Goal: Task Accomplishment & Management: Manage account settings

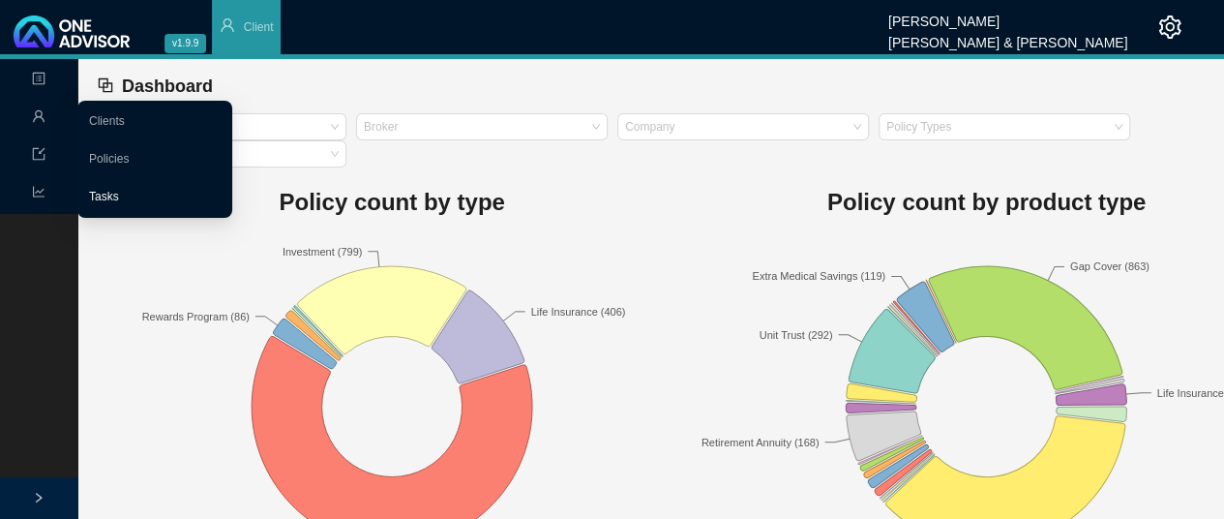
click at [109, 195] on link "Tasks" at bounding box center [104, 197] width 30 height 14
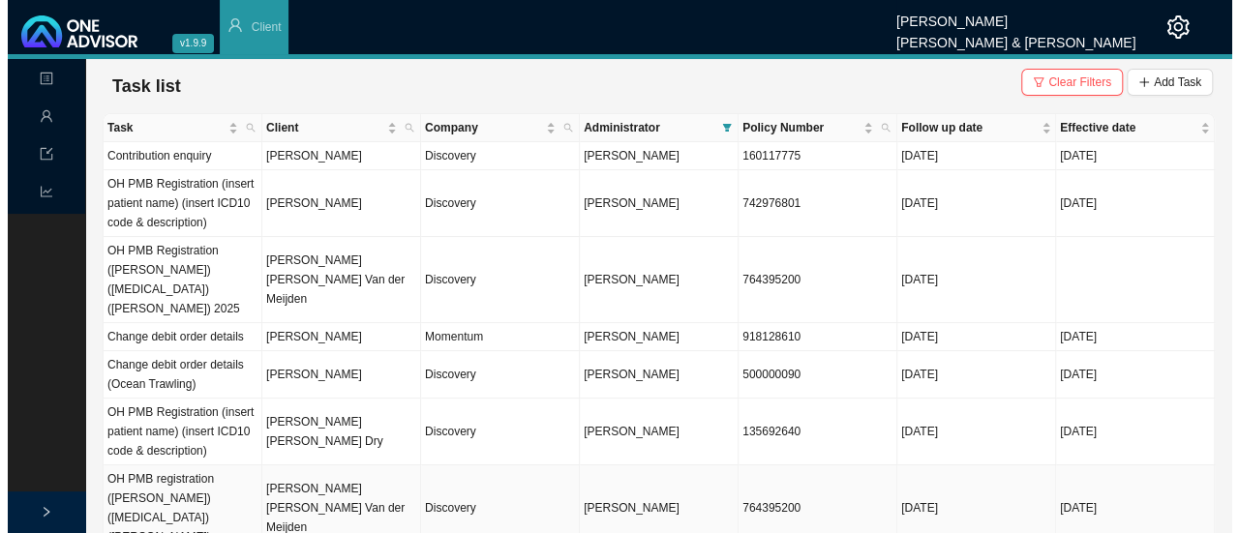
scroll to position [97, 0]
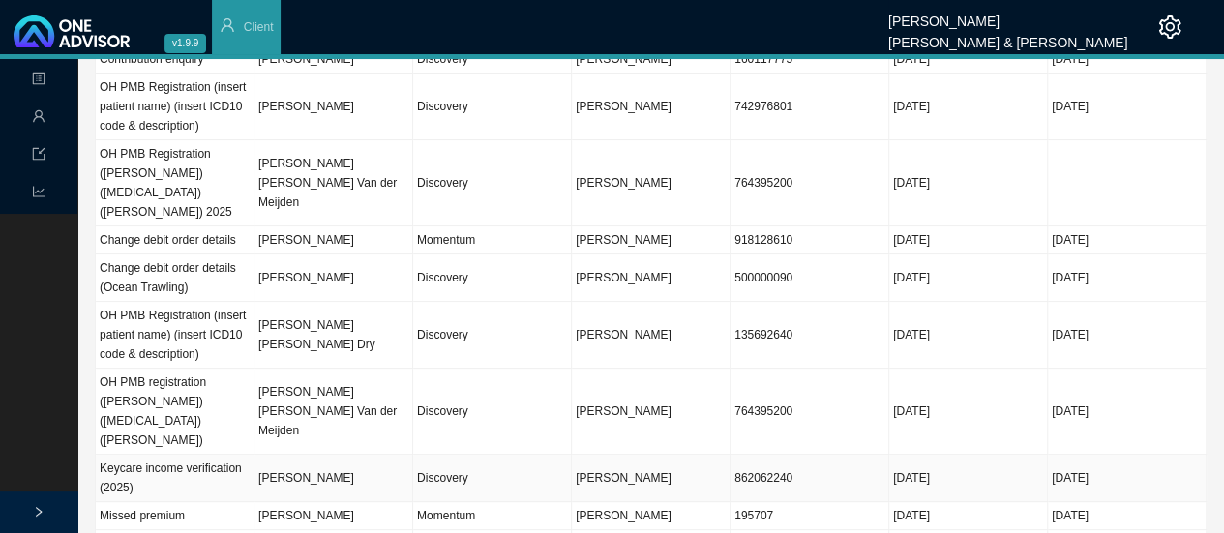
click at [286, 455] on td "[PERSON_NAME]" at bounding box center [334, 478] width 159 height 47
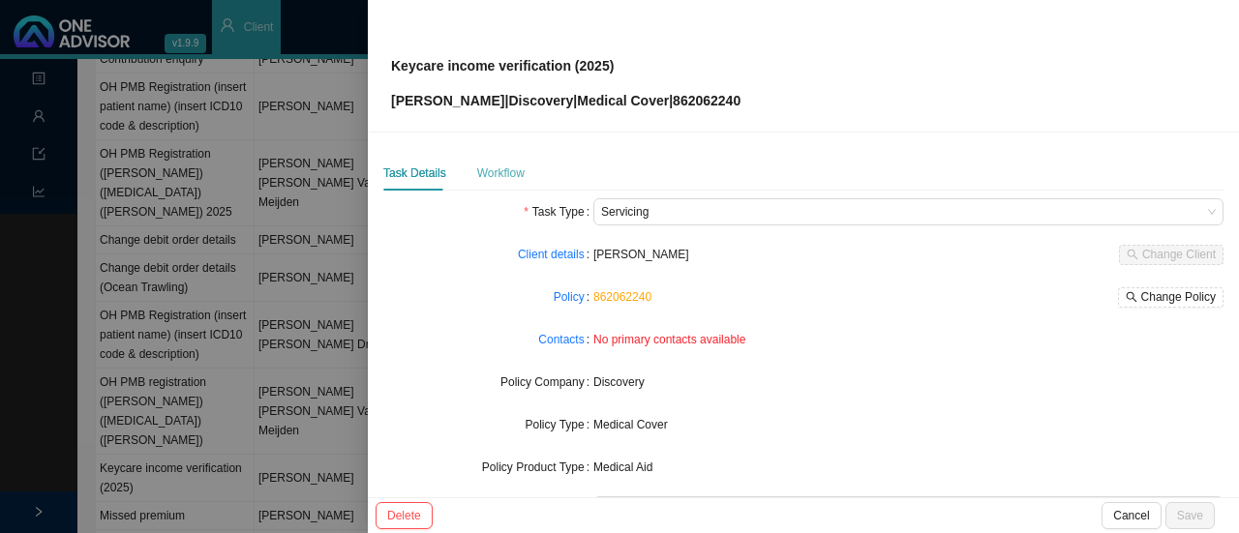
click at [487, 186] on div "Workflow" at bounding box center [500, 173] width 47 height 35
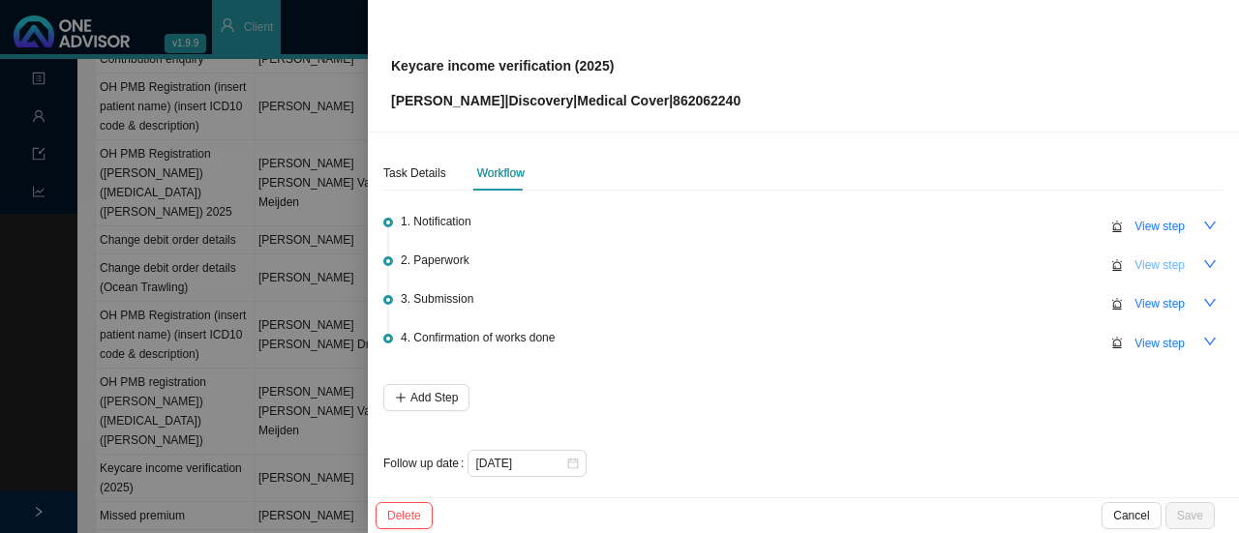
click at [1154, 274] on button "View step" at bounding box center [1160, 265] width 74 height 27
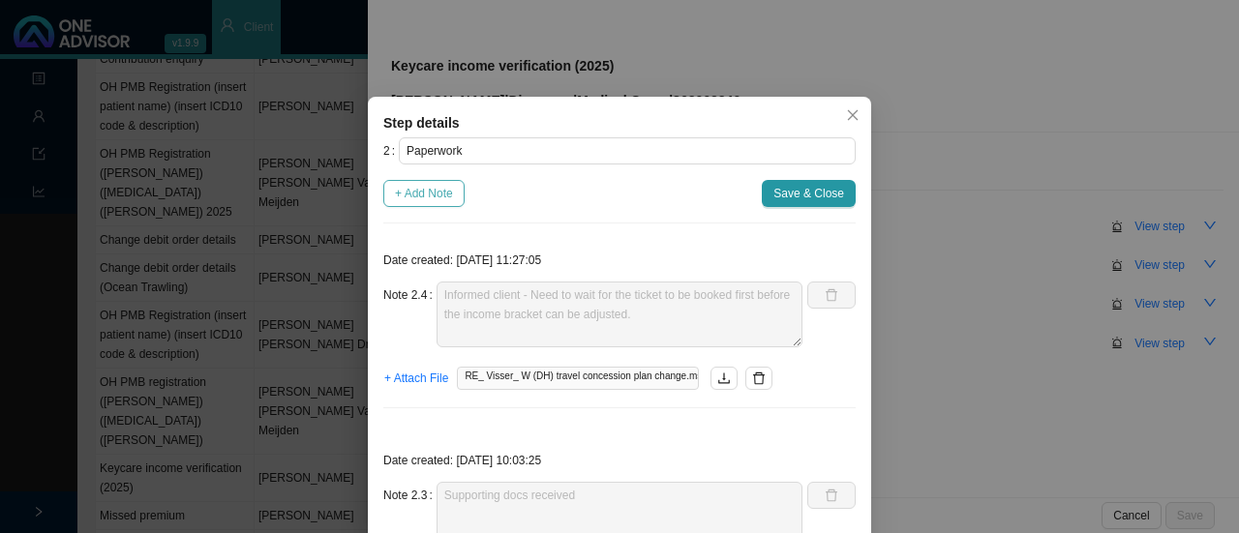
click at [430, 195] on span "+ Add Note" at bounding box center [424, 193] width 58 height 19
type textarea "Informed client - Need to wait for the ticket to be booked first before the inc…"
type textarea "Supporting docs received"
type textarea "Called DH // Sent through copy of passport, contract & airline ticket. Ref: 114…"
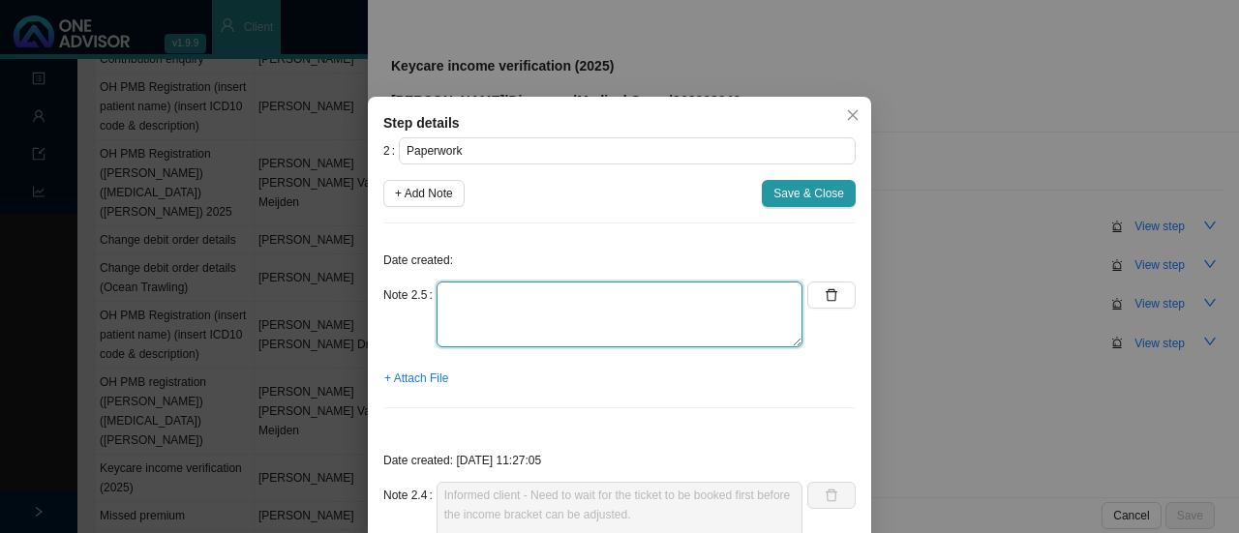
click at [466, 291] on textarea at bounding box center [620, 315] width 366 height 66
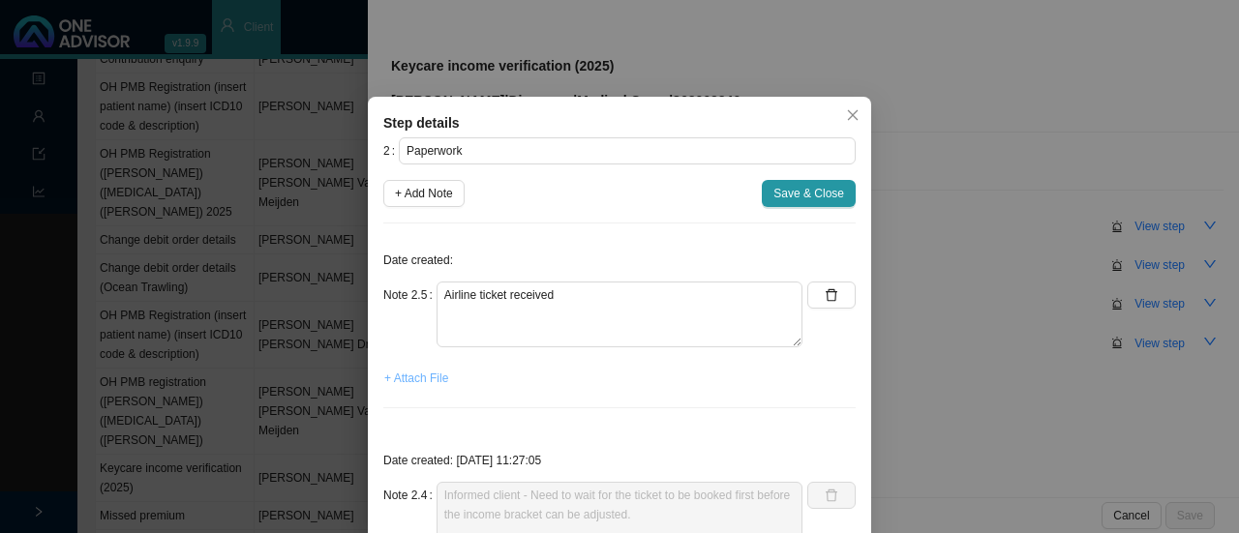
click at [410, 373] on span "+ Attach File" at bounding box center [416, 378] width 64 height 19
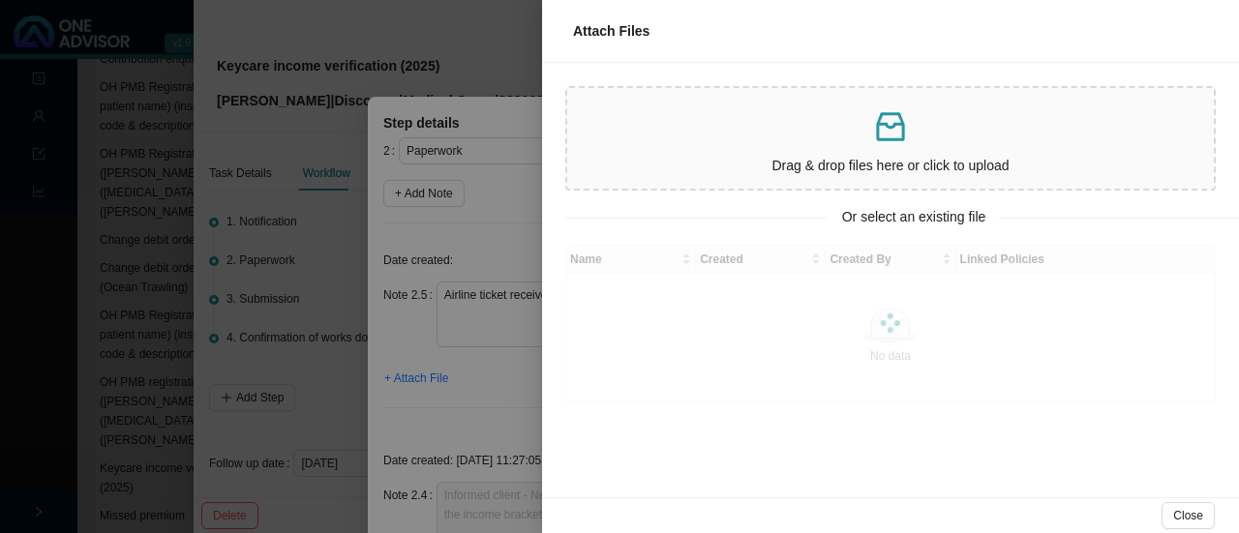
click at [746, 158] on p "Drag & drop files here or click to upload" at bounding box center [890, 166] width 631 height 22
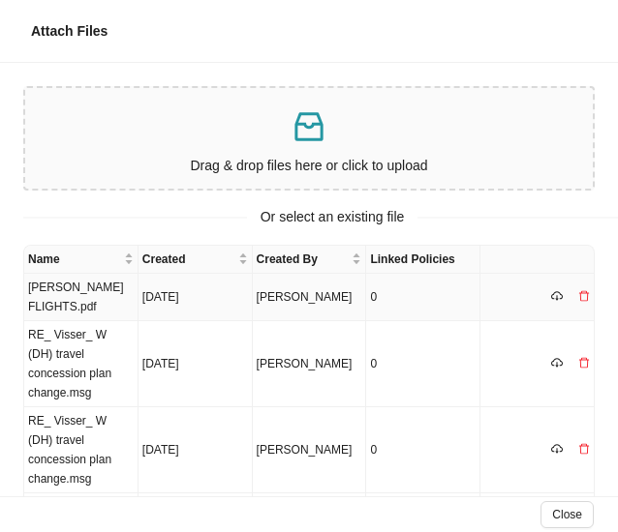
click at [65, 290] on td "[PERSON_NAME] FLIGHTS.pdf" at bounding box center [81, 297] width 114 height 47
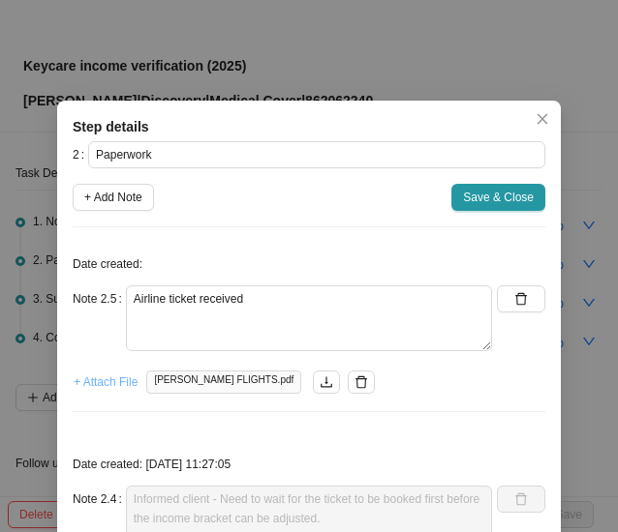
click at [98, 385] on span "+ Attach File" at bounding box center [106, 382] width 64 height 19
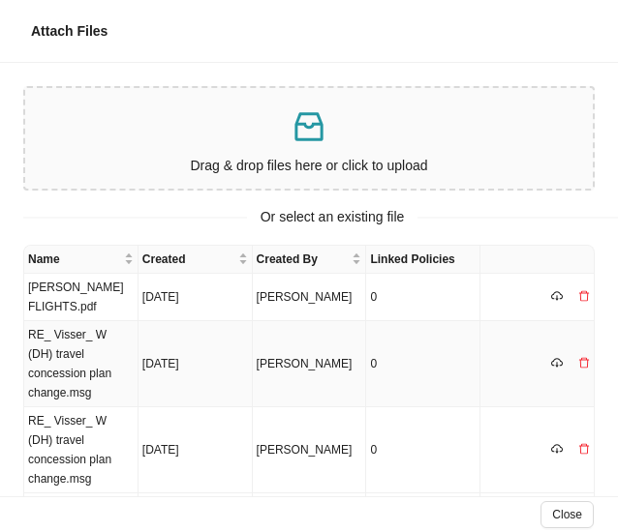
click at [76, 327] on td "RE_ Visser_ W (DH) travel concession plan change.msg" at bounding box center [81, 364] width 114 height 86
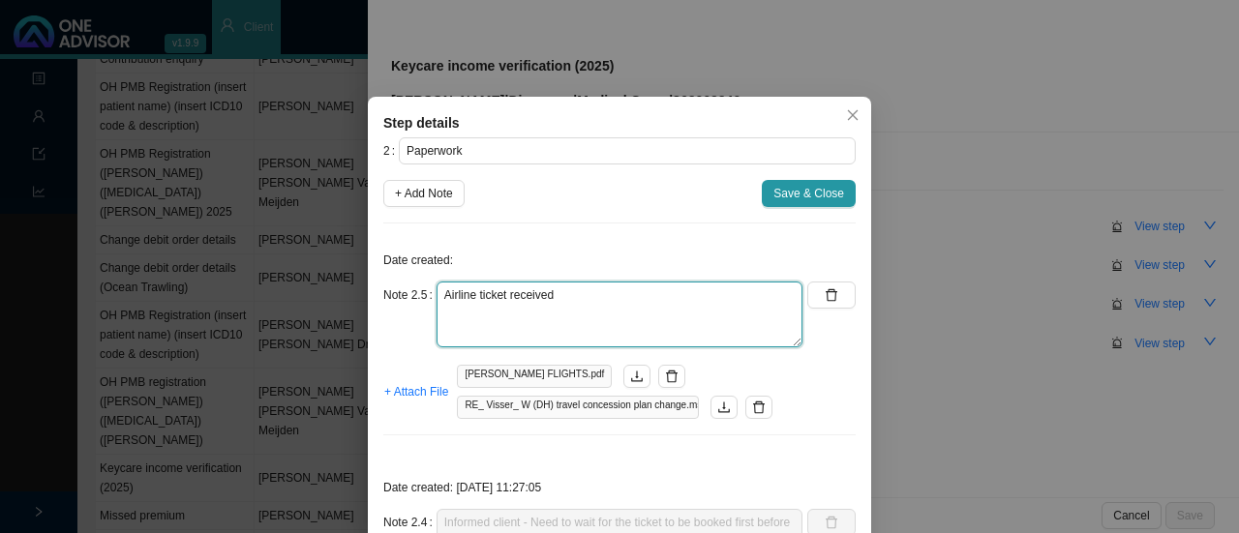
drag, startPoint x: 554, startPoint y: 294, endPoint x: 612, endPoint y: 291, distance: 58.1
click at [563, 293] on textarea "Airline ticket received" at bounding box center [620, 315] width 366 height 66
click at [568, 297] on textarea "Airline ticket received Acknowledged ticket" at bounding box center [620, 315] width 366 height 66
click at [691, 294] on textarea "Airline ticket received // Acknowledged ticket" at bounding box center [620, 315] width 366 height 66
click at [670, 301] on textarea "Airline ticket received // Acknowledgement" at bounding box center [620, 315] width 366 height 66
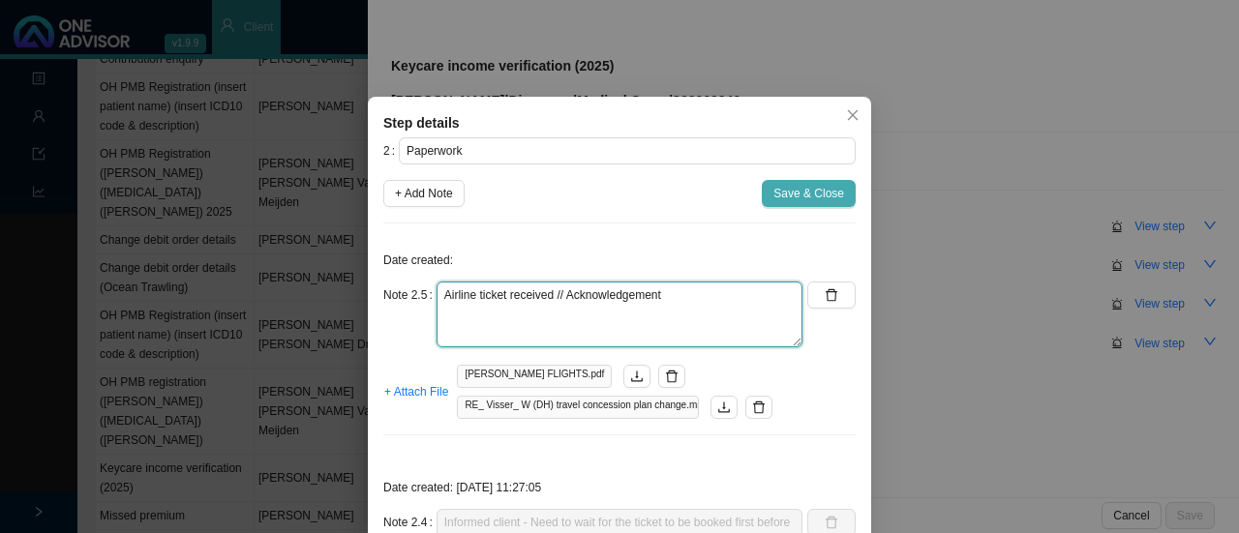
type textarea "Airline ticket received // Acknowledgement"
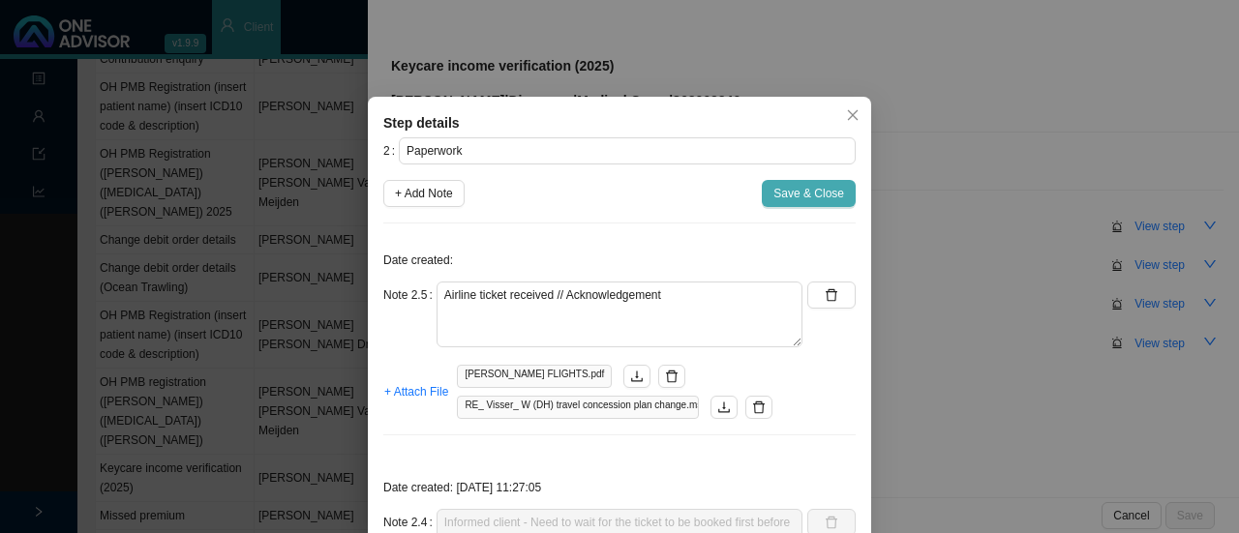
click at [817, 198] on span "Save & Close" at bounding box center [808, 193] width 71 height 19
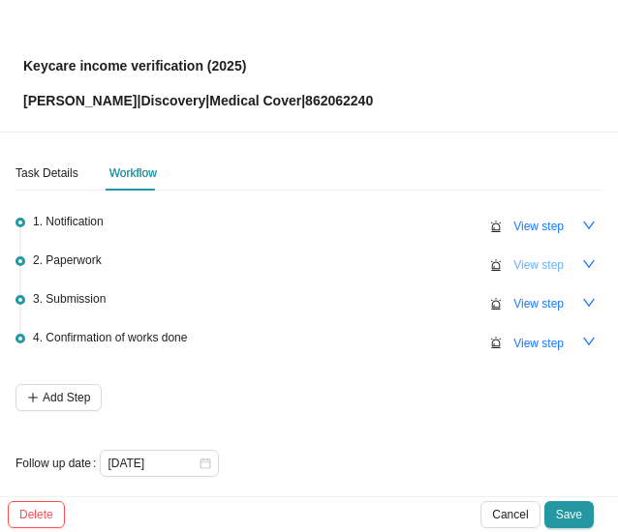
click at [542, 258] on span "View step" at bounding box center [538, 265] width 50 height 19
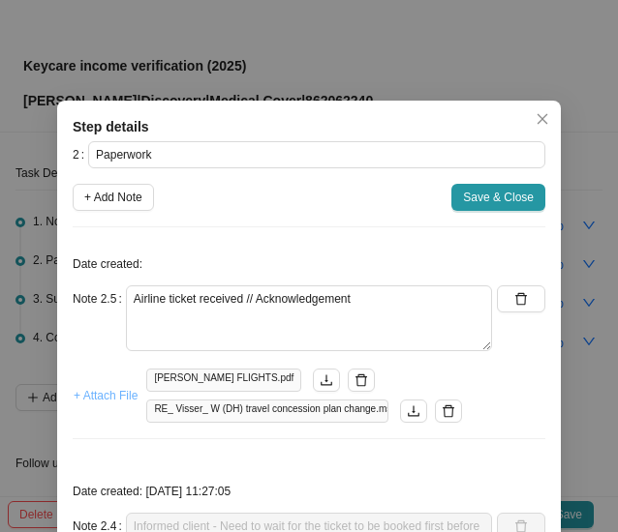
click at [103, 390] on span "+ Attach File" at bounding box center [106, 395] width 64 height 19
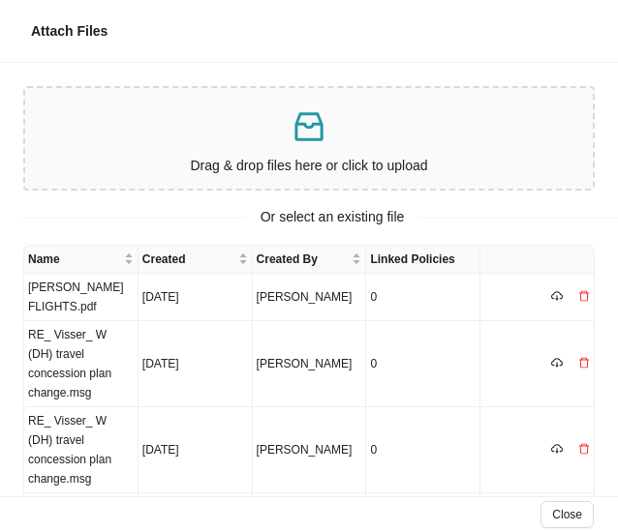
click at [328, 155] on p "Drag & drop files here or click to upload" at bounding box center [309, 166] width 552 height 22
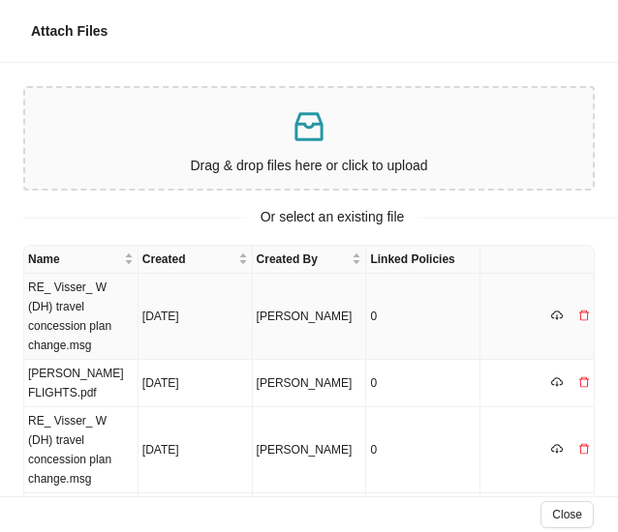
drag, startPoint x: 126, startPoint y: 302, endPoint x: 138, endPoint y: 301, distance: 12.6
click at [126, 302] on td "RE_ Visser_ W (DH) travel concession plan change.msg" at bounding box center [81, 317] width 114 height 86
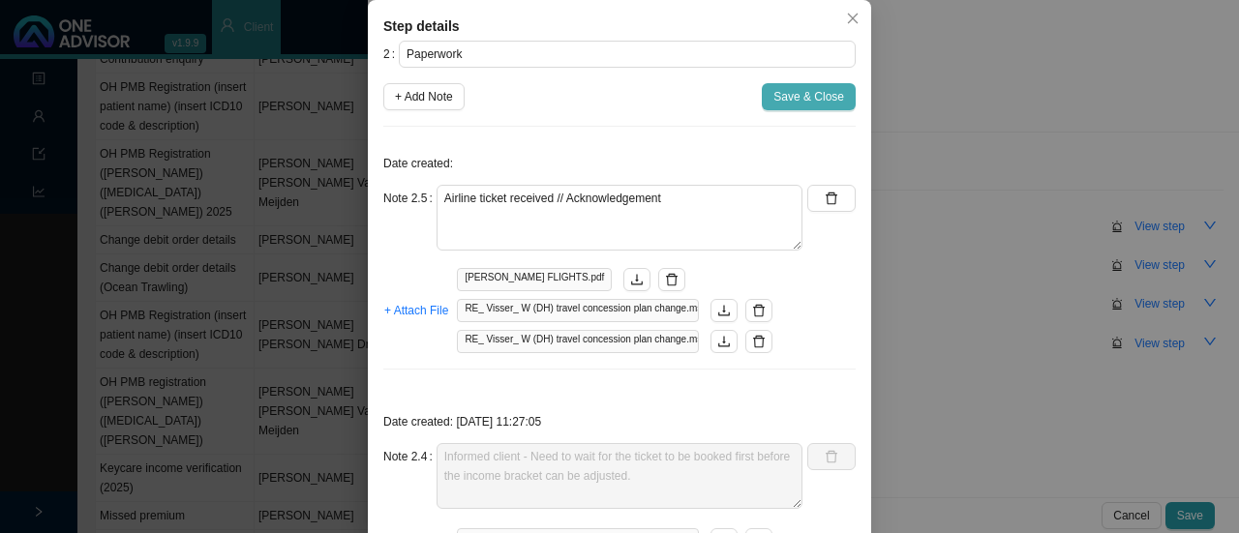
click at [795, 97] on span "Save & Close" at bounding box center [808, 96] width 71 height 19
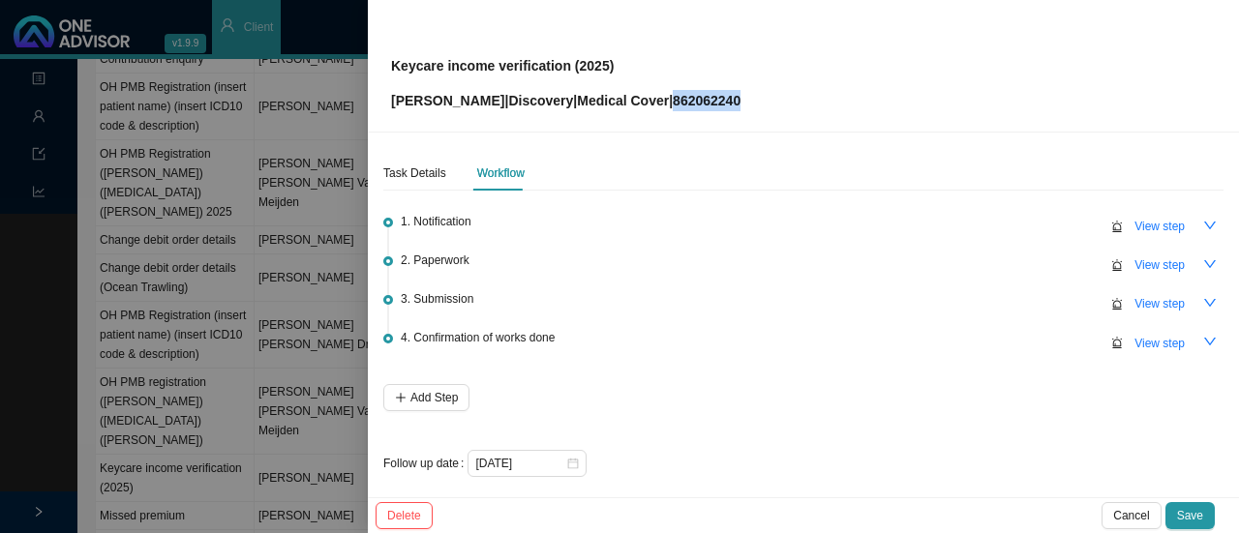
drag, startPoint x: 733, startPoint y: 102, endPoint x: 647, endPoint y: 102, distance: 86.1
click at [647, 102] on div "Keycare income verification (2025) [PERSON_NAME] | Discovery | Medical Cover | …" at bounding box center [803, 65] width 825 height 91
copy p "862062240"
click at [1144, 309] on span "View step" at bounding box center [1159, 303] width 50 height 19
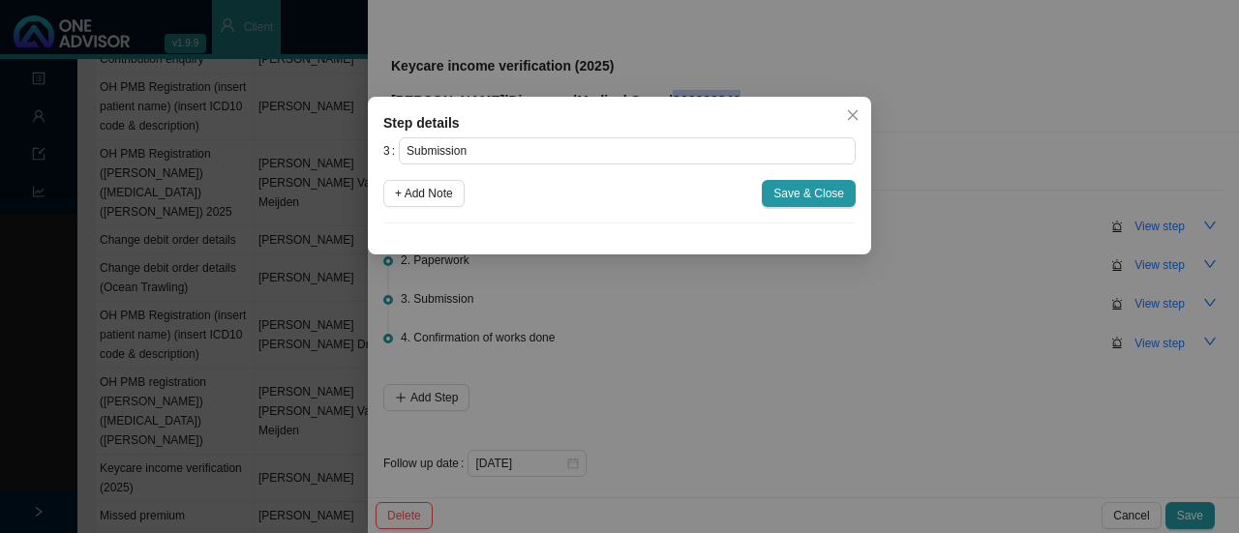
drag, startPoint x: 418, startPoint y: 198, endPoint x: 461, endPoint y: 219, distance: 47.2
click at [423, 198] on span "+ Add Note" at bounding box center [424, 193] width 58 height 19
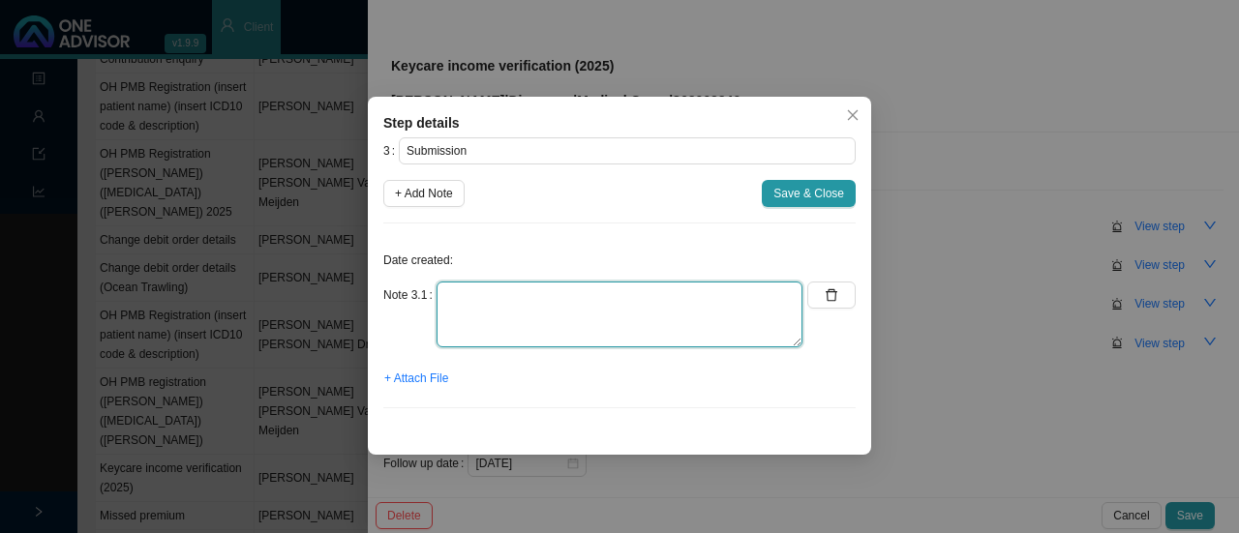
click at [455, 318] on textarea at bounding box center [620, 315] width 366 height 66
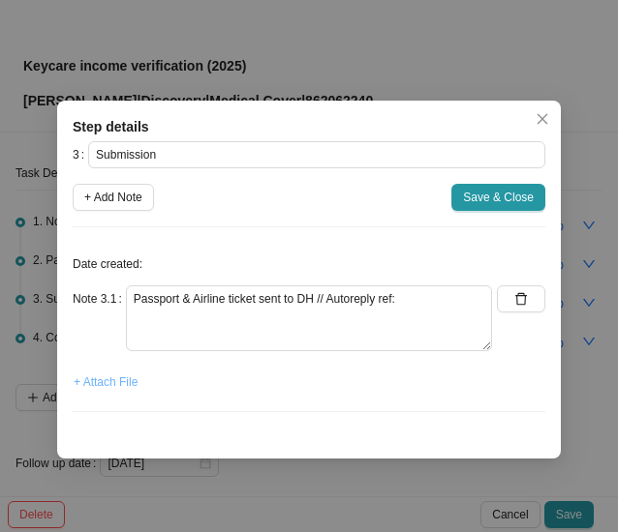
click at [118, 383] on span "+ Attach File" at bounding box center [106, 382] width 64 height 19
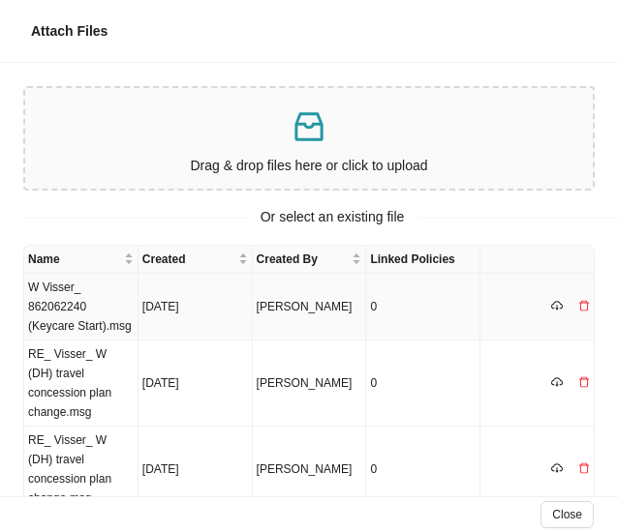
click at [76, 309] on td "W Visser_ 862062240 (Keycare Start).msg" at bounding box center [81, 307] width 114 height 67
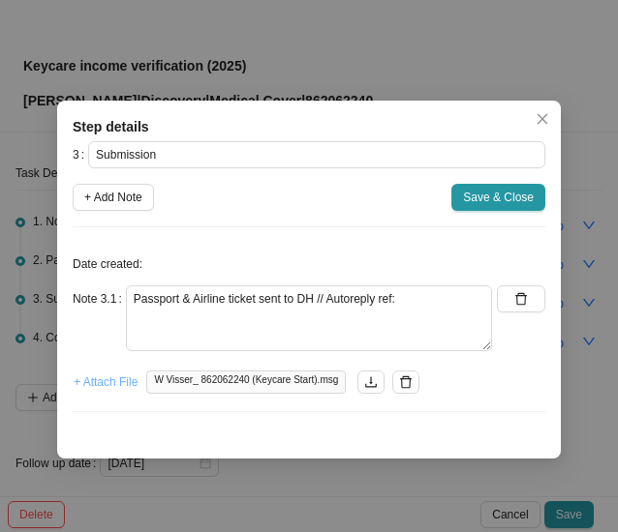
click at [108, 382] on span "+ Attach File" at bounding box center [106, 382] width 64 height 19
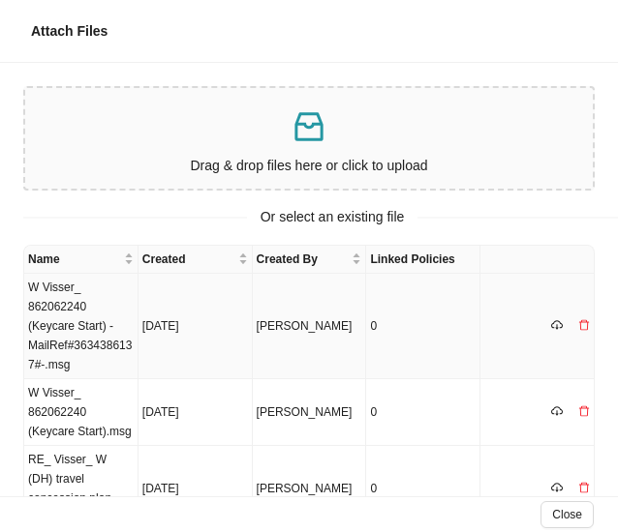
click at [69, 312] on td "W Visser_ 862062240 (Keycare Start) -MailRef#3634386137#-.msg" at bounding box center [81, 327] width 114 height 106
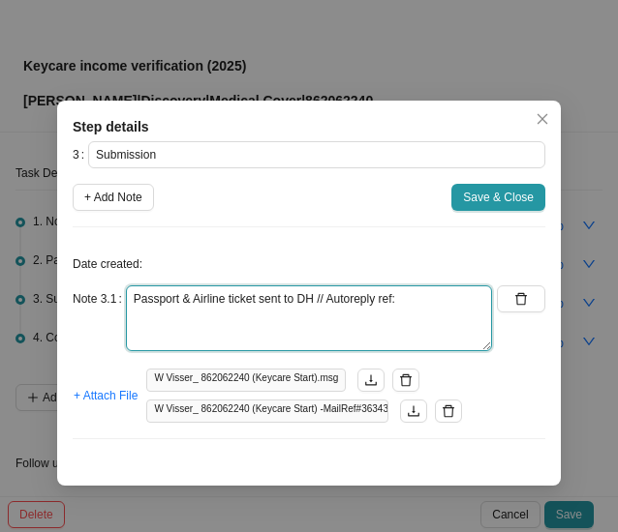
click at [417, 313] on textarea "Passport & Airline ticket sent to DH // Autoreply ref:" at bounding box center [309, 319] width 366 height 66
paste textarea "11506736813."
type textarea "Passport & Airline ticket sent to DH // Autoreply ref: 11506736813."
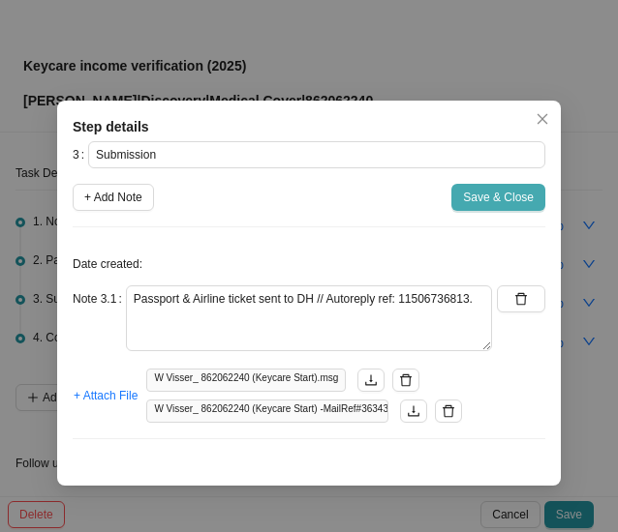
click at [472, 196] on span "Save & Close" at bounding box center [498, 197] width 71 height 19
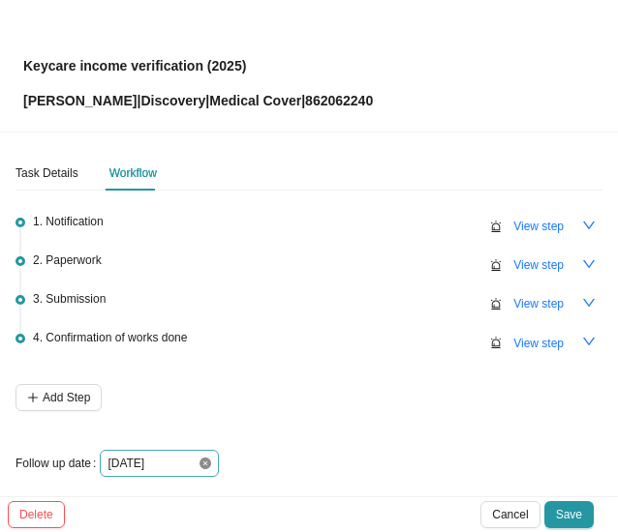
click at [203, 463] on icon "close-circle" at bounding box center [205, 464] width 12 height 12
click at [207, 467] on div at bounding box center [159, 463] width 104 height 19
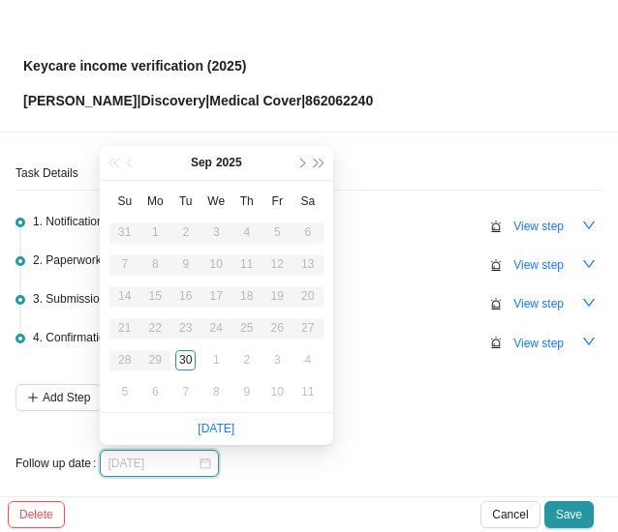
type input "[DATE]"
click at [215, 355] on div "1" at bounding box center [216, 360] width 20 height 20
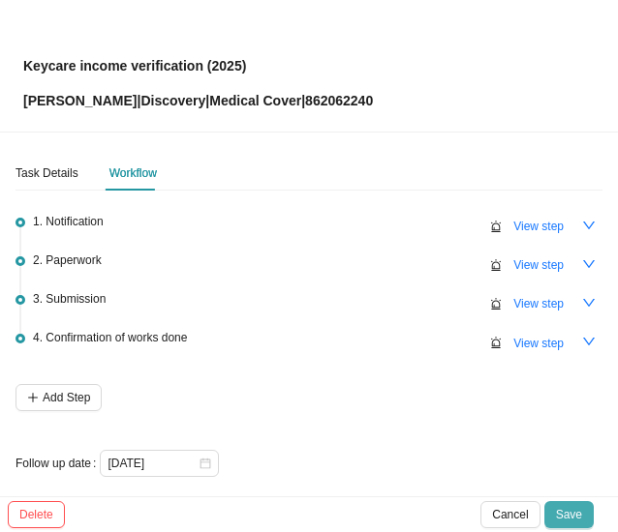
click at [579, 508] on span "Save" at bounding box center [569, 514] width 26 height 19
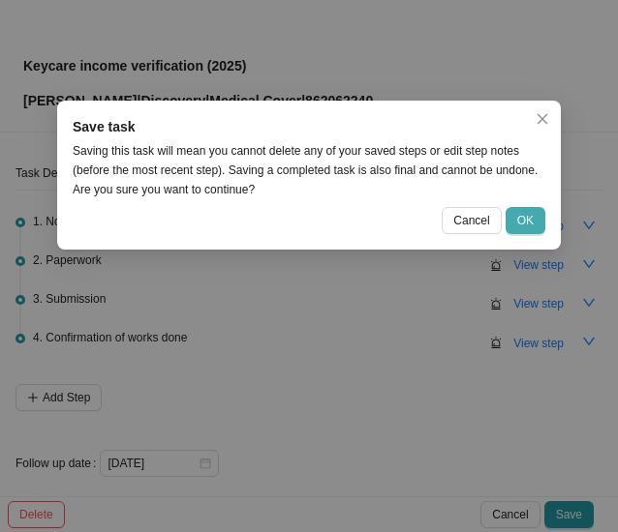
click at [530, 227] on span "OK" at bounding box center [525, 220] width 16 height 19
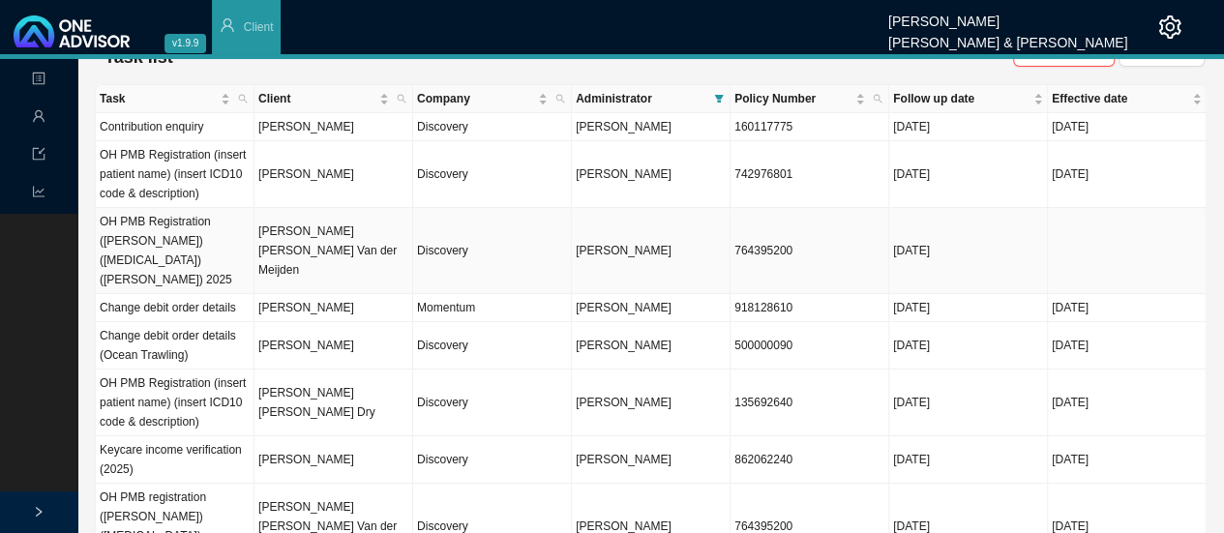
scroll to position [0, 0]
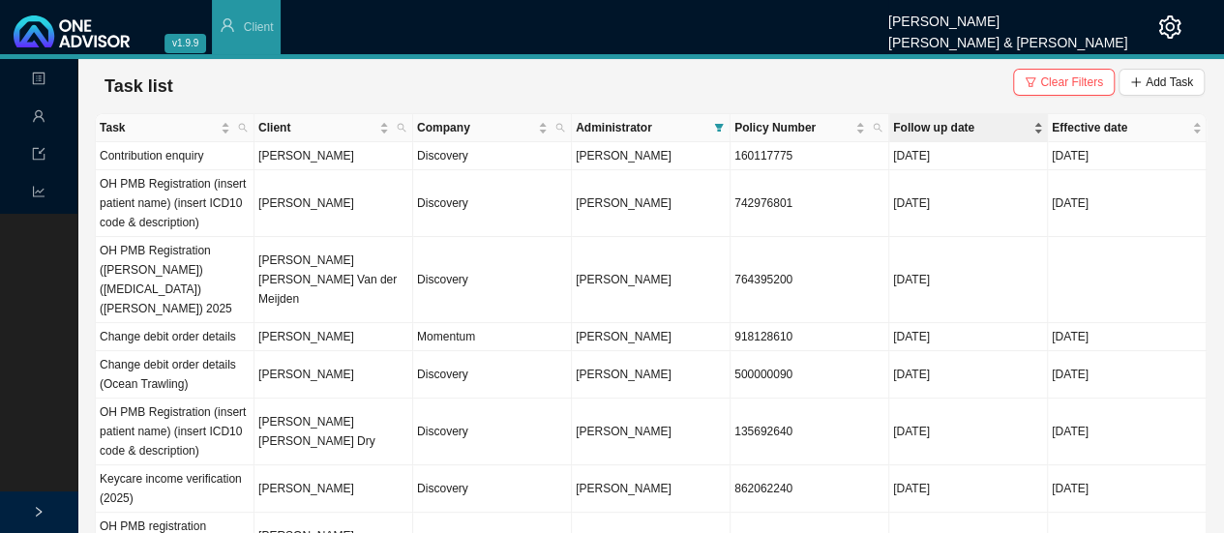
click at [918, 124] on span "Follow up date" at bounding box center [961, 127] width 136 height 19
click at [747, 160] on td "160117775" at bounding box center [810, 156] width 159 height 28
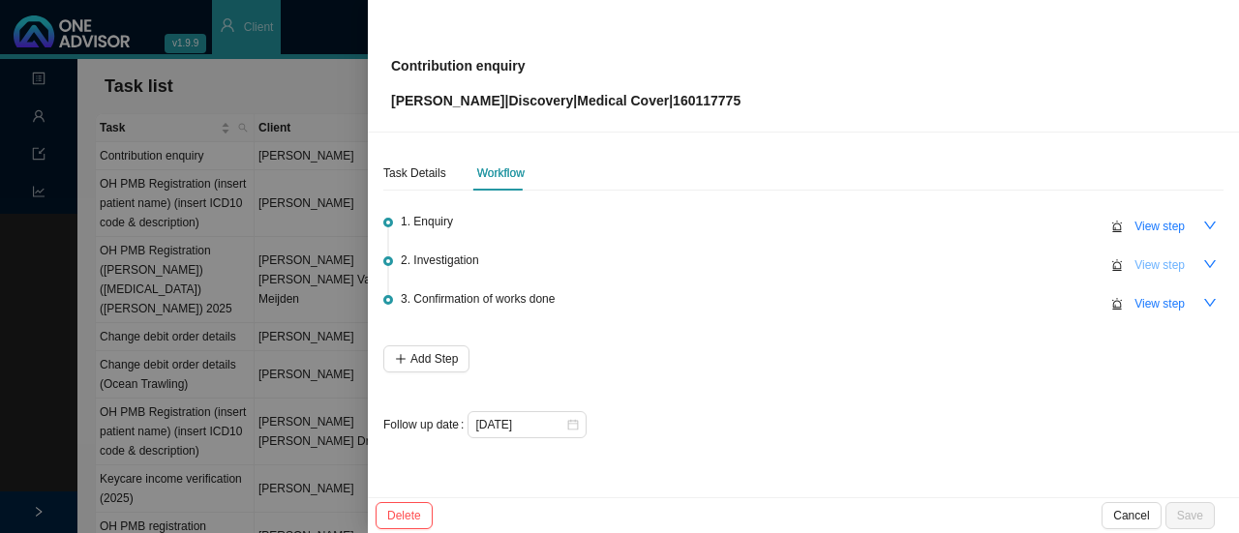
click at [1151, 267] on span "View step" at bounding box center [1159, 265] width 50 height 19
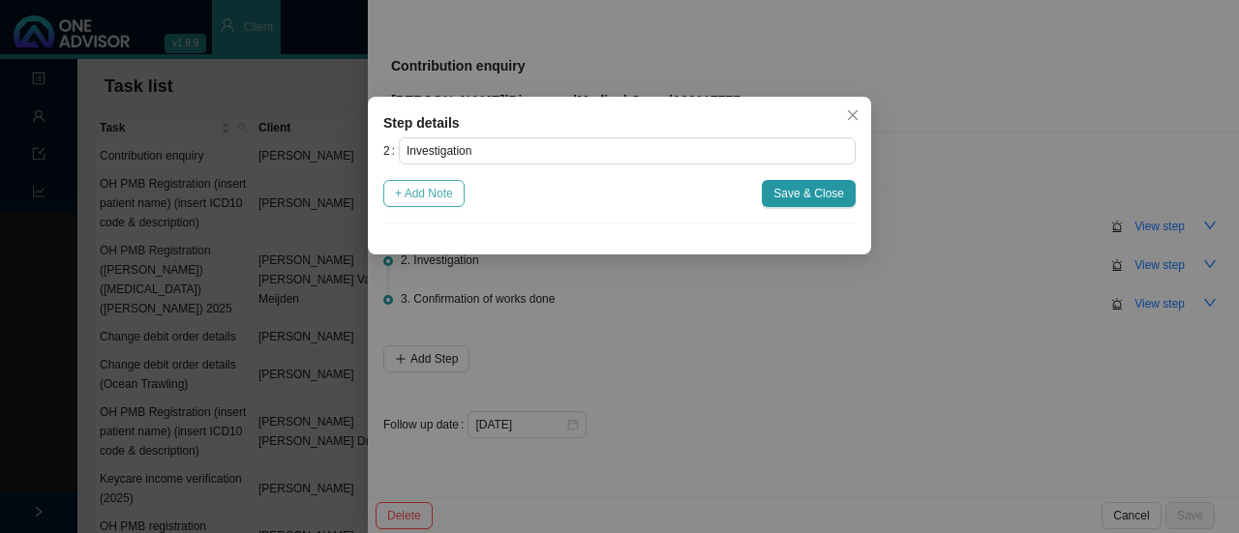
click at [430, 199] on span "+ Add Note" at bounding box center [424, 193] width 58 height 19
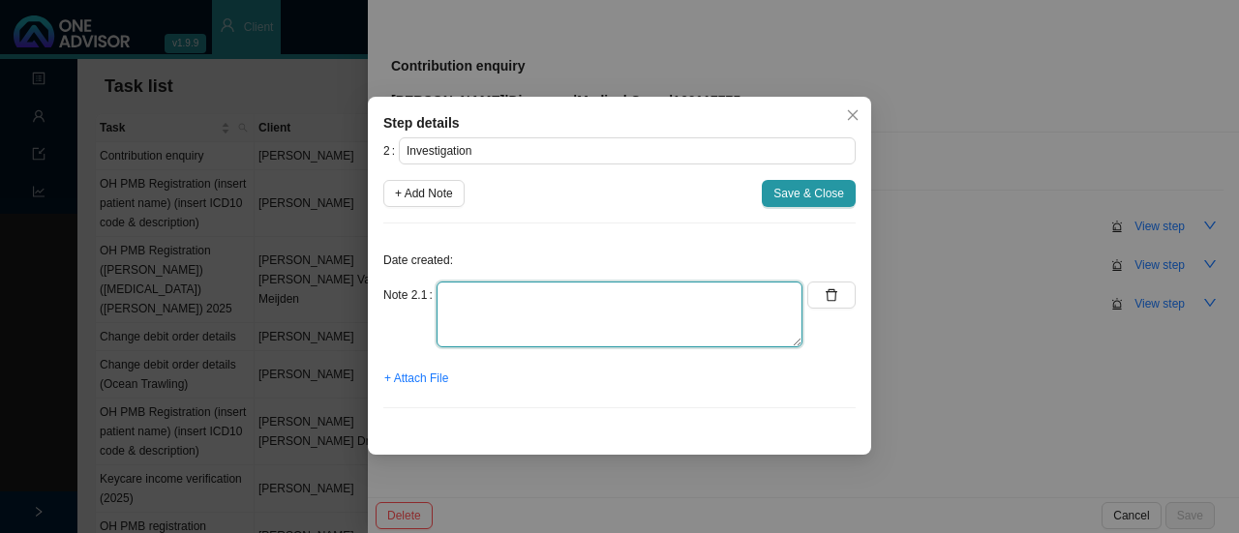
click at [448, 313] on textarea at bounding box center [620, 315] width 366 height 66
click at [487, 318] on textarea "Called DH // Ref number: C" at bounding box center [620, 315] width 366 height 66
click at [482, 313] on textarea "Called DH // Ref number: C" at bounding box center [620, 315] width 366 height 66
drag, startPoint x: 470, startPoint y: 317, endPoint x: 483, endPoint y: 317, distance: 12.6
click at [470, 317] on textarea "Called DH // Ref number: C" at bounding box center [620, 315] width 366 height 66
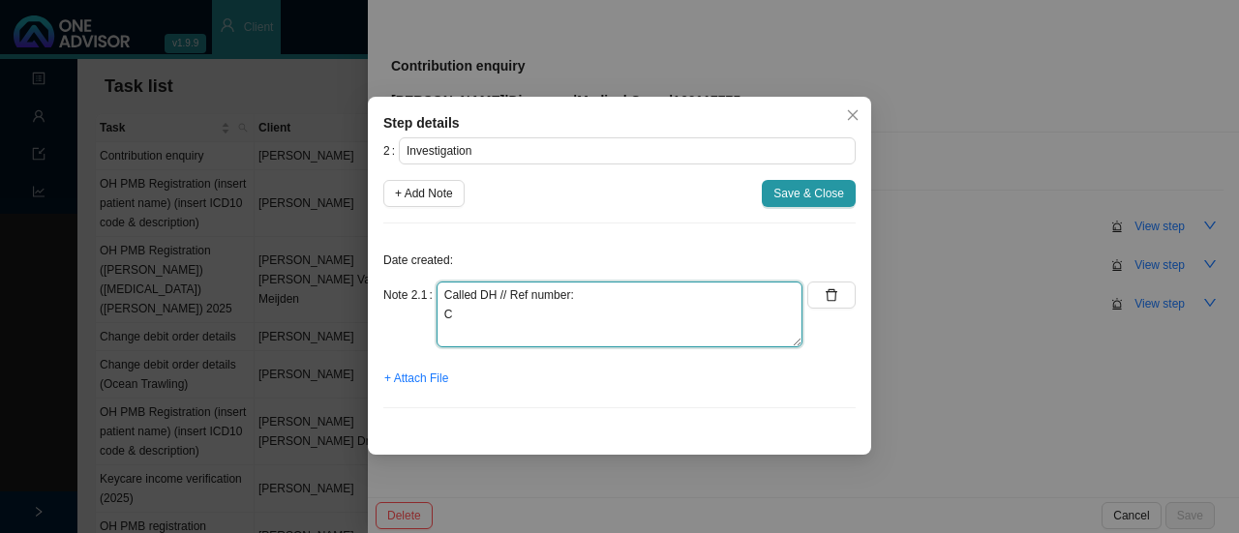
drag, startPoint x: 472, startPoint y: 315, endPoint x: 497, endPoint y: 317, distance: 24.4
click at [472, 316] on textarea "Called DH // Ref number: C" at bounding box center [620, 315] width 366 height 66
click at [523, 316] on textarea "Called DH // Ref number: Clawback - R11125.43" at bounding box center [620, 315] width 366 height 66
drag, startPoint x: 568, startPoint y: 317, endPoint x: 639, endPoint y: 306, distance: 71.5
click at [573, 317] on textarea "Called DH // Ref number: Clawback - R1125.43" at bounding box center [620, 315] width 366 height 66
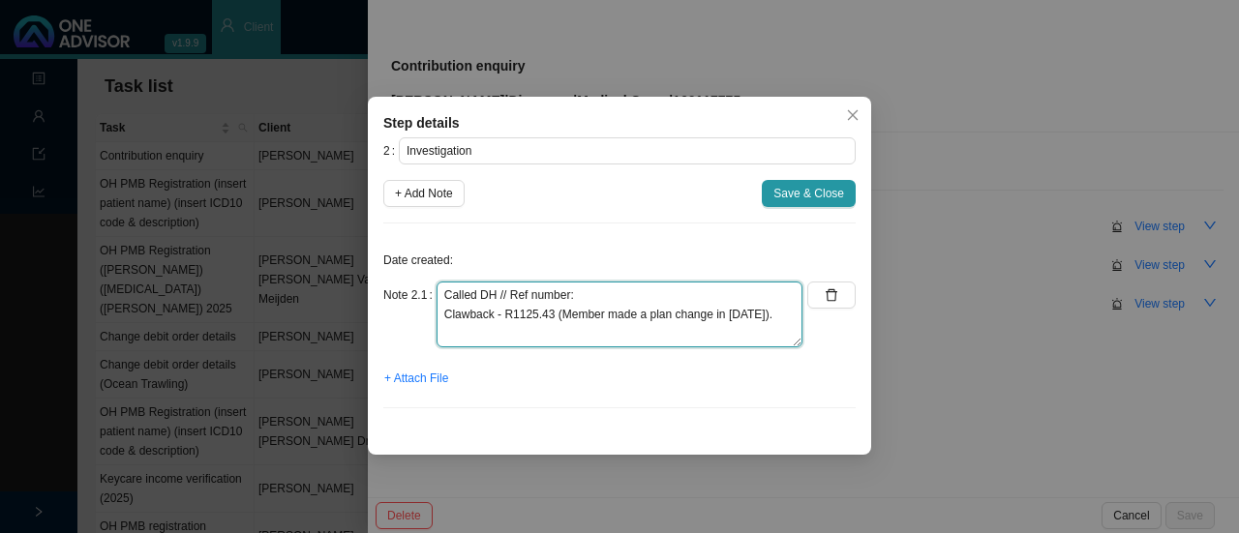
click at [551, 315] on textarea "Called DH // Ref number: Clawback - R1125.43 (Member made a plan change in [DAT…" at bounding box center [620, 315] width 366 height 66
click at [796, 313] on textarea "Called DH // Ref number: Clawback - R1125.43 (Member made a plan change in [DAT…" at bounding box center [620, 315] width 366 height 66
click at [502, 322] on textarea "Called DH // Ref number: Clawback - R1125.43 (Member made a plan change in [DAT…" at bounding box center [620, 315] width 366 height 66
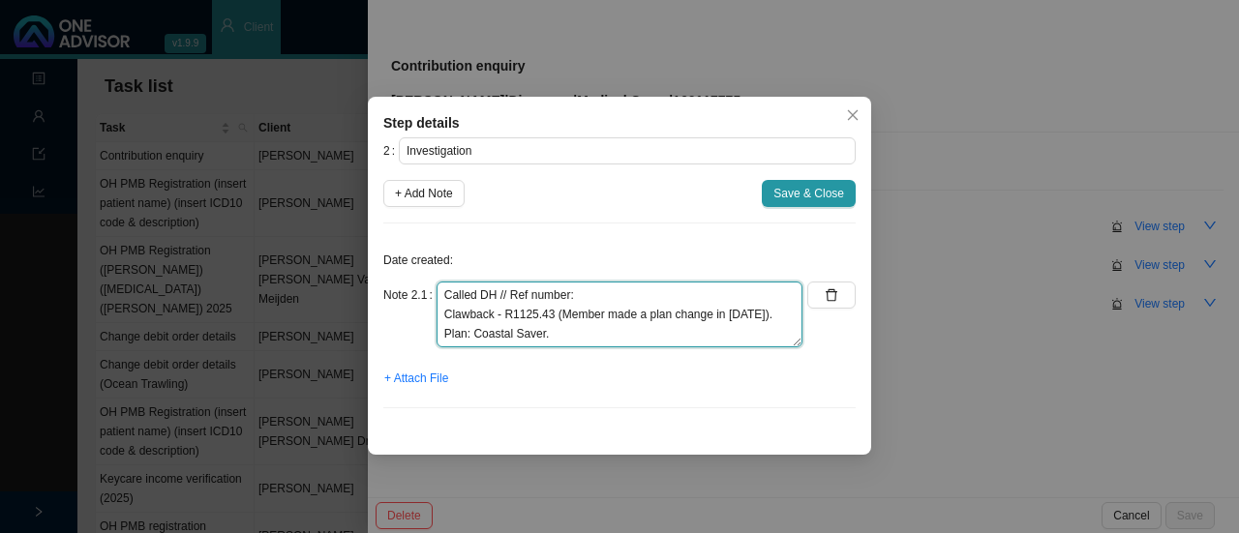
drag, startPoint x: 583, startPoint y: 301, endPoint x: 592, endPoint y: 295, distance: 11.3
click at [584, 301] on textarea "Called DH // Ref number: Clawback - R1125.43 (Member made a plan change in [DAT…" at bounding box center [620, 315] width 366 height 66
click at [500, 289] on textarea "Called DH // Ref number: 11506784799 Clawback - R1125.43 (Member made a plan ch…" at bounding box center [620, 315] width 366 height 66
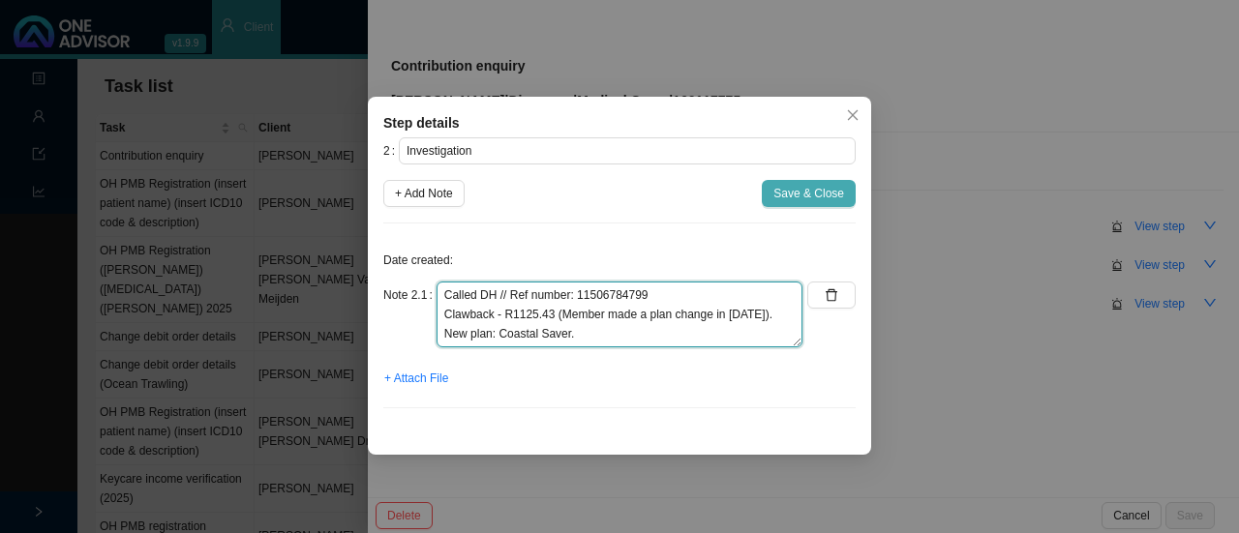
type textarea "Called DH // Ref number: 11506784799 Clawback - R1125.43 (Member made a plan ch…"
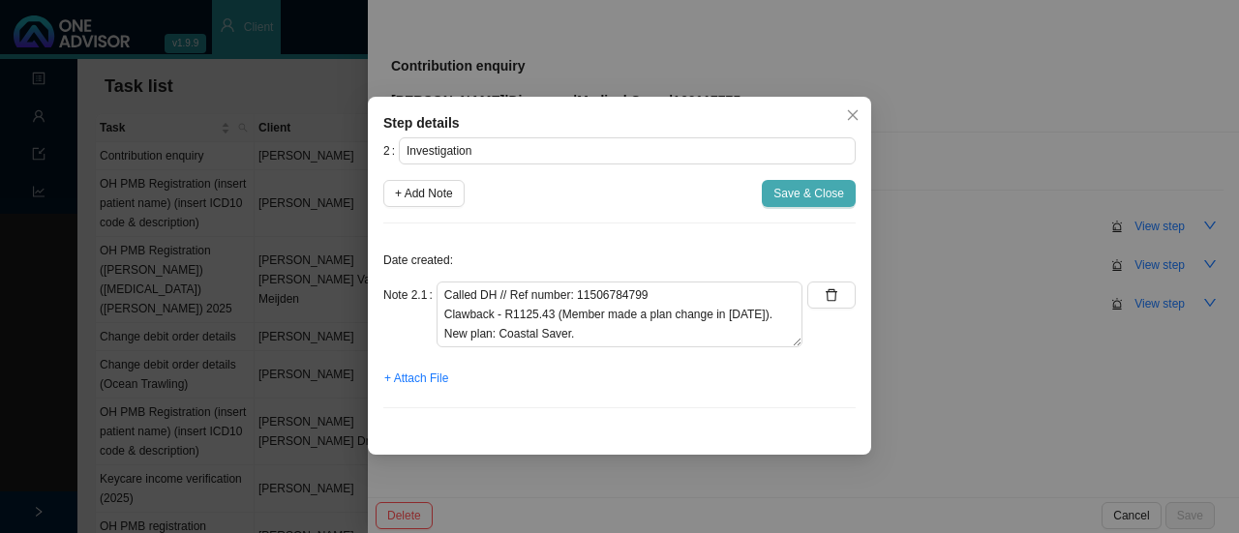
click at [839, 194] on span "Save & Close" at bounding box center [808, 193] width 71 height 19
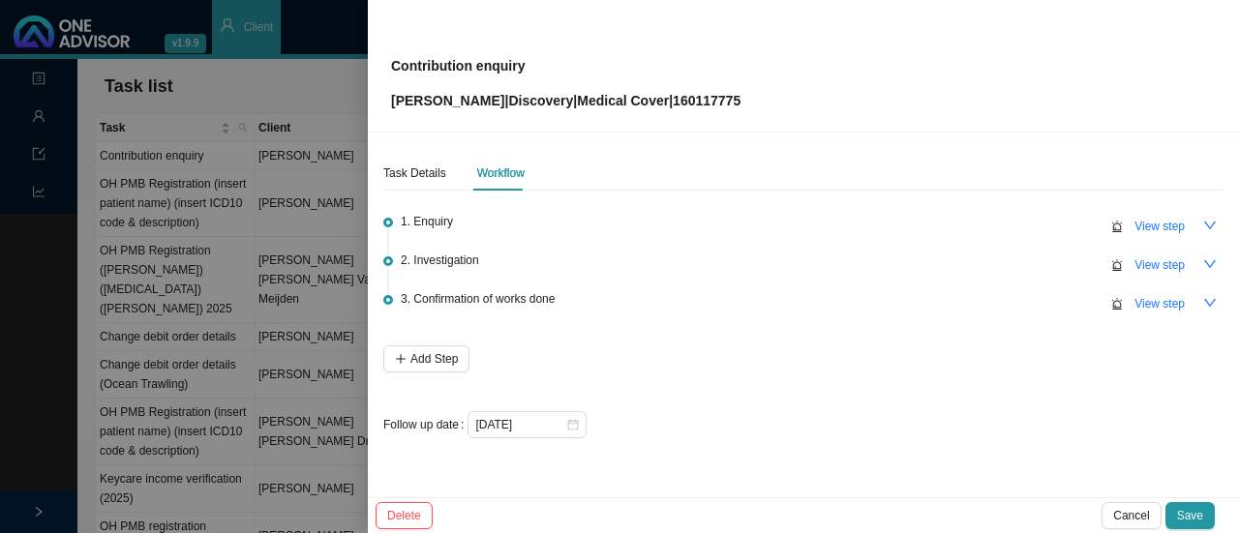
click at [1186, 502] on button "Save" at bounding box center [1189, 515] width 49 height 27
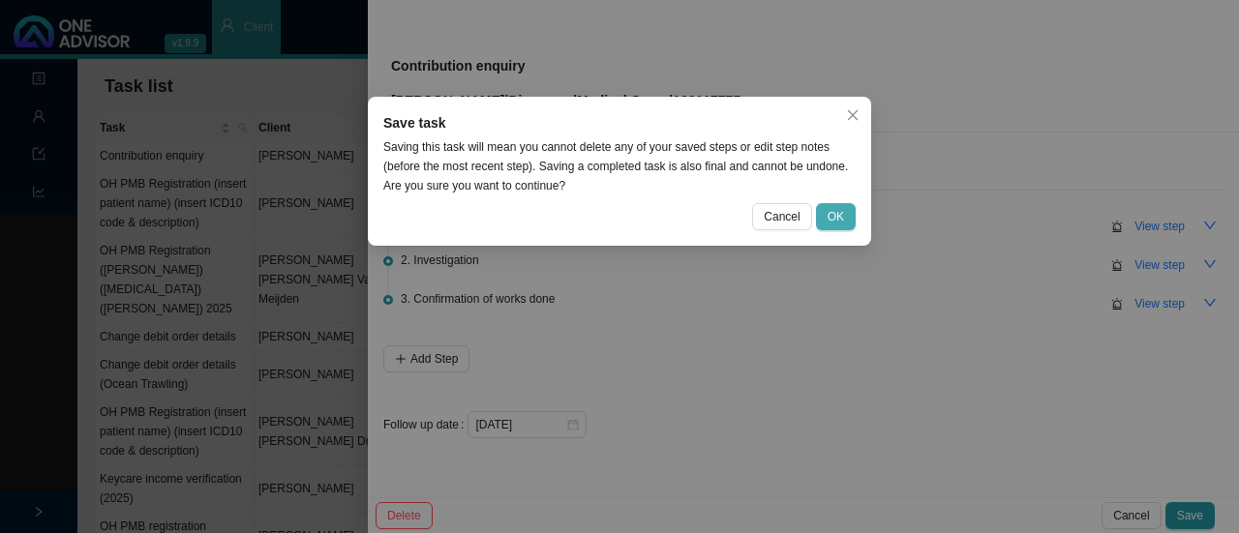
click at [845, 216] on button "OK" at bounding box center [836, 216] width 40 height 27
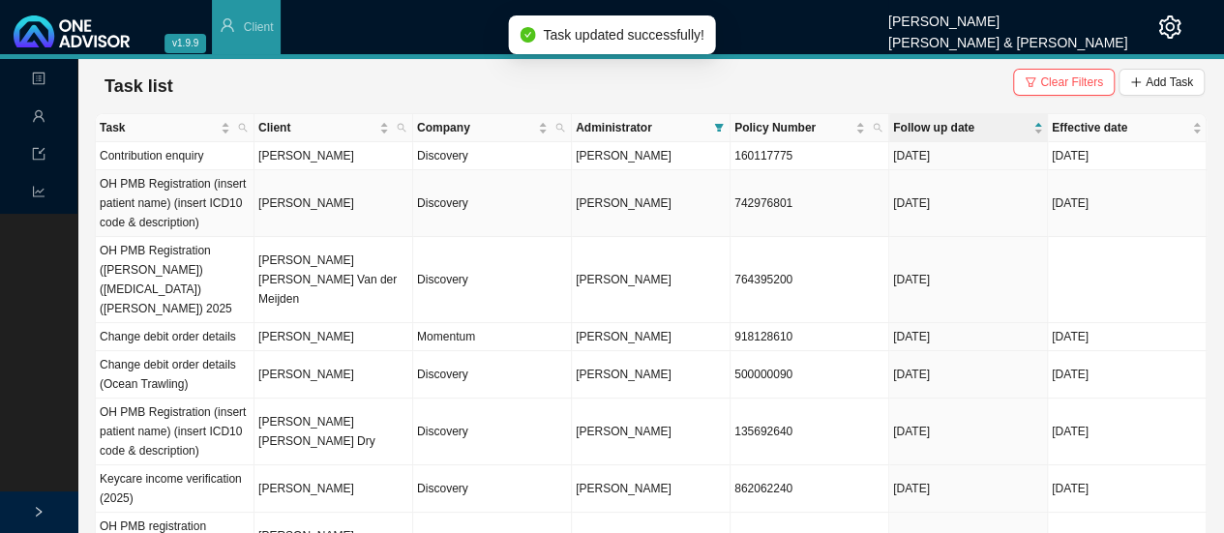
click at [588, 213] on td "[PERSON_NAME]" at bounding box center [651, 203] width 159 height 67
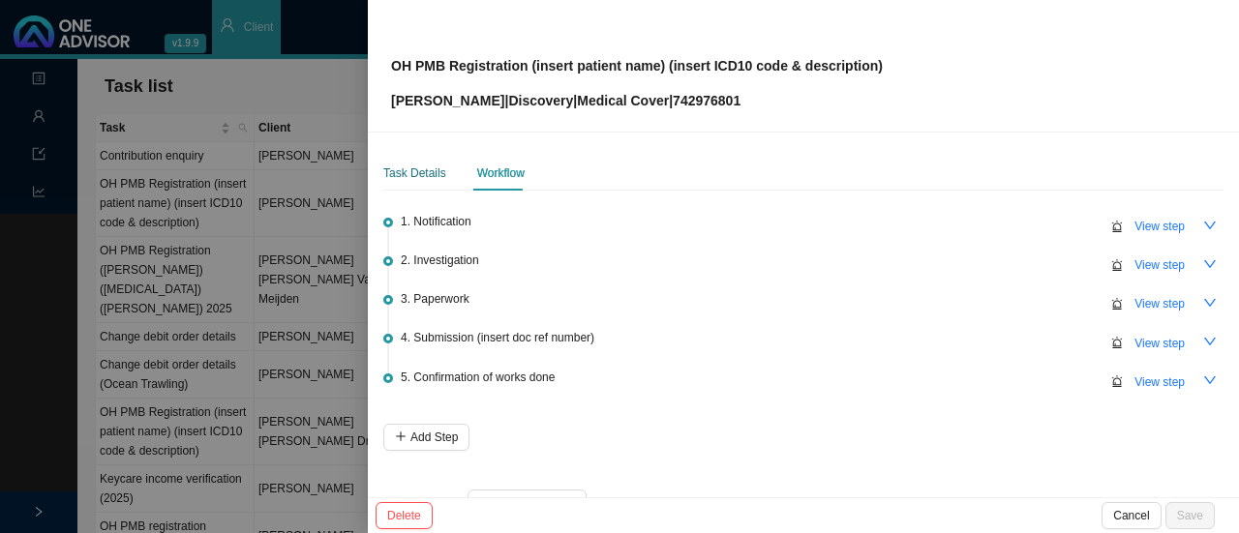
click at [424, 171] on div "Task Details" at bounding box center [414, 173] width 63 height 19
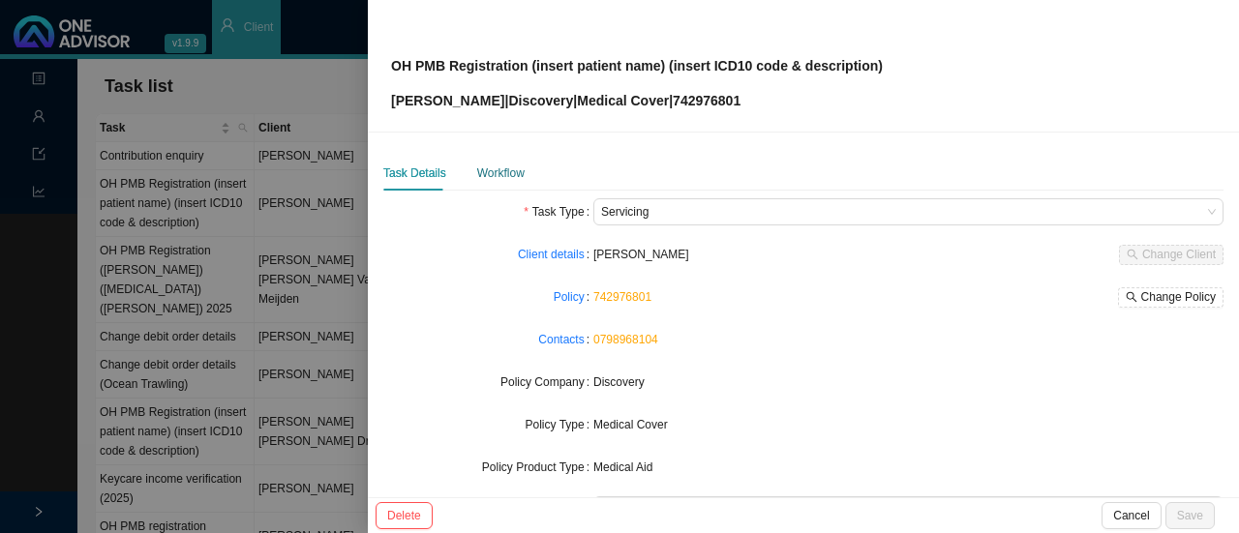
drag, startPoint x: 490, startPoint y: 173, endPoint x: 649, endPoint y: 167, distance: 158.9
click at [492, 173] on div "Workflow" at bounding box center [500, 173] width 47 height 19
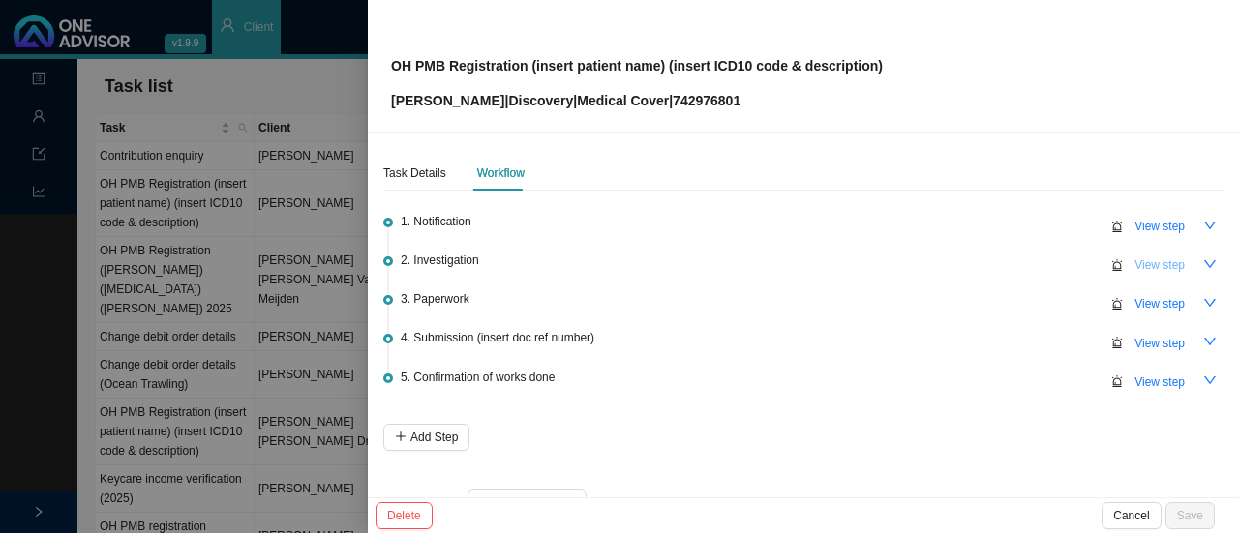
click at [1135, 271] on span "View step" at bounding box center [1159, 265] width 50 height 19
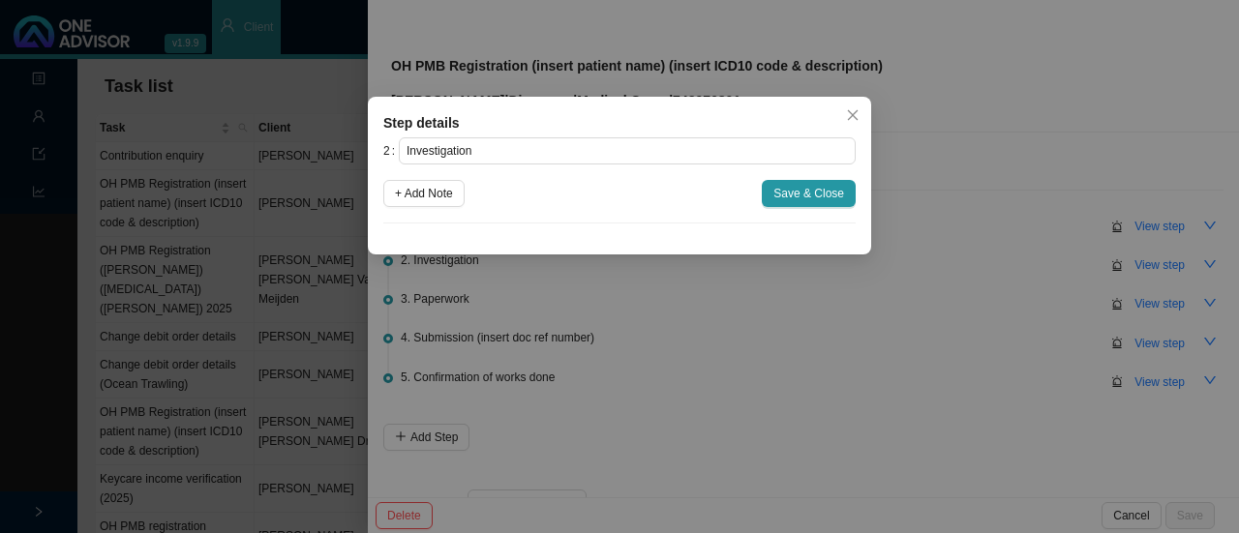
click at [849, 113] on icon "close" at bounding box center [853, 115] width 14 height 14
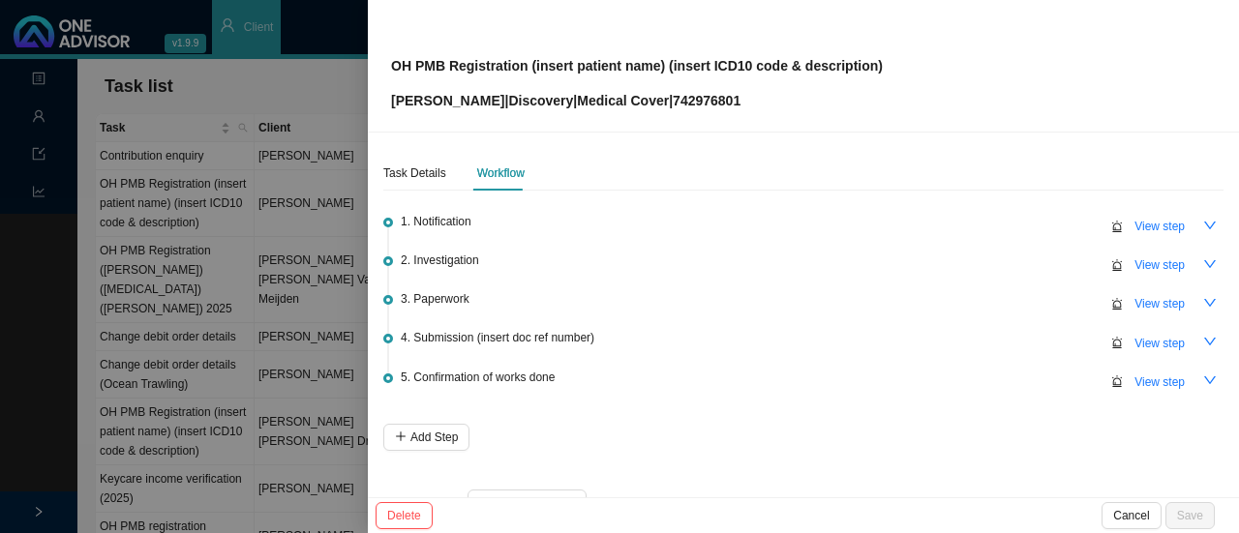
click at [1134, 226] on span "View step" at bounding box center [1159, 226] width 50 height 19
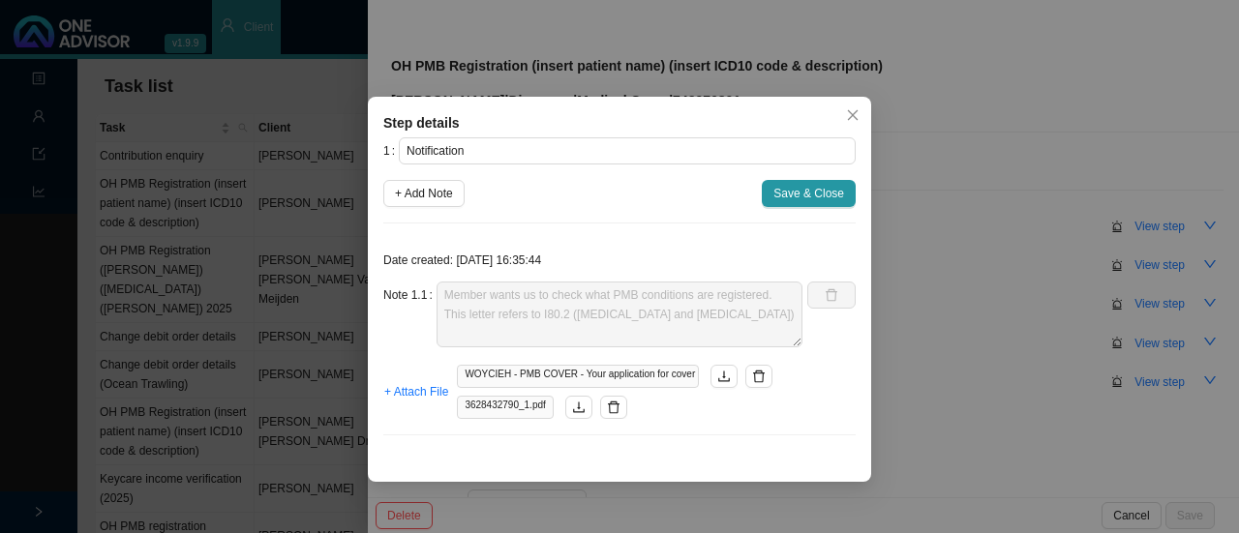
drag, startPoint x: 850, startPoint y: 120, endPoint x: 997, endPoint y: 175, distance: 157.1
click at [851, 119] on icon "close" at bounding box center [853, 115] width 14 height 14
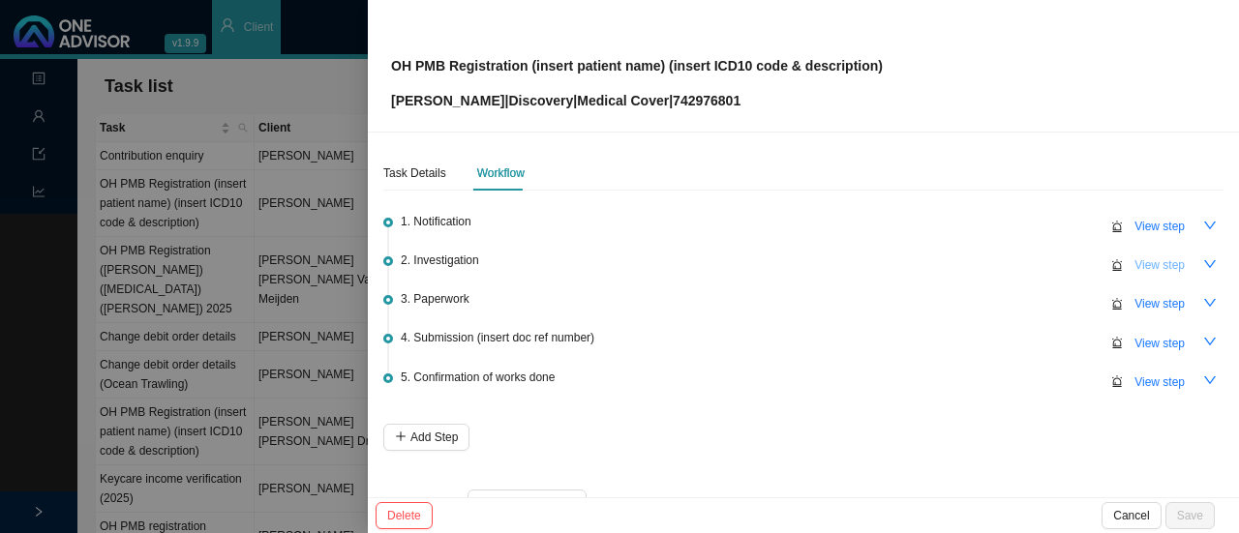
click at [1176, 263] on button "View step" at bounding box center [1160, 265] width 74 height 27
type input "Investigation"
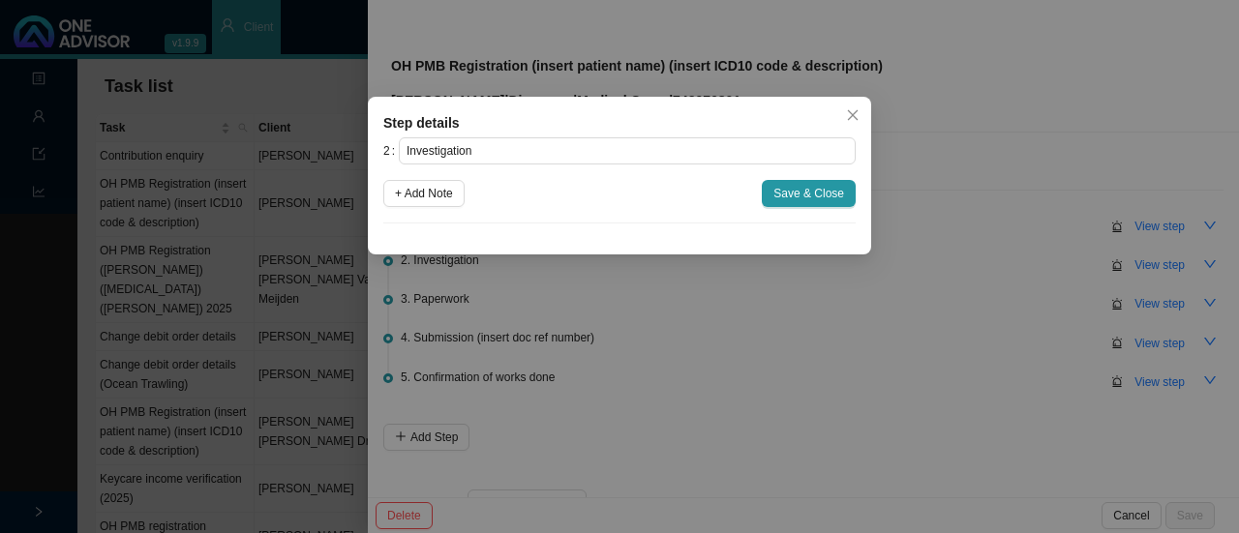
drag, startPoint x: 449, startPoint y: 195, endPoint x: 481, endPoint y: 233, distance: 50.2
click at [449, 196] on span "+ Add Note" at bounding box center [424, 193] width 58 height 19
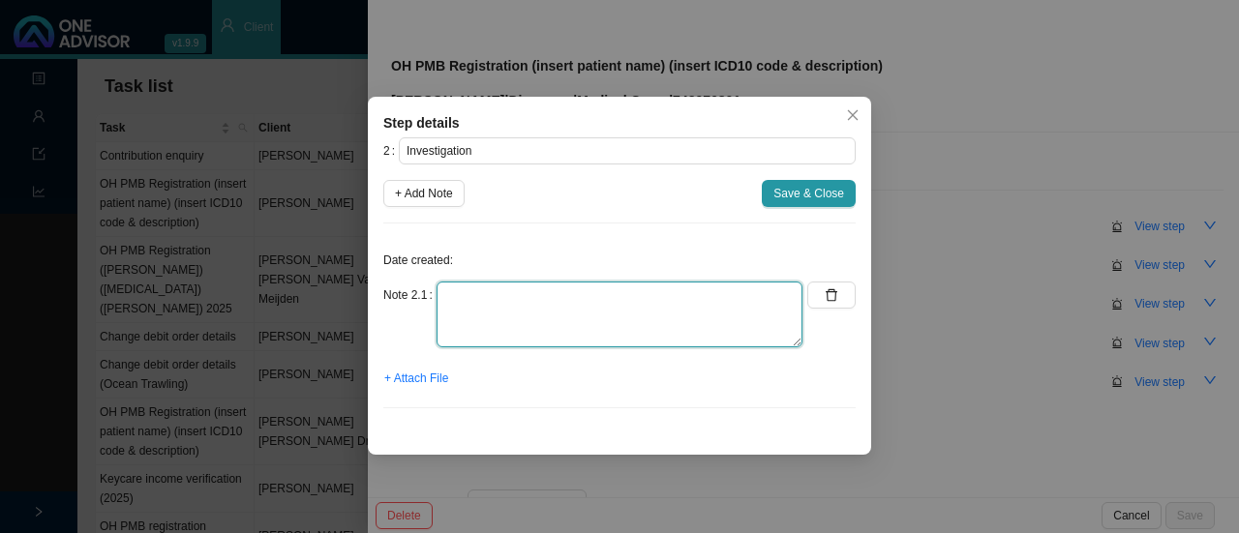
click at [463, 311] on textarea at bounding box center [620, 315] width 366 height 66
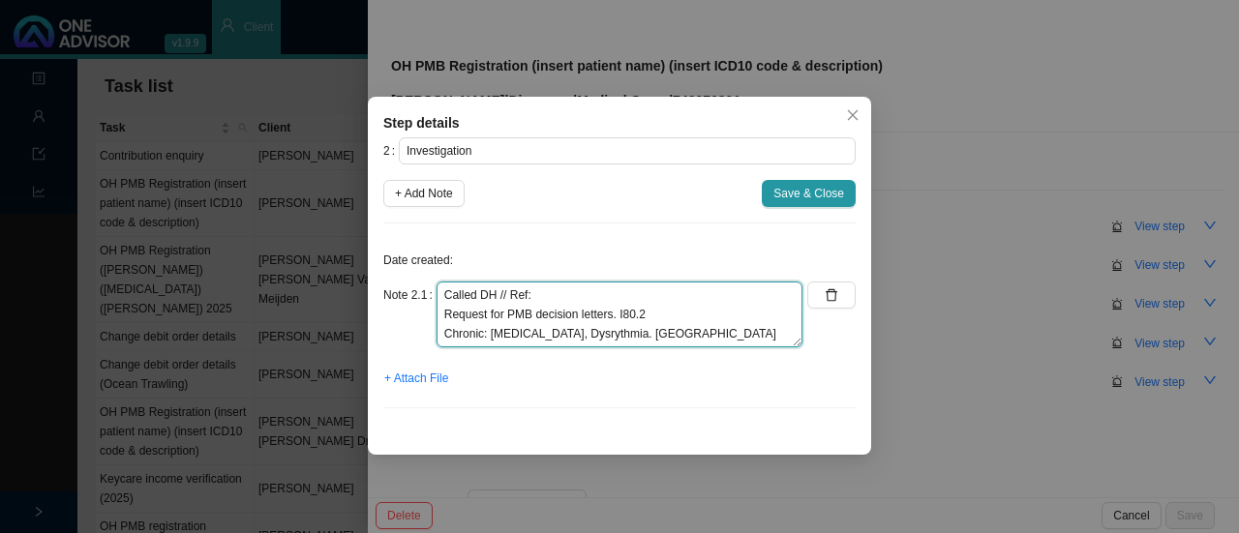
drag, startPoint x: 674, startPoint y: 309, endPoint x: 608, endPoint y: 307, distance: 65.8
click at [608, 307] on textarea "Called DH // Ref: Request for PMB decision letters. I80.2 Chronic: [MEDICAL_DAT…" at bounding box center [620, 315] width 366 height 66
click at [597, 330] on textarea "Called DH // Ref: Request for PMB decision letters. I80.2 Chronic: [MEDICAL_DAT…" at bounding box center [620, 315] width 366 height 66
drag, startPoint x: 619, startPoint y: 335, endPoint x: 565, endPoint y: 335, distance: 54.2
click at [565, 335] on textarea "Called DH // Ref: Request for PMB decision letters. I80.2 Chronic: [MEDICAL_DAT…" at bounding box center [620, 315] width 366 height 66
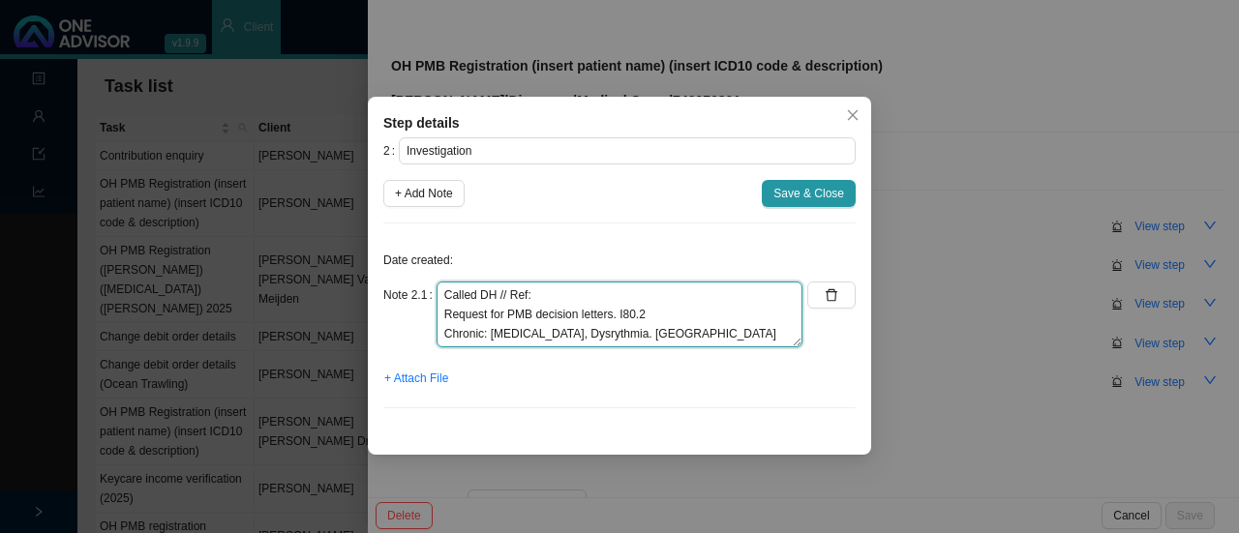
paste textarea "dysrh"
click at [568, 332] on textarea "Called DH // Ref: Request for PMB decision letters. I80.2 Chronic: [MEDICAL_DAT…" at bounding box center [620, 315] width 366 height 66
drag, startPoint x: 633, startPoint y: 333, endPoint x: 726, endPoint y: 334, distance: 92.9
click at [636, 333] on textarea "Called DH // Ref: Request for PMB decision letters. I80.2 Chronic: [MEDICAL_DAT…" at bounding box center [620, 315] width 366 height 66
click at [632, 333] on textarea "Called DH // Ref: Request for PMB decision letters. I80.2 Chronic: [MEDICAL_DAT…" at bounding box center [620, 315] width 366 height 66
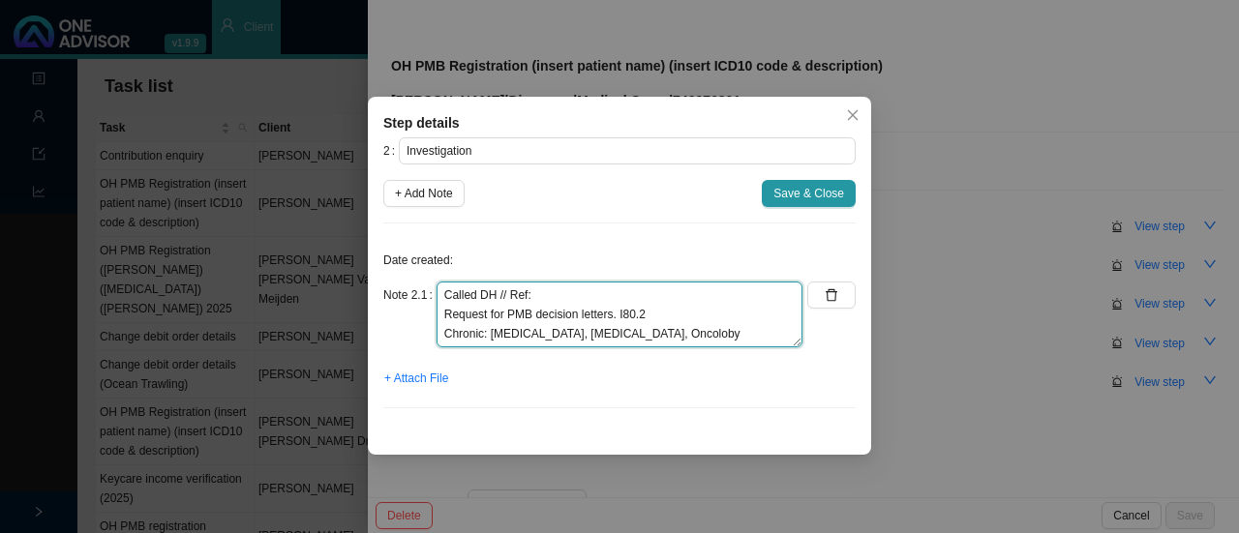
click at [721, 331] on textarea "Called DH // Ref: Request for PMB decision letters. I80.2 Chronic: [MEDICAL_DAT…" at bounding box center [620, 315] width 366 height 66
click at [726, 336] on textarea "Called DH // Ref: Request for PMB decision letters. I80.2 Chronic: [MEDICAL_DAT…" at bounding box center [620, 315] width 366 height 66
click at [728, 336] on textarea "Called DH // Ref: Request for PMB decision letters. I80.2 Chronic: [MEDICAL_DAT…" at bounding box center [620, 315] width 366 height 66
click at [681, 316] on textarea "Called DH // Ref: Request for PMB decision letters. I80.2 Chronic: [MEDICAL_DAT…" at bounding box center [620, 315] width 366 height 66
click at [699, 336] on textarea "Called DH // Ref: Request for PMB decision letters. I80.2 ([DATE] - '26) Chroni…" at bounding box center [620, 315] width 366 height 66
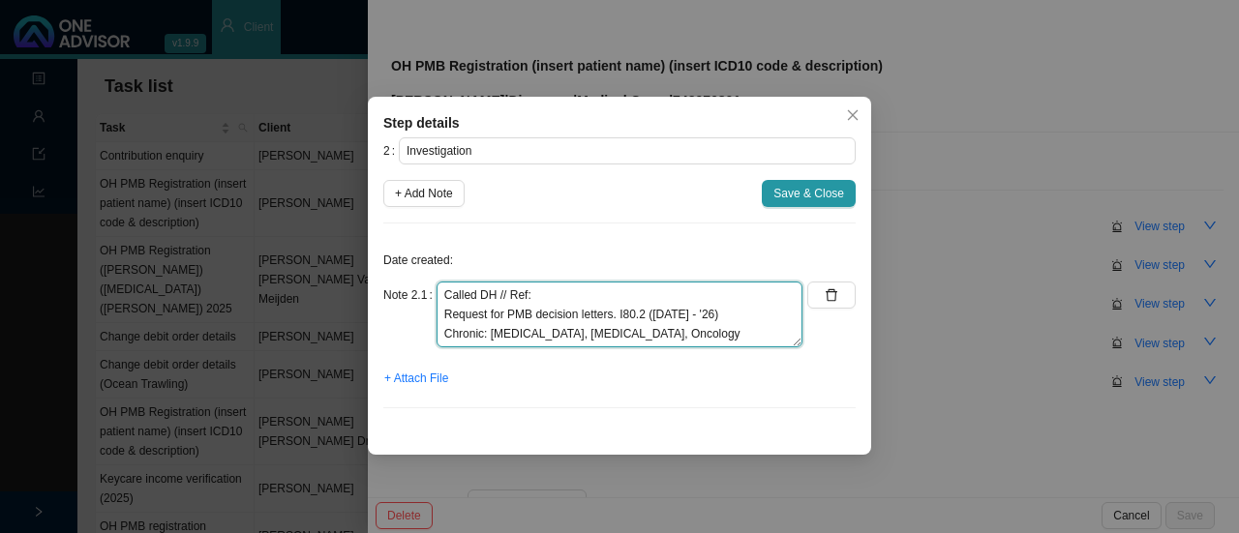
click at [555, 299] on textarea "Called DH // Ref: Request for PMB decision letters. I80.2 ([DATE] - '26) Chroni…" at bounding box center [620, 315] width 366 height 66
type textarea "Called DH // Ref: [PHONE_NUMBER] Request for PMB decision letters. I80.2 ([DATE…"
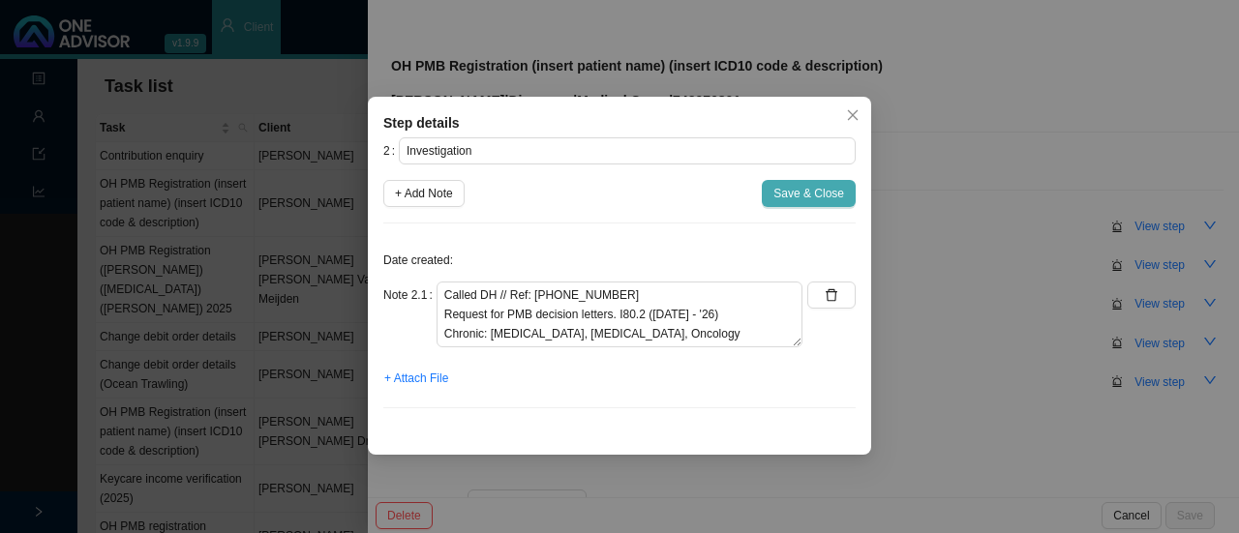
click at [797, 201] on span "Save & Close" at bounding box center [808, 193] width 71 height 19
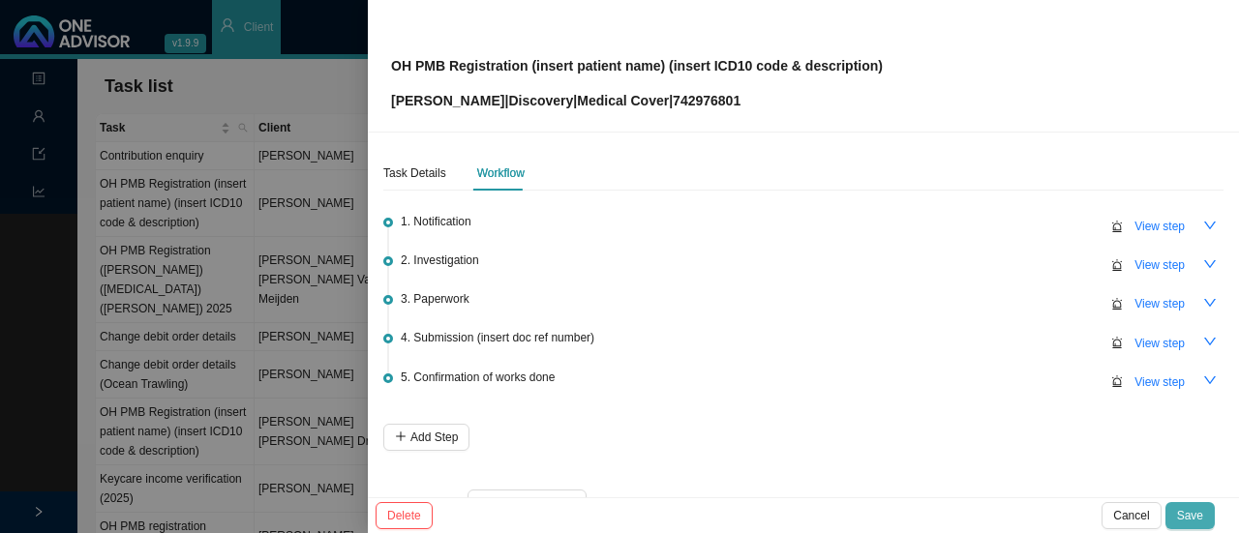
click at [1192, 511] on span "Save" at bounding box center [1190, 515] width 26 height 19
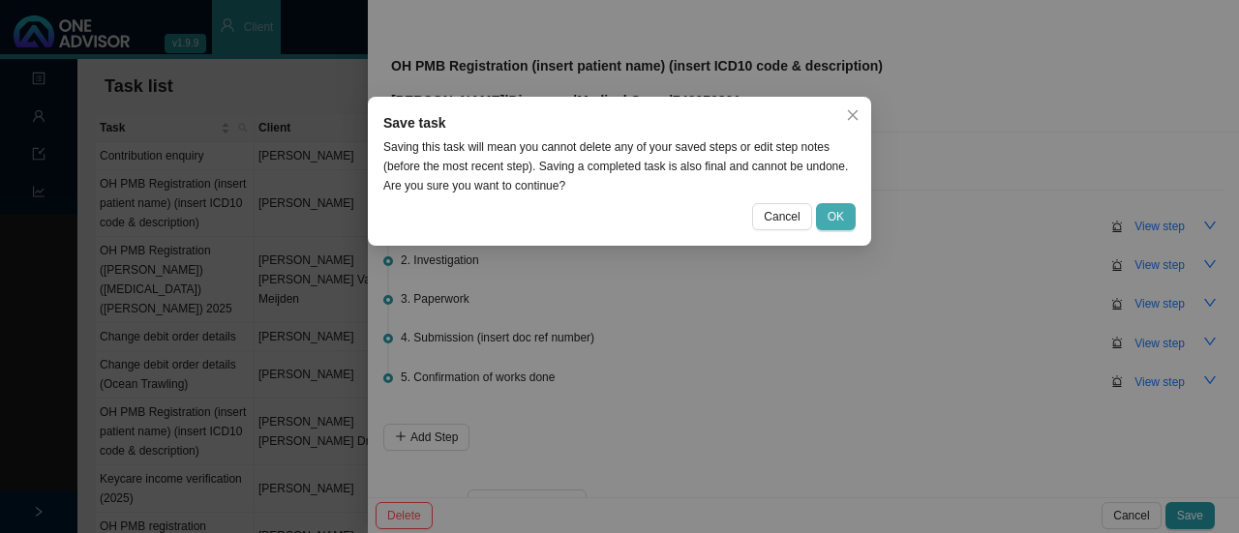
click at [826, 214] on button "OK" at bounding box center [836, 216] width 40 height 27
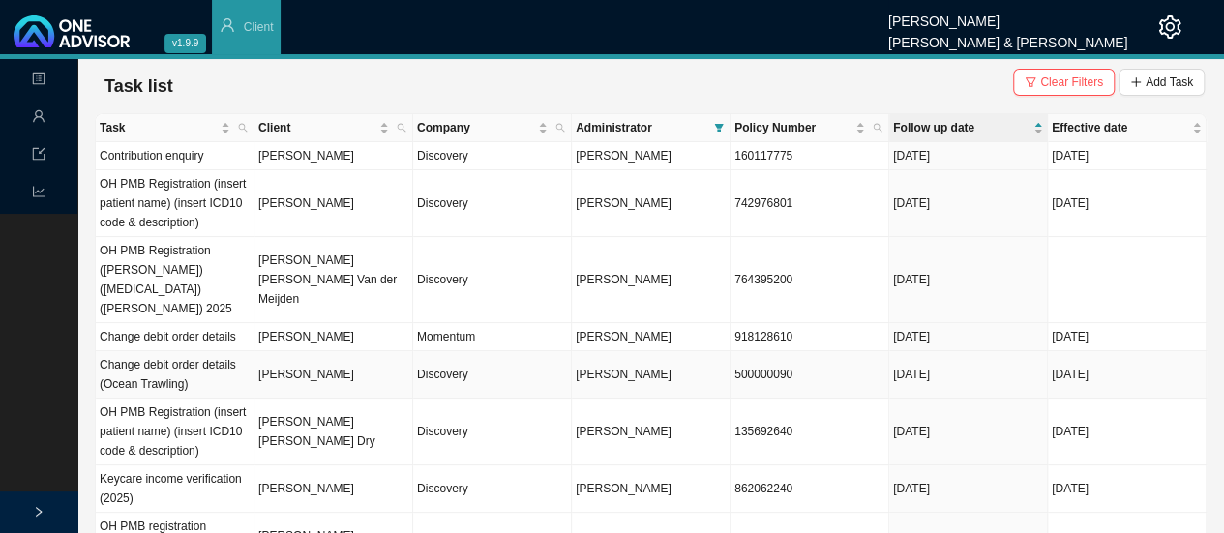
click at [455, 369] on td "Discovery" at bounding box center [492, 374] width 159 height 47
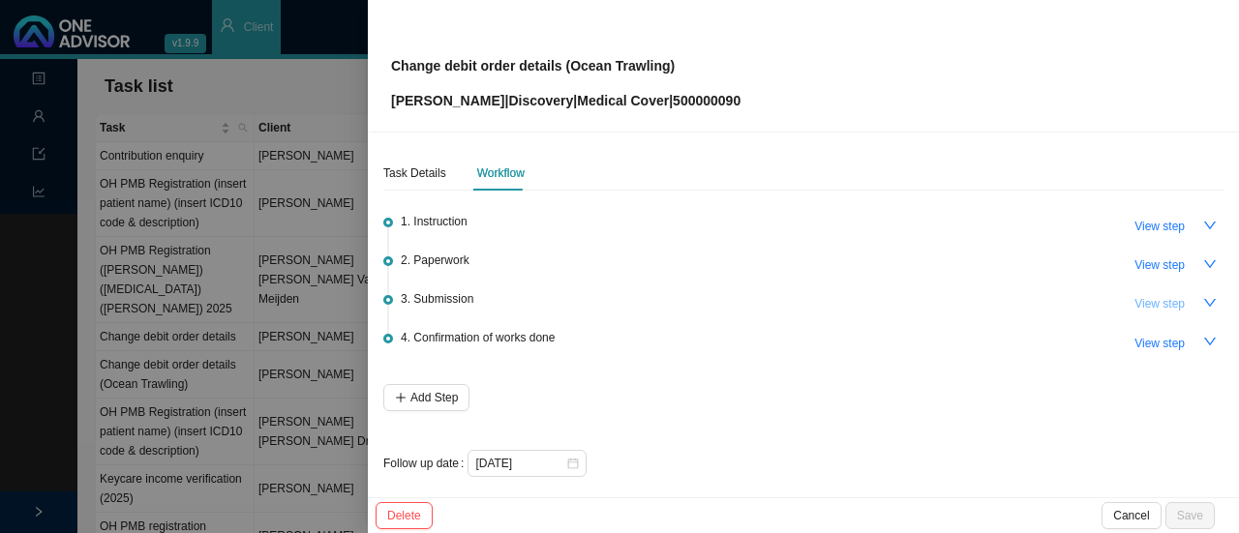
click at [1139, 306] on span "View step" at bounding box center [1159, 303] width 50 height 19
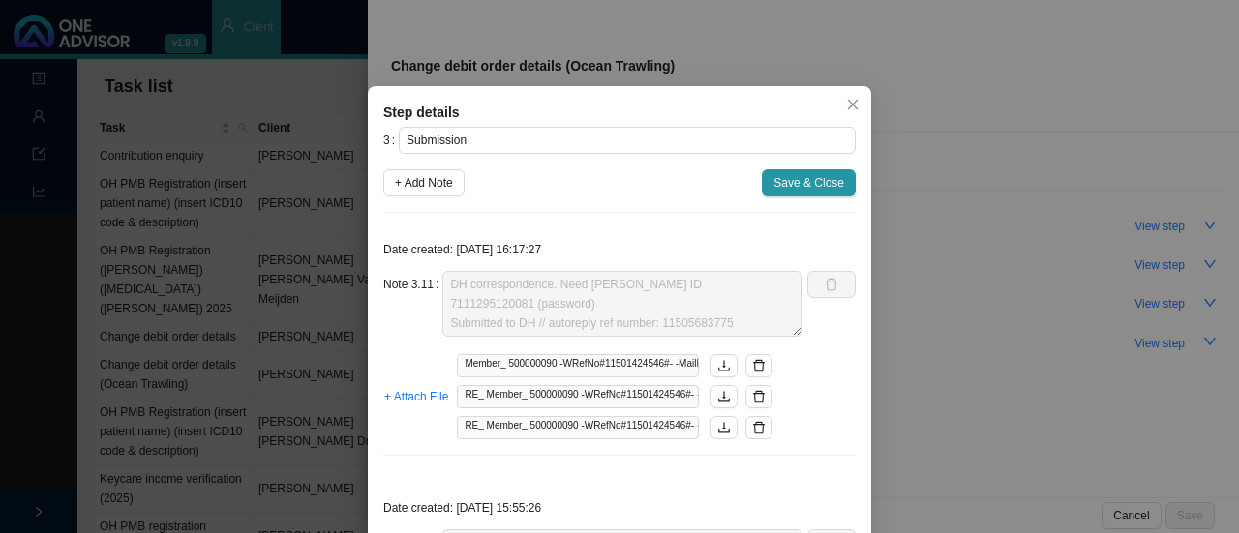
scroll to position [0, 0]
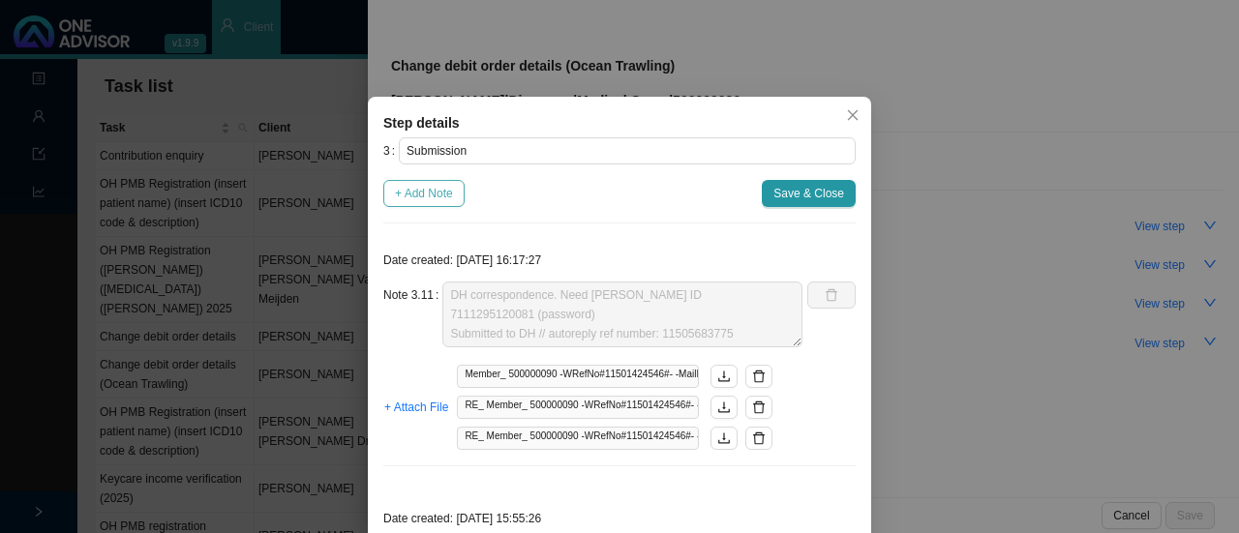
click at [424, 200] on span "+ Add Note" at bounding box center [424, 193] width 58 height 19
type textarea "DH correspondence. Need [PERSON_NAME] ID 7111295120081 (password) Submitted to …"
type textarea "Private capacity sent to DH // Autoreply ref number: 11501374655"
type textarea "Contacted DH // Ref: 11500078520 Received confirmation in writing. ID no. 71112…"
type textarea "Contacted DH // Ref: 11496016847 Bank details have been updated, effective [DAT…"
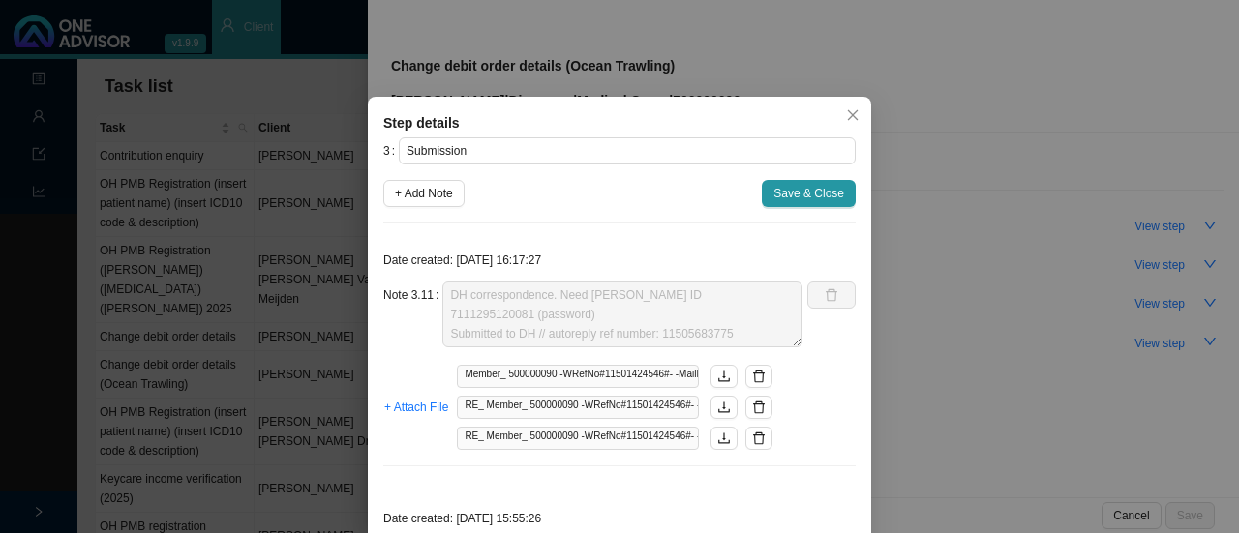
type textarea "DH: not brokers on record Sent 3rd party consent info again // Autoreply ref nu…"
type textarea "Sent instruction from Sea Harvest. Autoreply ref number: 11491443071."
type textarea "Called DH // Ref: [PHONE_NUMBER] Need to do a private capacity form now too Sea…"
type textarea "Third party consent done - informed DH again Autoreply ref number: 11490937174"
type textarea "DH correspondence: Not broker on record Called DH to give details of third part…"
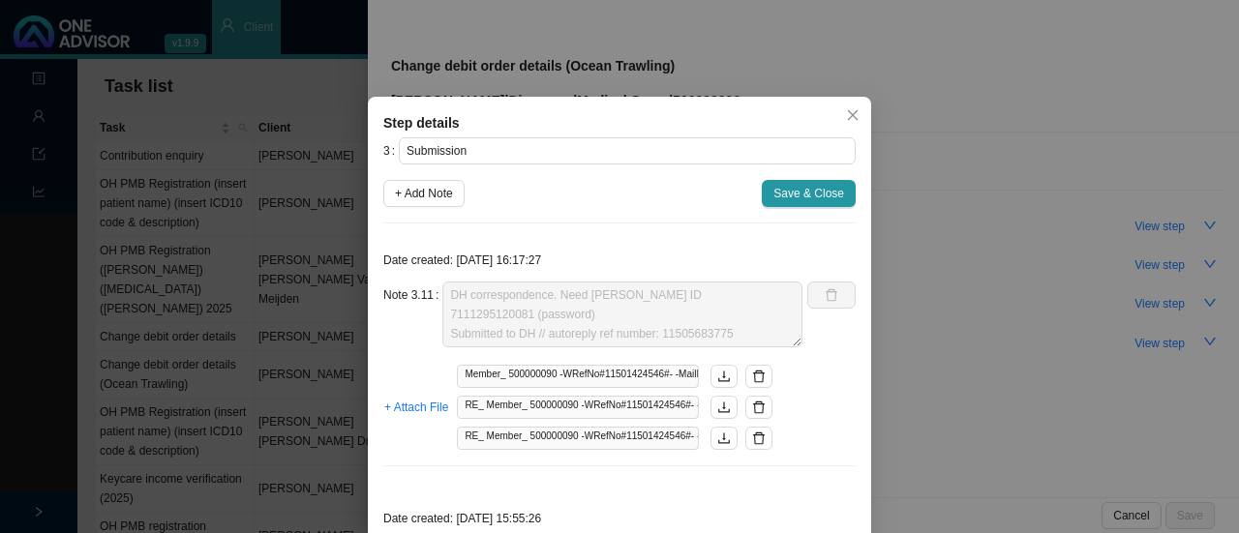
type textarea "Called DH // Received & in progress Ref: 11487434526"
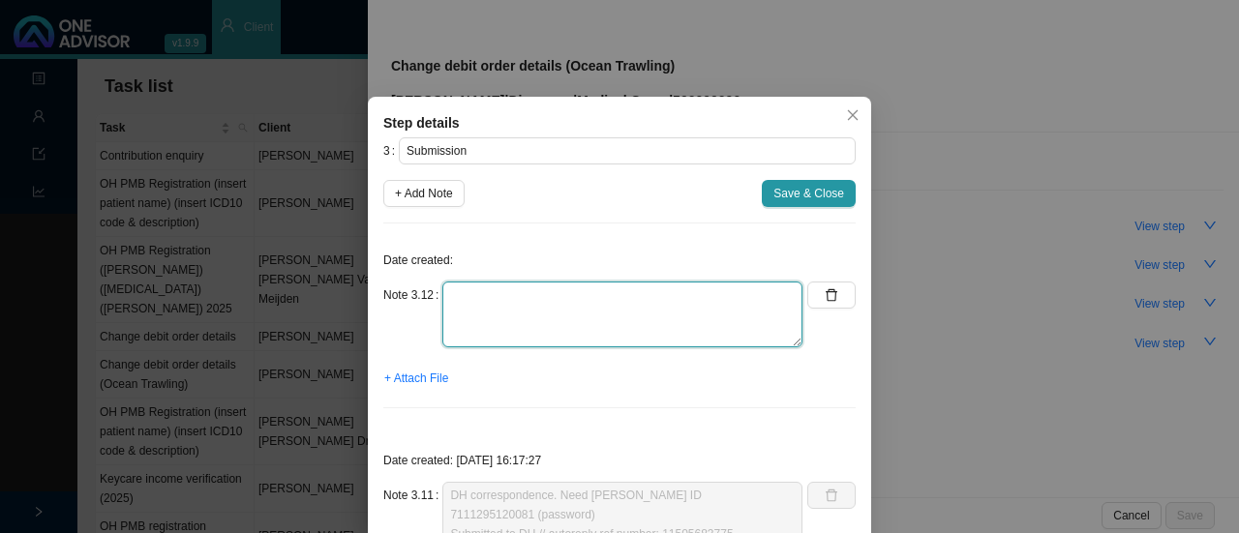
click at [472, 286] on textarea at bounding box center [622, 315] width 360 height 66
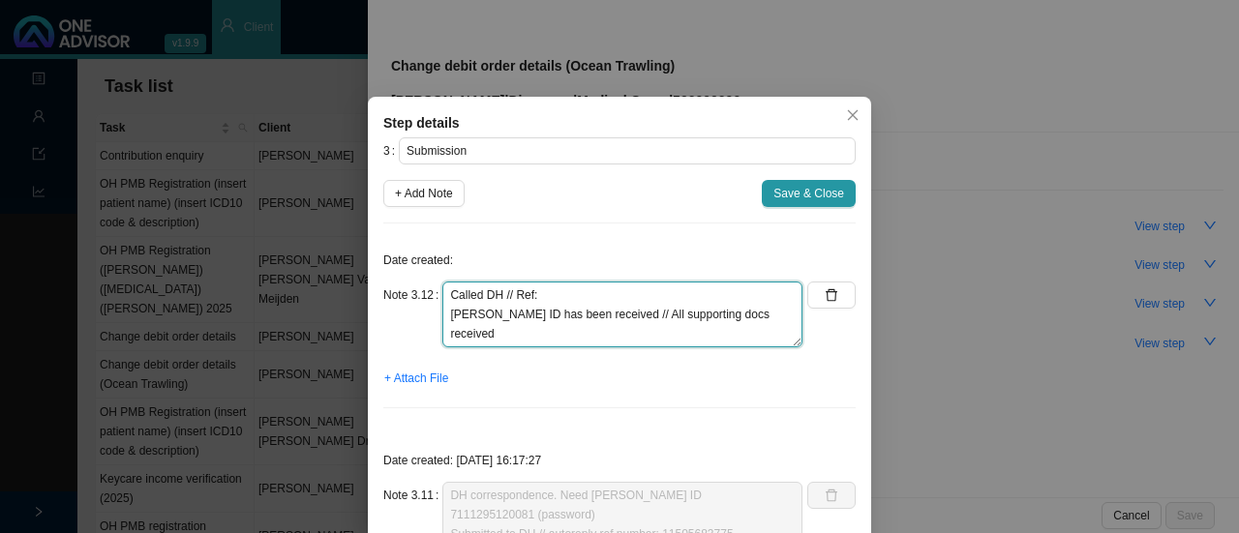
click at [453, 317] on textarea "Called DH // Ref: [PERSON_NAME] ID has been received // All supporting docs rec…" at bounding box center [622, 315] width 360 height 66
click at [466, 315] on textarea "Called DH // Ref: [PERSON_NAME] ID has been received // All supporting docs rec…" at bounding box center [622, 315] width 360 height 66
click at [749, 313] on textarea "Called DH // Ref: [PERSON_NAME] ID has been received // All supporting docs rec…" at bounding box center [622, 315] width 360 height 66
click at [738, 333] on textarea "Called DH // Ref: [PERSON_NAME] ID has been received // All supporting docs rec…" at bounding box center [622, 315] width 360 height 66
click at [538, 293] on textarea "Called DH // Ref: [PERSON_NAME] ID has been received // All supporting docs rec…" at bounding box center [622, 315] width 360 height 66
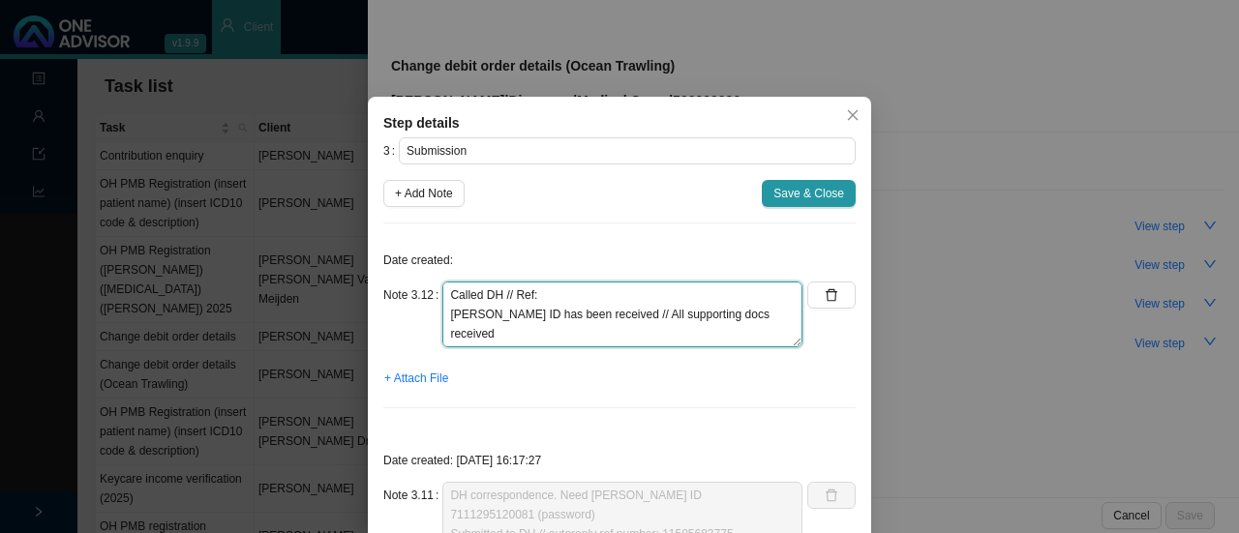
click at [747, 332] on textarea "Called DH // Ref: [PERSON_NAME] ID has been received // All supporting docs rec…" at bounding box center [622, 315] width 360 height 66
click at [578, 295] on textarea "Called DH // Ref: [PERSON_NAME] ID has been received // All supporting docs rec…" at bounding box center [622, 315] width 360 height 66
type textarea "Called DH // Ref: [PHONE_NUMBER] [PERSON_NAME] ID has been received // All supp…"
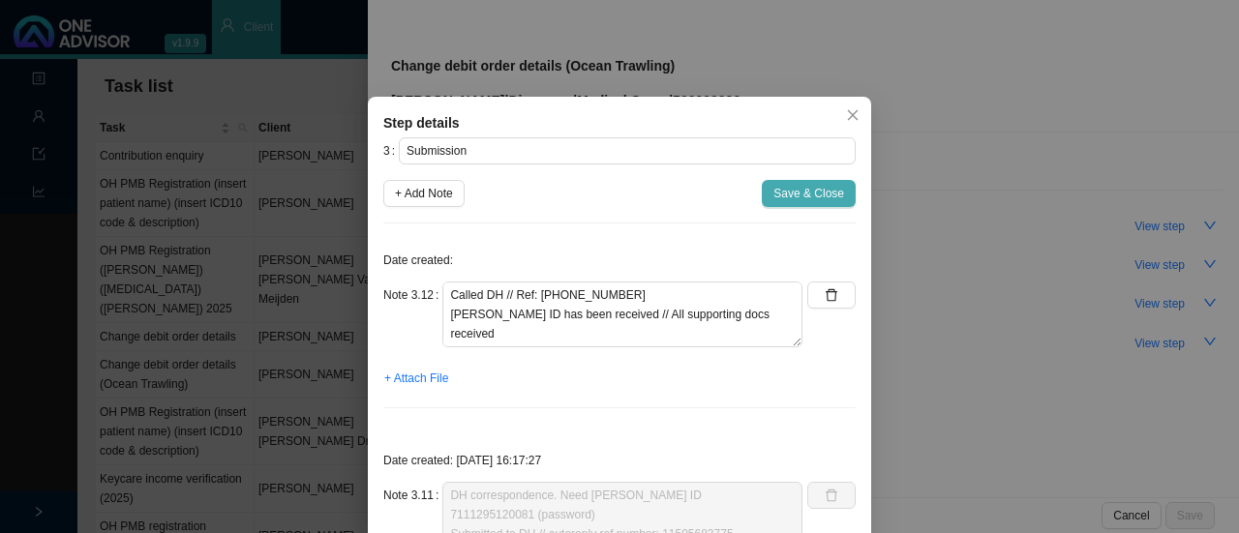
click at [781, 191] on span "Save & Close" at bounding box center [808, 193] width 71 height 19
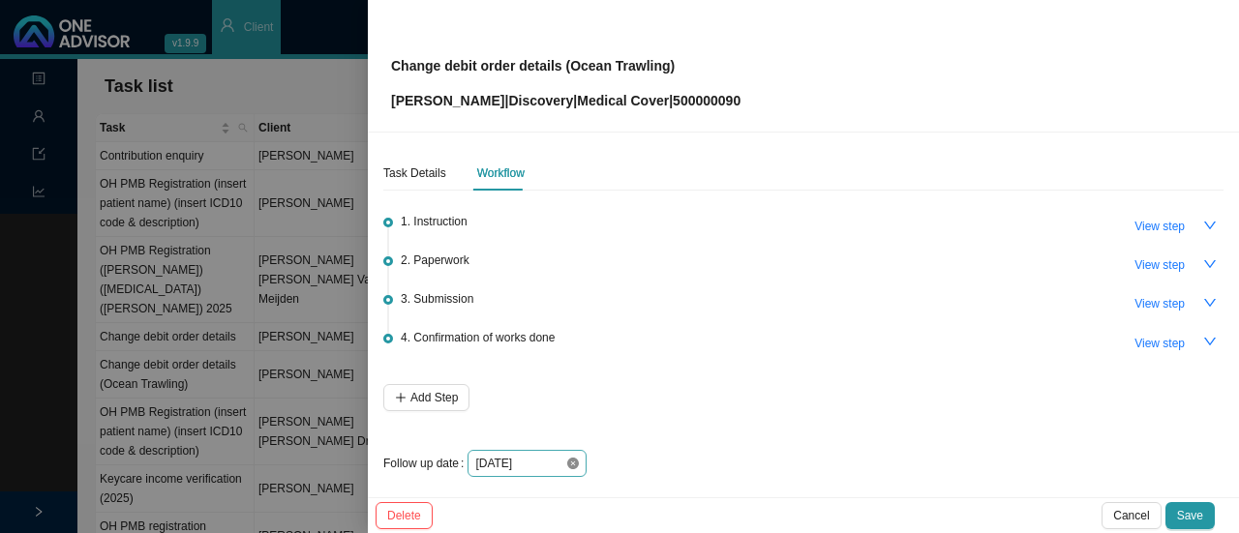
click at [575, 464] on icon "close-circle" at bounding box center [573, 464] width 12 height 12
click at [568, 470] on div at bounding box center [527, 463] width 104 height 19
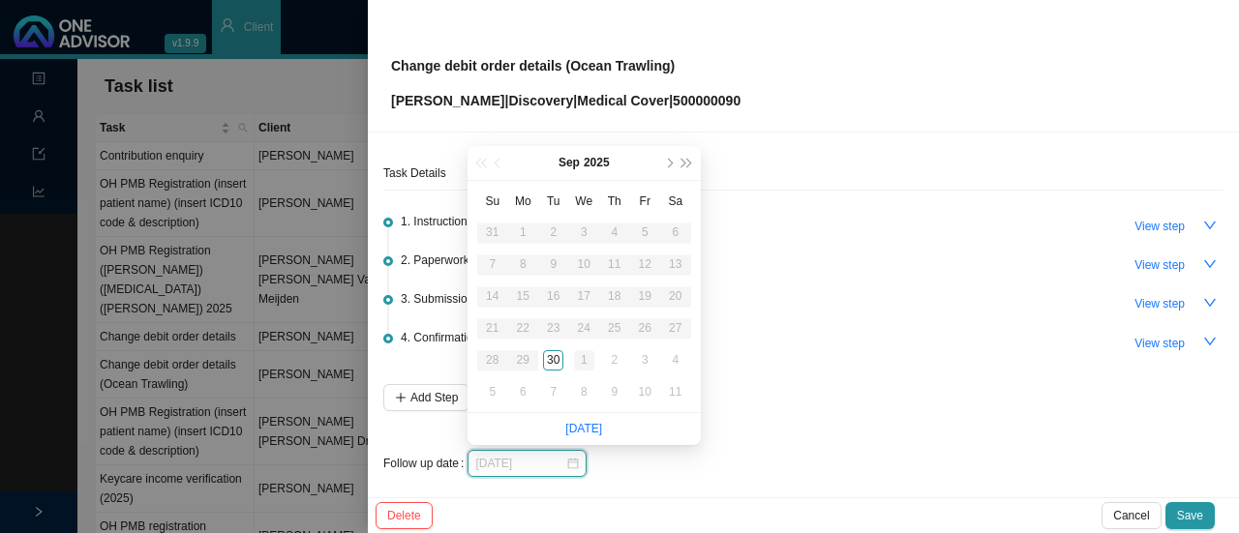
type input "[DATE]"
click at [587, 359] on div "1" at bounding box center [584, 360] width 20 height 20
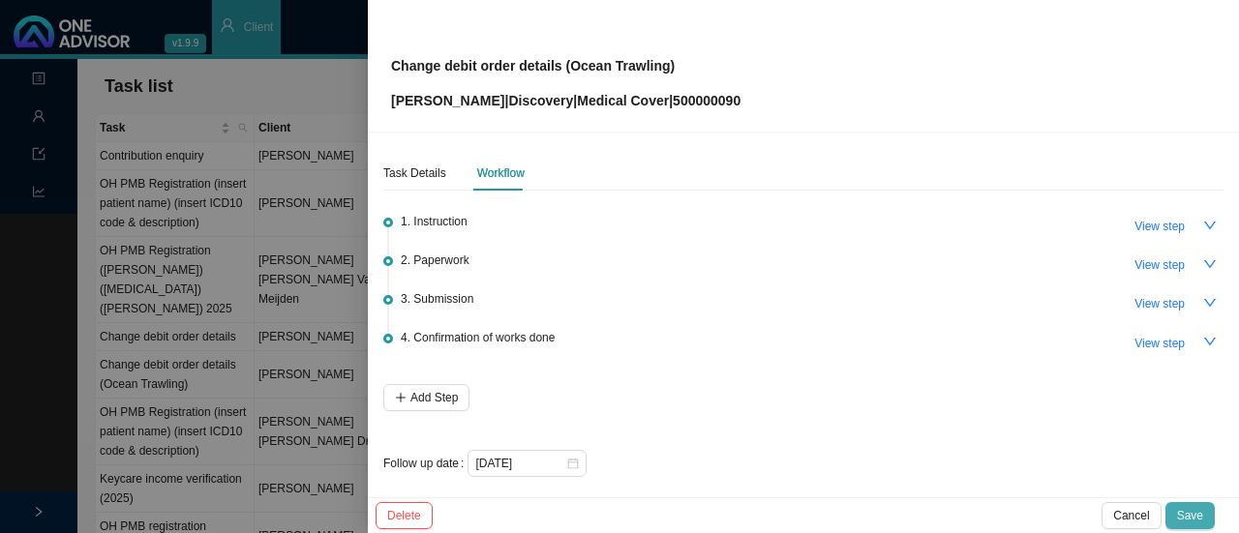
click at [1202, 510] on span "Save" at bounding box center [1190, 515] width 26 height 19
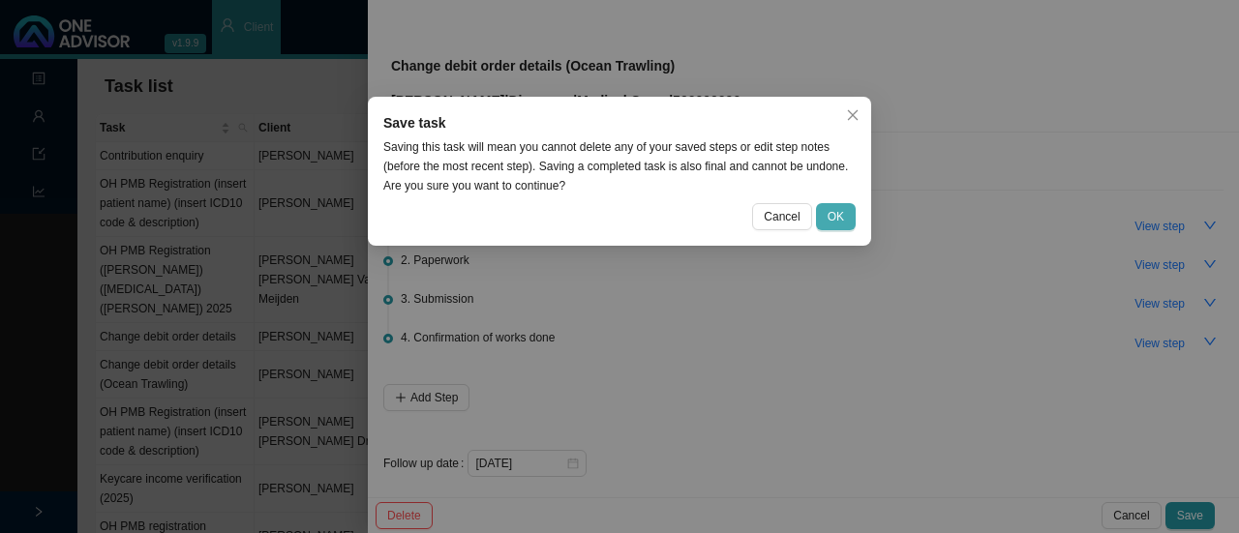
click at [836, 217] on span "OK" at bounding box center [836, 216] width 16 height 19
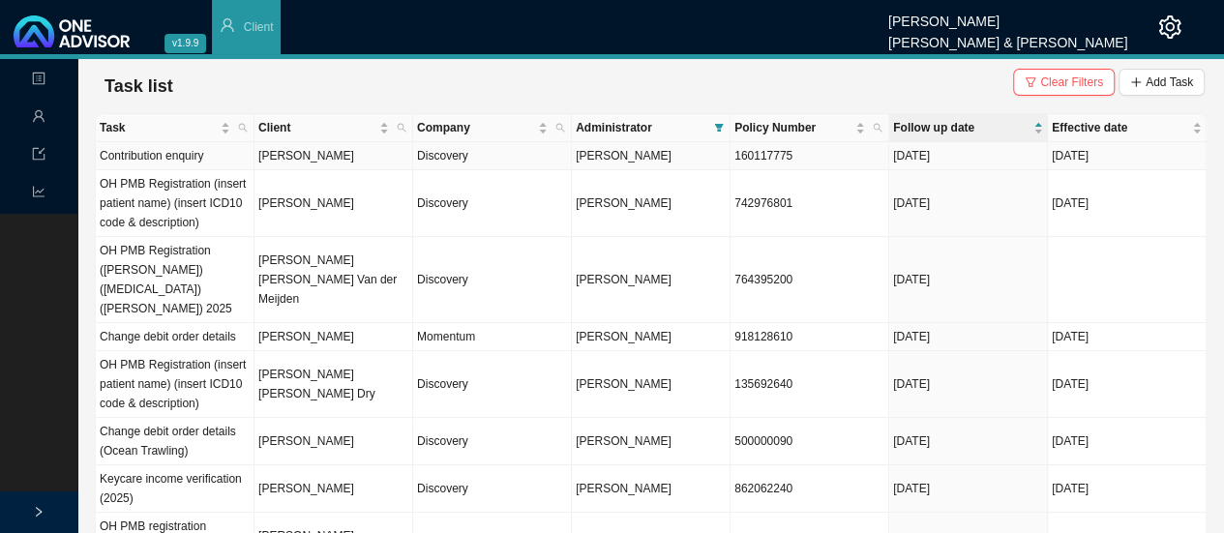
click at [417, 156] on td "Discovery" at bounding box center [492, 156] width 159 height 28
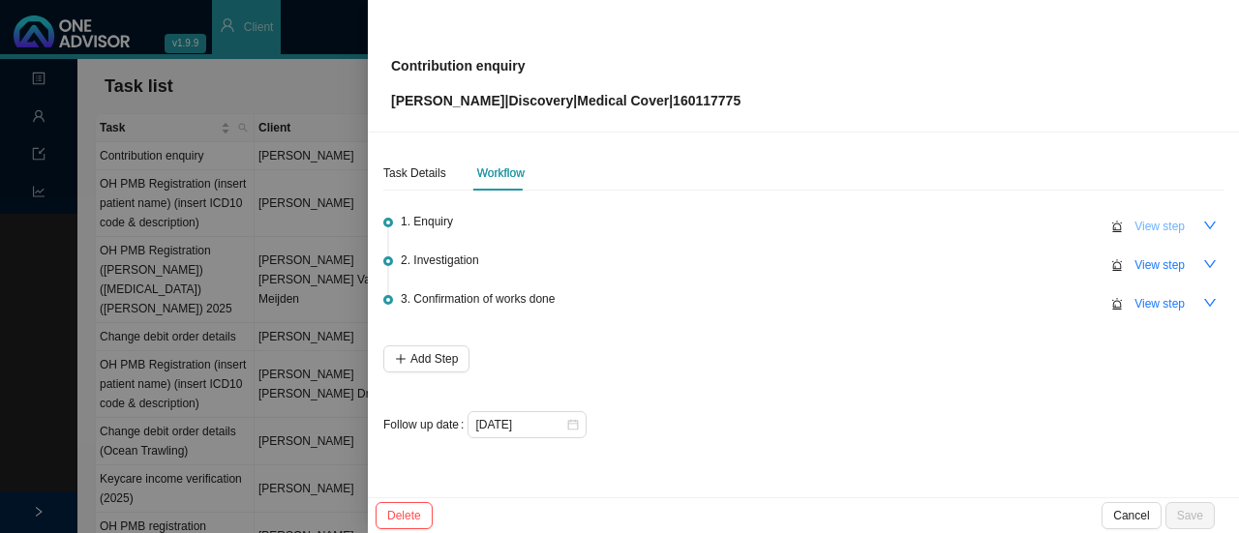
click at [1153, 229] on span "View step" at bounding box center [1159, 226] width 50 height 19
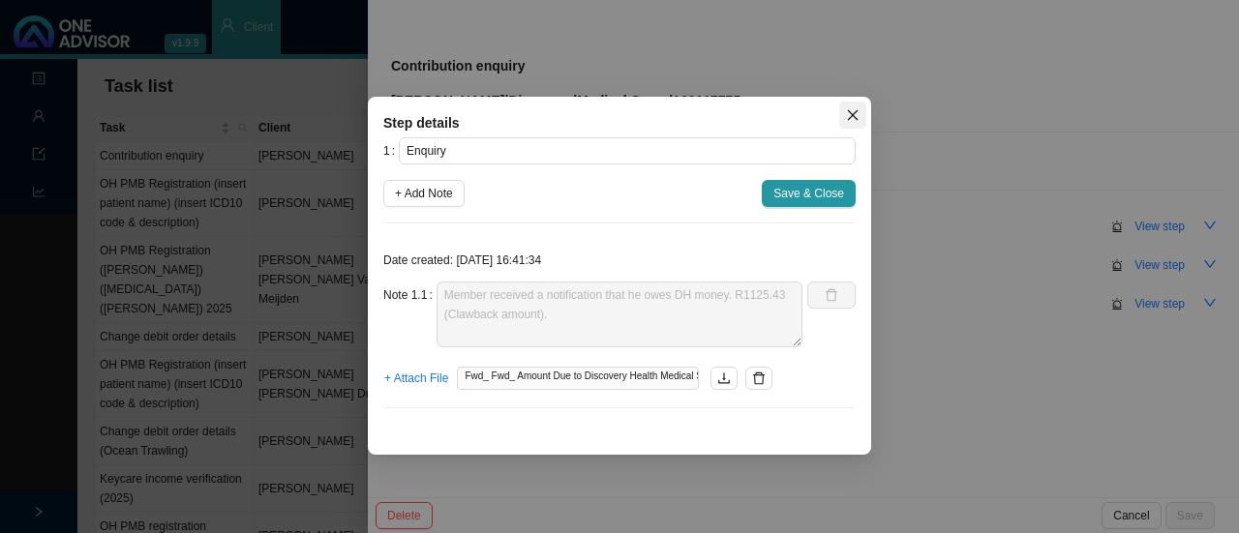
click at [856, 121] on icon "close" at bounding box center [853, 115] width 14 height 14
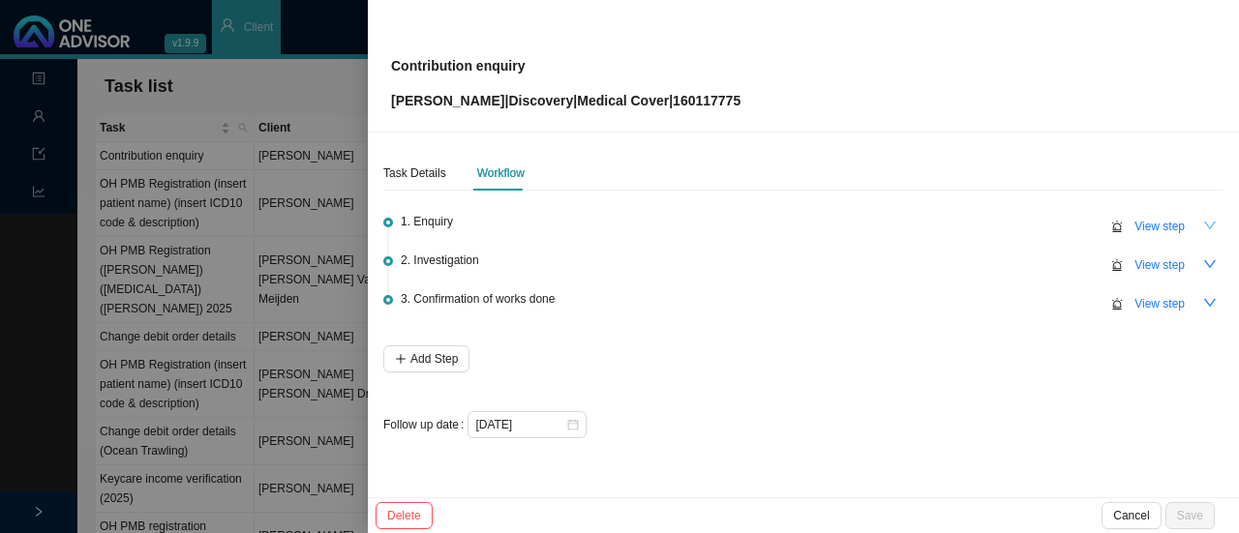
click at [1210, 227] on icon "down" at bounding box center [1210, 226] width 12 height 8
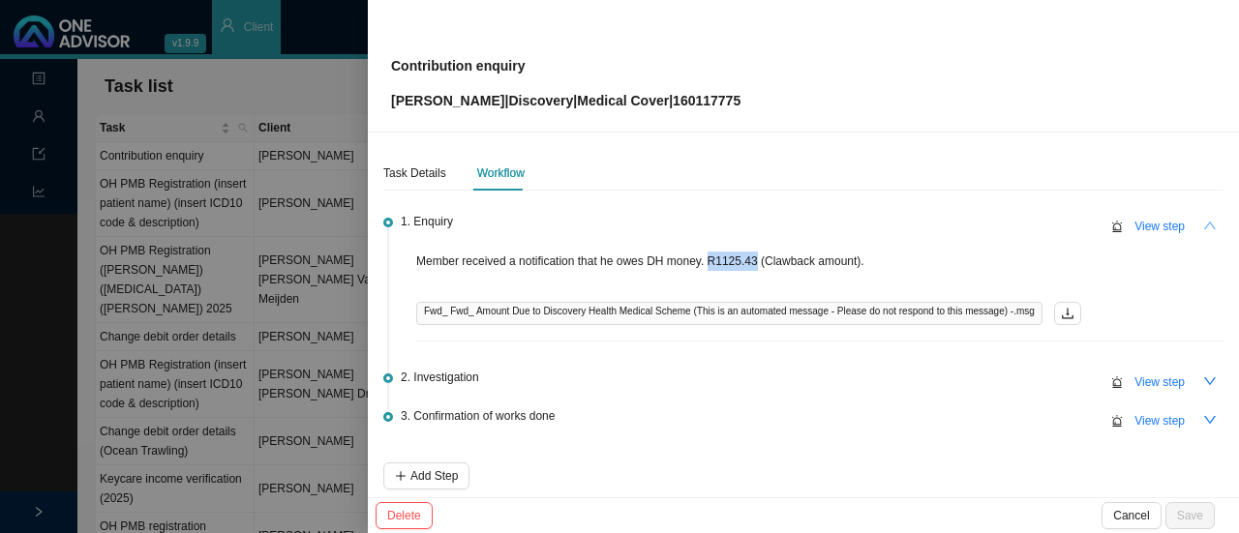
drag, startPoint x: 753, startPoint y: 260, endPoint x: 710, endPoint y: 255, distance: 43.9
click at [710, 255] on p "Member received a notification that he owes DH money. R1125.43 (Clawback amount…" at bounding box center [819, 261] width 807 height 19
copy p "R1125.43"
click at [645, 211] on div "1. Enquiry View step" at bounding box center [812, 225] width 823 height 29
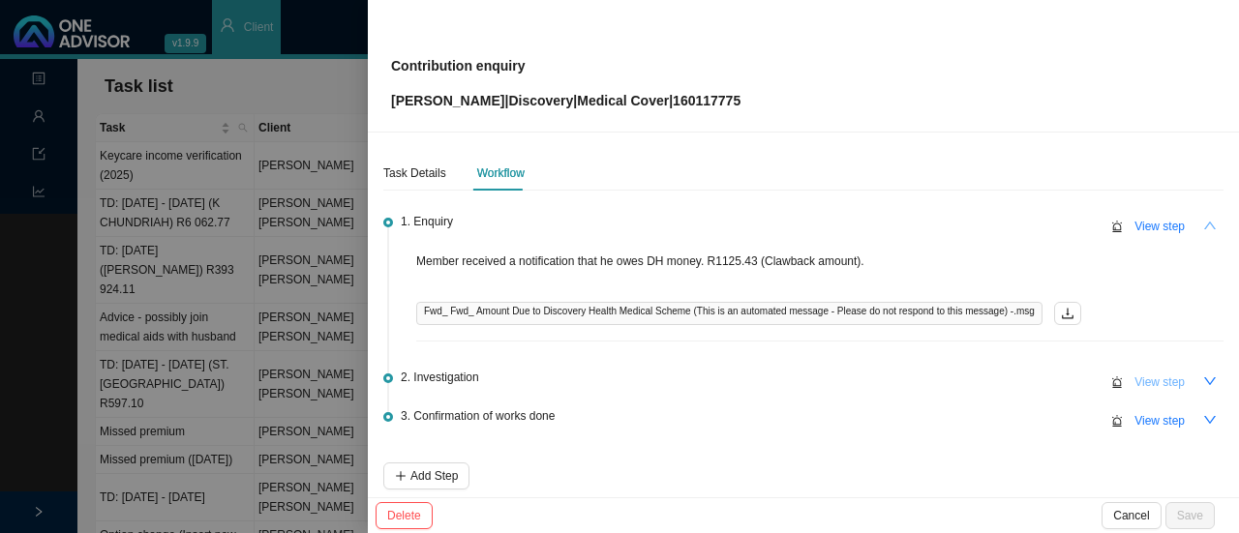
click at [1139, 378] on span "View step" at bounding box center [1159, 382] width 50 height 19
type input "Investigation"
type textarea "Called DH // Ref number: 11506784799 Clawback - R1125.43 (Member made a plan ch…"
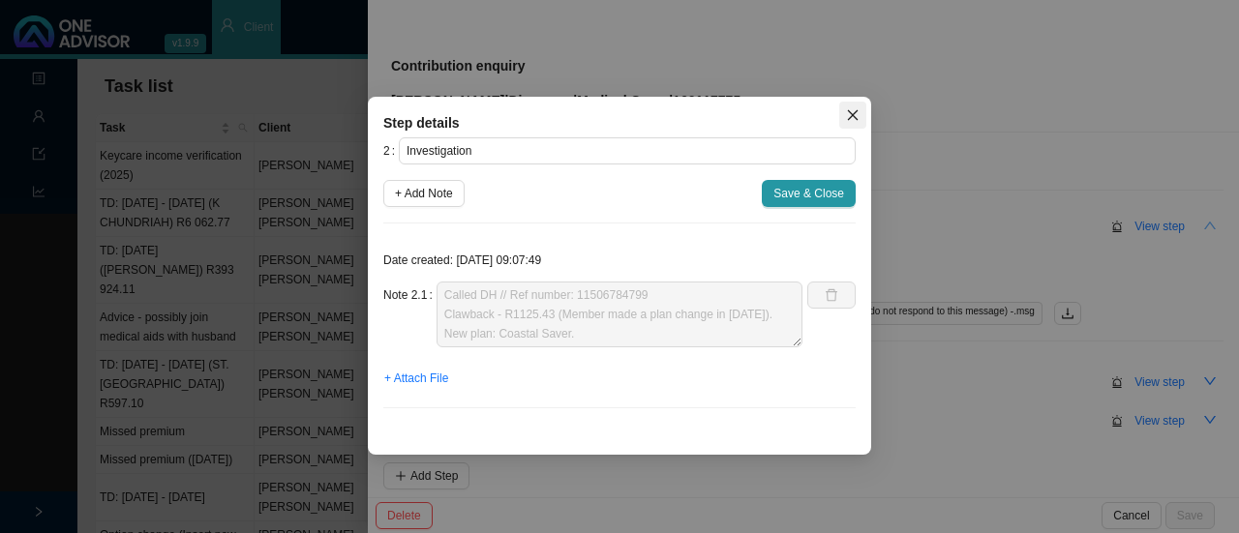
click at [847, 115] on icon "close" at bounding box center [853, 115] width 14 height 14
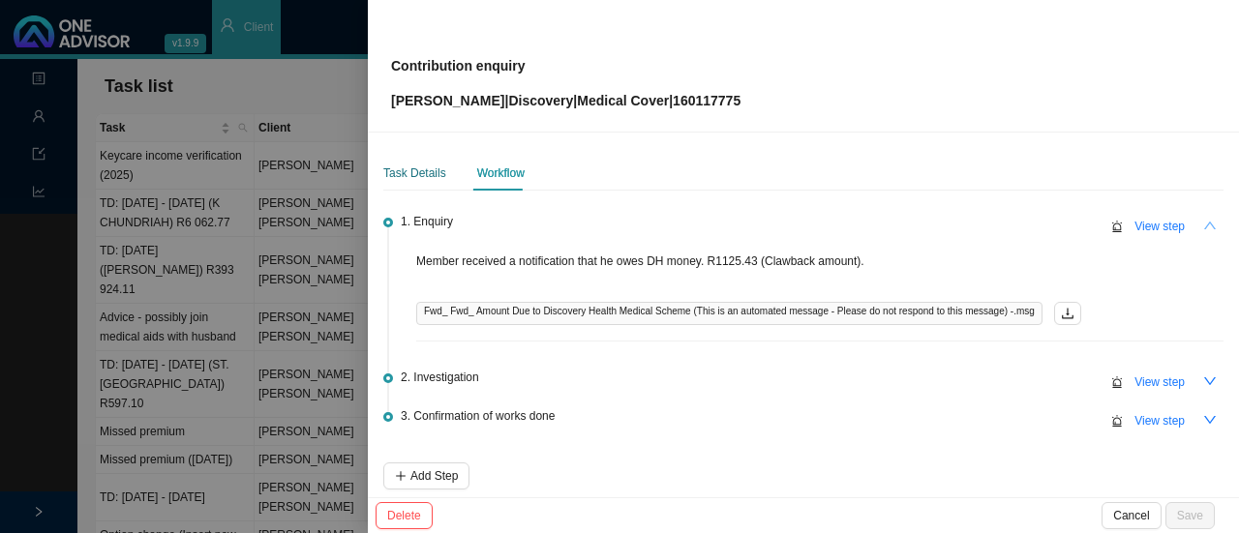
click at [420, 164] on div "Task Details" at bounding box center [414, 173] width 63 height 19
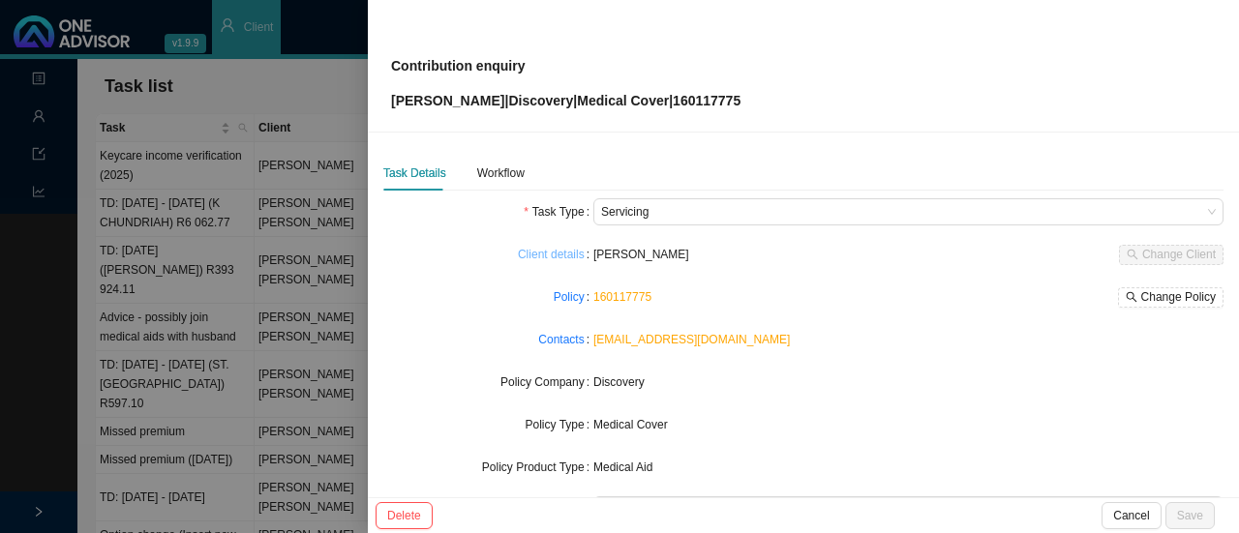
click at [550, 255] on link "Client details" at bounding box center [551, 254] width 67 height 19
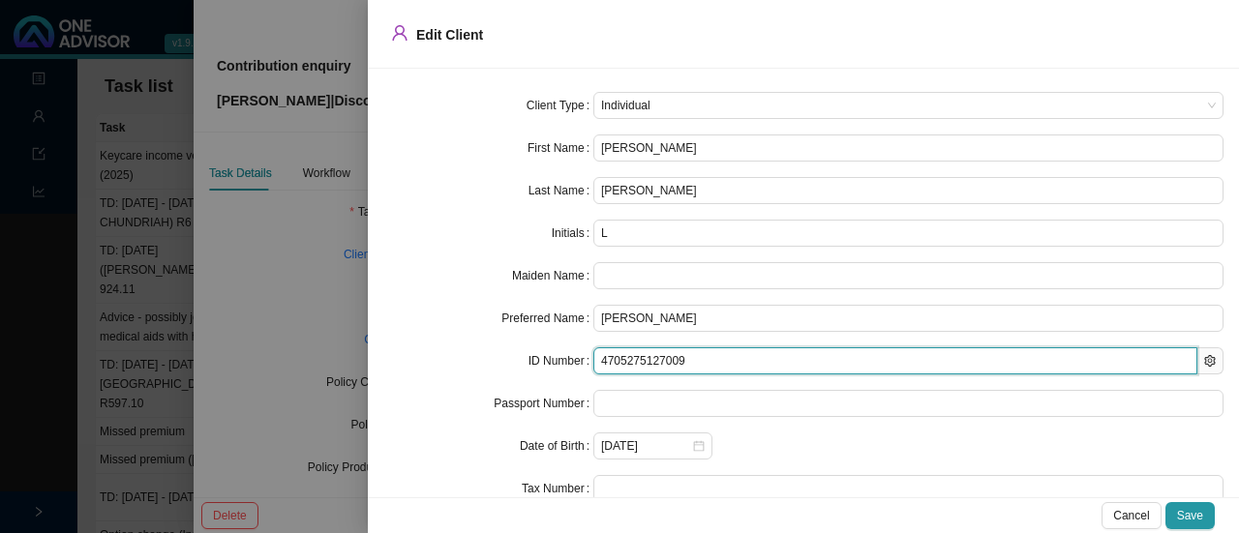
drag, startPoint x: 671, startPoint y: 356, endPoint x: 571, endPoint y: 345, distance: 100.4
click at [571, 345] on form "Client Type Individual First Name [PERSON_NAME] Last Name [PERSON_NAME] Initial…" at bounding box center [803, 340] width 840 height 496
click at [710, 348] on input "4705275127009" at bounding box center [895, 360] width 604 height 27
drag, startPoint x: 720, startPoint y: 353, endPoint x: 449, endPoint y: 339, distance: 271.4
click at [449, 339] on form "Client Type Individual First Name [PERSON_NAME] Last Name [PERSON_NAME] Initial…" at bounding box center [803, 340] width 840 height 496
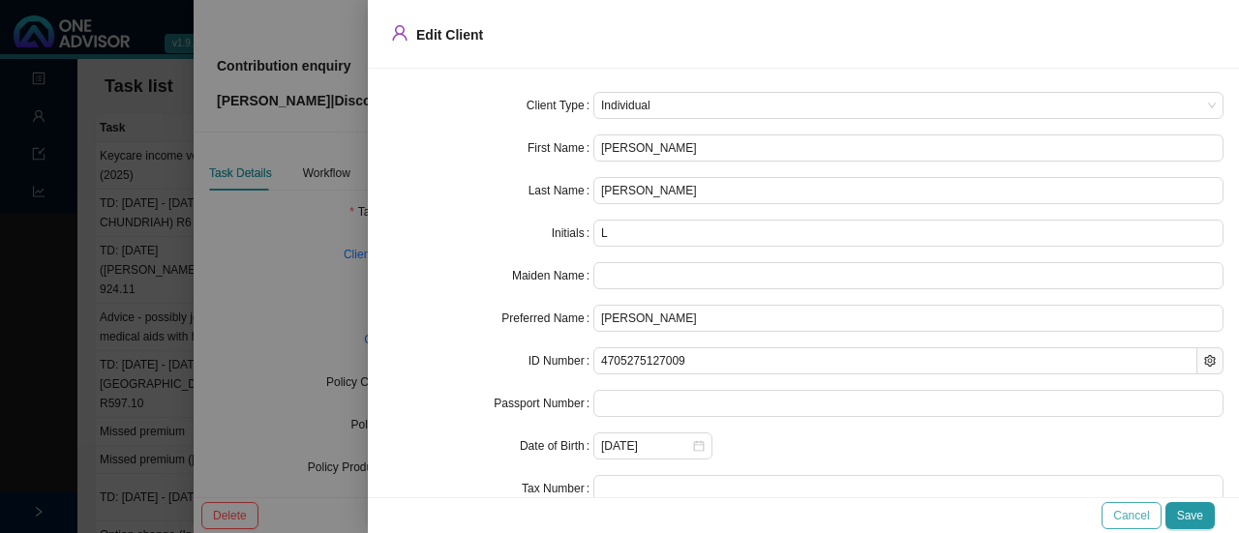
click at [1125, 512] on span "Cancel" at bounding box center [1131, 515] width 36 height 19
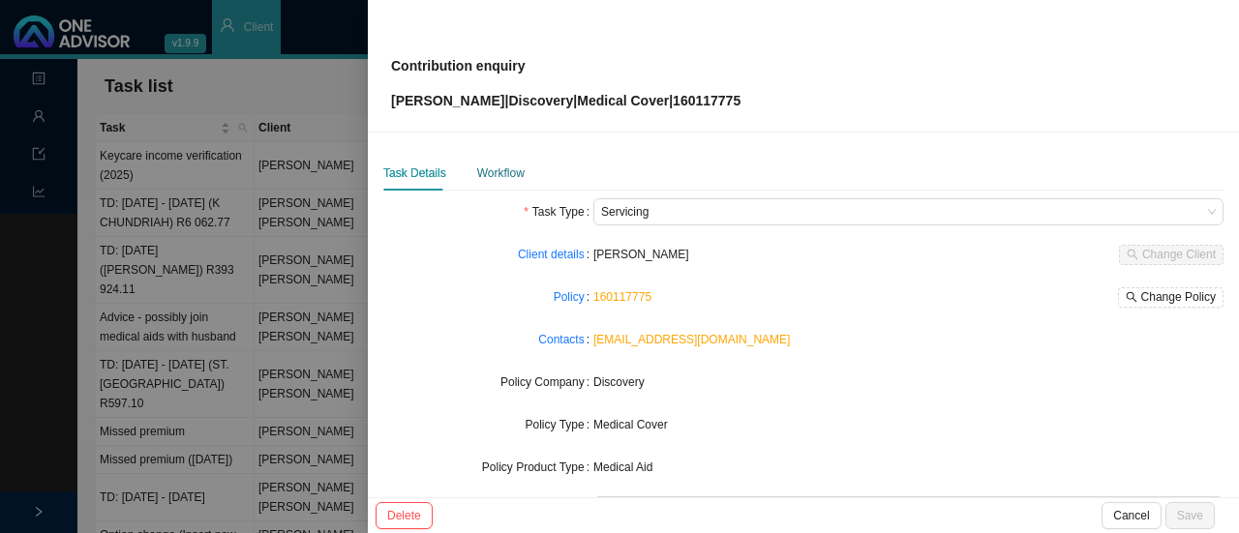
click at [488, 169] on div "Workflow" at bounding box center [500, 173] width 47 height 19
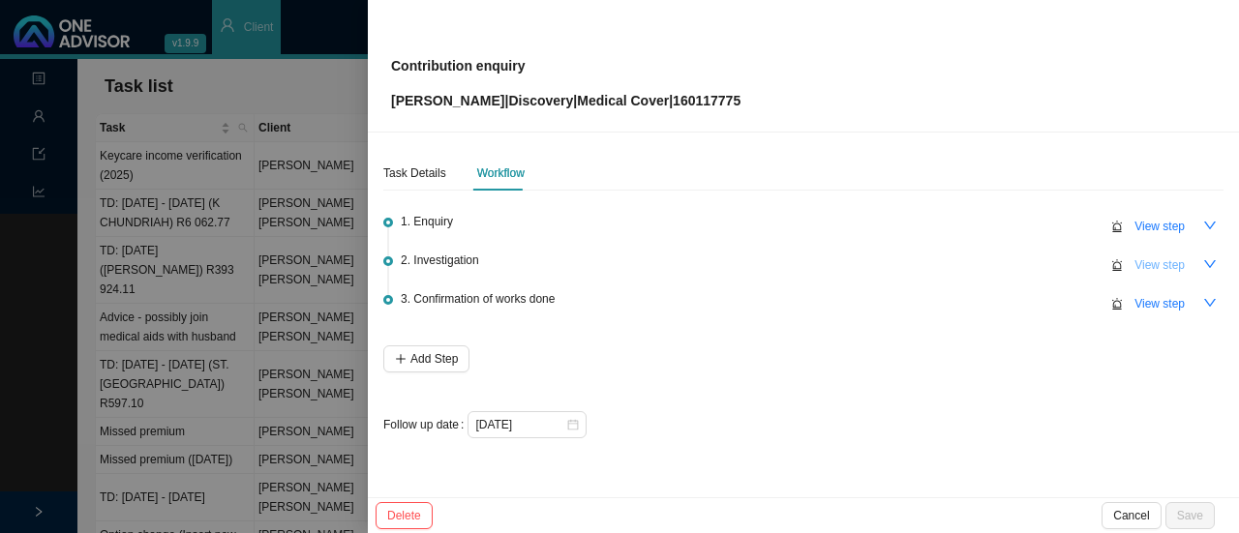
click at [1180, 264] on span "View step" at bounding box center [1159, 265] width 50 height 19
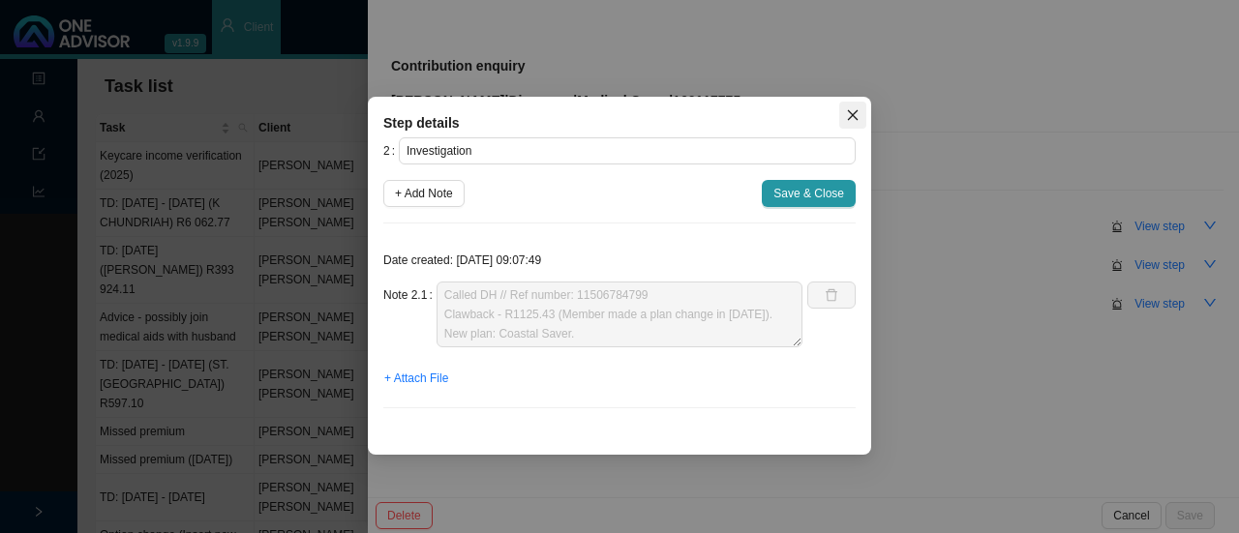
click at [856, 111] on icon "close" at bounding box center [853, 115] width 11 height 11
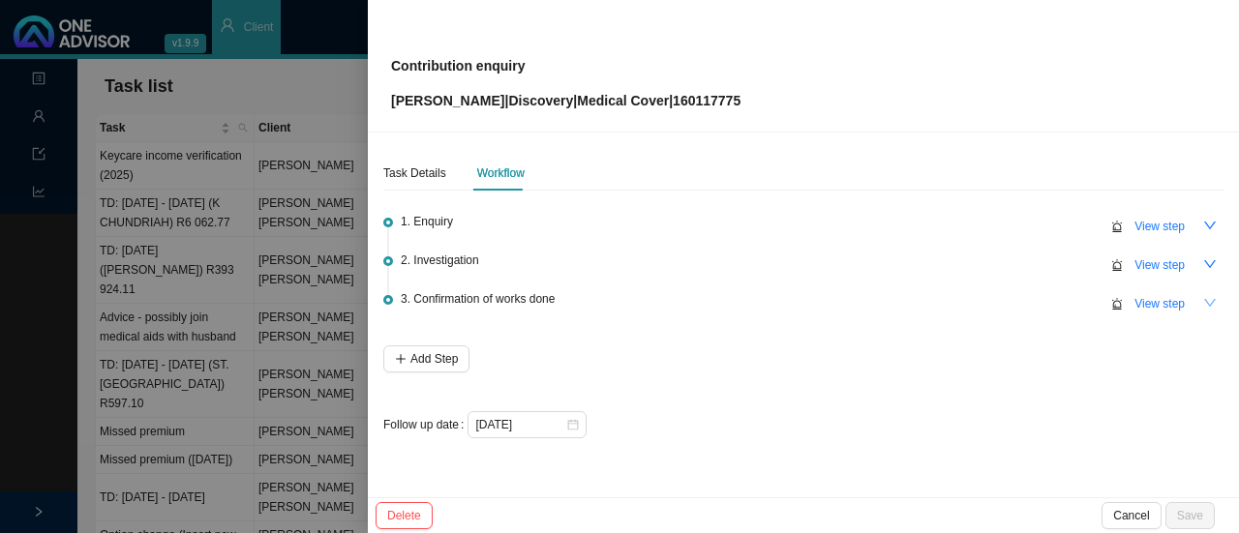
click at [1213, 299] on icon "down" at bounding box center [1210, 303] width 12 height 8
click at [1173, 300] on span "View step" at bounding box center [1159, 303] width 50 height 19
type input "Confirmation of works done"
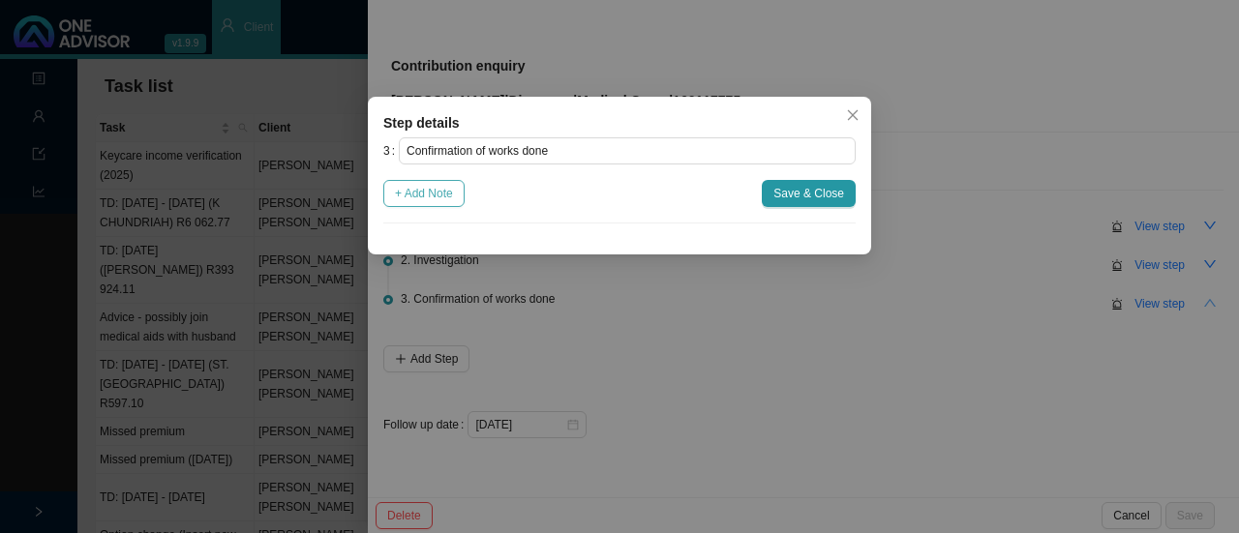
click at [428, 198] on span "+ Add Note" at bounding box center [424, 193] width 58 height 19
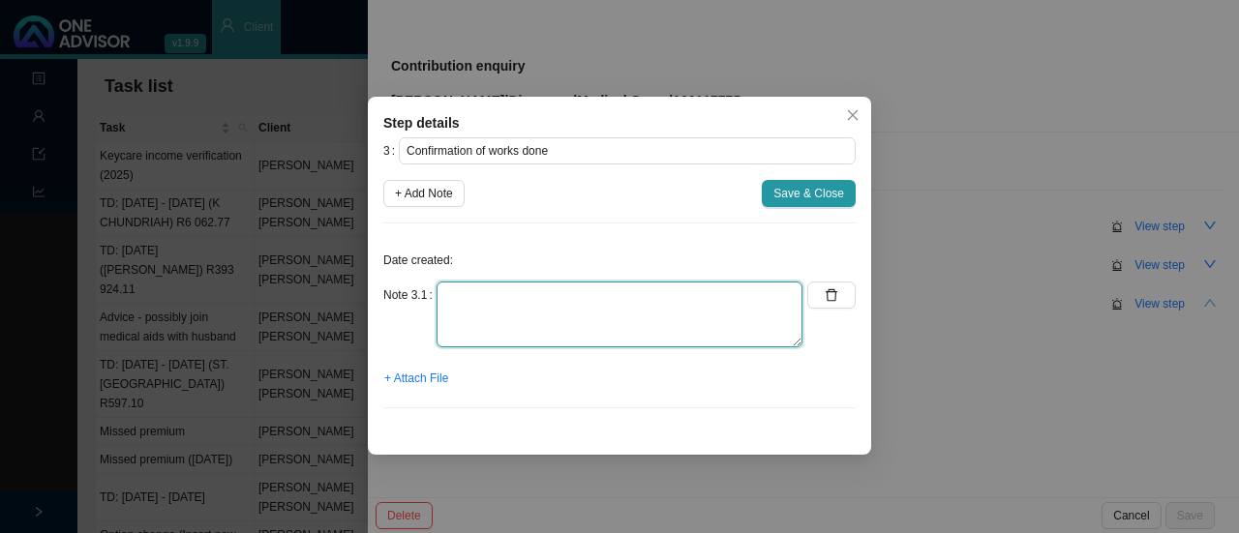
click at [524, 301] on textarea at bounding box center [620, 315] width 366 height 66
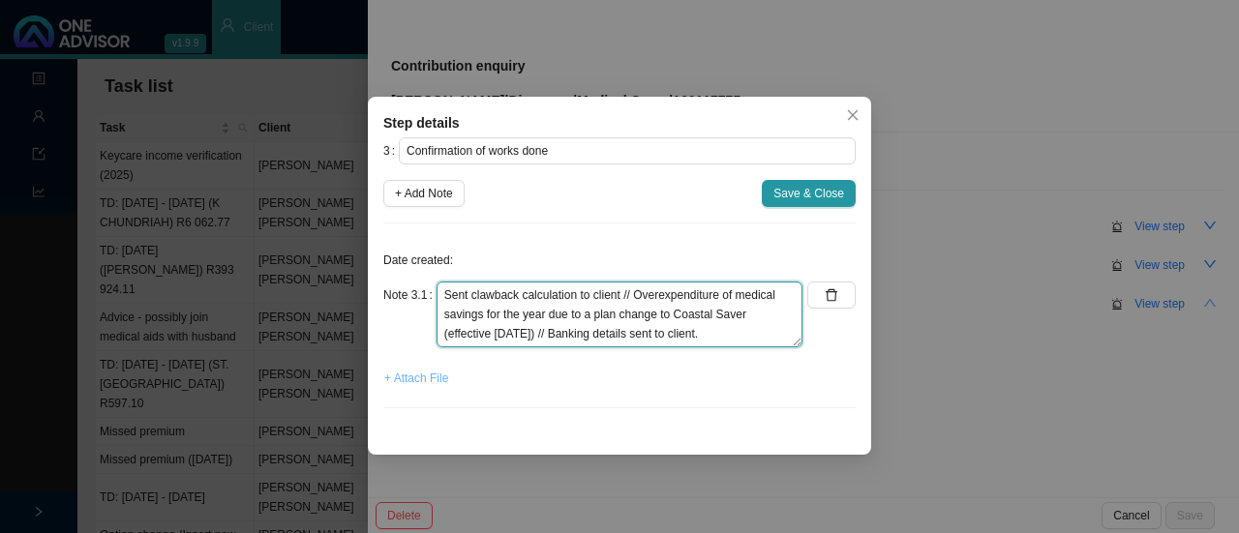
type textarea "Sent clawback calculation to client // Overexpenditure of medical savings for t…"
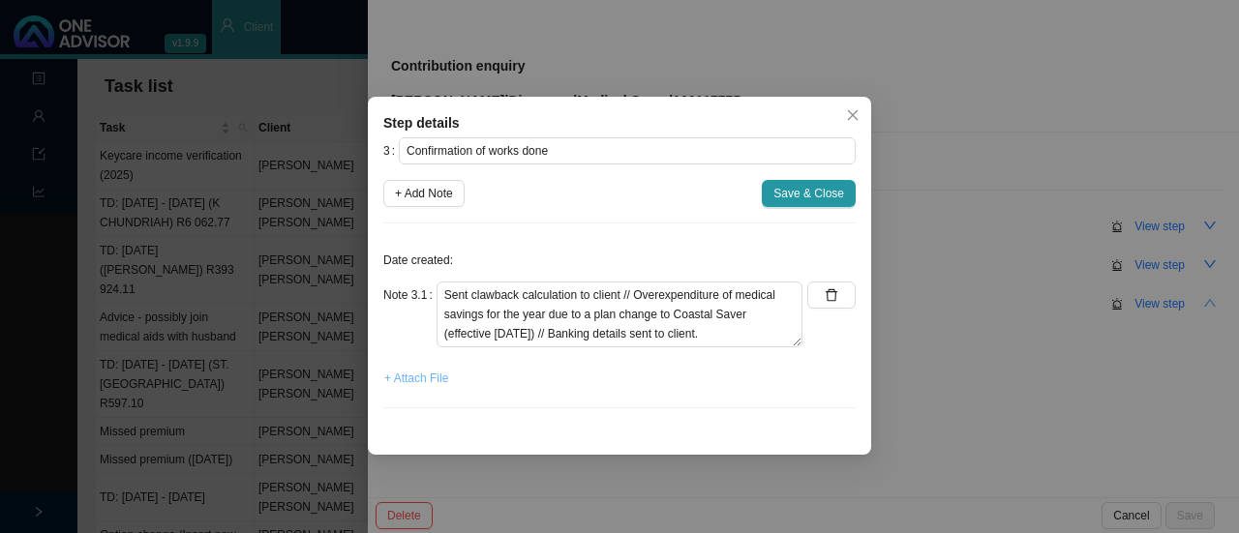
click at [423, 378] on span "+ Attach File" at bounding box center [416, 378] width 64 height 19
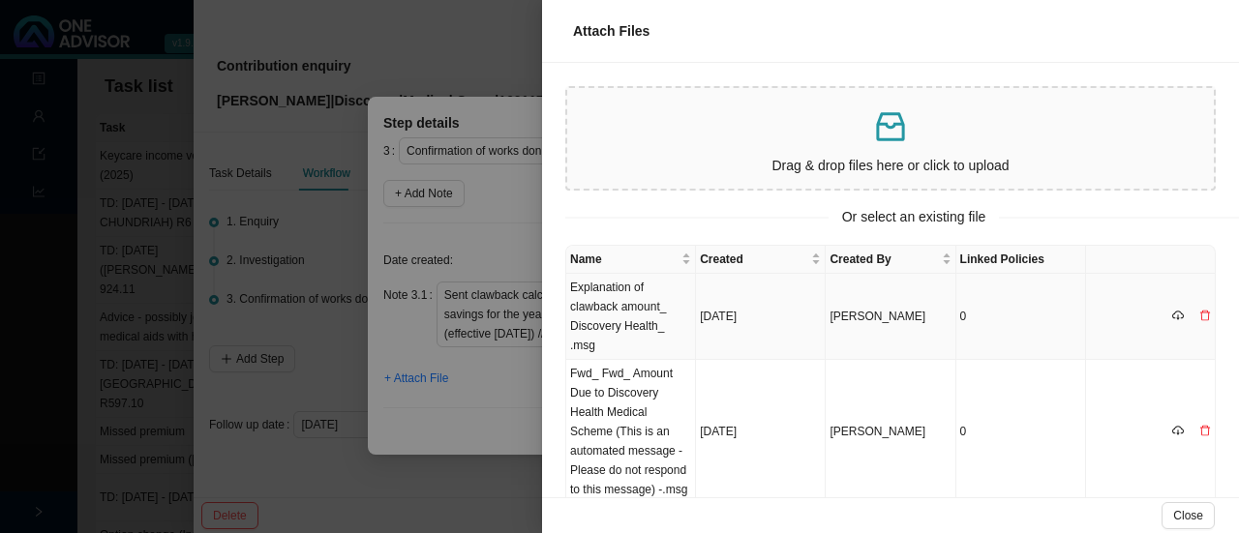
click at [618, 318] on td "Explanation of clawback amount_ Discovery Health_ .msg" at bounding box center [631, 317] width 130 height 86
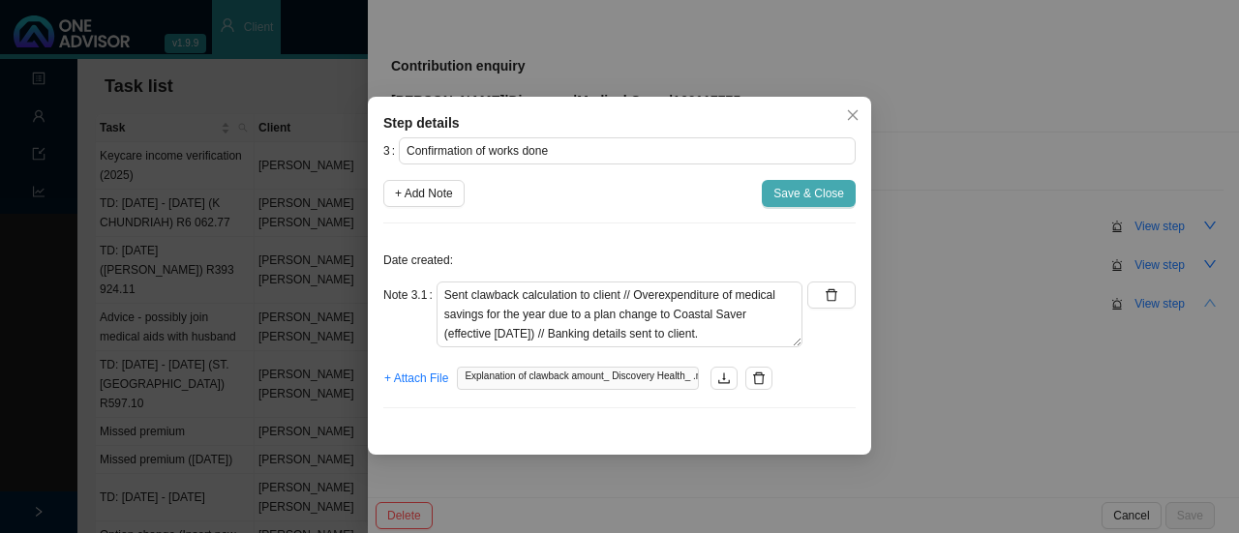
click at [815, 196] on span "Save & Close" at bounding box center [808, 193] width 71 height 19
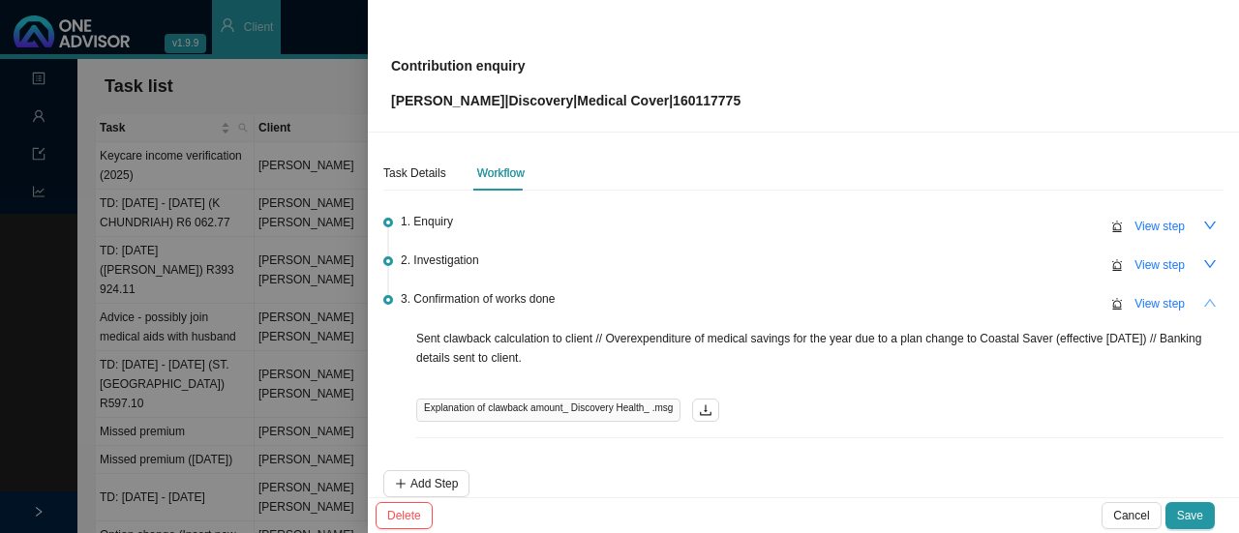
scroll to position [94, 0]
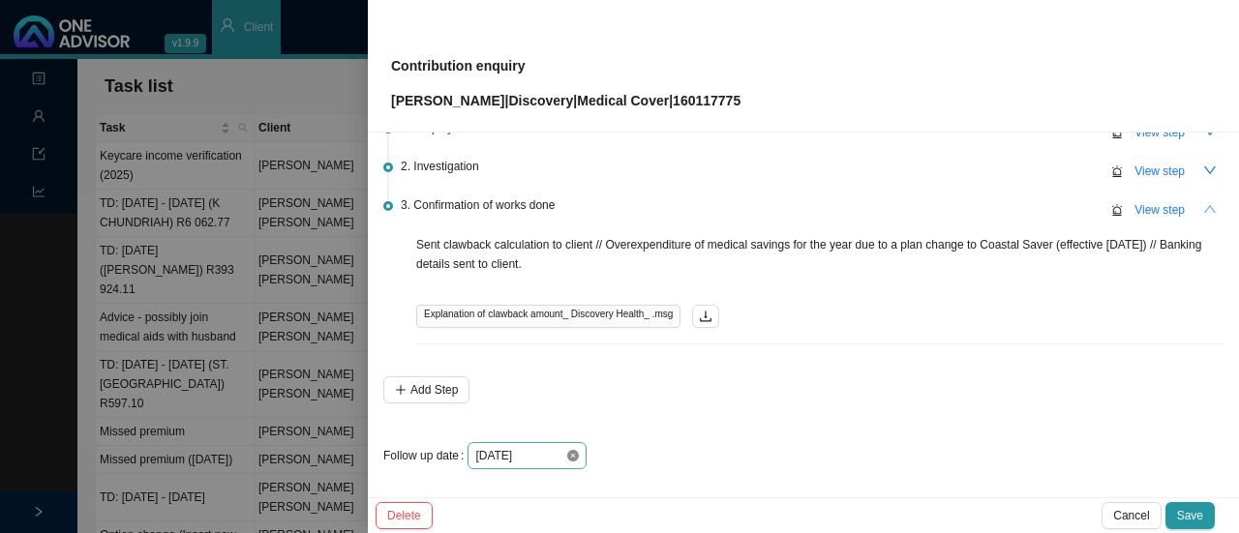
click at [568, 453] on icon "close-circle" at bounding box center [573, 456] width 12 height 12
click at [577, 453] on div at bounding box center [527, 455] width 119 height 27
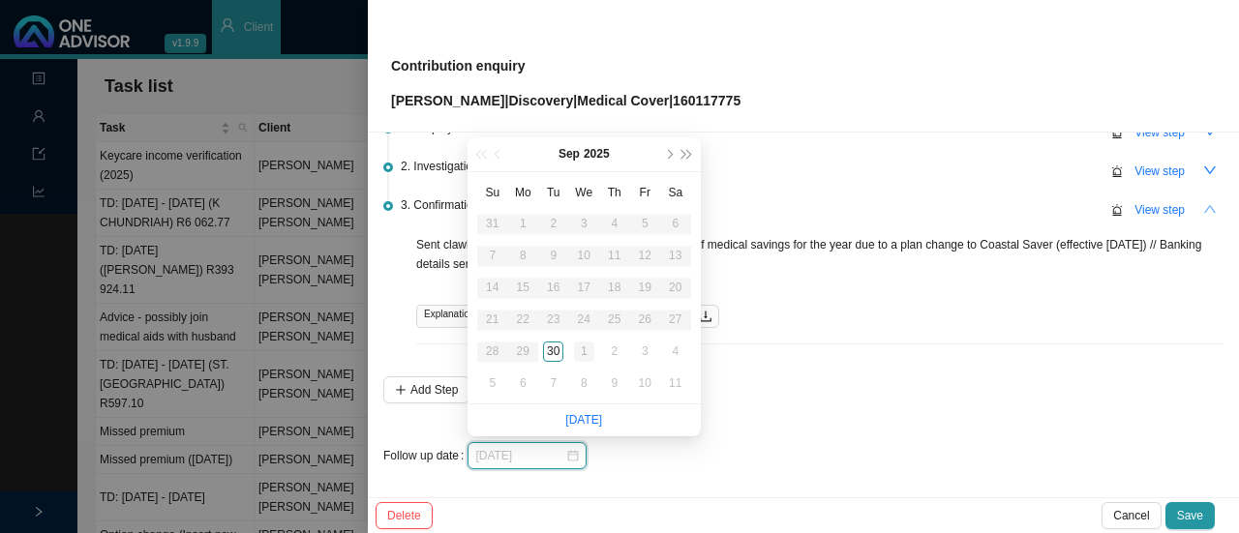
type input "[DATE]"
click at [583, 354] on div "1" at bounding box center [584, 352] width 20 height 20
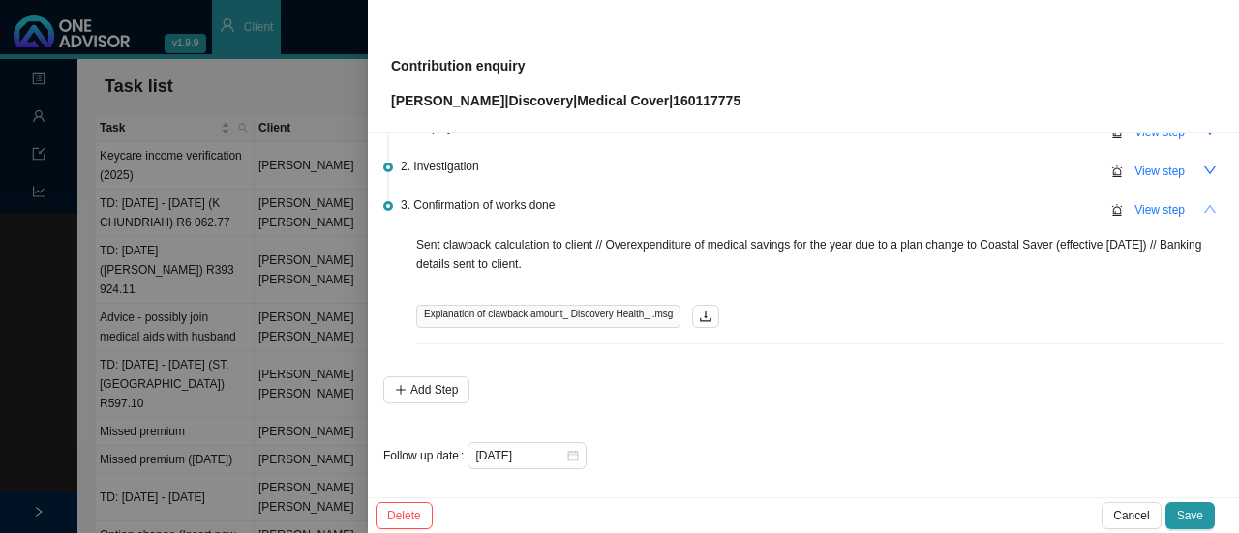
click at [788, 367] on li "3. Confirmation of works done View step Sent clawback calculation to client // …" at bounding box center [803, 288] width 840 height 175
click at [1202, 512] on span "Save" at bounding box center [1190, 515] width 26 height 19
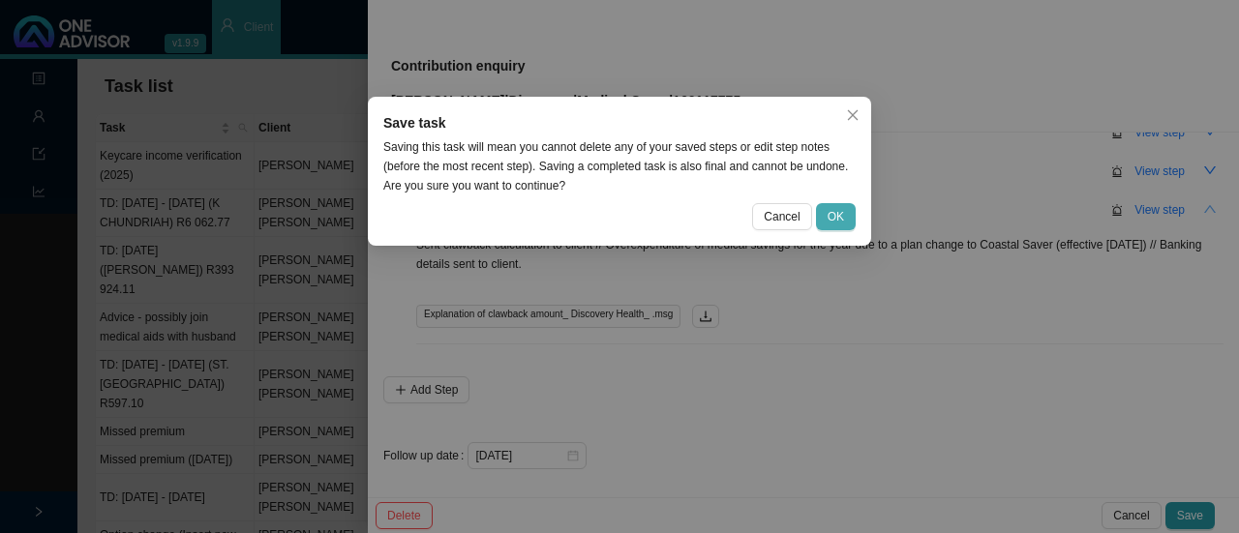
click at [831, 212] on span "OK" at bounding box center [836, 216] width 16 height 19
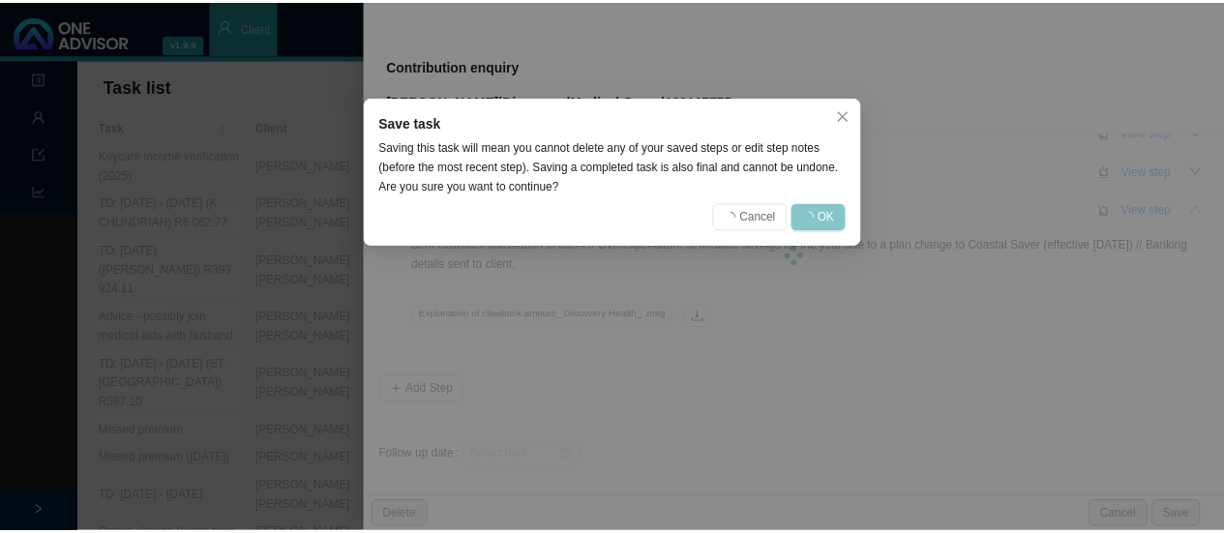
scroll to position [0, 0]
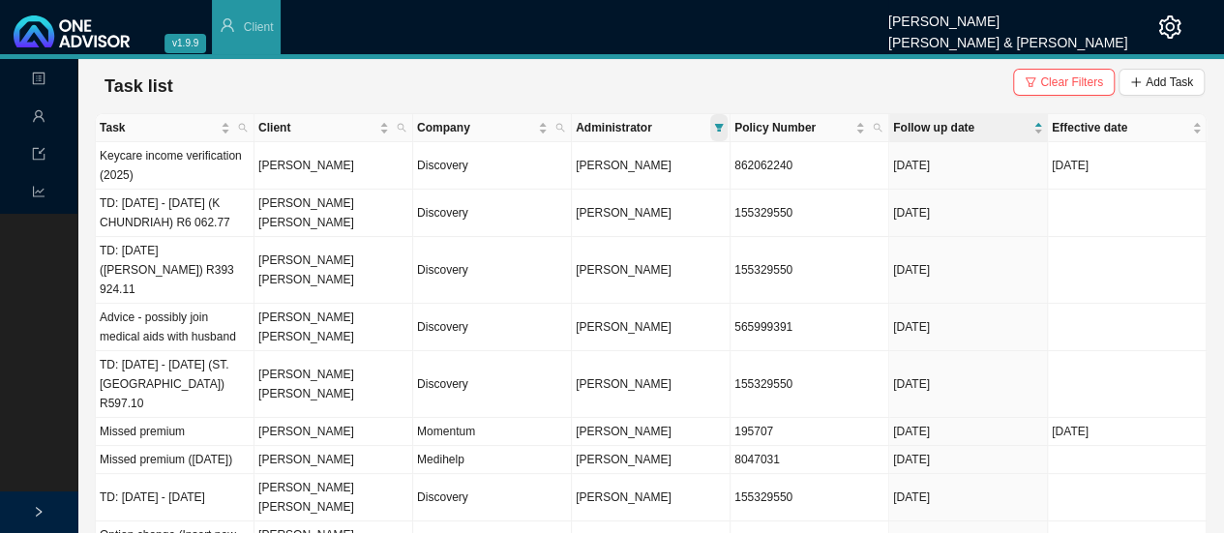
click at [717, 129] on icon "filter" at bounding box center [719, 128] width 9 height 8
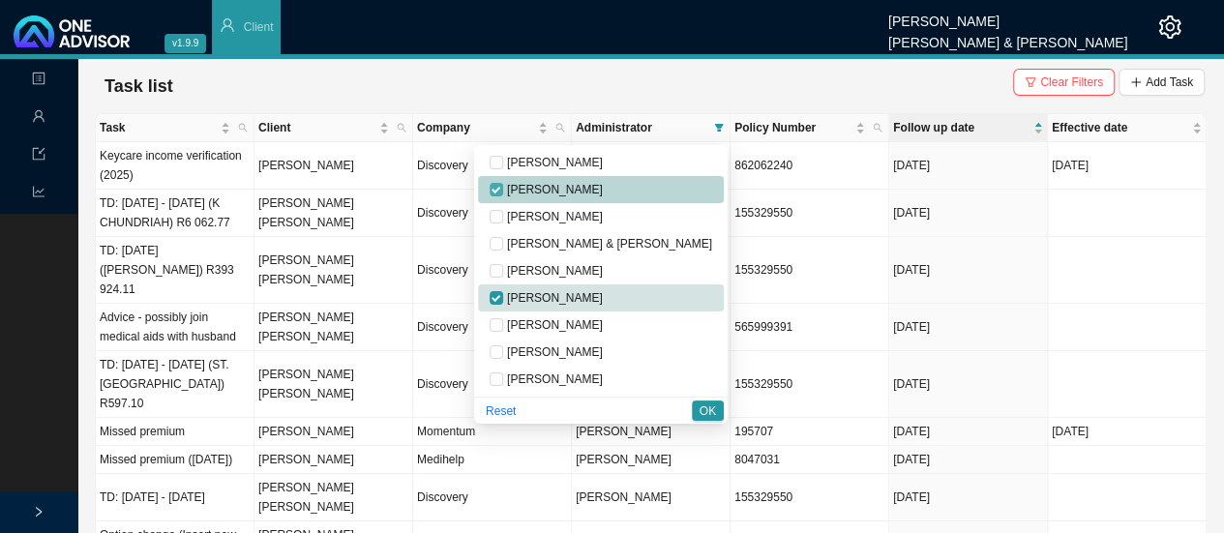
click at [503, 195] on input "checkbox" at bounding box center [497, 190] width 14 height 14
checkbox input "false"
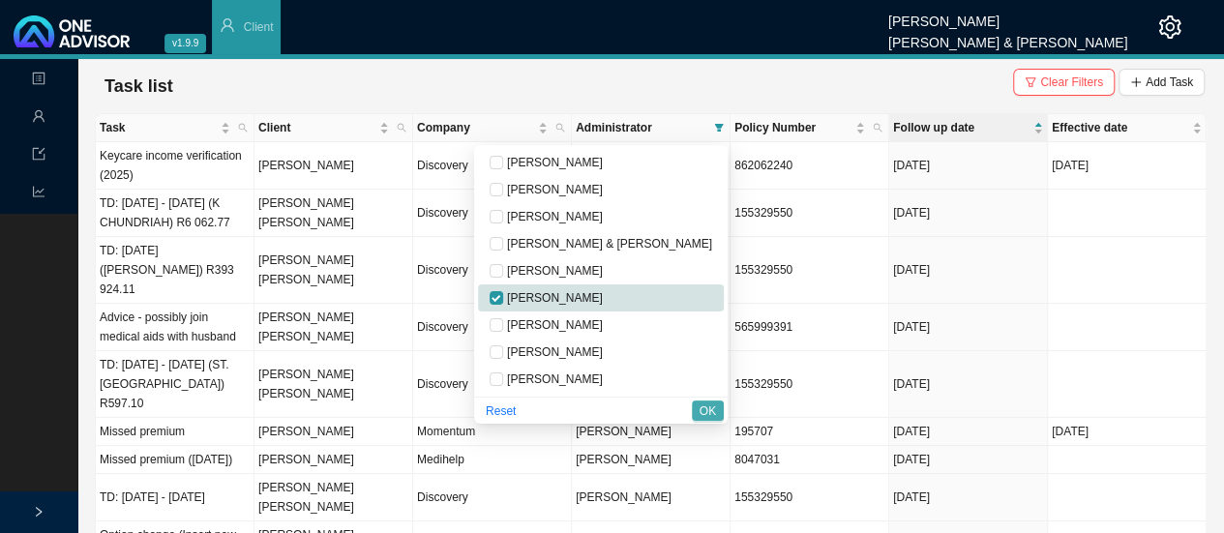
click at [707, 413] on span "OK" at bounding box center [708, 411] width 16 height 19
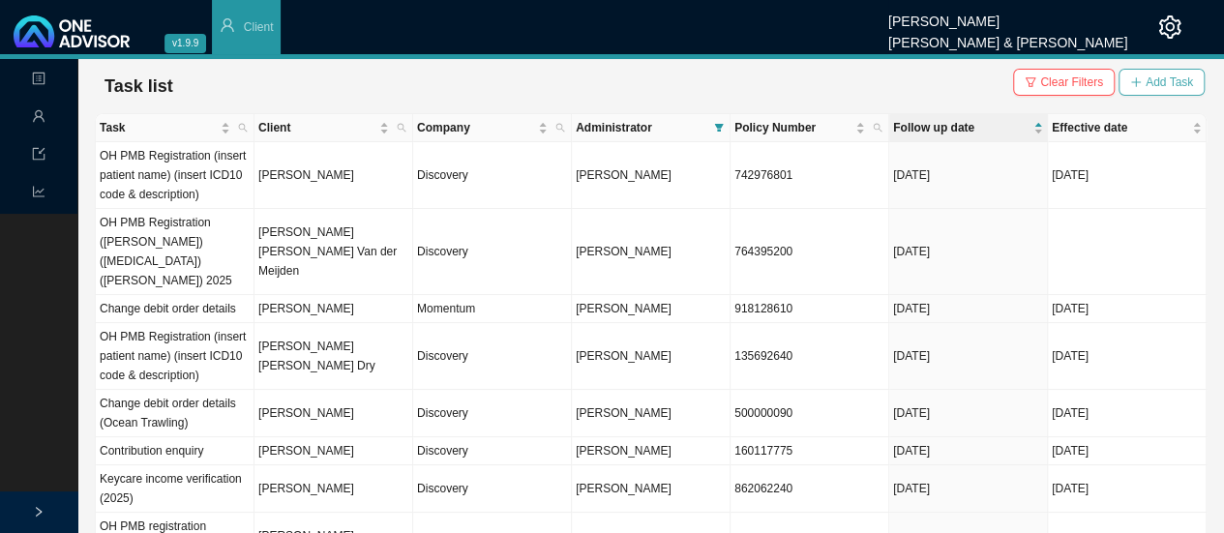
click at [1160, 88] on span "Add Task" at bounding box center [1169, 82] width 47 height 19
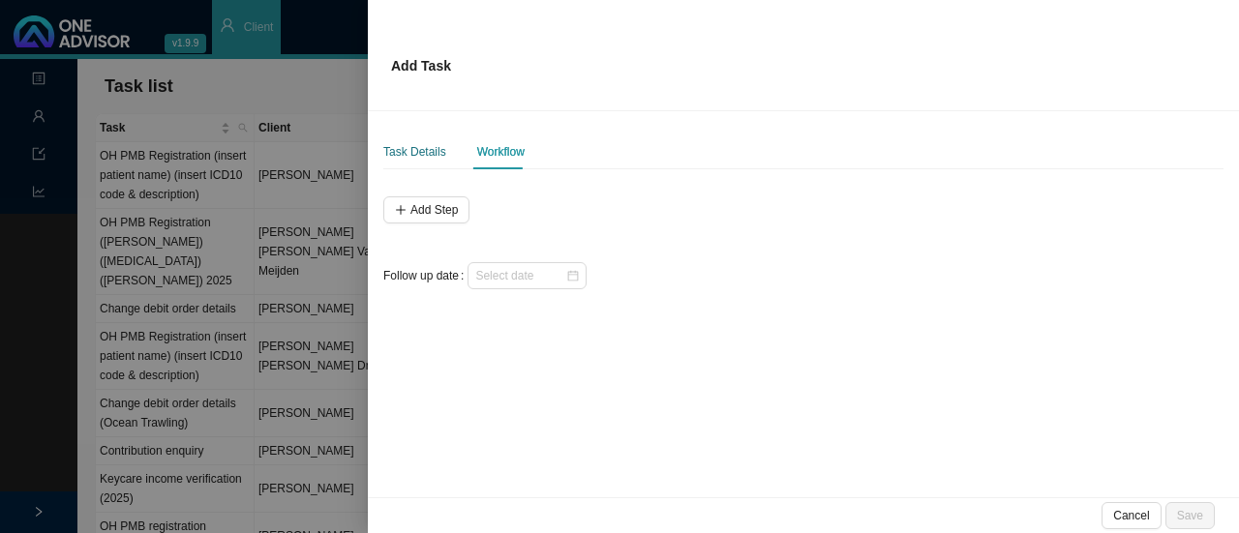
click at [408, 159] on div "Task Details" at bounding box center [414, 151] width 63 height 19
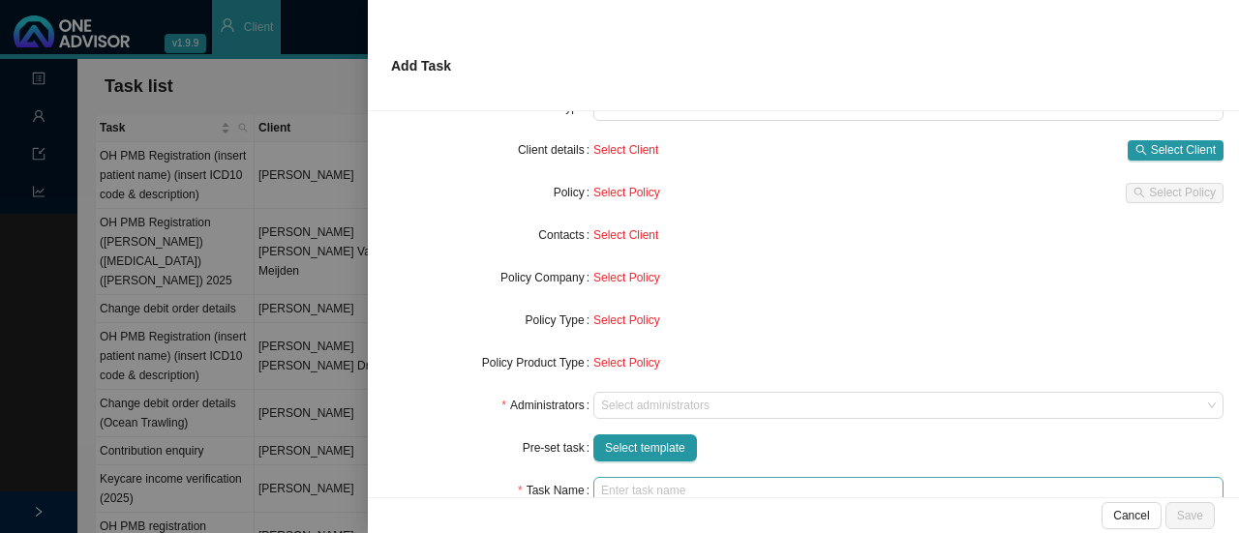
scroll to position [194, 0]
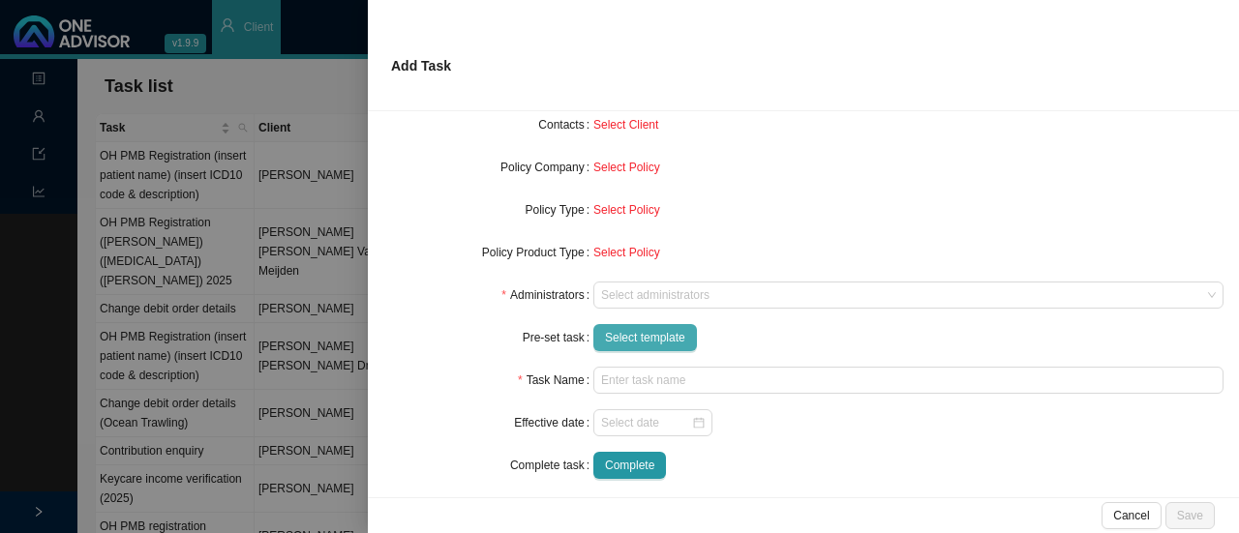
click at [664, 338] on span "Select template" at bounding box center [645, 337] width 80 height 19
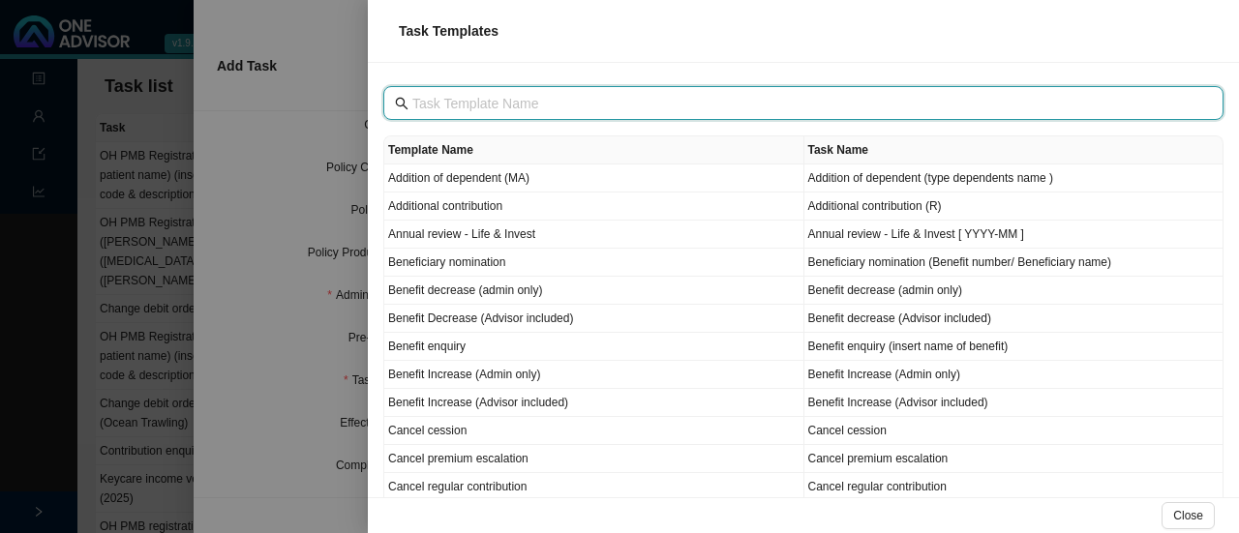
click at [427, 98] on input "text" at bounding box center [805, 103] width 786 height 21
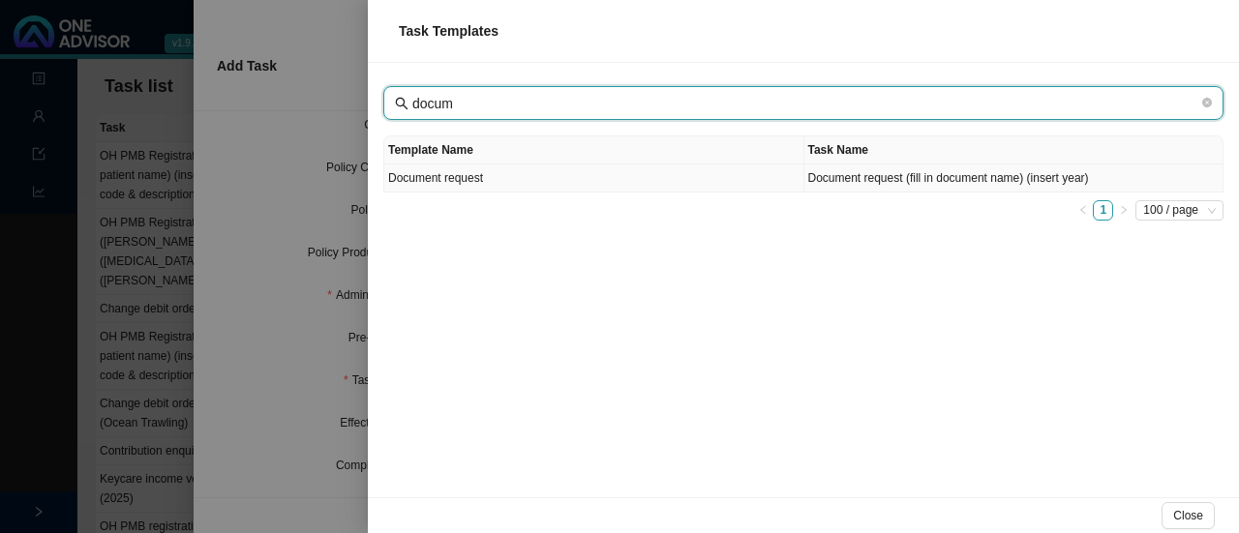
type input "docum"
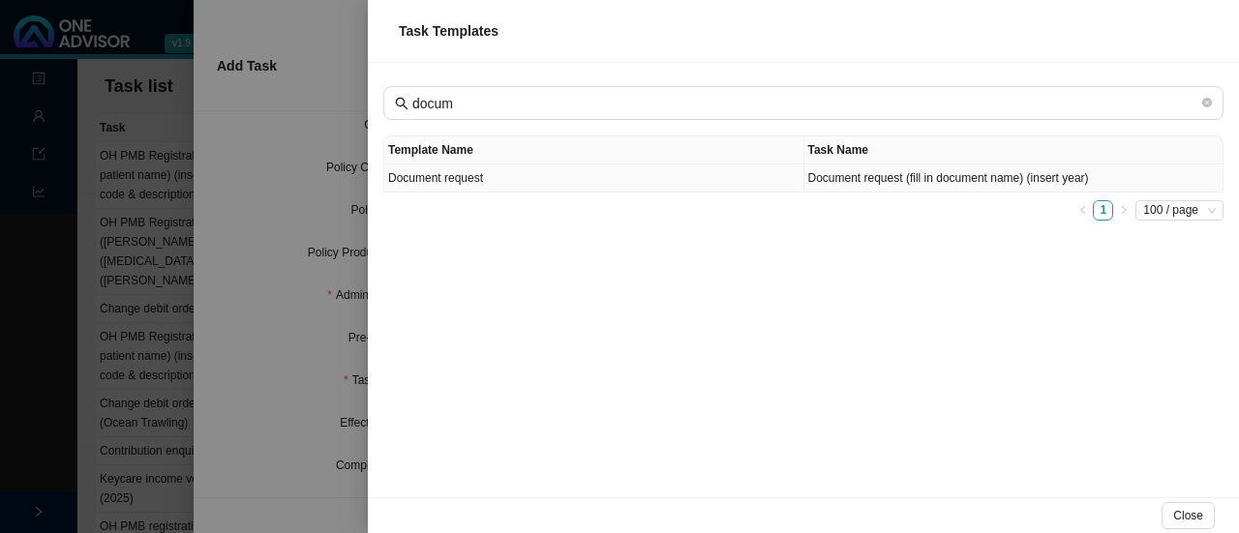
click at [496, 177] on td "Document request" at bounding box center [594, 179] width 420 height 28
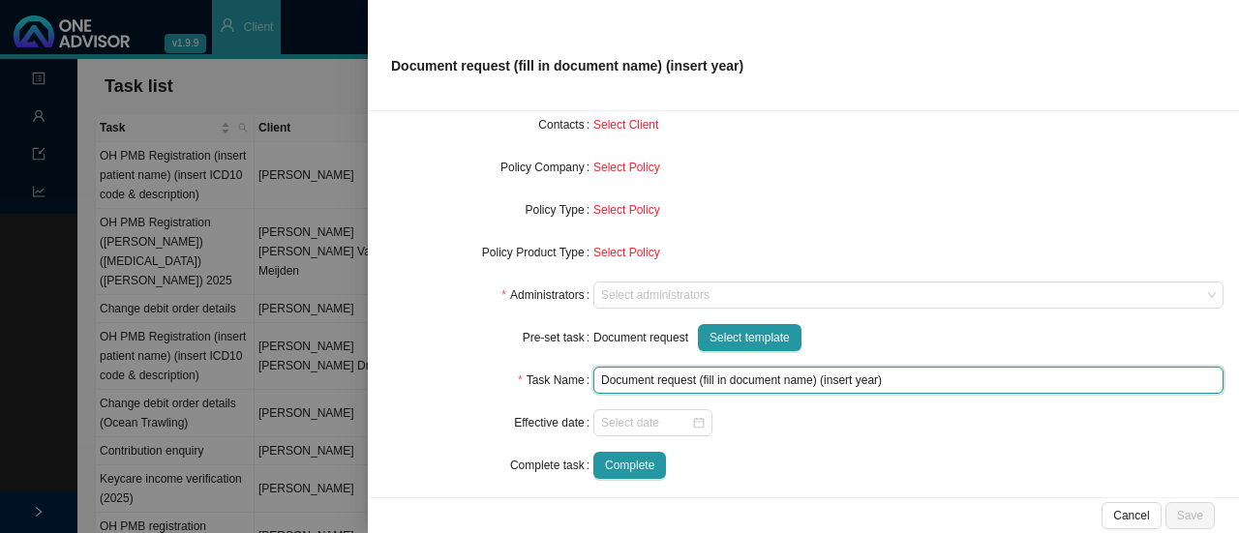
click at [765, 384] on input "Document request (fill in document name) (insert year)" at bounding box center [908, 380] width 630 height 27
drag, startPoint x: 811, startPoint y: 383, endPoint x: 787, endPoint y: 384, distance: 24.2
click at [699, 383] on input "Document request (fill in document name) (insert year)" at bounding box center [908, 380] width 630 height 27
click at [754, 384] on input "Document request (Will) (insert year)" at bounding box center [908, 380] width 630 height 27
drag, startPoint x: 781, startPoint y: 382, endPoint x: 726, endPoint y: 381, distance: 55.2
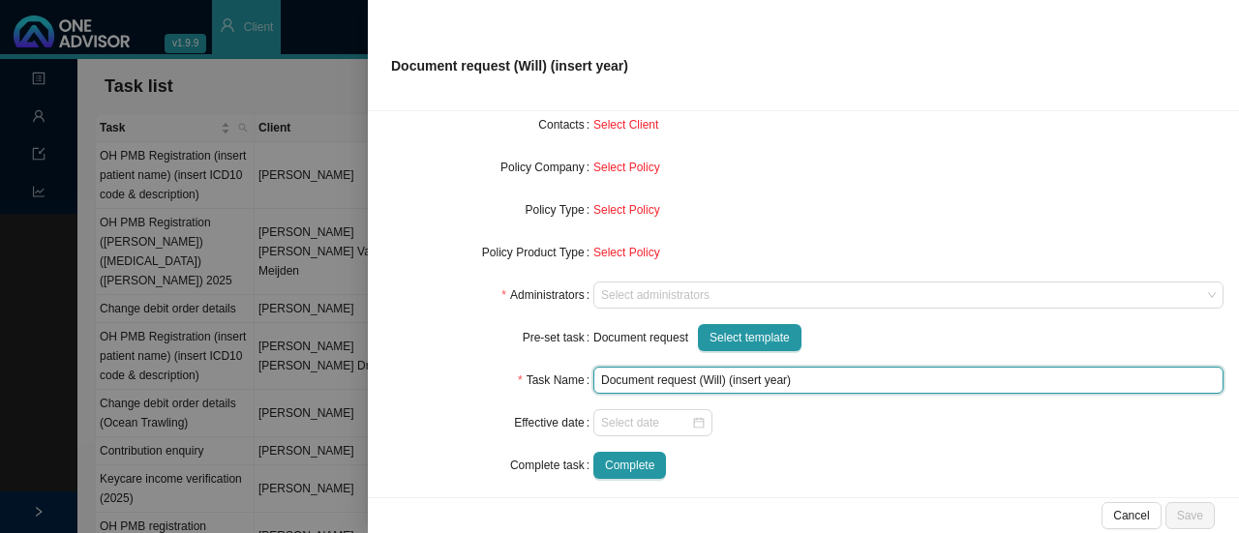
click at [726, 381] on input "Document request (Will) (insert year)" at bounding box center [908, 380] width 630 height 27
click at [798, 386] on input "Document request (Will) (insert year)" at bounding box center [908, 380] width 630 height 27
type input "Document request (Will) (2025)"
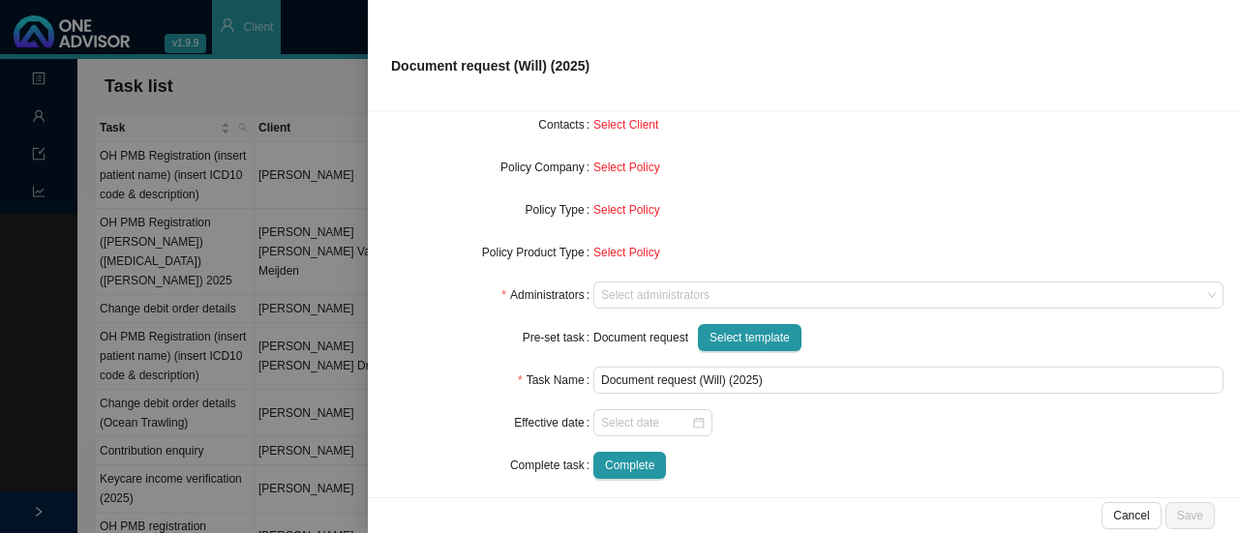
click at [819, 458] on div "Complete" at bounding box center [908, 465] width 630 height 27
click at [693, 421] on div at bounding box center [653, 422] width 104 height 19
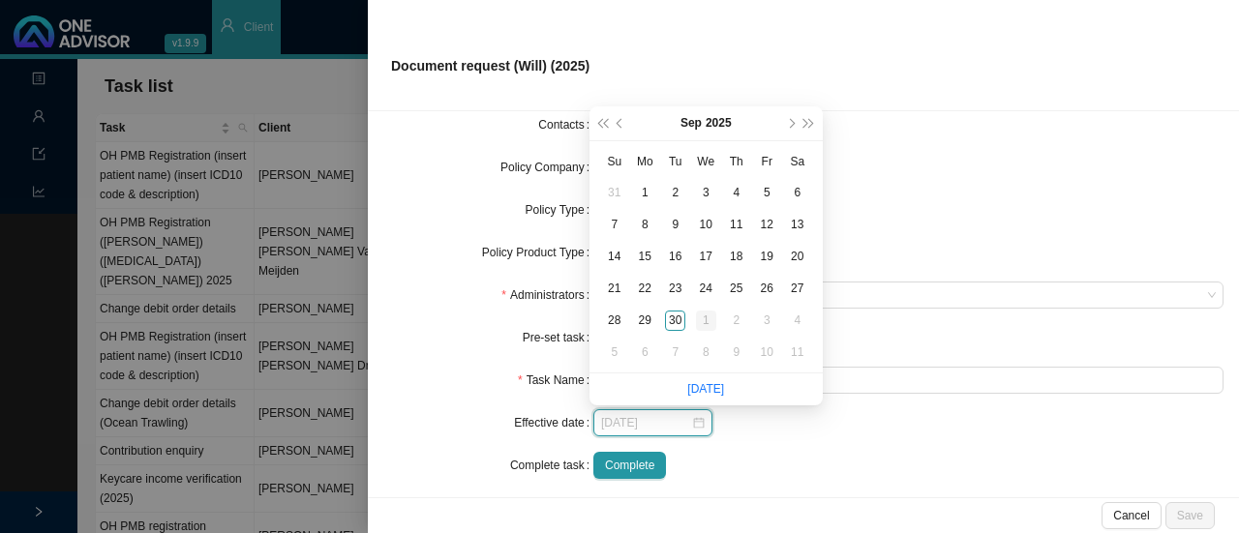
type input "[DATE]"
click at [709, 322] on div "1" at bounding box center [706, 321] width 20 height 20
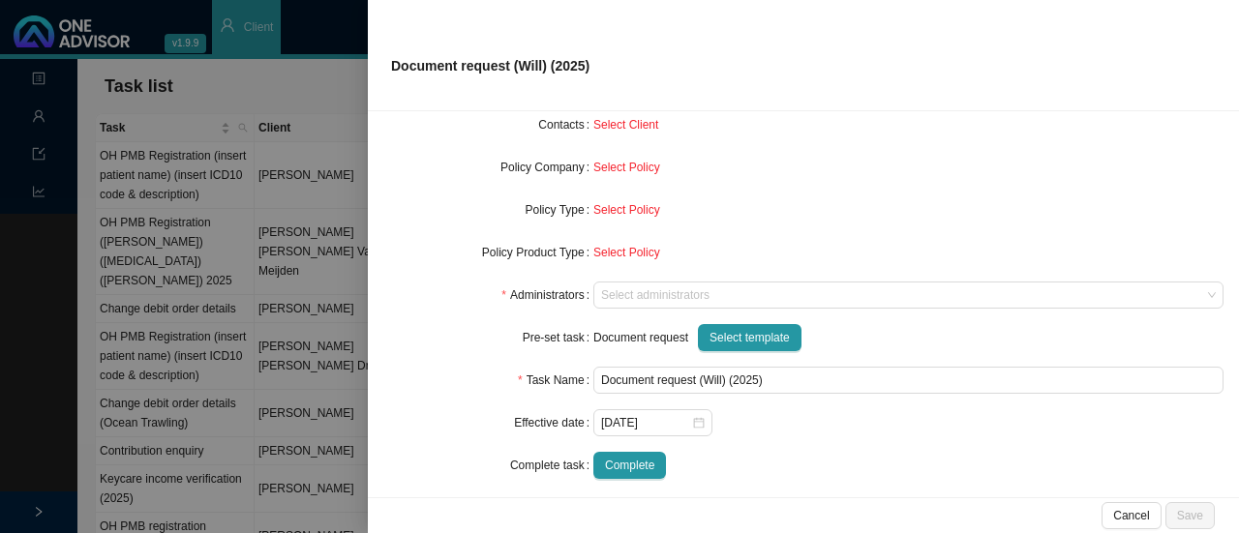
click at [782, 431] on div "[DATE]" at bounding box center [908, 422] width 630 height 27
click at [636, 125] on span "Select Client" at bounding box center [625, 125] width 65 height 14
drag, startPoint x: 552, startPoint y: 130, endPoint x: 594, endPoint y: 125, distance: 42.9
click at [552, 129] on label "Contacts" at bounding box center [565, 124] width 55 height 27
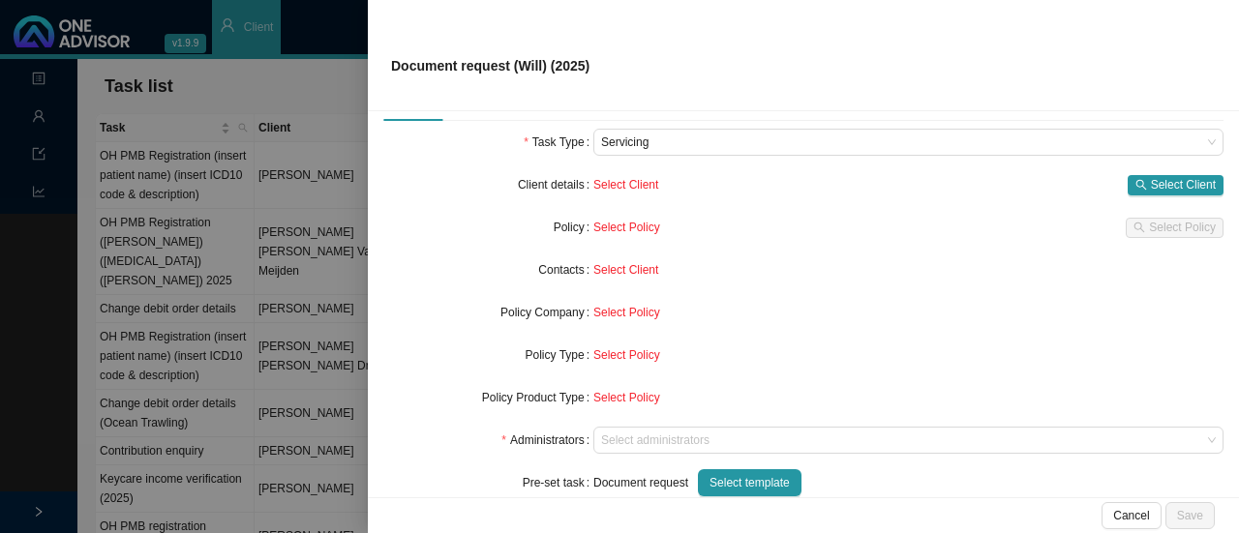
scroll to position [0, 0]
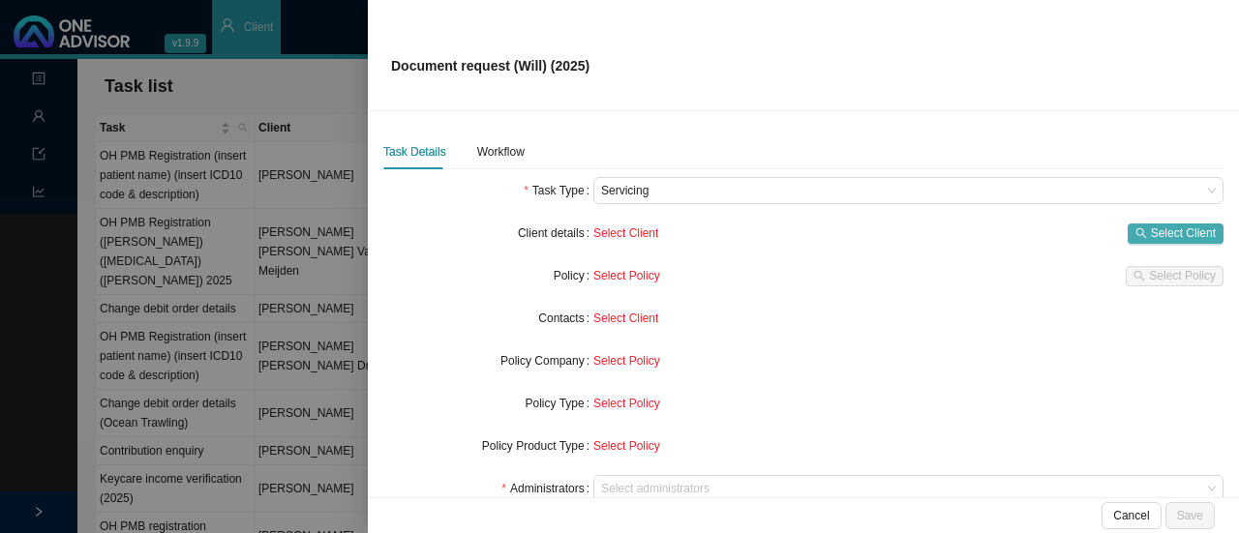
click at [1151, 230] on span "Select Client" at bounding box center [1183, 233] width 65 height 19
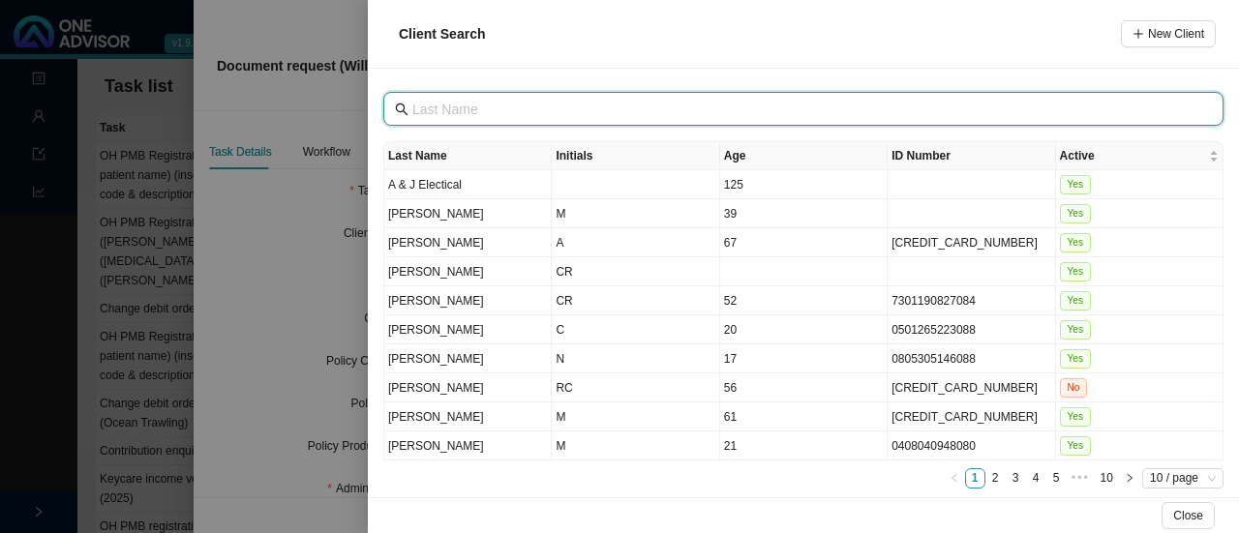
click at [472, 109] on input "text" at bounding box center [805, 109] width 786 height 21
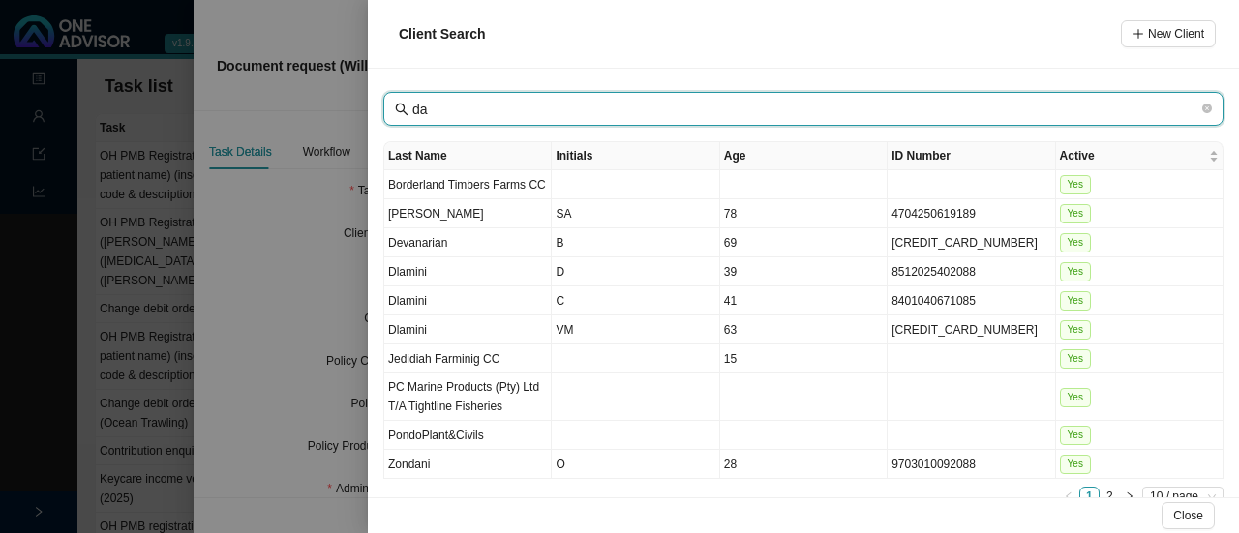
type input "d"
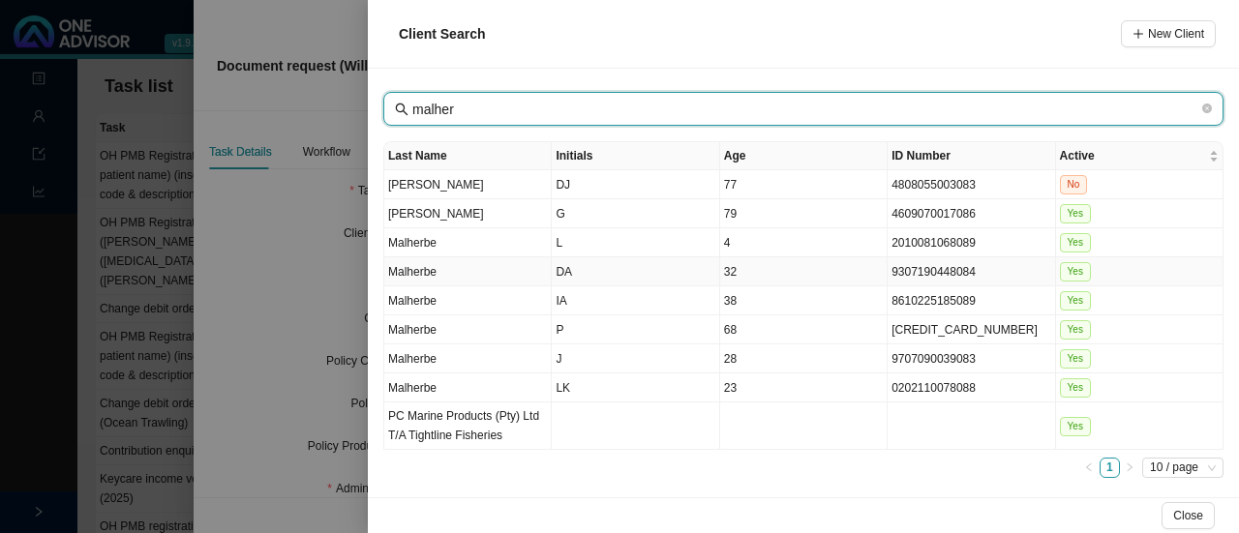
type input "malher"
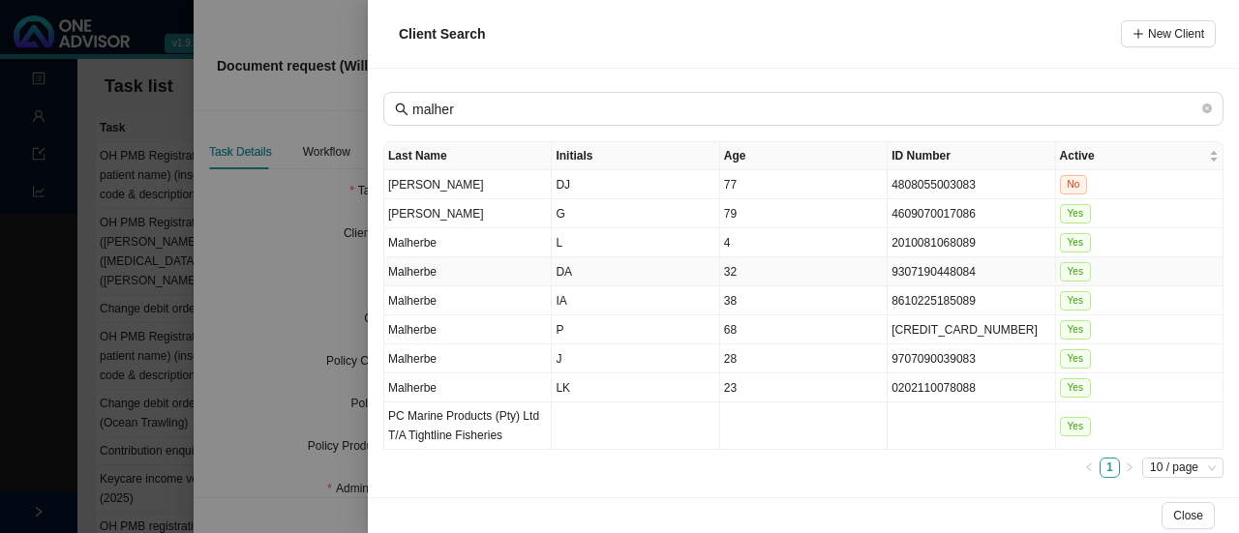
click at [465, 268] on td "Malherbe" at bounding box center [467, 271] width 167 height 29
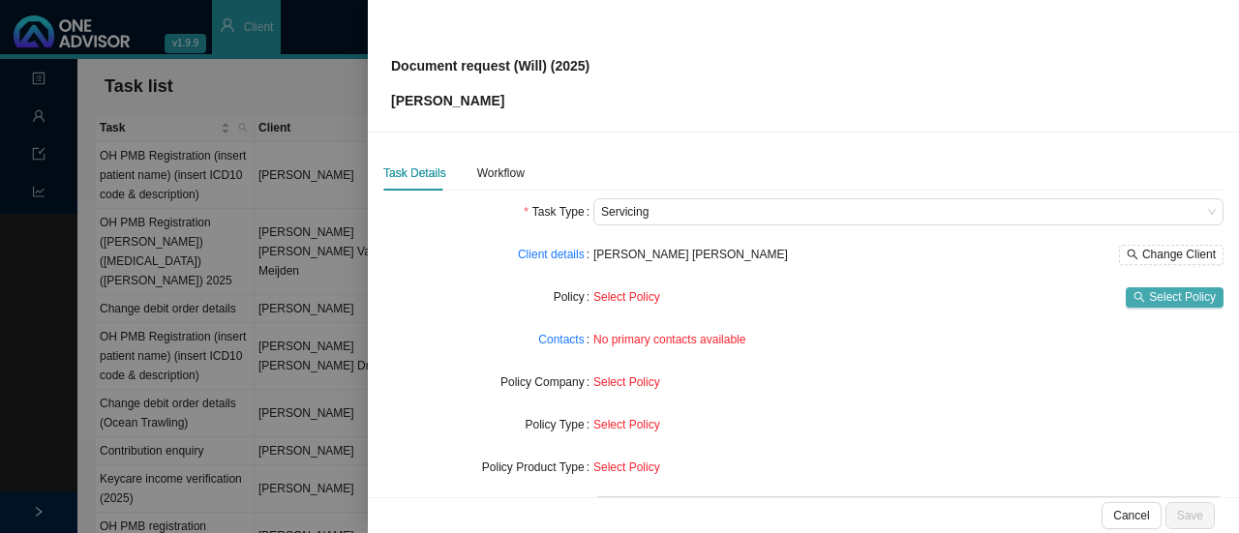
click at [1149, 301] on span "Select Policy" at bounding box center [1182, 296] width 67 height 19
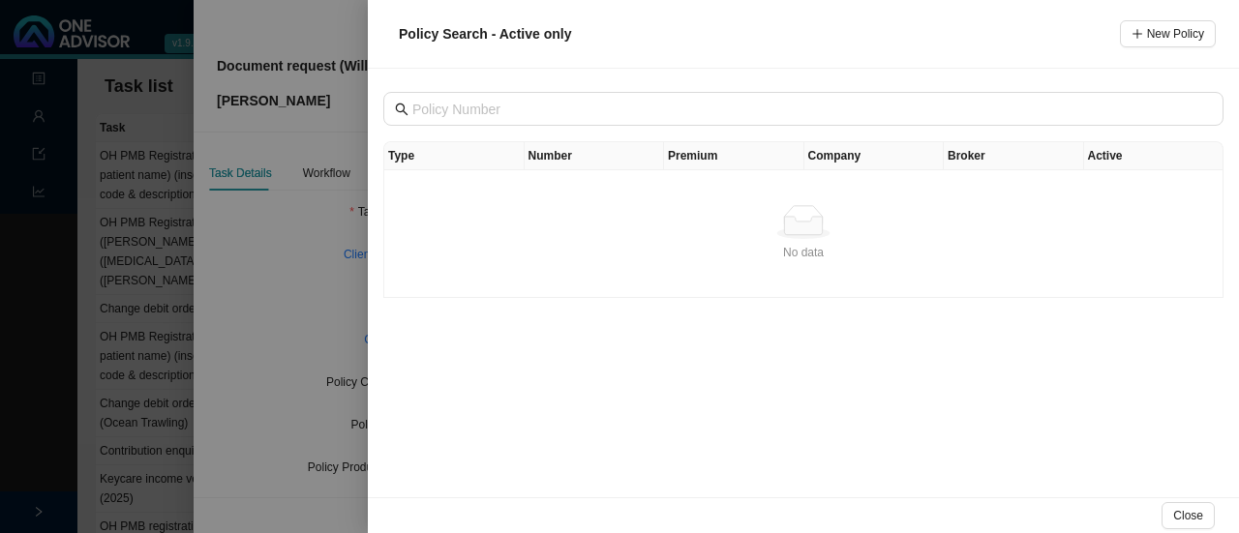
click at [294, 261] on div at bounding box center [619, 266] width 1239 height 533
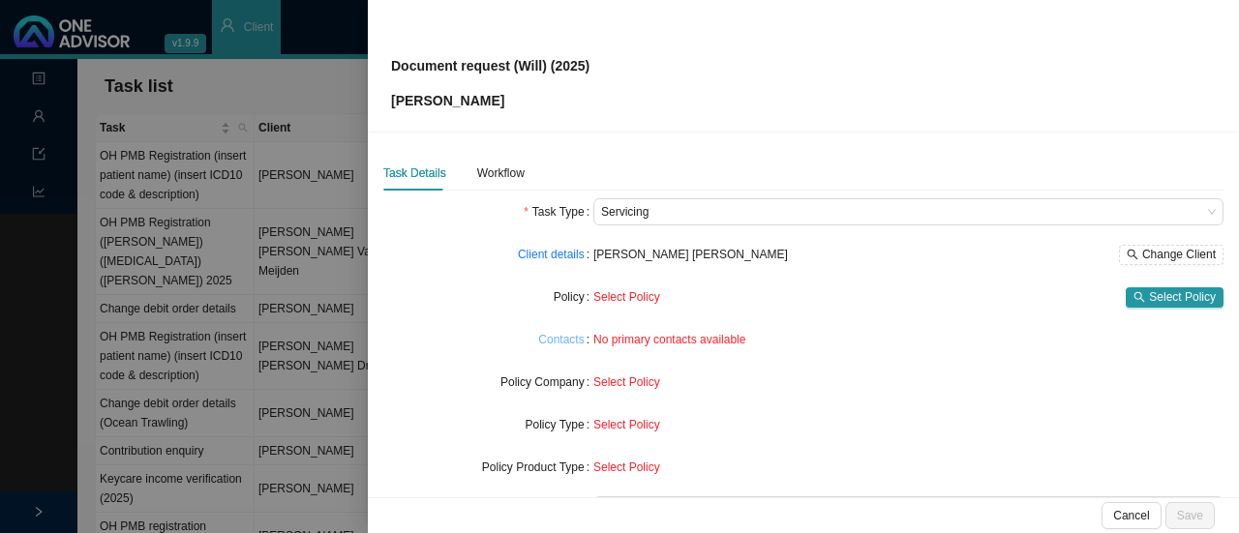
click at [559, 336] on link "Contacts" at bounding box center [560, 339] width 45 height 19
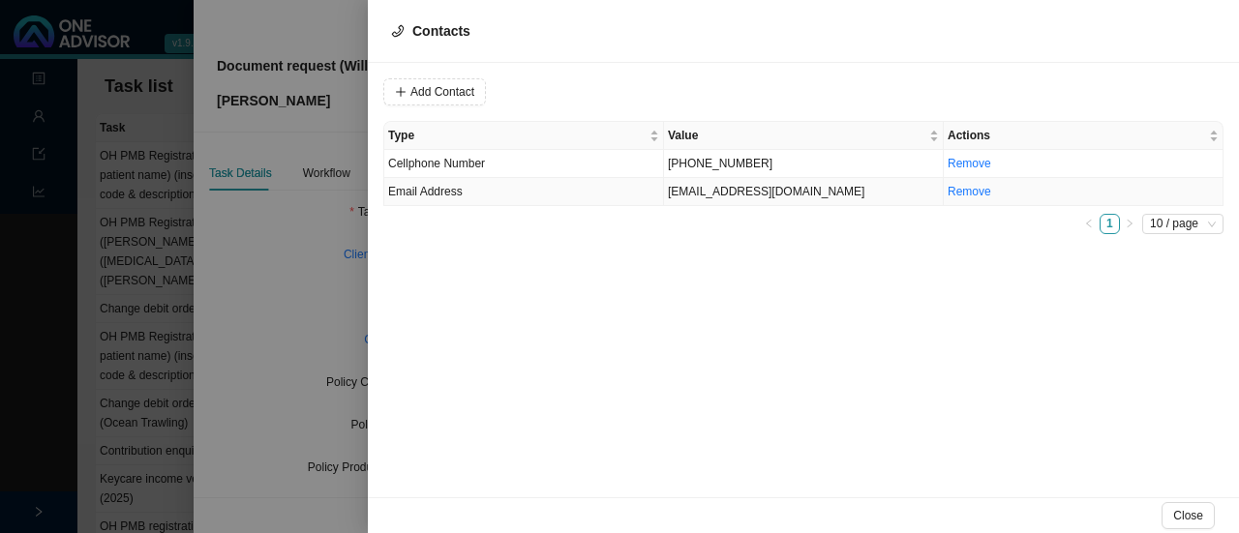
click at [705, 196] on td "[EMAIL_ADDRESS][DOMAIN_NAME]" at bounding box center [804, 192] width 280 height 28
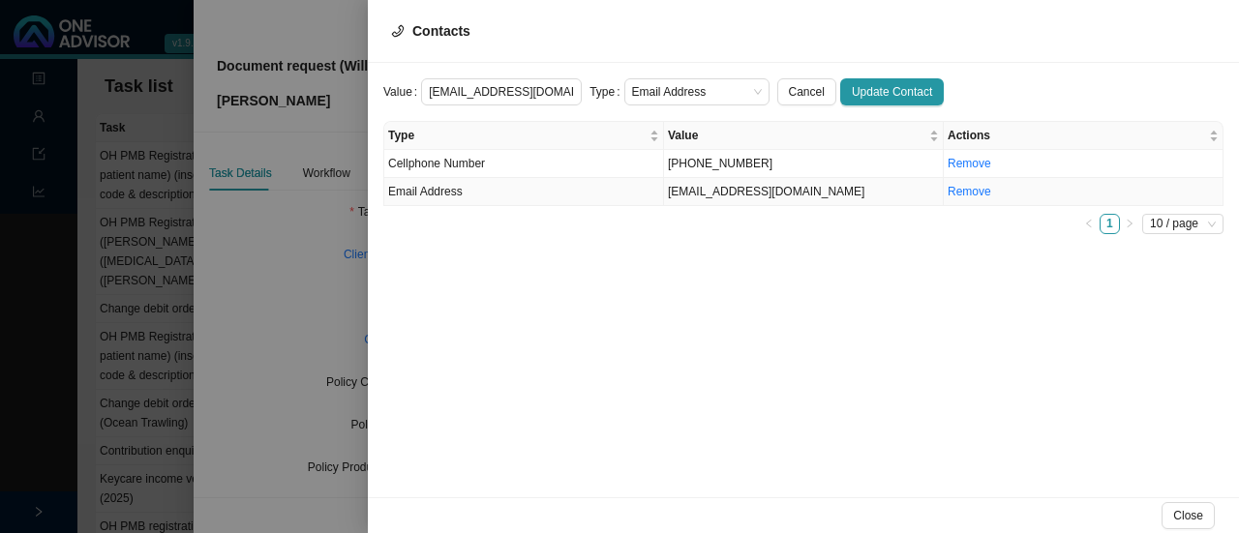
scroll to position [0, 10]
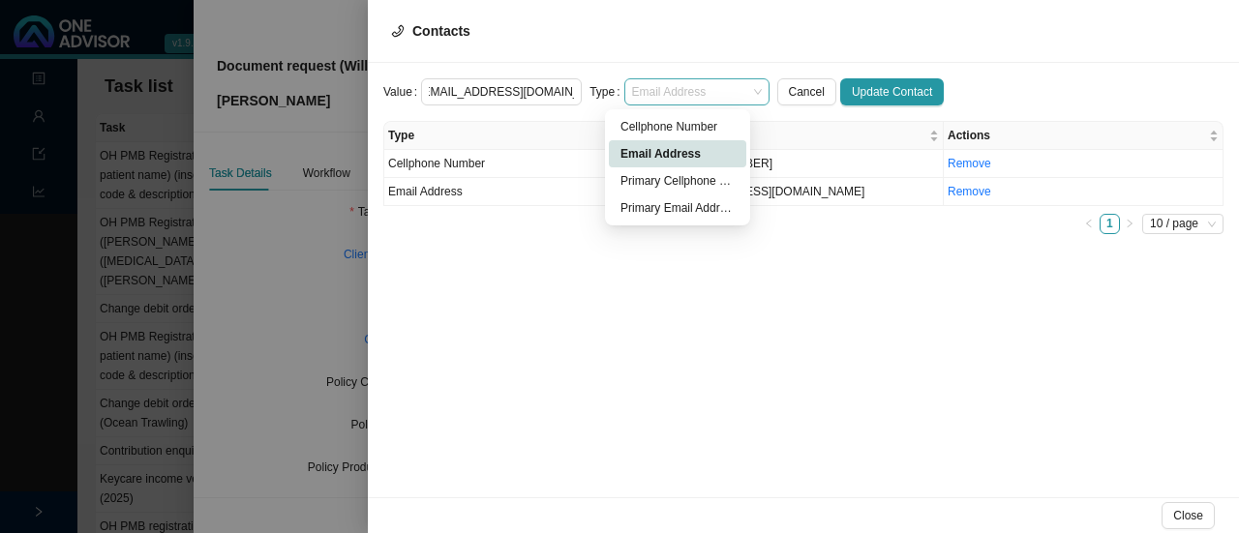
click at [688, 89] on span "Email Address" at bounding box center [697, 91] width 130 height 25
click at [672, 202] on div "Primary Email Address" at bounding box center [677, 207] width 114 height 19
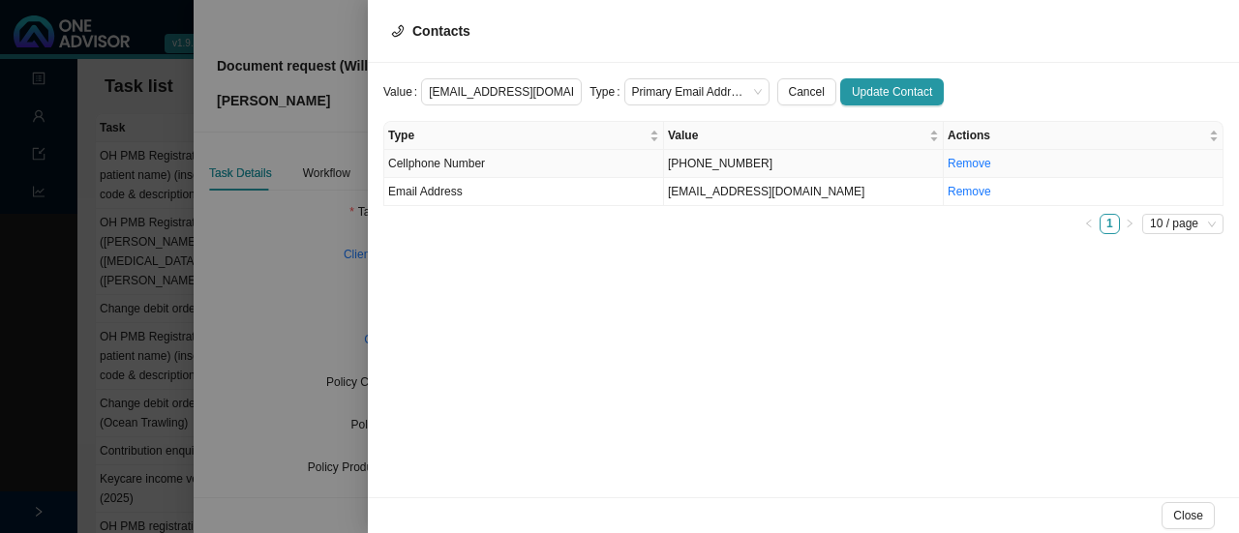
click at [691, 154] on td "[PHONE_NUMBER]" at bounding box center [804, 164] width 280 height 28
click at [652, 90] on span "Cellphone Number" at bounding box center [697, 91] width 130 height 25
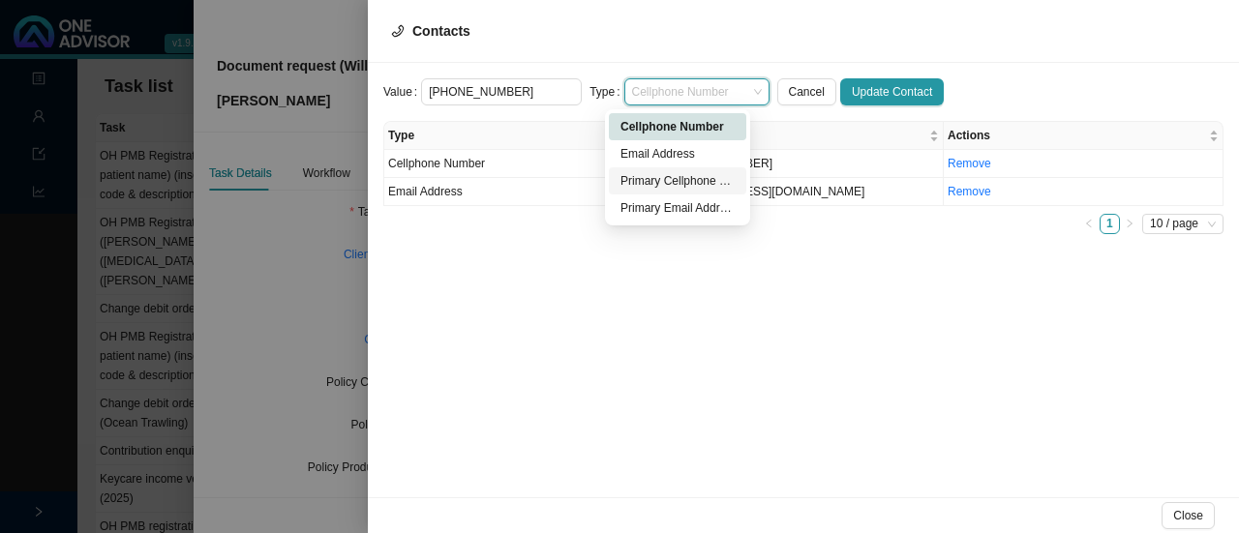
click at [662, 183] on div "Primary Cellphone Number" at bounding box center [677, 180] width 114 height 19
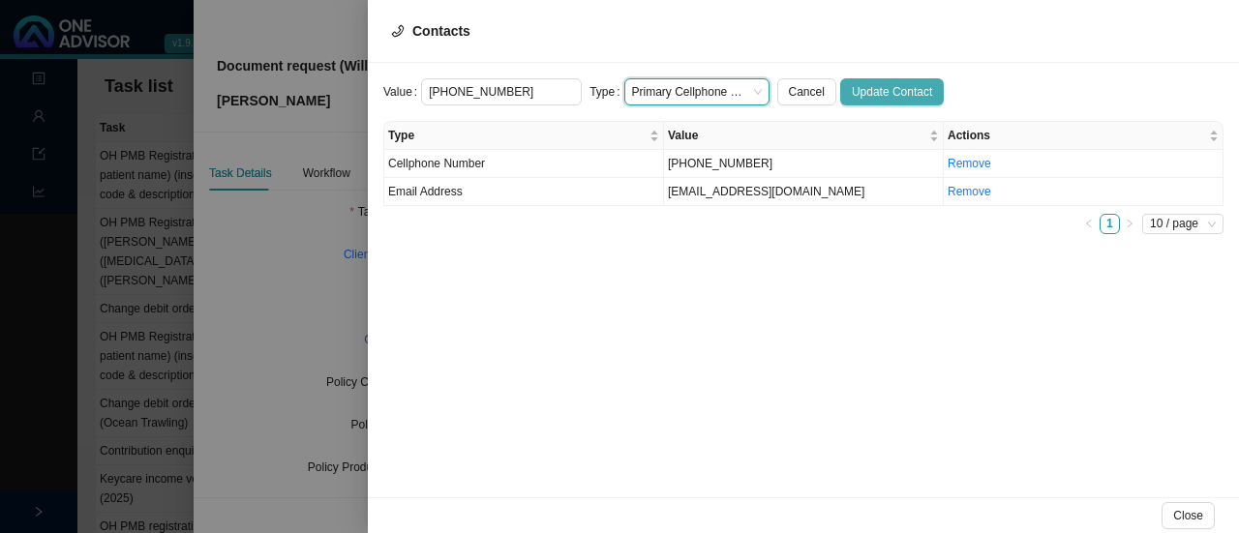
click at [861, 98] on span "Update Contact" at bounding box center [892, 91] width 80 height 19
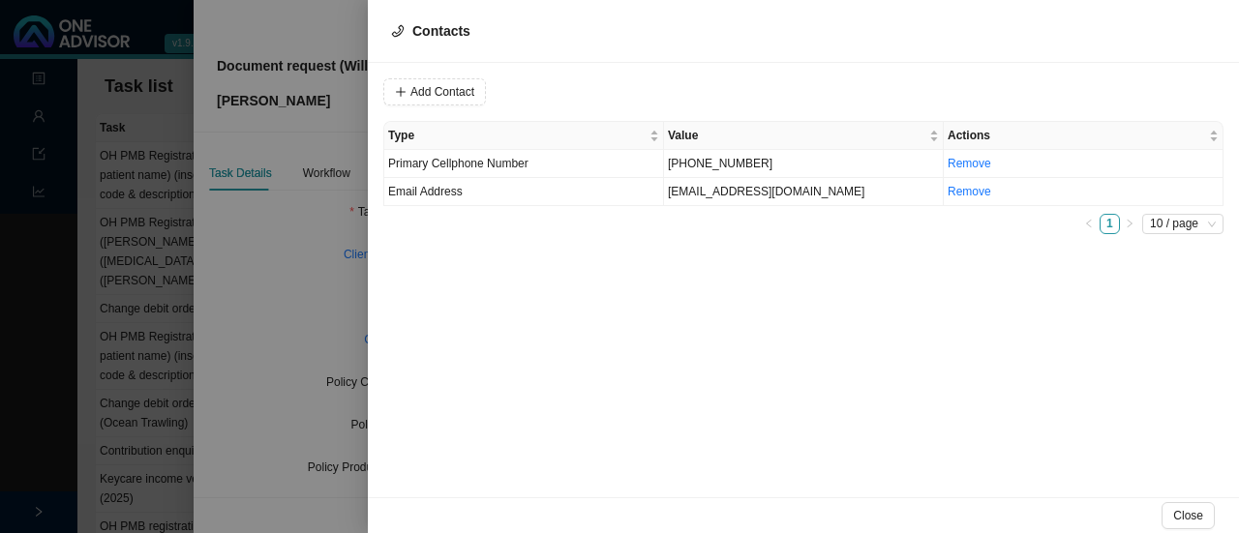
click at [269, 305] on div at bounding box center [619, 266] width 1239 height 533
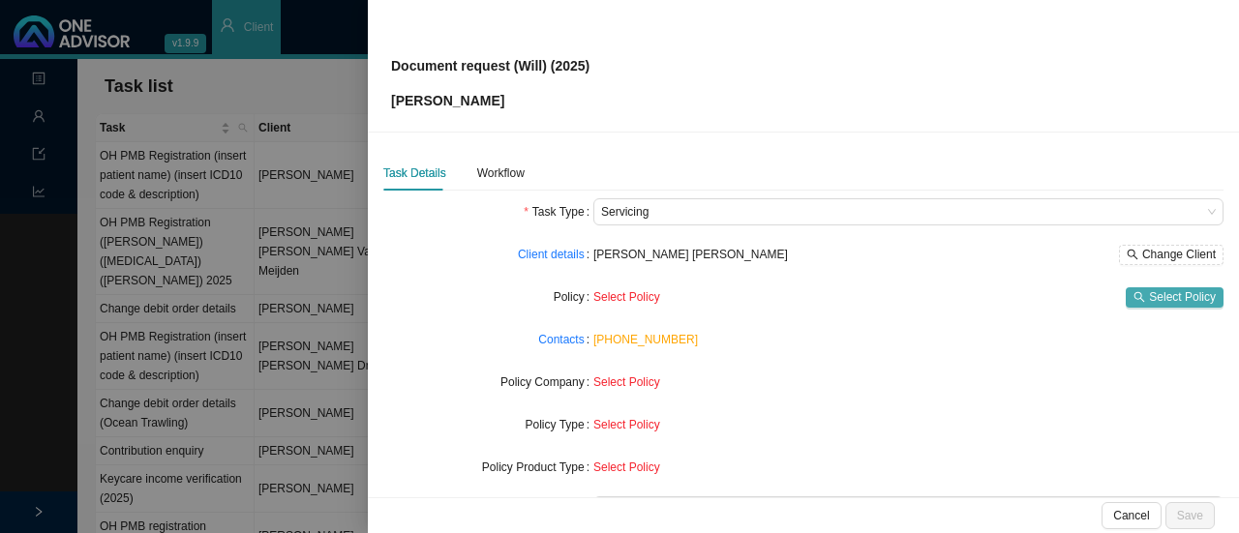
click at [1161, 293] on span "Select Policy" at bounding box center [1182, 296] width 67 height 19
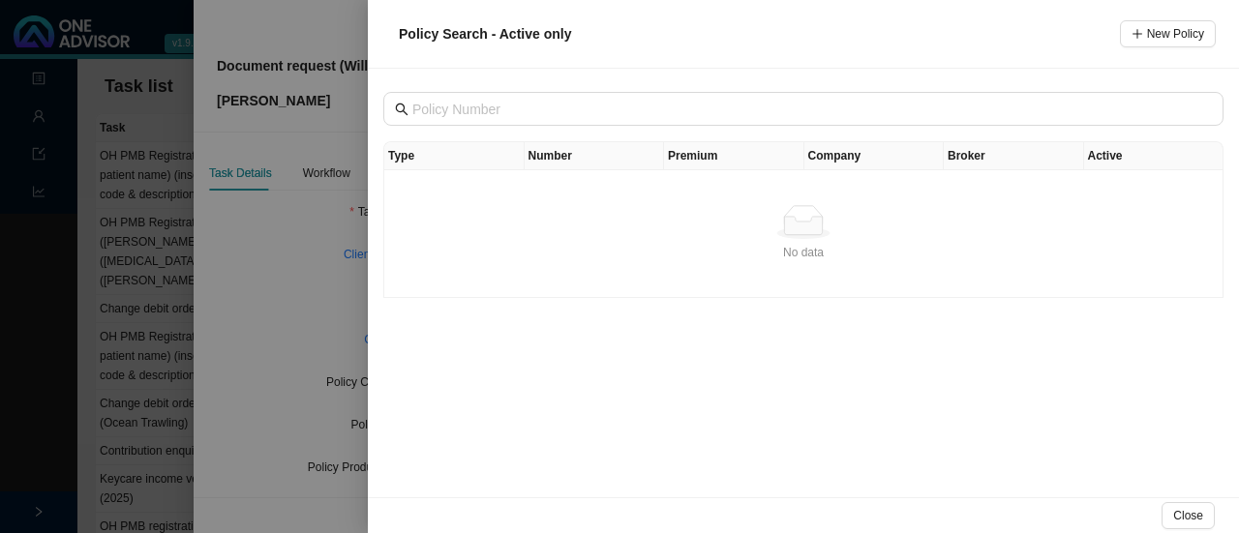
click at [248, 260] on div at bounding box center [619, 266] width 1239 height 533
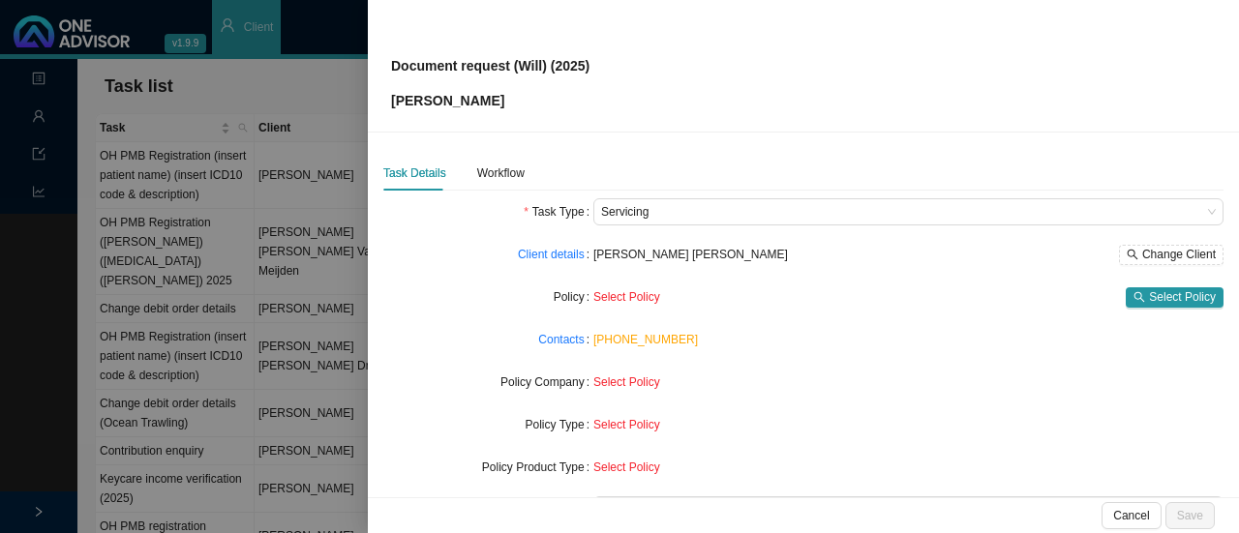
scroll to position [97, 0]
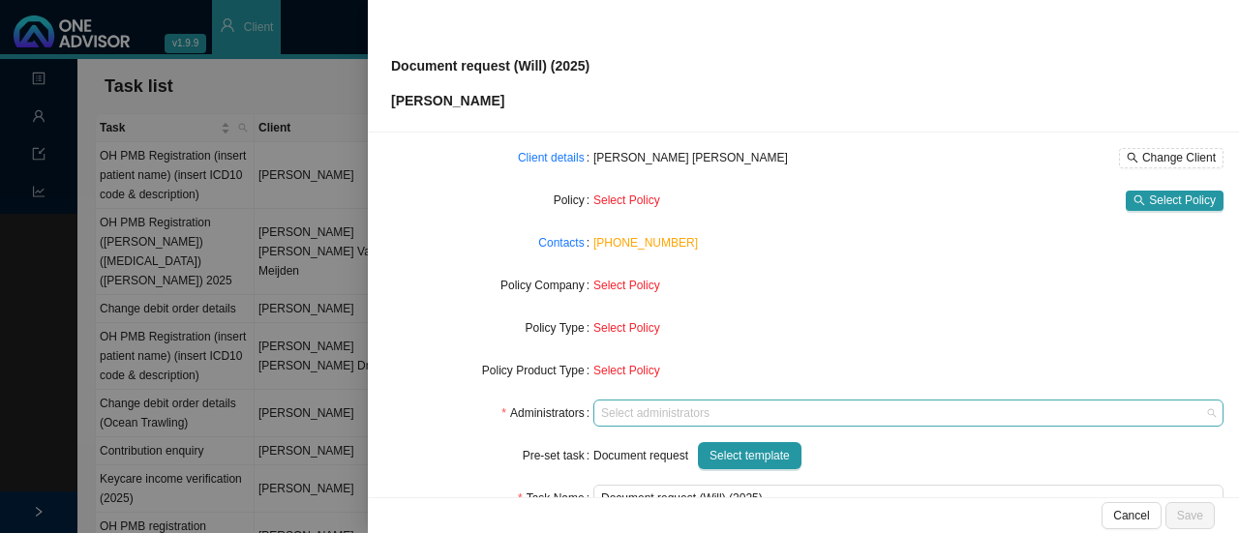
click at [638, 409] on div at bounding box center [899, 414] width 604 height 15
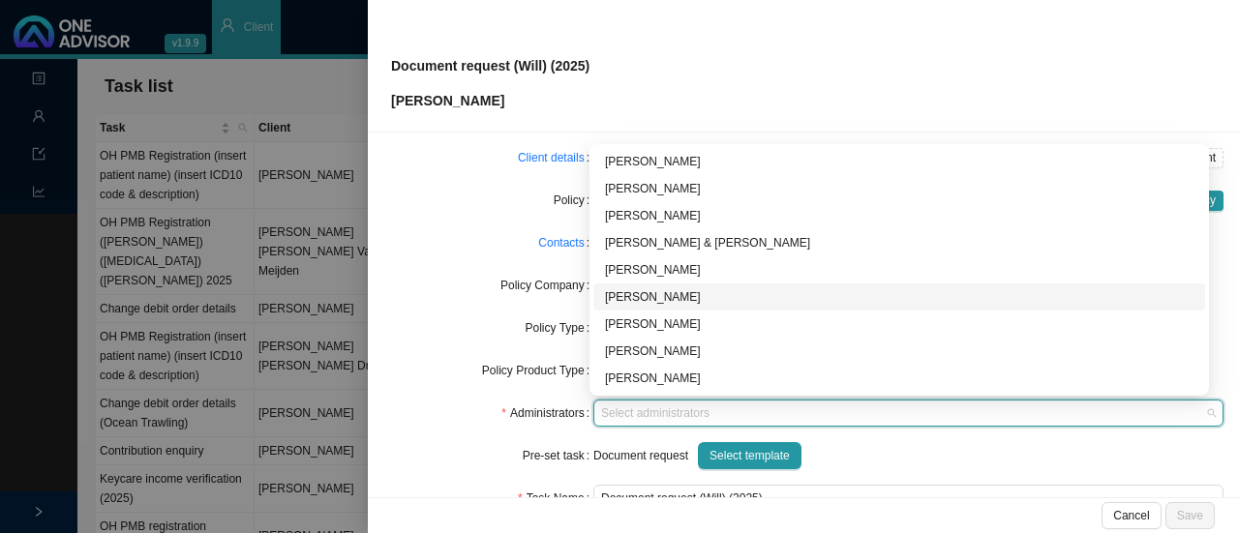
click at [643, 298] on div "[PERSON_NAME]" at bounding box center [899, 296] width 589 height 19
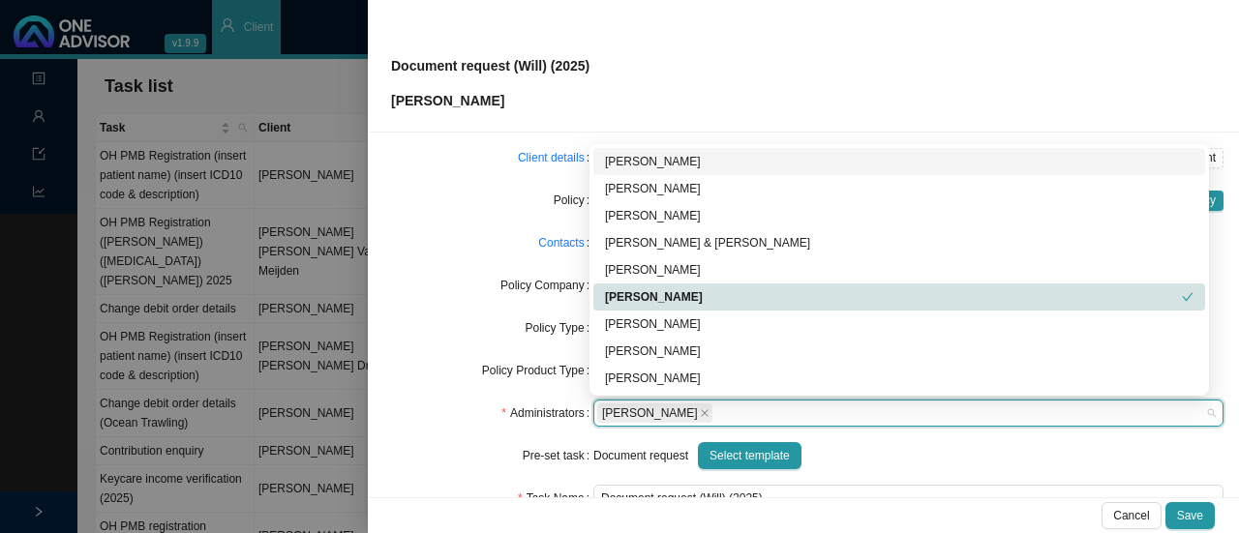
click at [410, 227] on form "Task Type Servicing Client details [PERSON_NAME] [PERSON_NAME] Change Client Po…" at bounding box center [803, 350] width 840 height 496
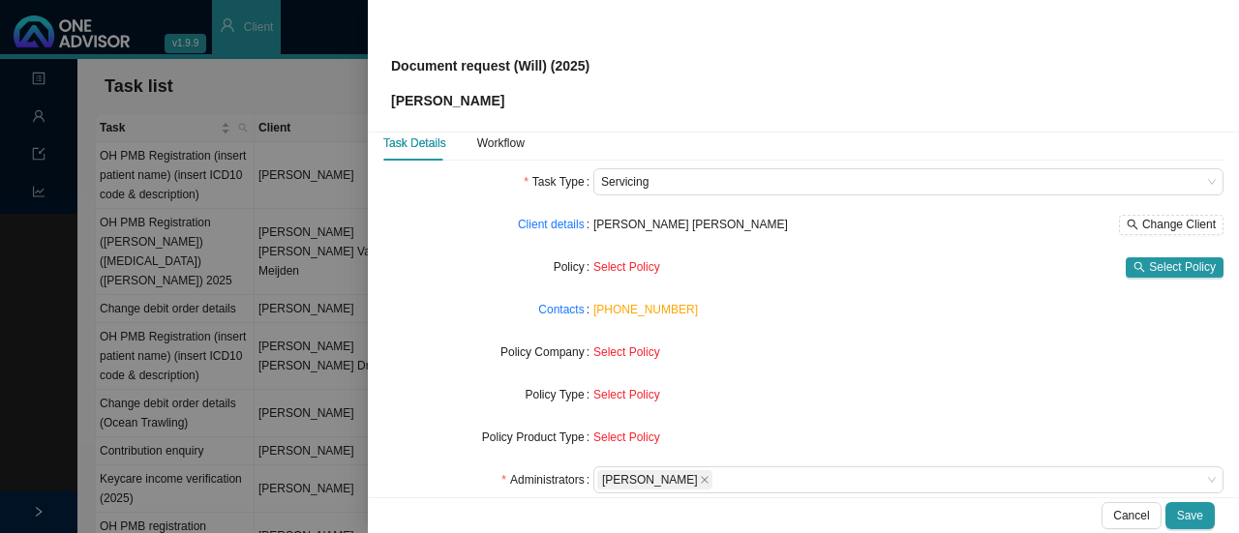
scroll to position [0, 0]
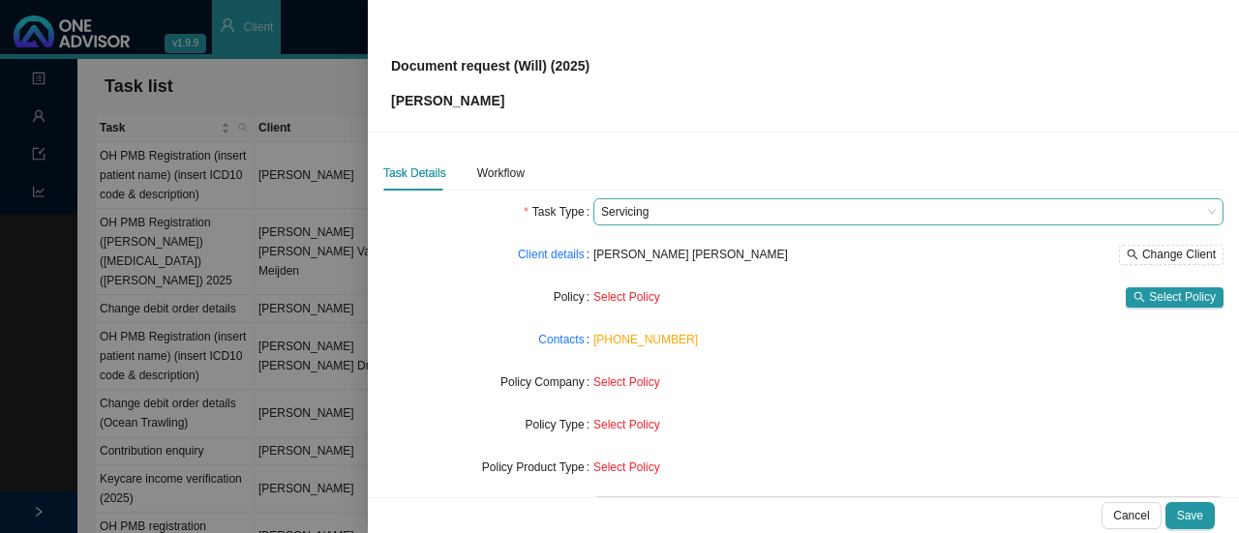
click at [624, 206] on span "Servicing" at bounding box center [908, 211] width 615 height 25
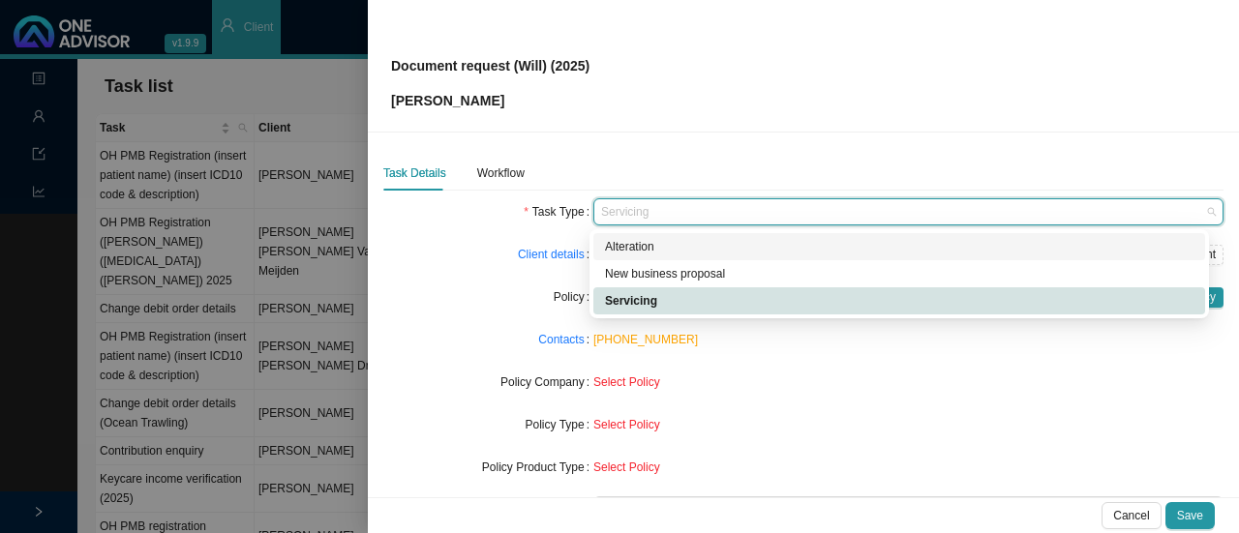
click at [623, 245] on div "Alteration" at bounding box center [899, 246] width 589 height 19
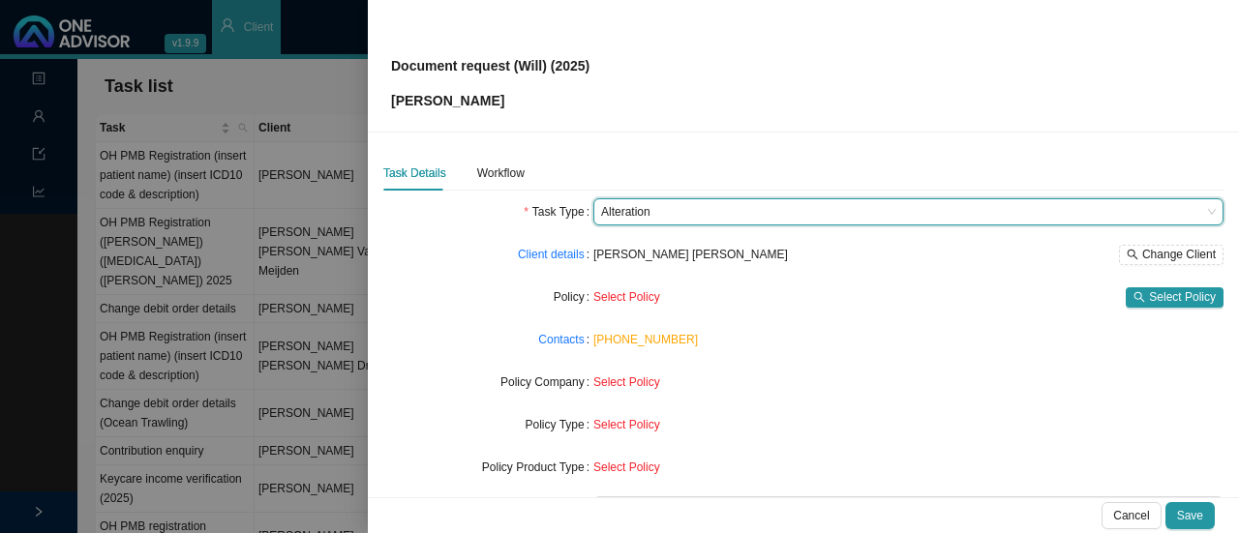
click at [443, 256] on div "Client details" at bounding box center [488, 254] width 210 height 27
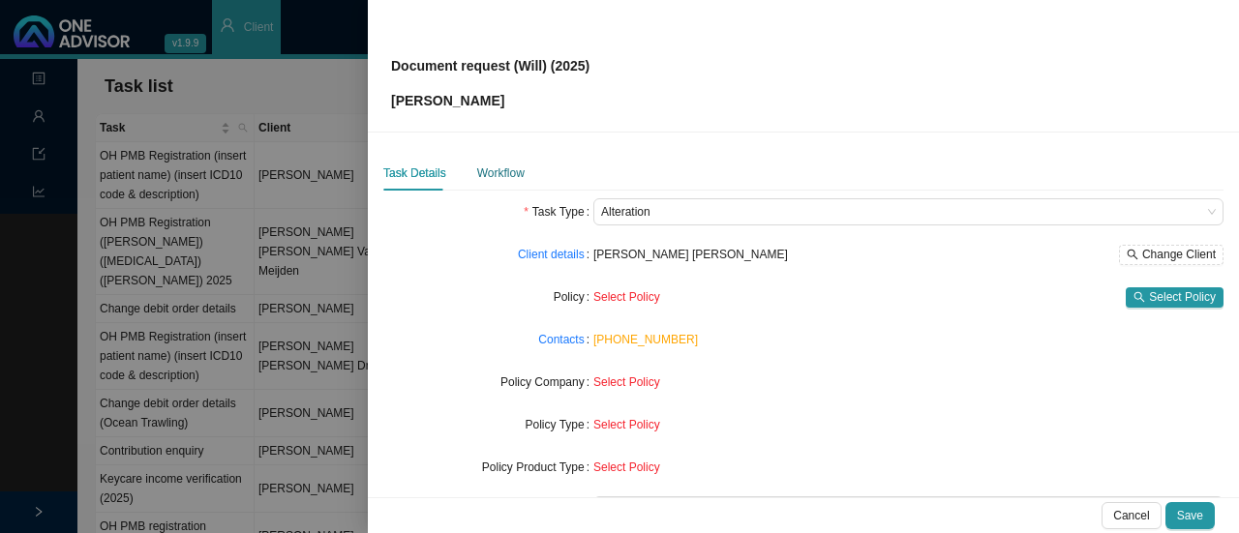
drag, startPoint x: 498, startPoint y: 167, endPoint x: 519, endPoint y: 169, distance: 21.4
click at [498, 167] on div "Workflow" at bounding box center [500, 173] width 47 height 19
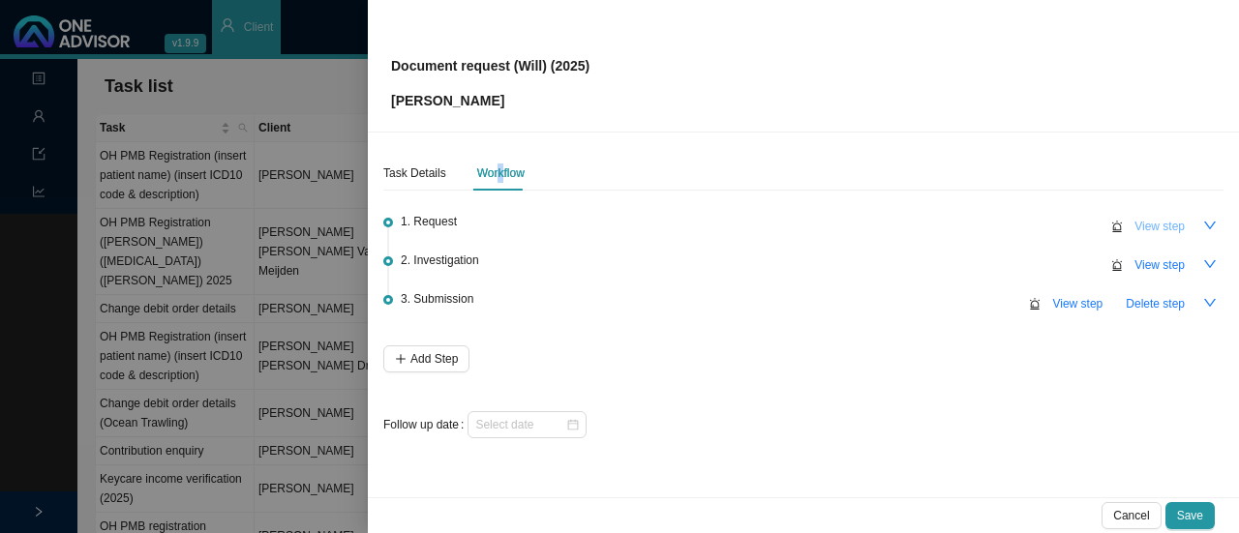
click at [1148, 223] on span "View step" at bounding box center [1159, 226] width 50 height 19
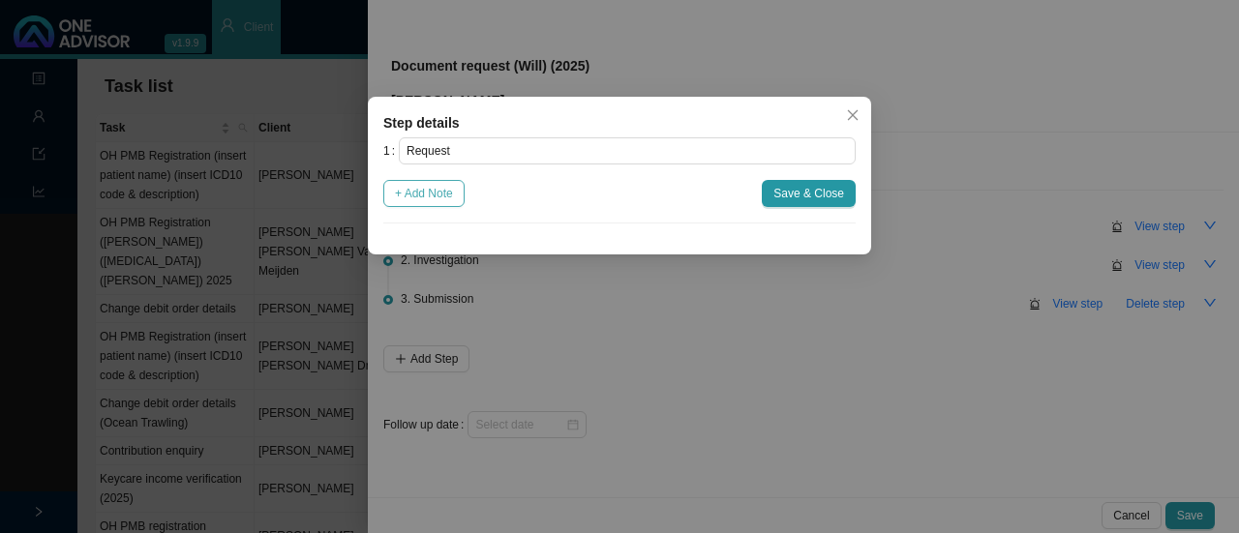
click at [428, 202] on span "+ Add Note" at bounding box center [424, 193] width 58 height 19
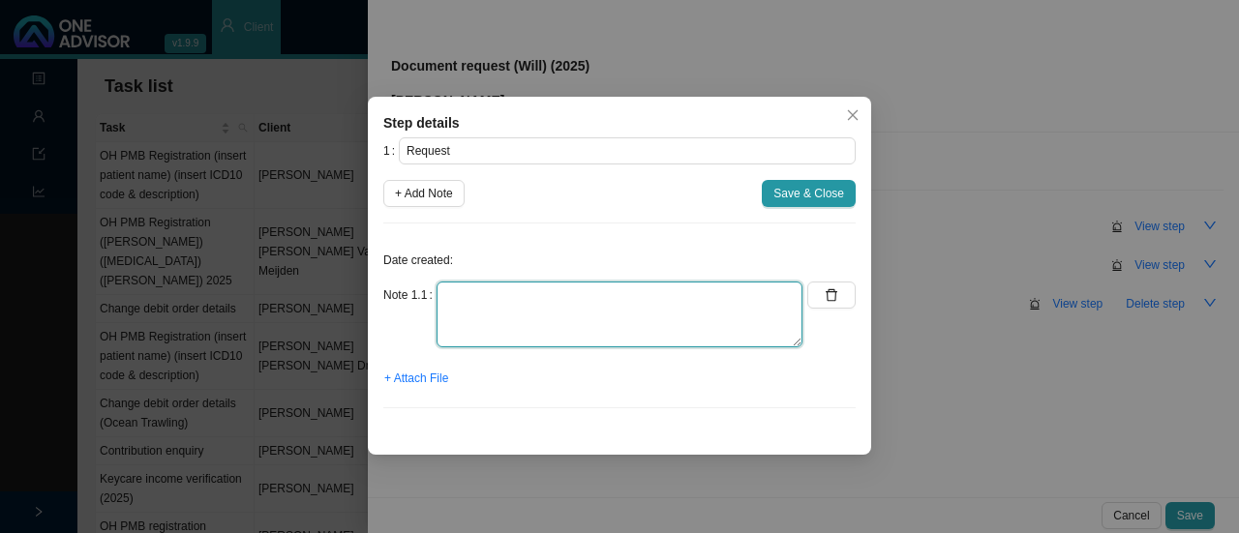
click at [445, 305] on textarea at bounding box center [620, 315] width 366 height 66
click at [660, 295] on textarea "Need to make amendments to Will" at bounding box center [620, 315] width 366 height 66
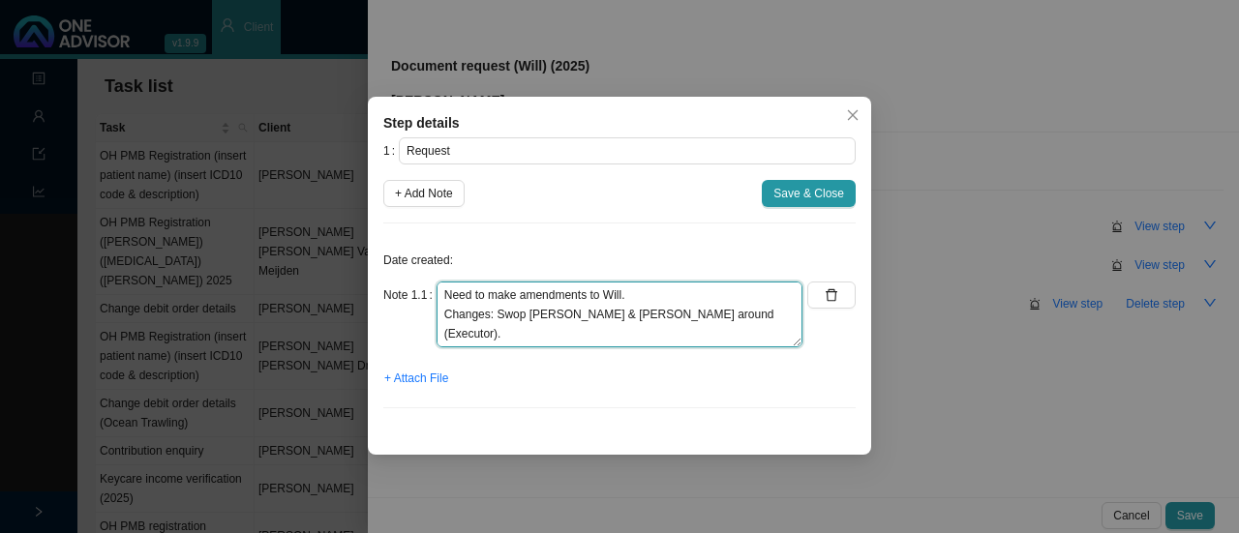
scroll to position [15, 0]
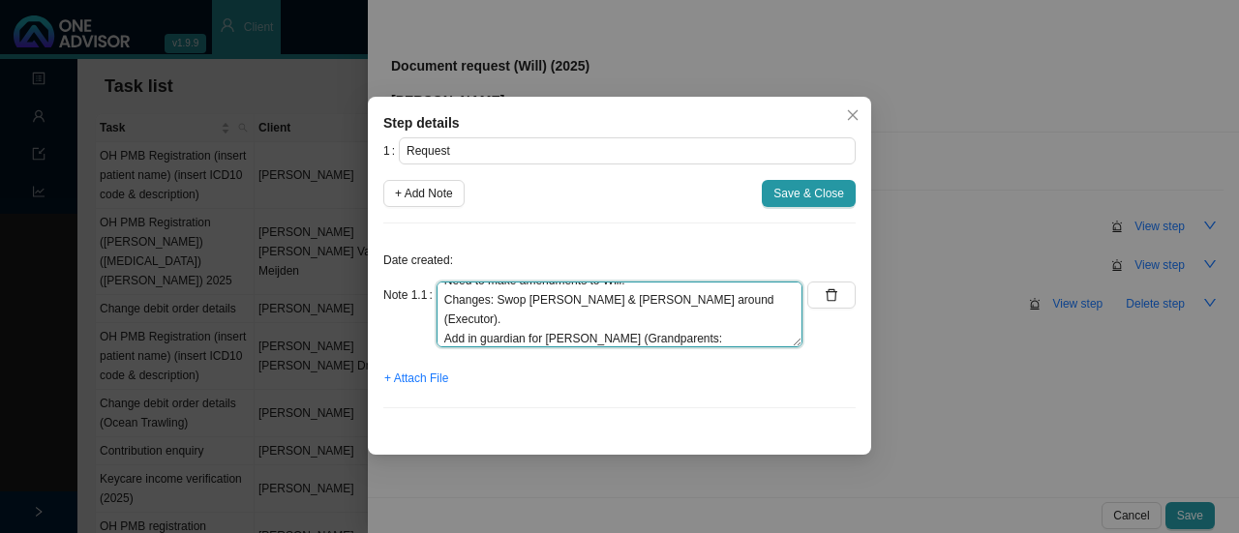
paste textarea "[PERSON_NAME] [CREDIT_CARD_NUMBER]"
click at [590, 334] on textarea "Need to make amendments to Will. Changes: Swop [PERSON_NAME] & [PERSON_NAME] ar…" at bounding box center [620, 315] width 366 height 66
click at [587, 331] on textarea "Need to make amendments to Will. Changes: Swop [PERSON_NAME] & [PERSON_NAME] ar…" at bounding box center [620, 315] width 366 height 66
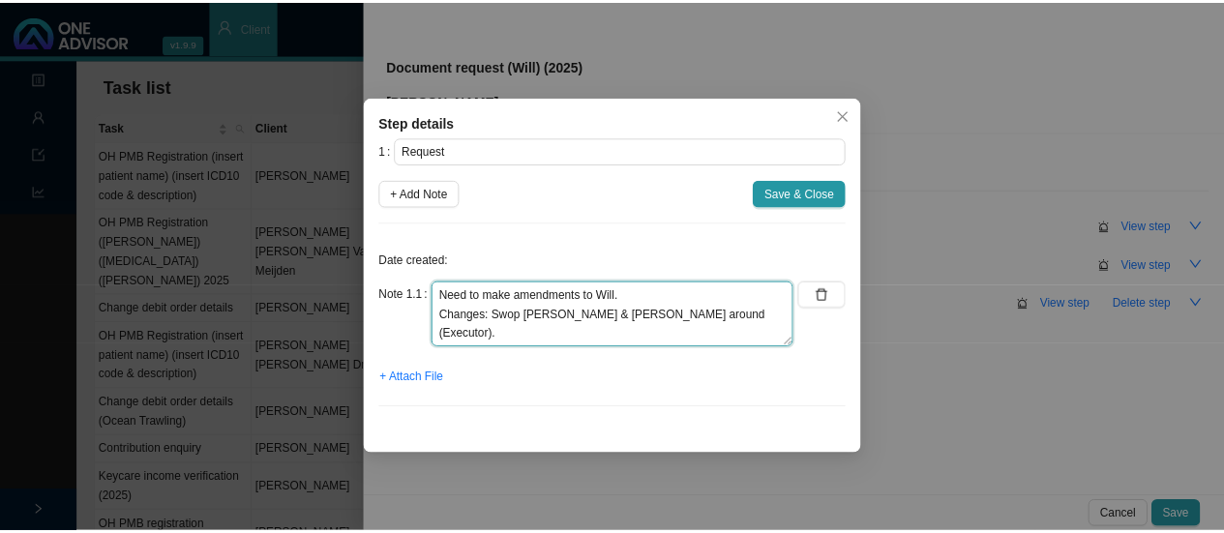
scroll to position [19, 0]
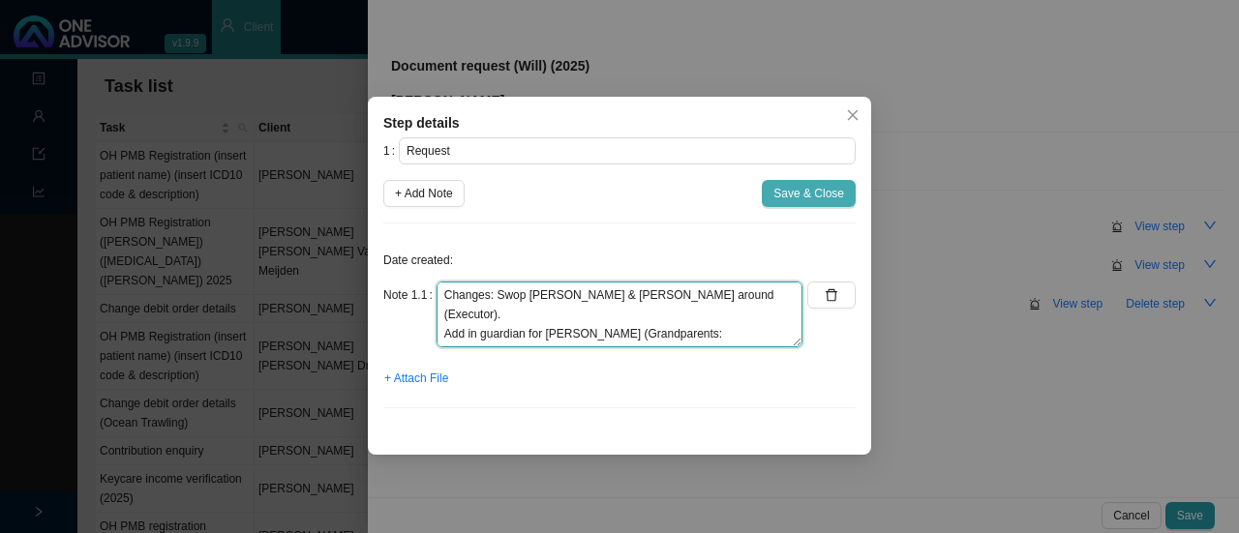
type textarea "Need to make amendments to Will. Changes: Swop [PERSON_NAME] & [PERSON_NAME] ar…"
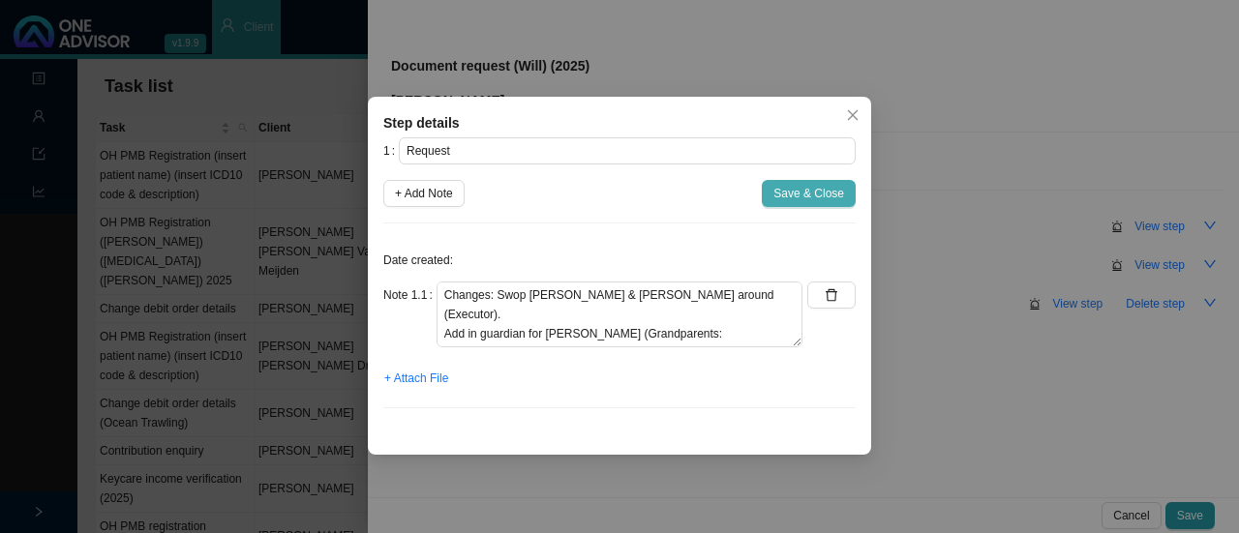
click at [810, 194] on span "Save & Close" at bounding box center [808, 193] width 71 height 19
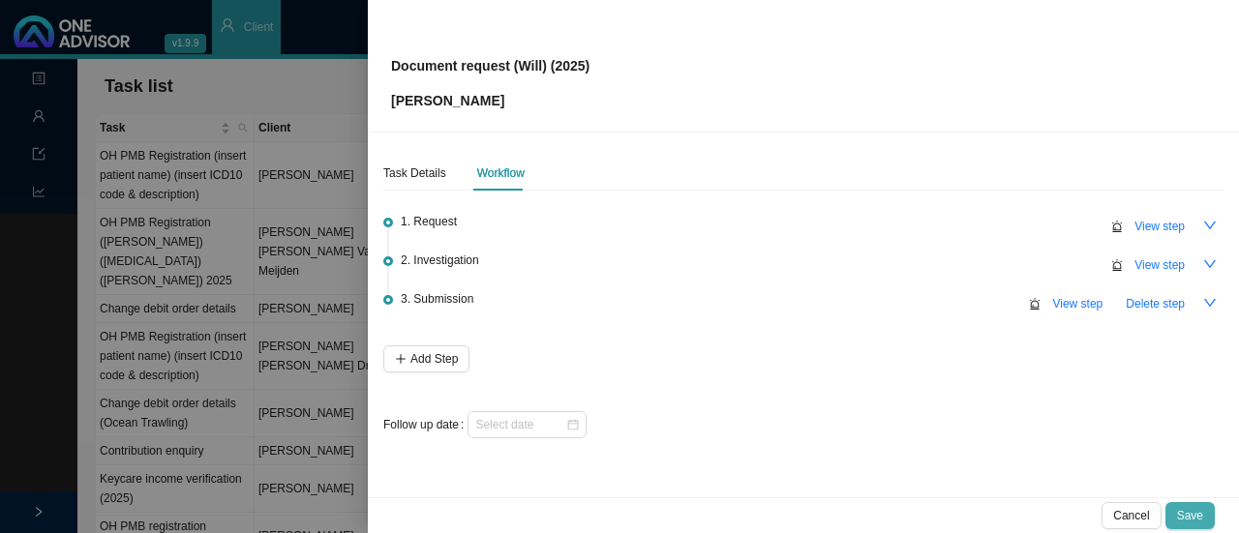
click at [1195, 511] on span "Save" at bounding box center [1190, 515] width 26 height 19
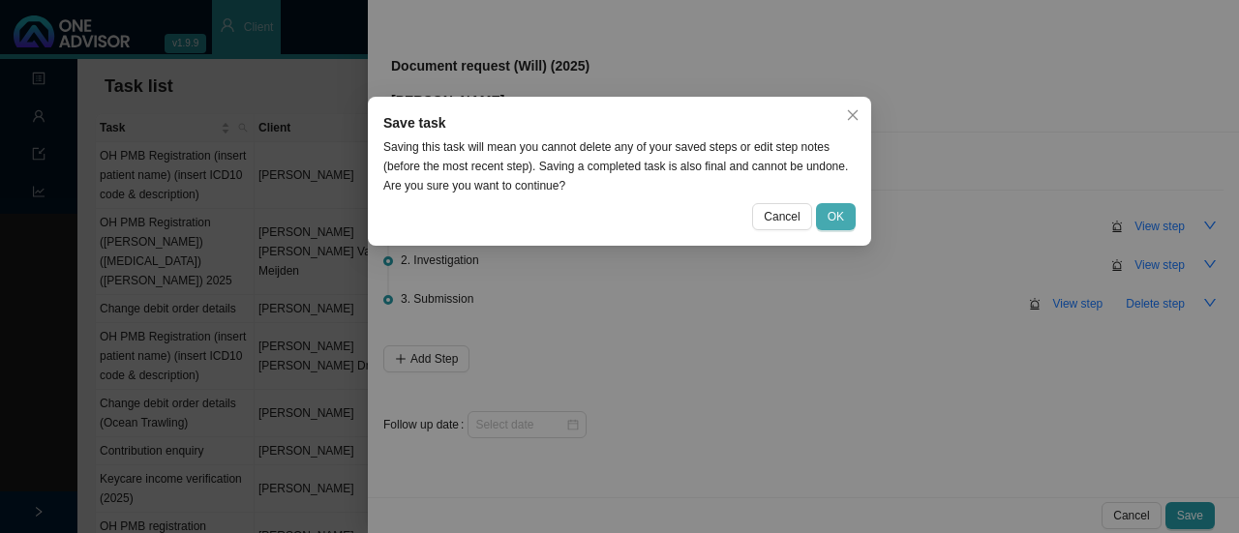
click at [836, 221] on span "OK" at bounding box center [836, 216] width 16 height 19
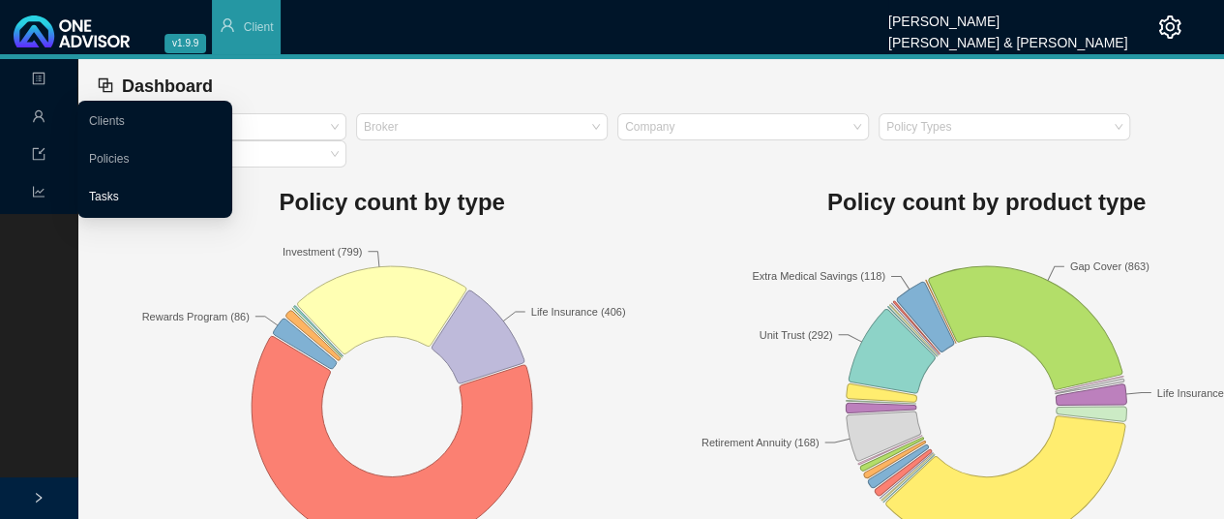
click at [115, 198] on link "Tasks" at bounding box center [104, 197] width 30 height 14
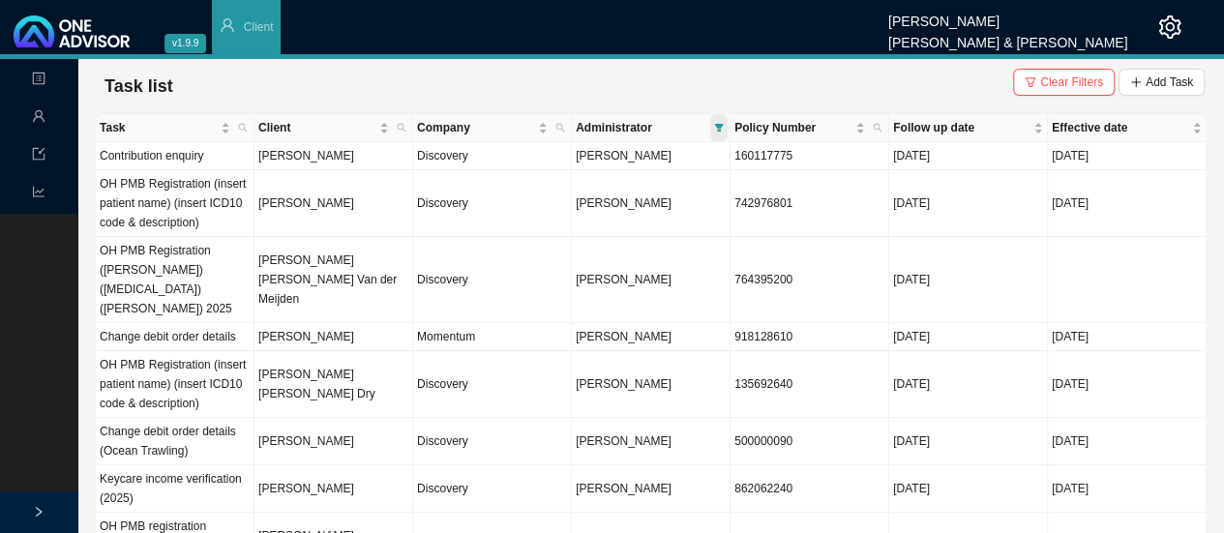
click at [719, 123] on icon "filter" at bounding box center [719, 128] width 10 height 10
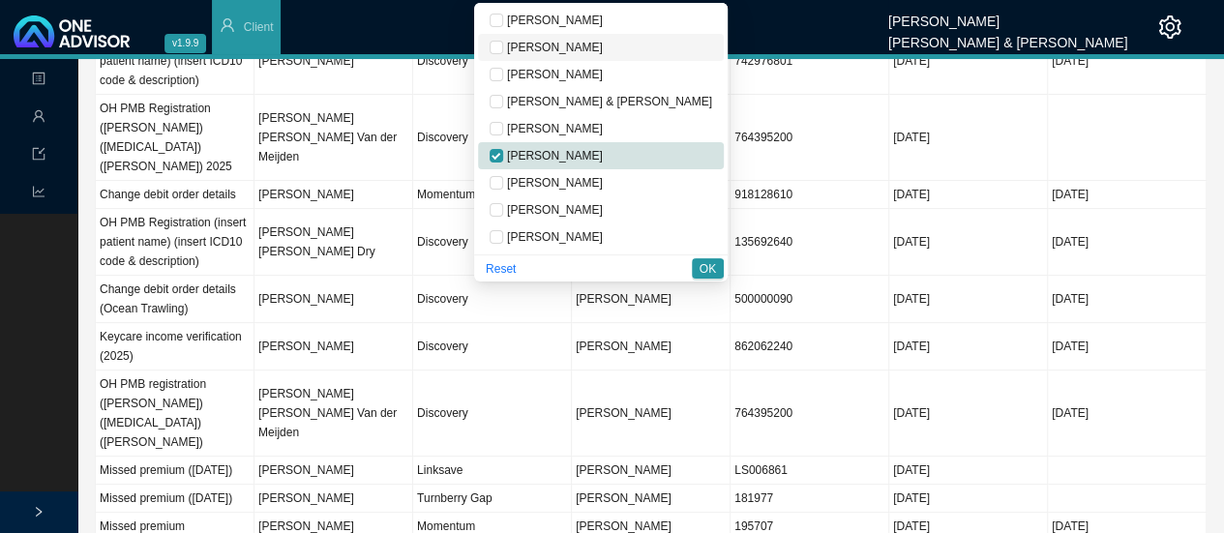
scroll to position [13, 0]
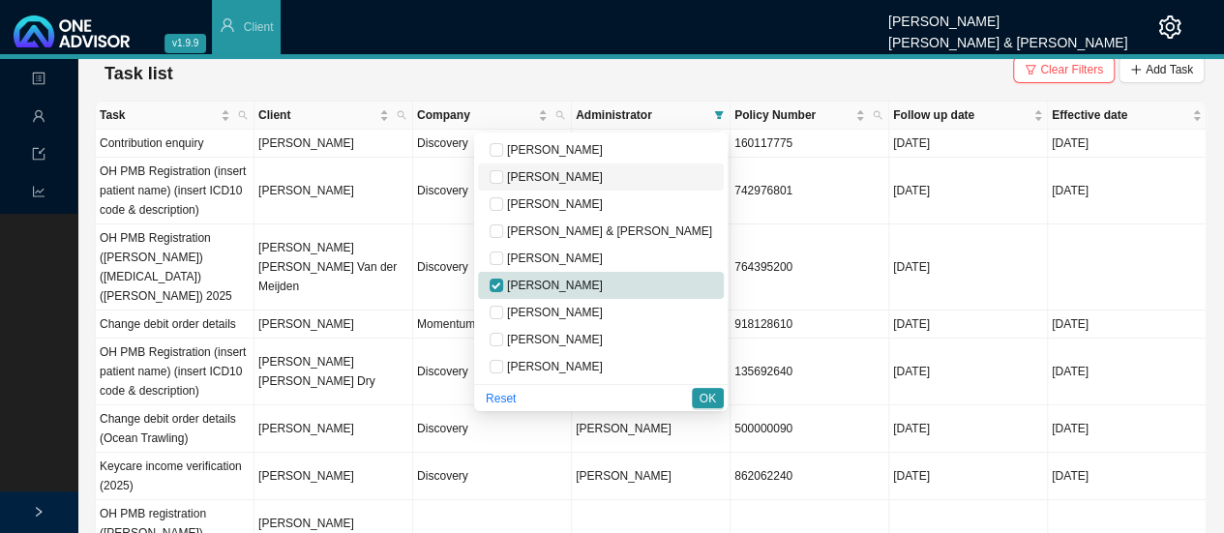
drag, startPoint x: 579, startPoint y: 173, endPoint x: 614, endPoint y: 182, distance: 35.9
click at [503, 173] on input "checkbox" at bounding box center [497, 177] width 14 height 14
checkbox input "true"
click at [704, 397] on span "OK" at bounding box center [708, 398] width 16 height 19
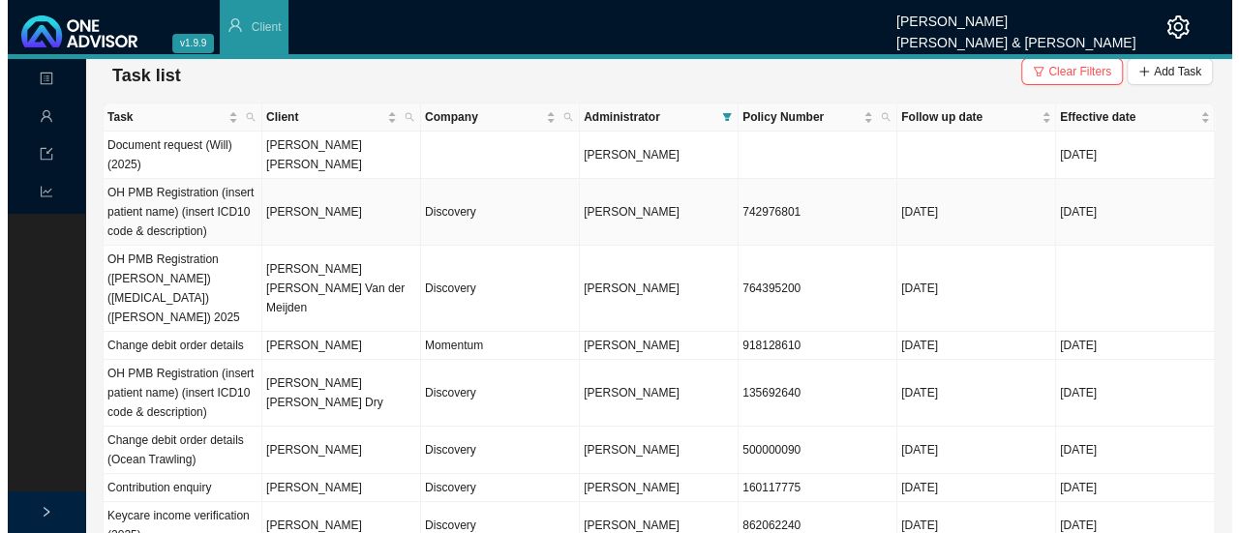
scroll to position [0, 0]
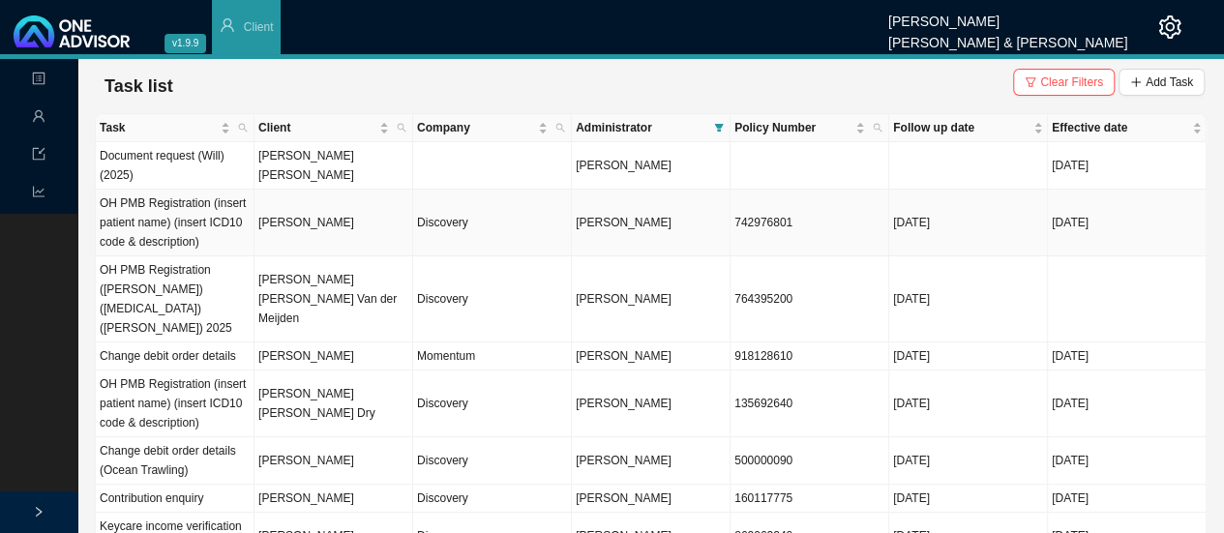
drag, startPoint x: 454, startPoint y: 232, endPoint x: 496, endPoint y: 231, distance: 41.6
click at [455, 232] on td "Discovery" at bounding box center [492, 223] width 159 height 67
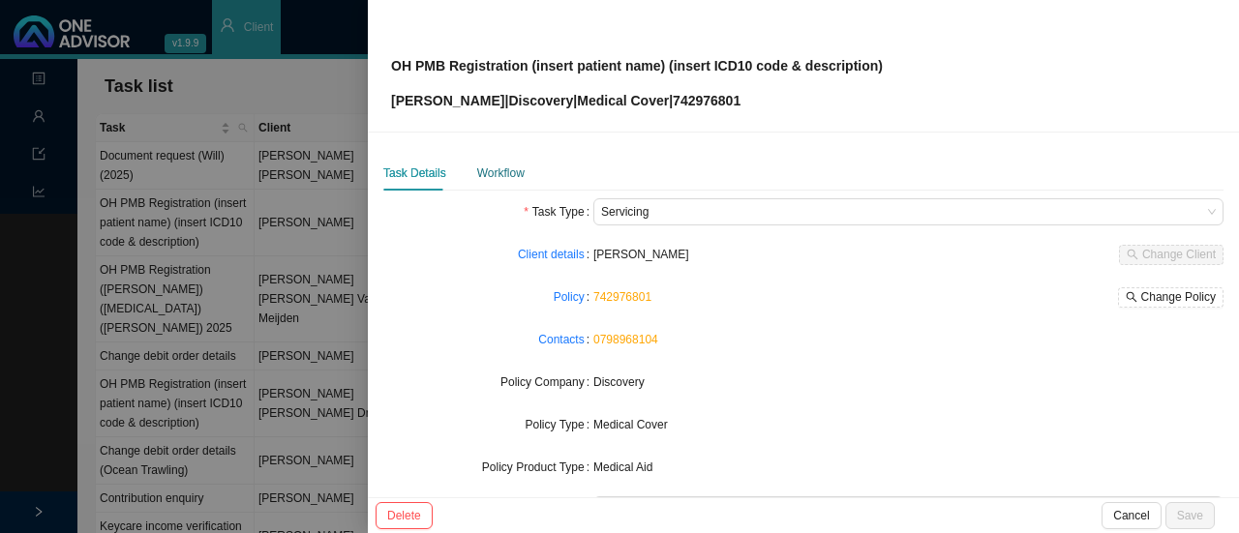
click at [493, 175] on div "Workflow" at bounding box center [500, 173] width 47 height 19
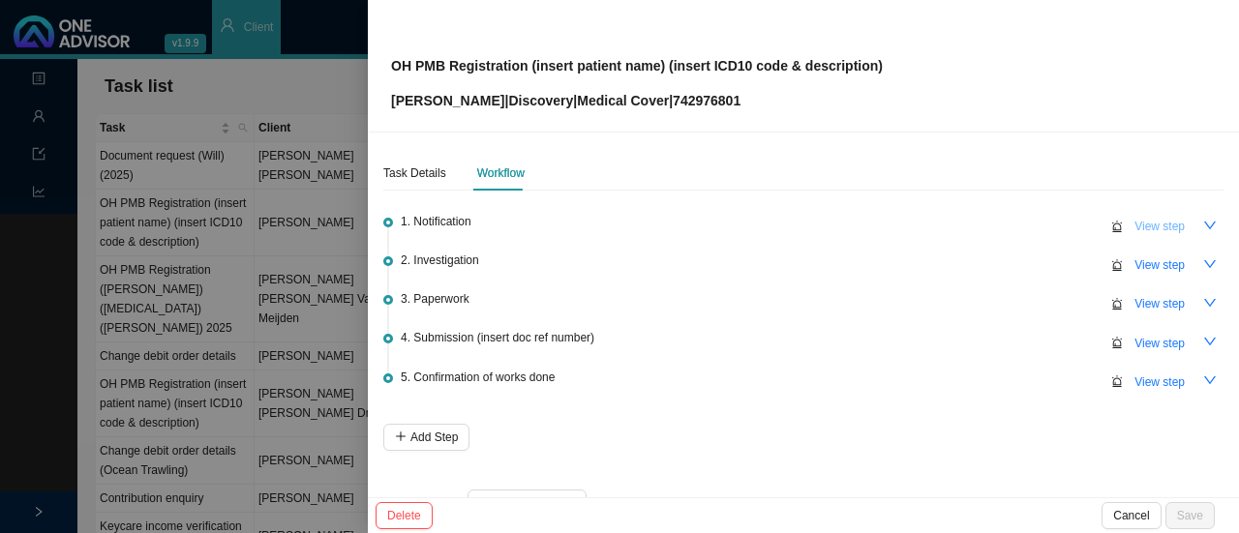
click at [1146, 222] on span "View step" at bounding box center [1159, 226] width 50 height 19
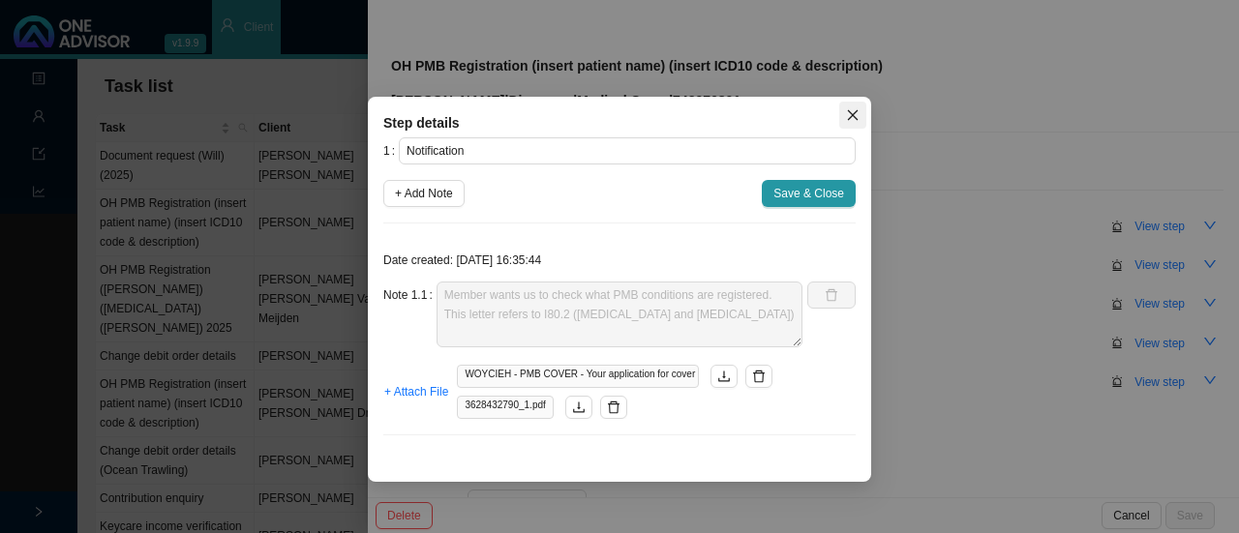
click at [855, 118] on icon "close" at bounding box center [853, 115] width 14 height 14
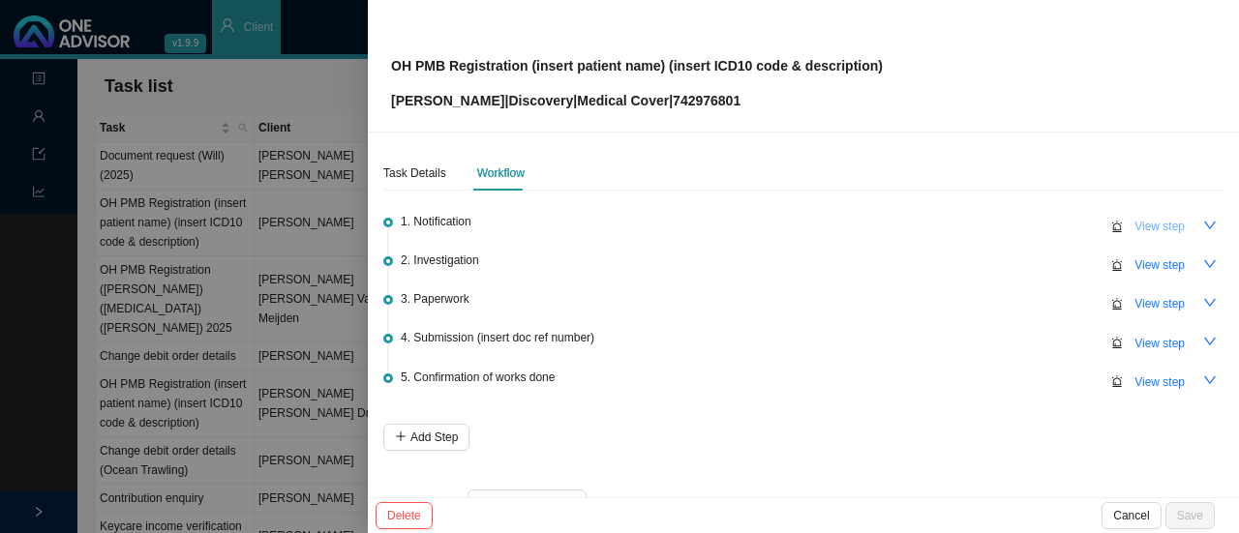
click at [1158, 227] on span "View step" at bounding box center [1159, 226] width 50 height 19
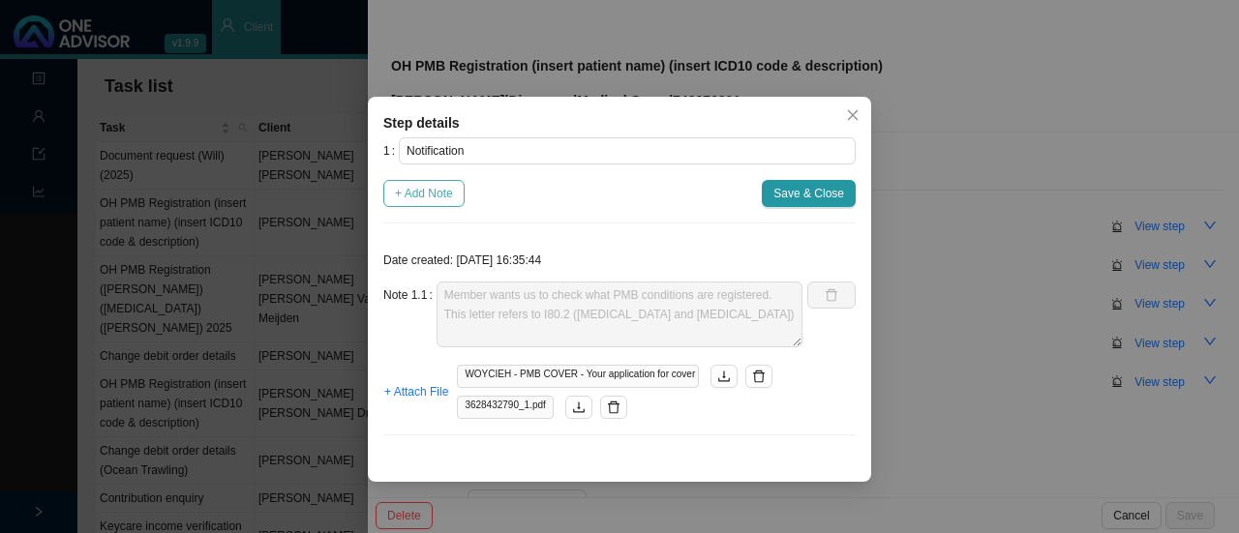
click at [430, 196] on span "+ Add Note" at bounding box center [424, 193] width 58 height 19
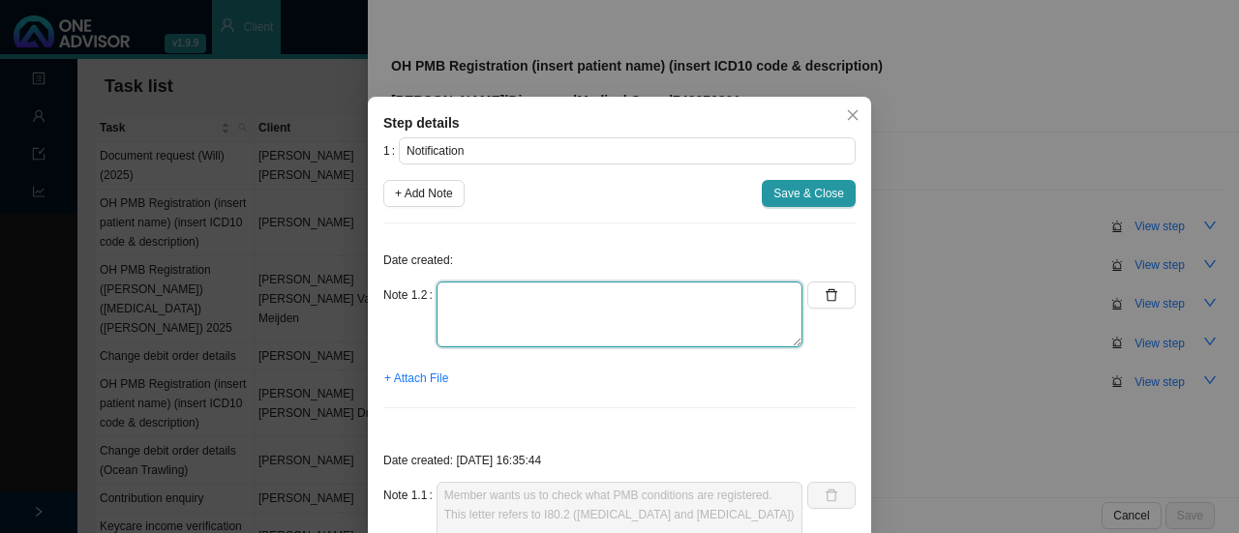
click at [477, 309] on textarea at bounding box center [620, 315] width 366 height 66
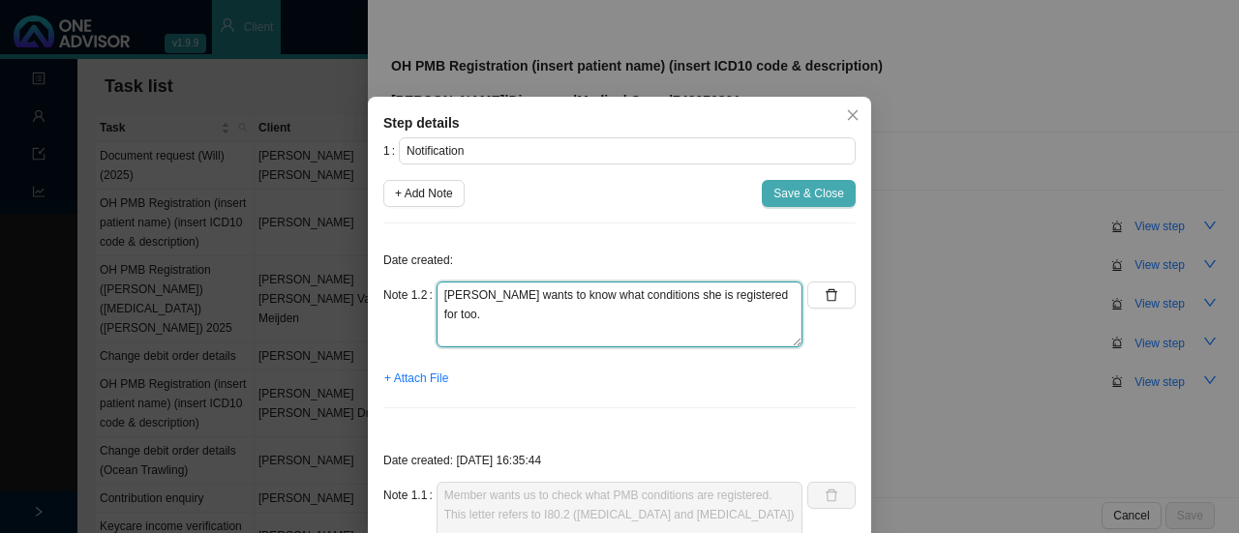
type textarea "Sue wants to know what conditions she is registered for too."
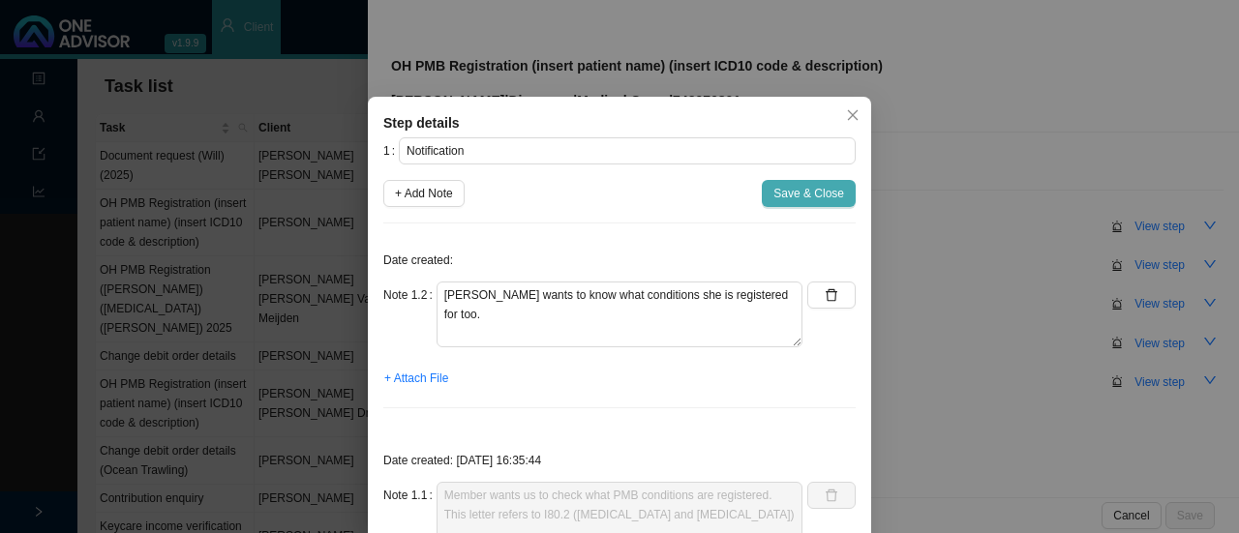
click at [827, 205] on button "Save & Close" at bounding box center [809, 193] width 94 height 27
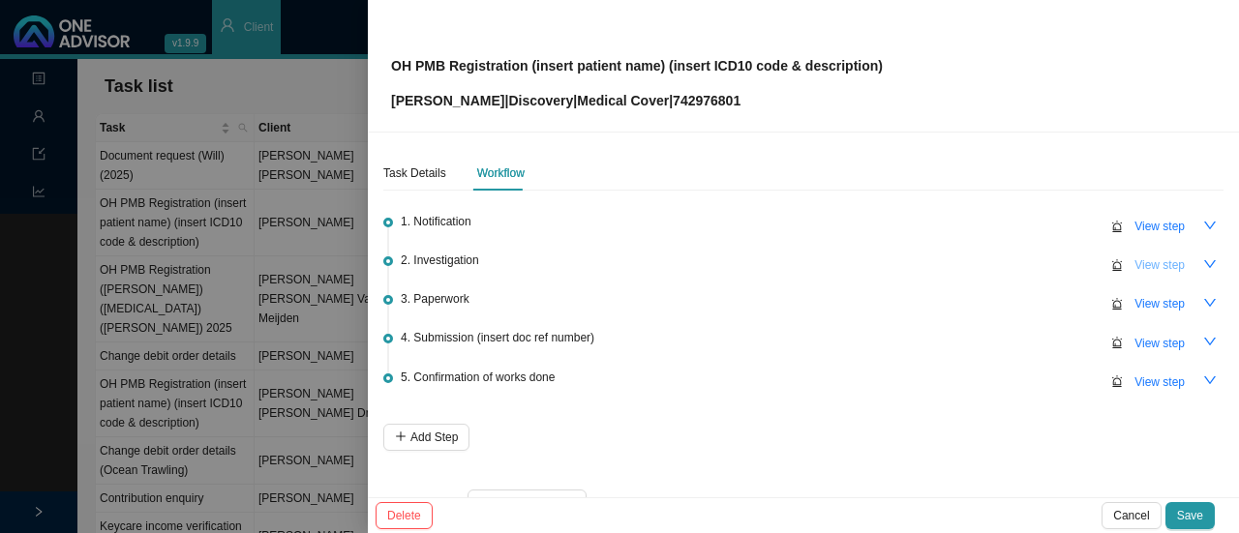
click at [1134, 265] on span "View step" at bounding box center [1159, 265] width 50 height 19
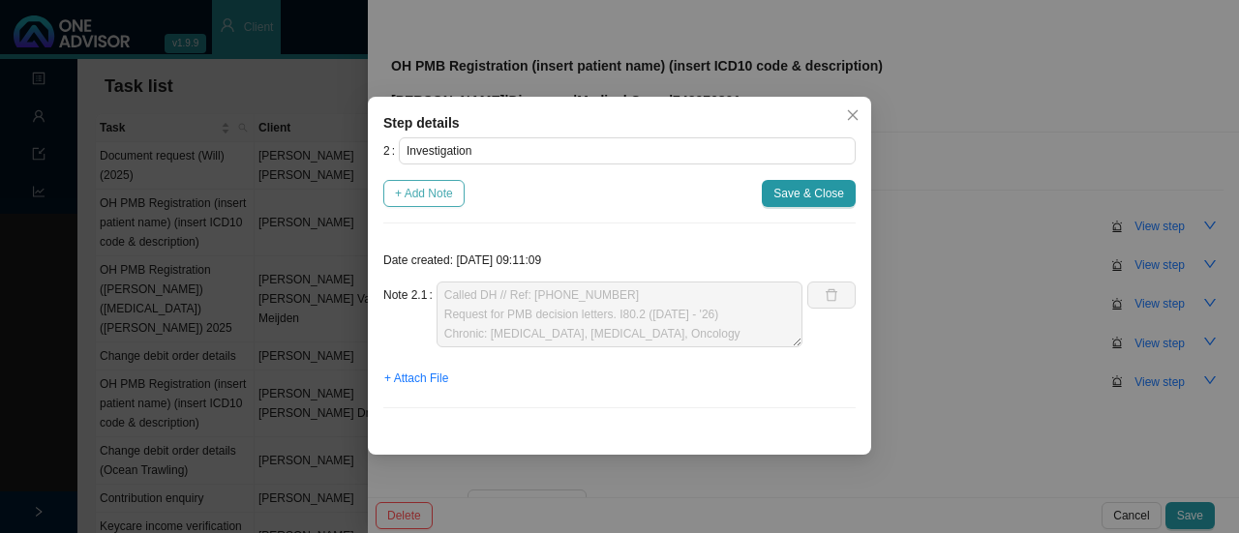
click at [424, 195] on span "+ Add Note" at bounding box center [424, 193] width 58 height 19
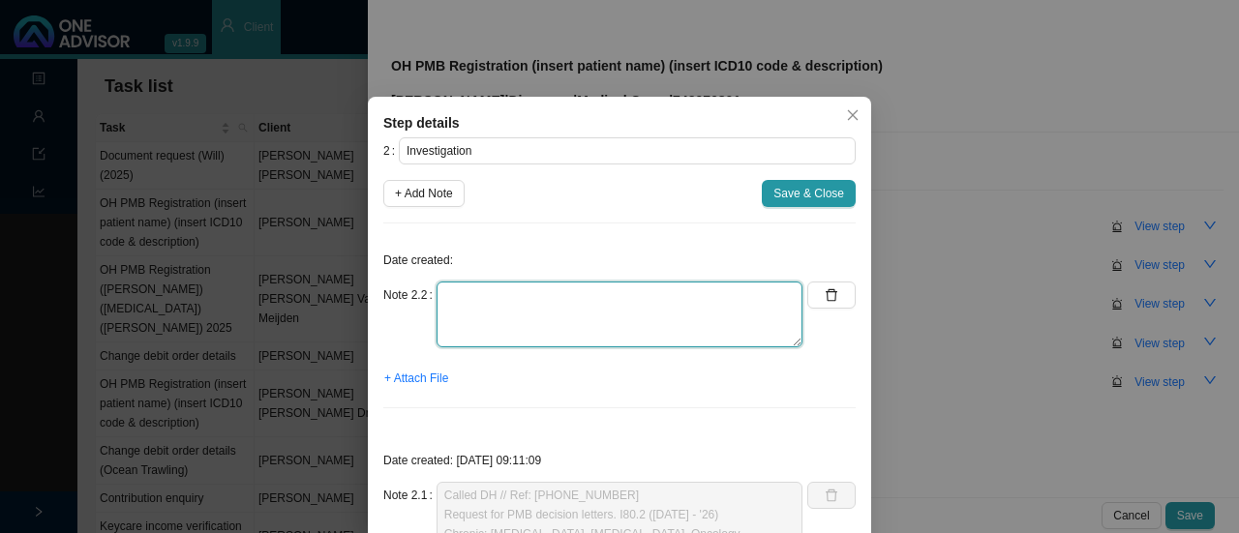
drag, startPoint x: 479, startPoint y: 324, endPoint x: 456, endPoint y: 328, distance: 23.6
click at [480, 328] on textarea at bounding box center [620, 315] width 366 height 66
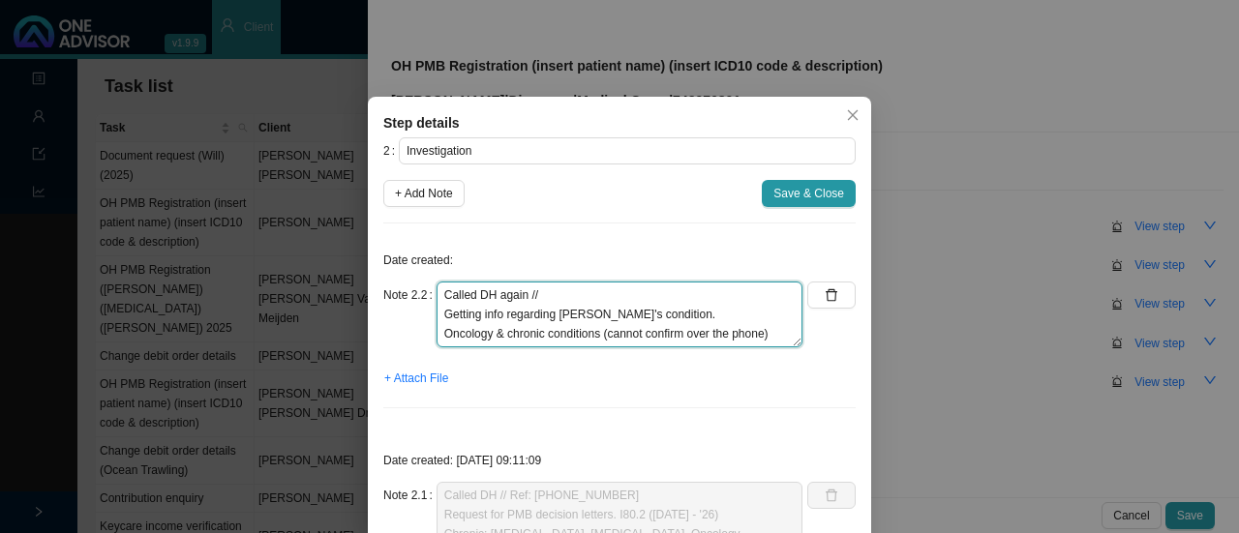
click at [654, 304] on textarea "Called DH again // Getting info regarding Sue's condition. Oncology & chronic c…" at bounding box center [620, 315] width 366 height 66
drag, startPoint x: 565, startPoint y: 289, endPoint x: 664, endPoint y: 295, distance: 98.9
click at [569, 289] on textarea "Called DH again // Getting info regarding Sue's condition. Oncology & chronic c…" at bounding box center [620, 315] width 366 height 66
click at [643, 289] on textarea "Called DH again // 11507201445 Getting info regarding Sue's condition. Oncology…" at bounding box center [620, 315] width 366 height 66
click at [534, 292] on textarea "Called DH again // 11507201445 Getting info regarding Sue's condition. Oncology…" at bounding box center [620, 315] width 366 height 66
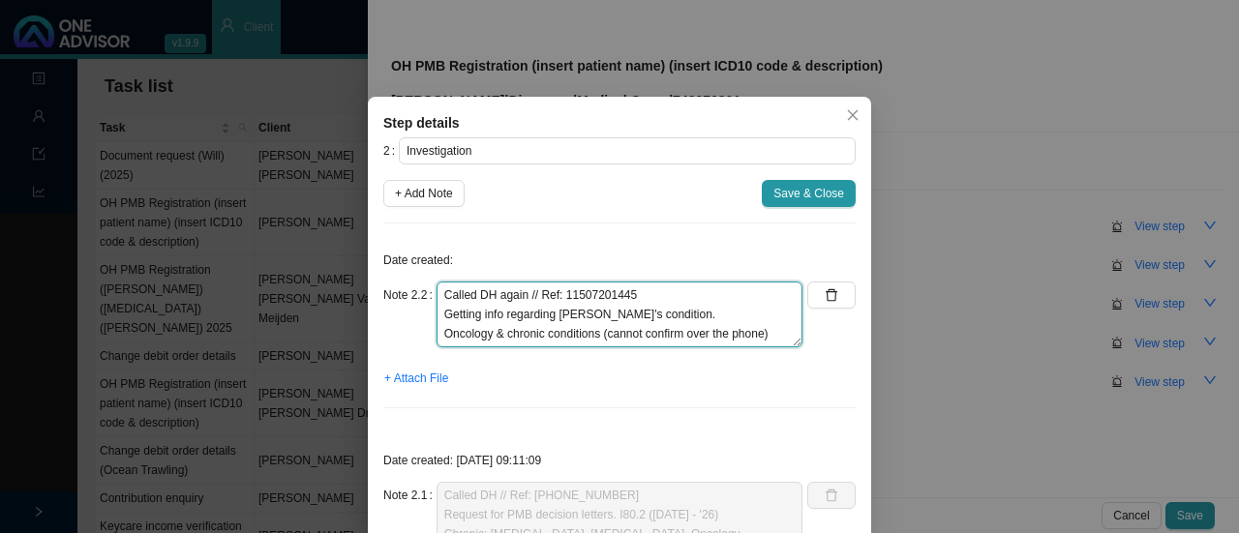
click at [657, 318] on textarea "Called DH again // Ref: 11507201445 Getting info regarding Sue's condition. Onc…" at bounding box center [620, 315] width 366 height 66
click at [631, 305] on textarea "Called DH again // Ref: 11507201445 Getting info regarding Sue's condition. Onc…" at bounding box center [620, 315] width 366 height 66
type textarea "Called DH again // Ref: 11507201445 Getting info regarding Sue's conditions. On…"
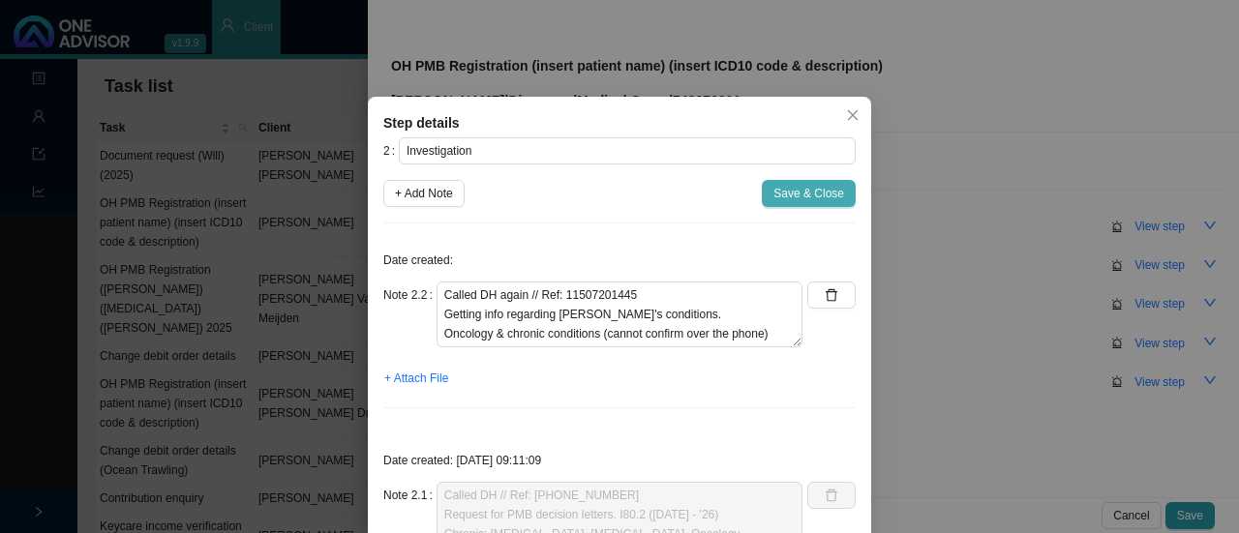
click at [801, 187] on span "Save & Close" at bounding box center [808, 193] width 71 height 19
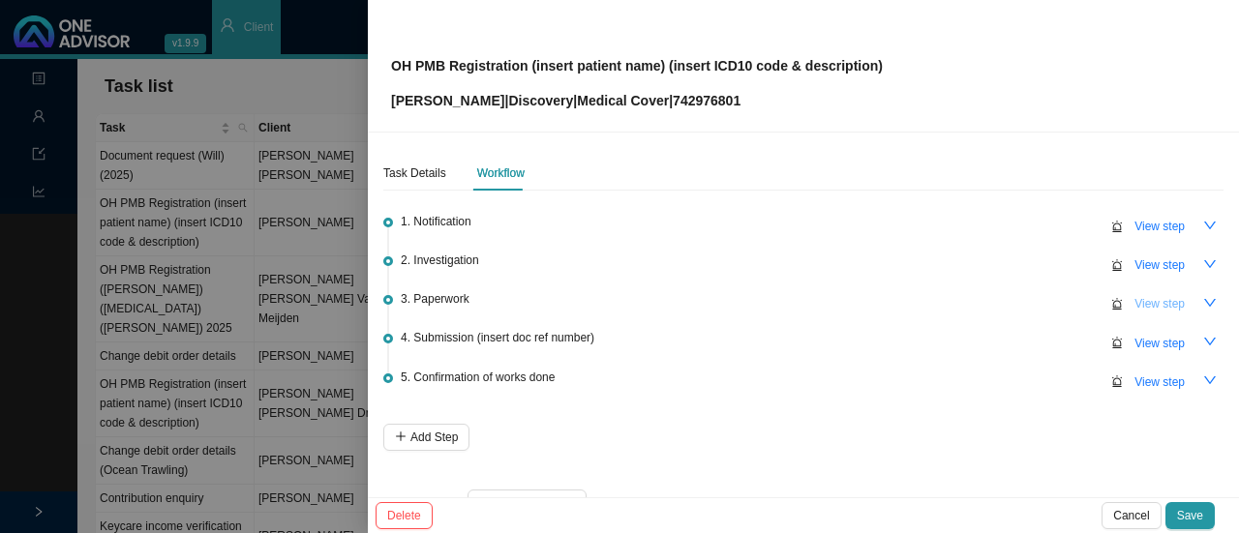
click at [1141, 307] on span "View step" at bounding box center [1159, 303] width 50 height 19
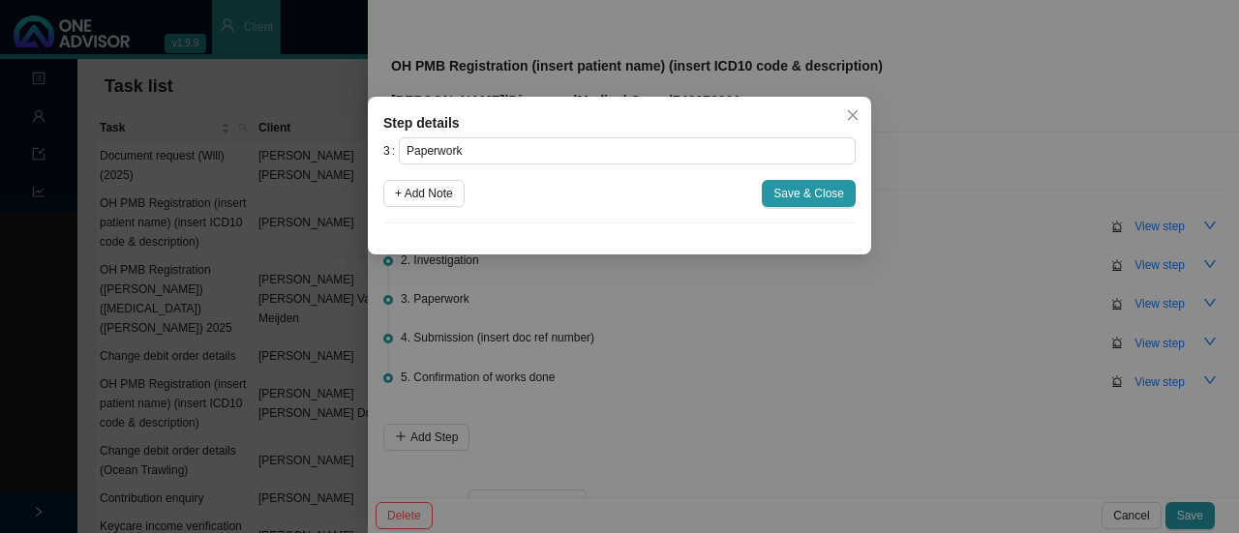
click at [856, 118] on icon "close" at bounding box center [853, 115] width 14 height 14
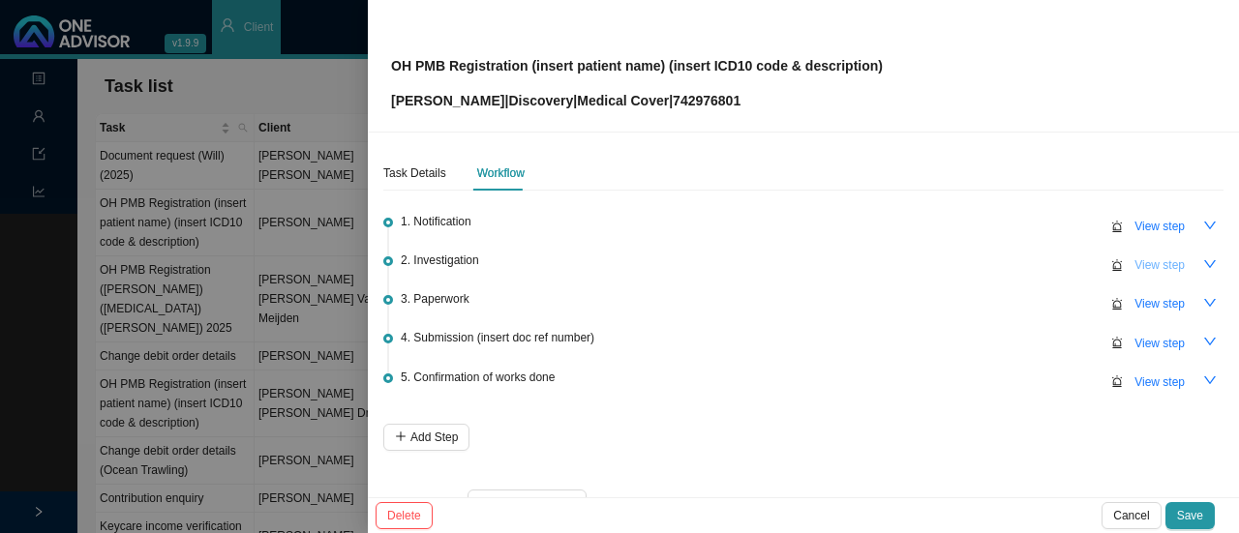
click at [1138, 272] on span "View step" at bounding box center [1159, 265] width 50 height 19
type input "Investigation"
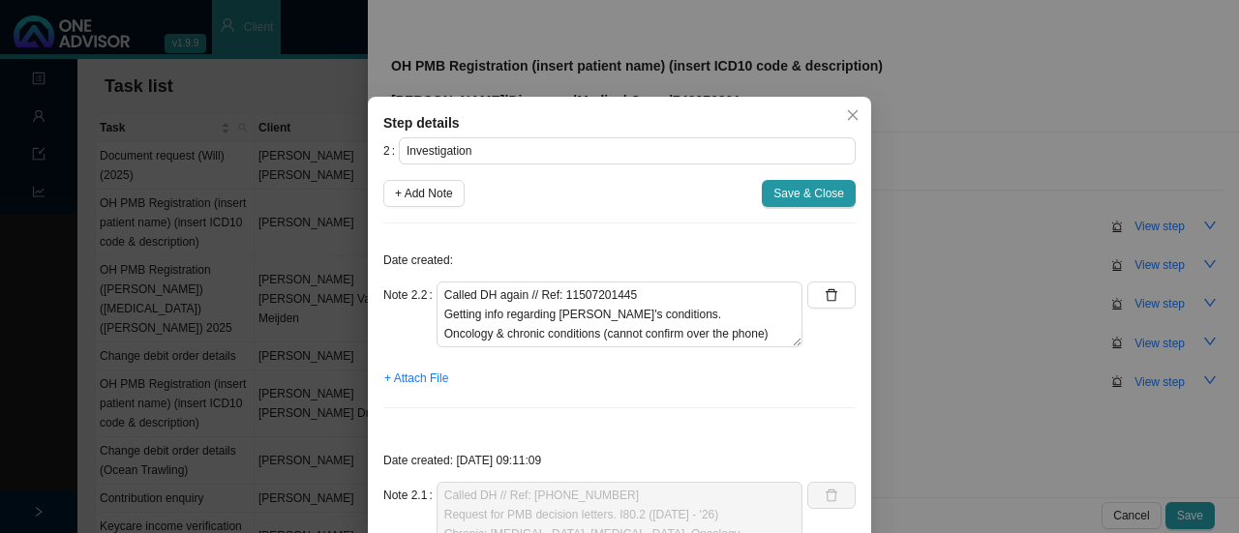
drag, startPoint x: 414, startPoint y: 193, endPoint x: 428, endPoint y: 209, distance: 21.3
click at [416, 195] on span "+ Add Note" at bounding box center [424, 193] width 58 height 19
type textarea "Called DH again // Ref: 11507201445 Getting info regarding Sue's conditions. On…"
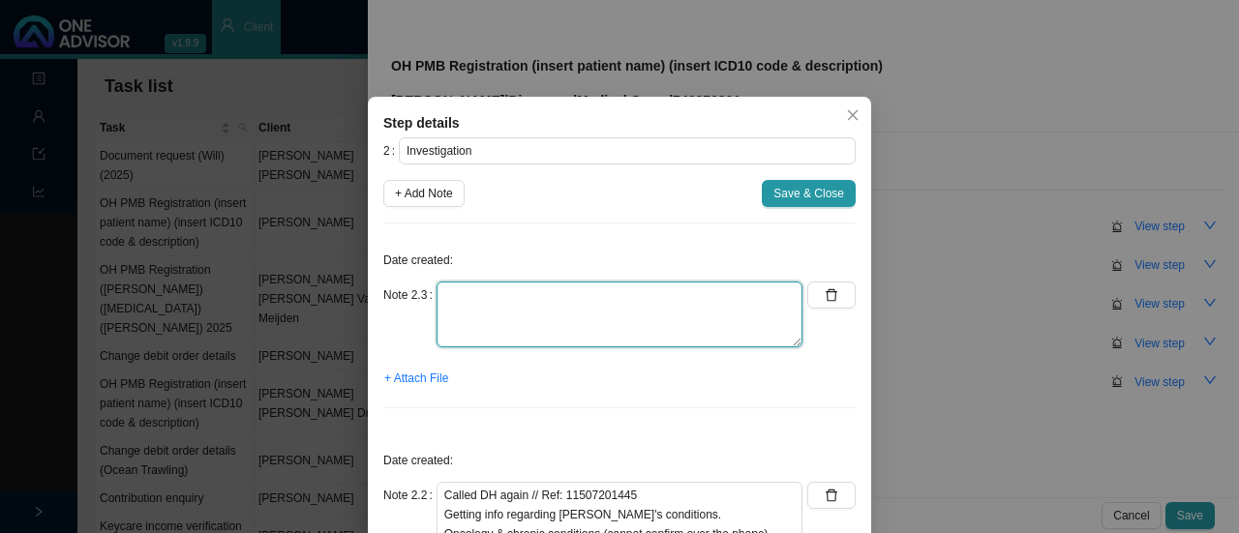
click at [465, 309] on textarea at bounding box center [620, 315] width 366 height 66
paste textarea "Theo: registered for DVT (PMB), chronic conditions & oncology programme."
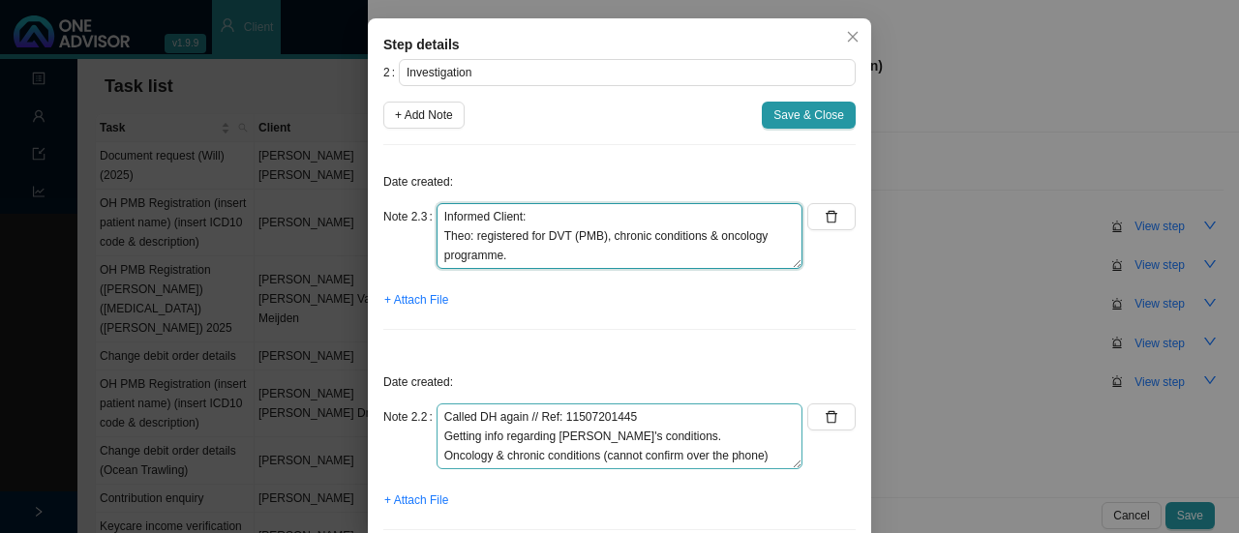
scroll to position [97, 0]
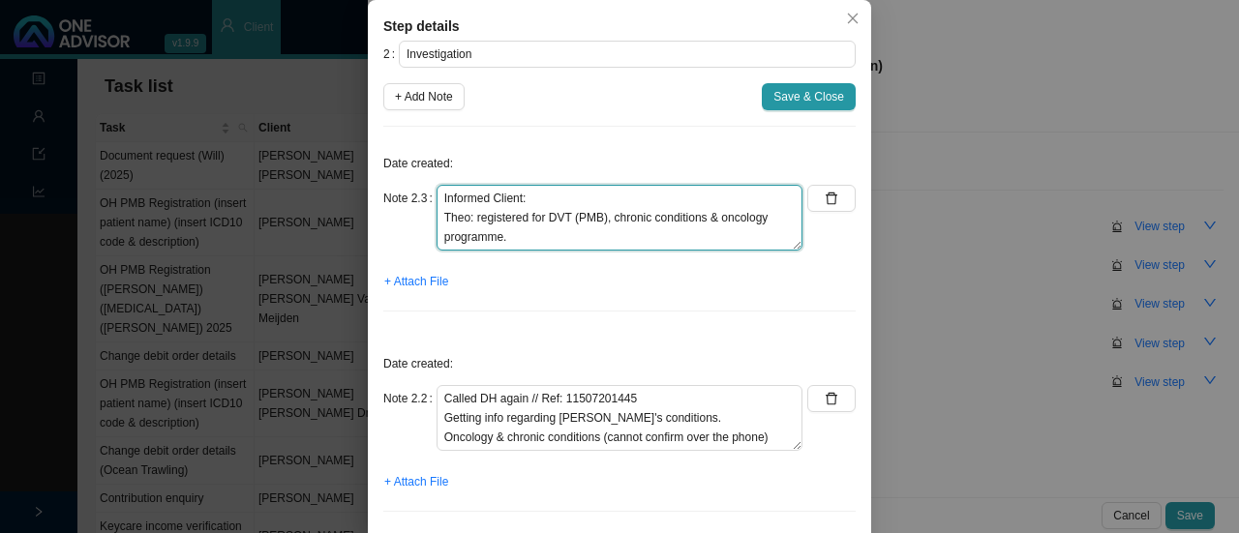
drag, startPoint x: 482, startPoint y: 229, endPoint x: 431, endPoint y: 213, distance: 53.9
click at [437, 213] on textarea "Informed Client: Theo: registered for DVT (PMB), chronic conditions & oncology …" at bounding box center [620, 218] width 366 height 66
type textarea "Informed Client of their conditions. Cannot confirm chronic conditions (Asked D…"
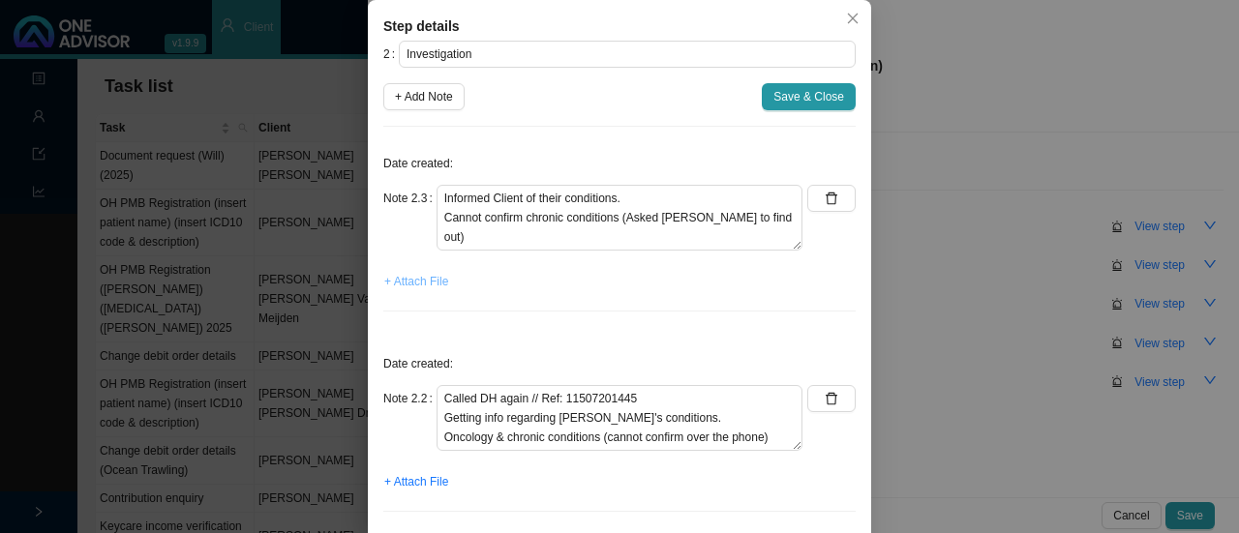
click at [415, 284] on span "+ Attach File" at bounding box center [416, 281] width 64 height 19
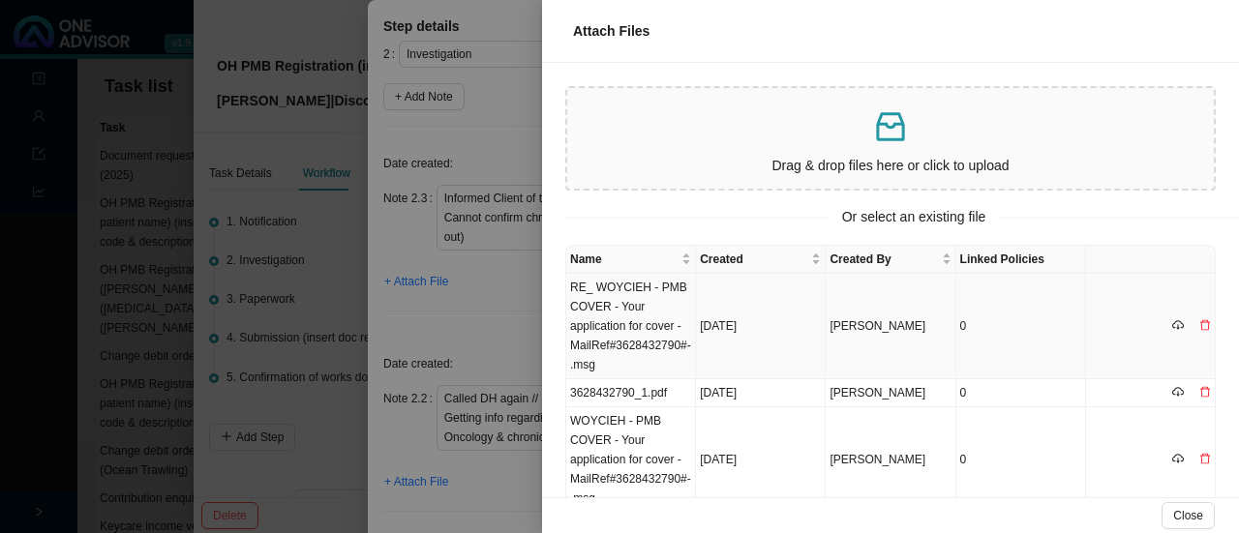
click at [648, 321] on td "RE_ WOYCIEH - PMB COVER - Your application for cover -MailRef#3628432790#-.msg" at bounding box center [631, 327] width 130 height 106
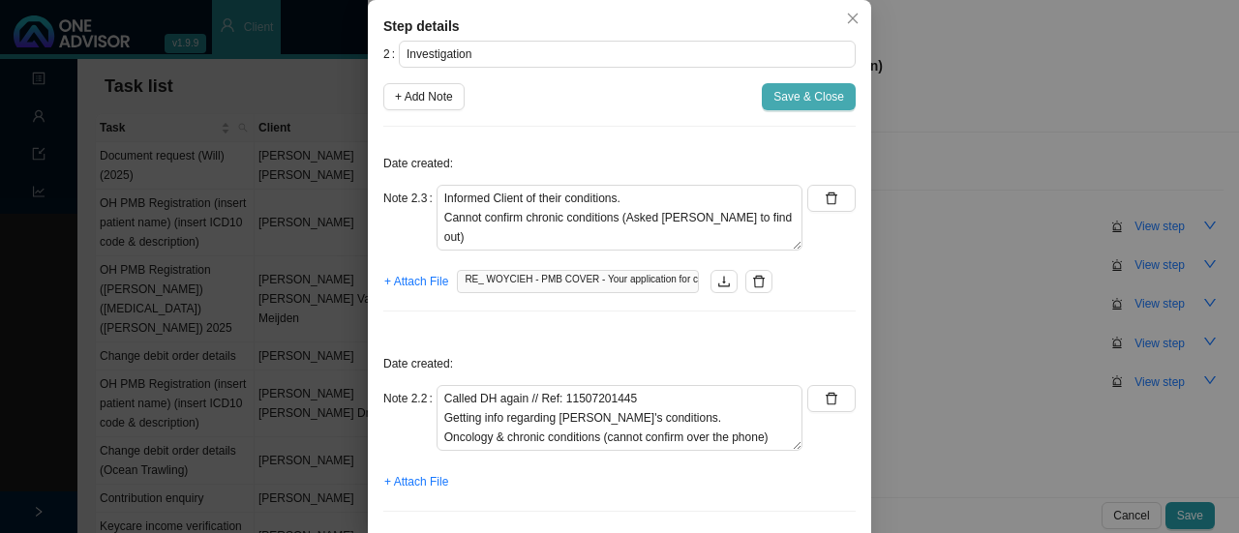
click at [778, 104] on span "Save & Close" at bounding box center [808, 96] width 71 height 19
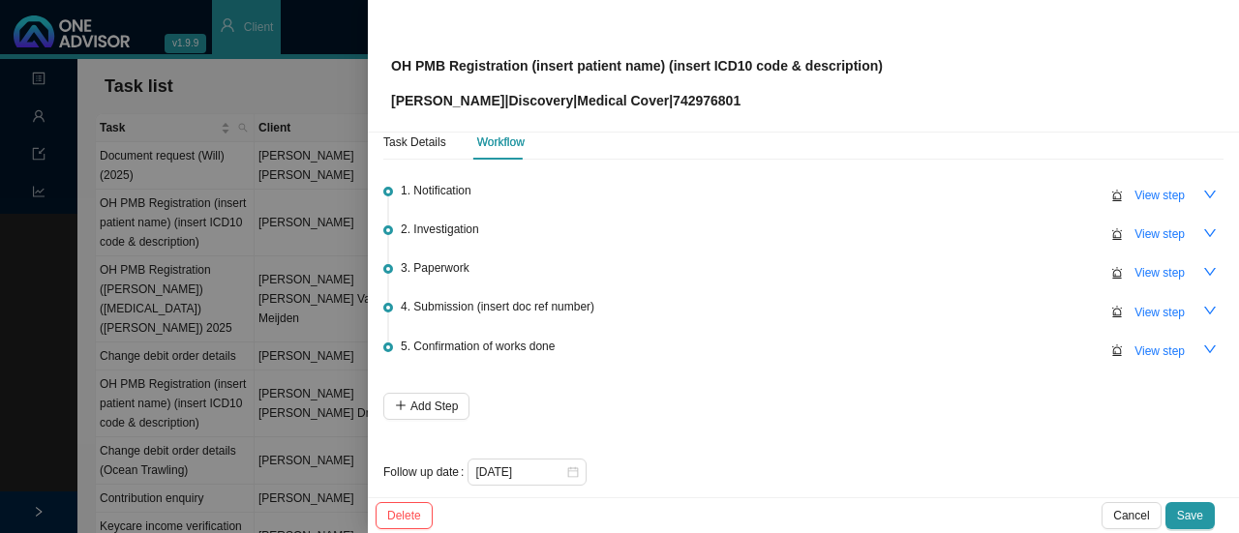
scroll to position [46, 0]
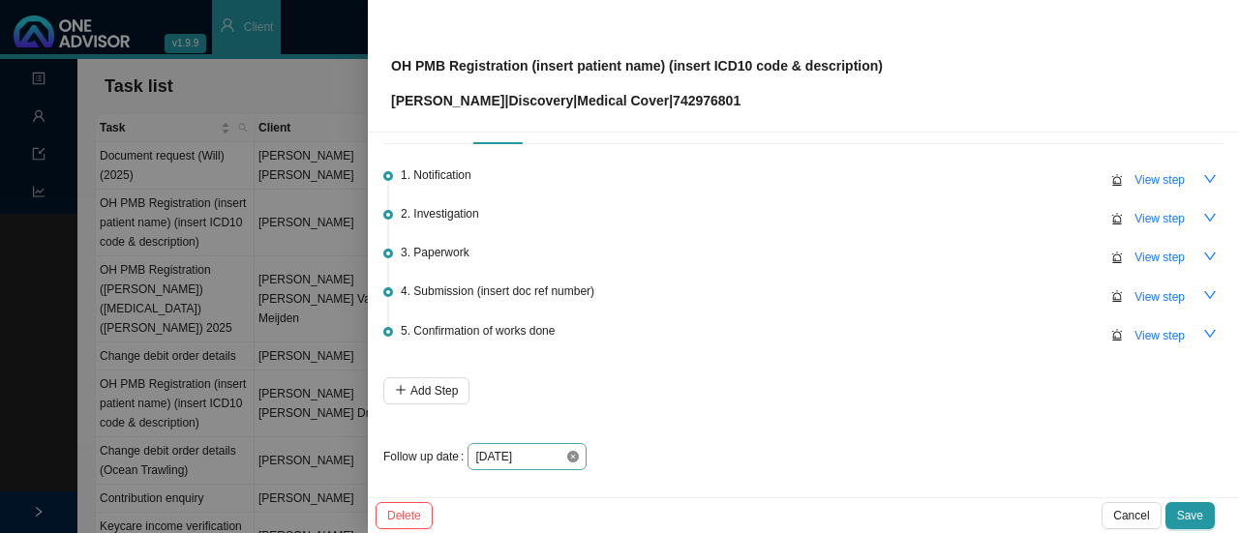
drag, startPoint x: 586, startPoint y: 452, endPoint x: 573, endPoint y: 451, distance: 12.6
click at [585, 452] on div "[DATE]" at bounding box center [846, 456] width 756 height 27
click at [571, 451] on icon "close-circle" at bounding box center [573, 457] width 12 height 12
click at [563, 447] on div at bounding box center [527, 456] width 104 height 19
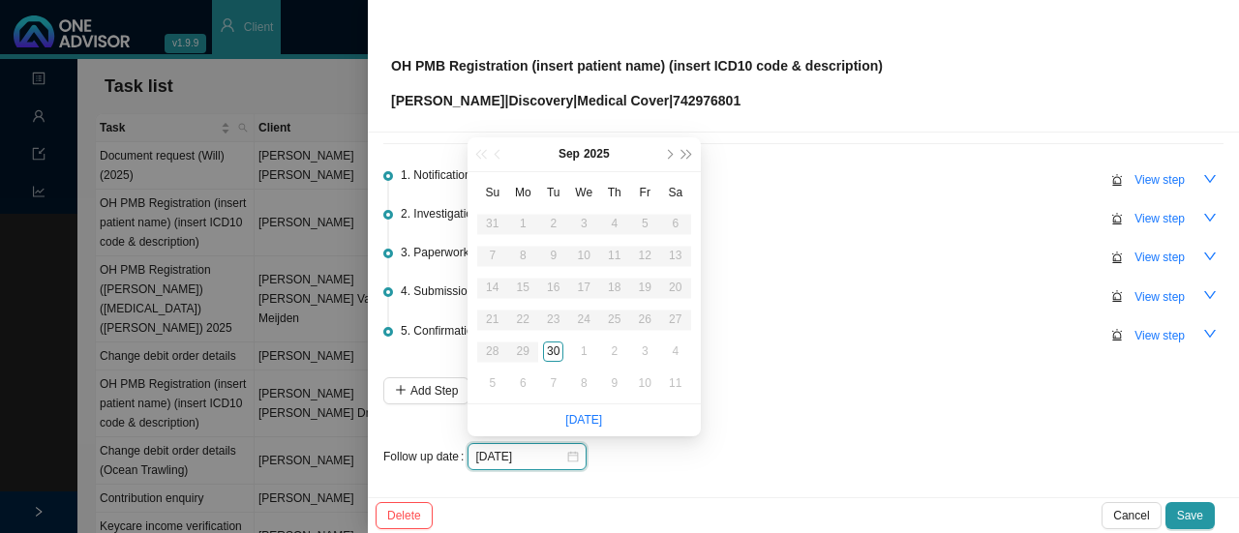
type input "[DATE]"
click at [585, 350] on div "1" at bounding box center [584, 352] width 20 height 20
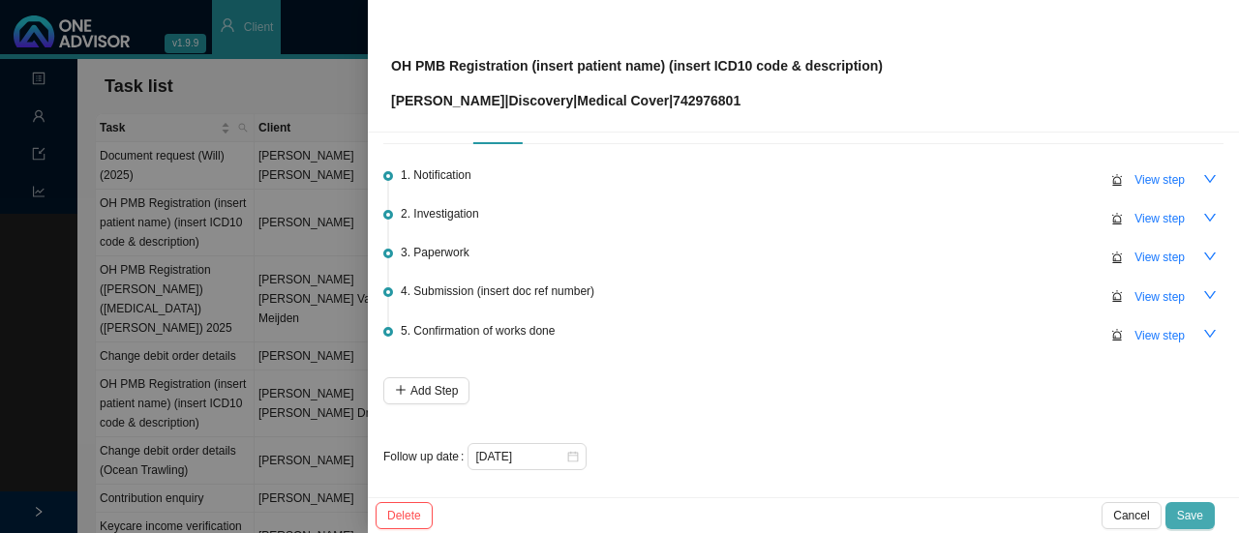
click at [1191, 512] on span "Save" at bounding box center [1190, 515] width 26 height 19
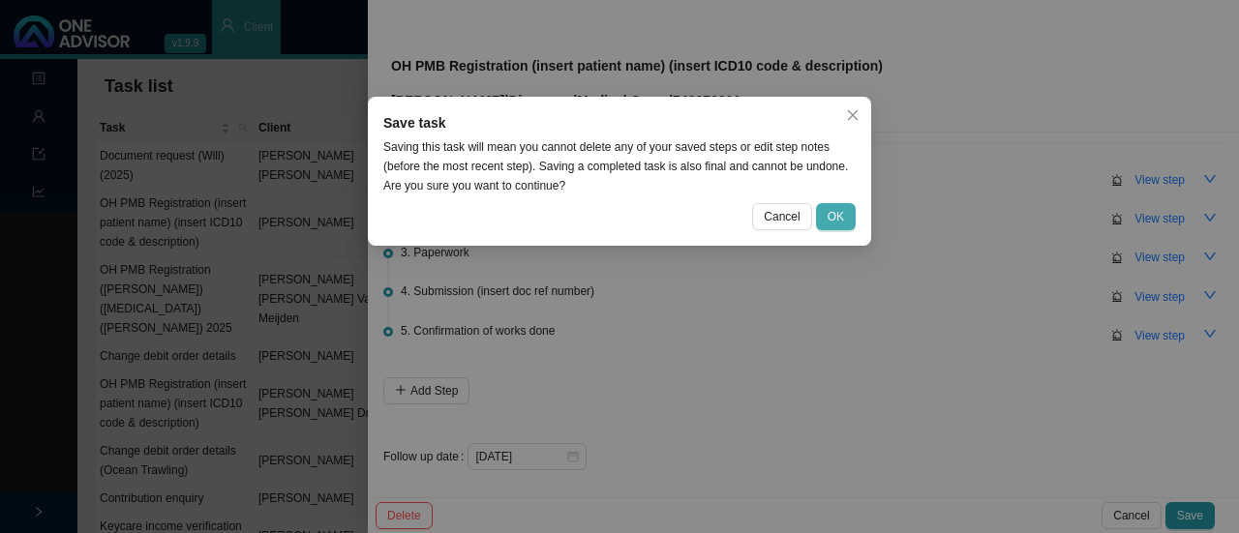
click at [831, 220] on span "OK" at bounding box center [836, 216] width 16 height 19
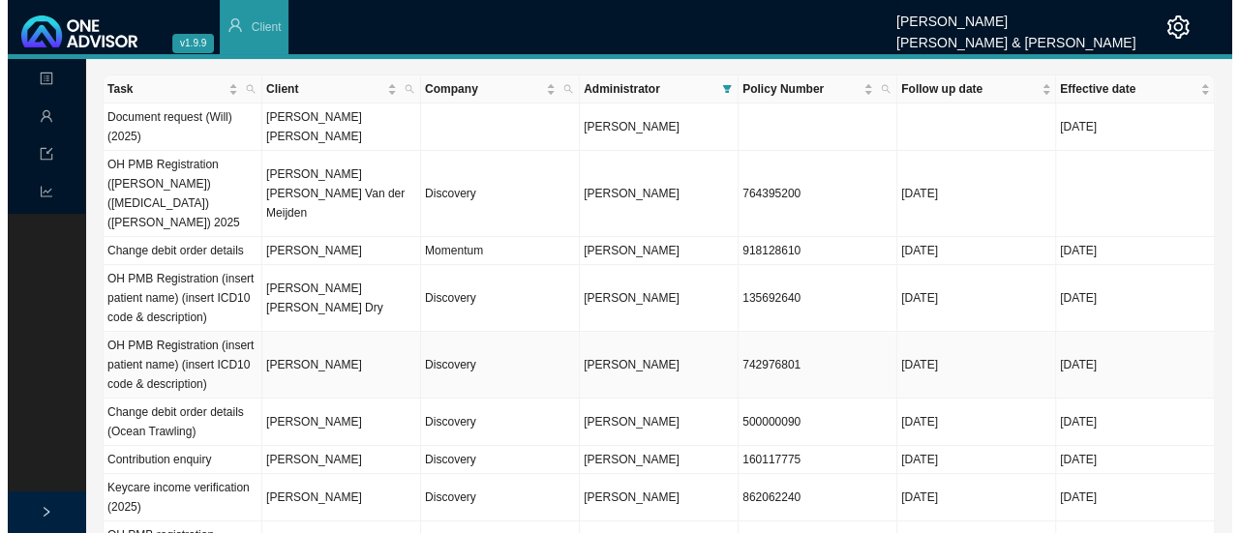
scroll to position [0, 0]
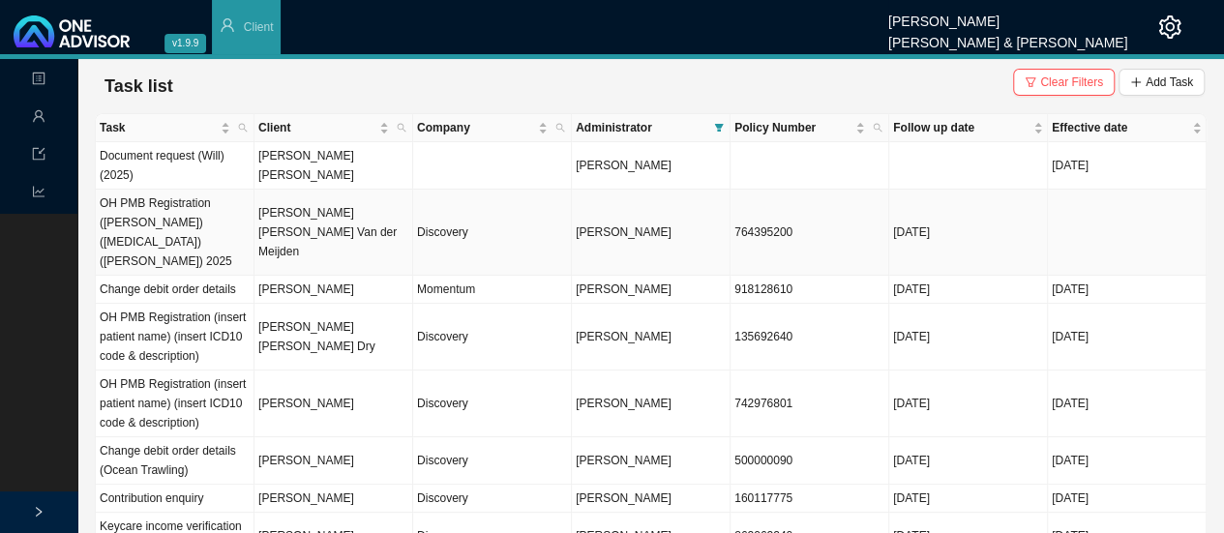
click at [329, 218] on td "[PERSON_NAME] [PERSON_NAME] Van der Meijden" at bounding box center [334, 233] width 159 height 86
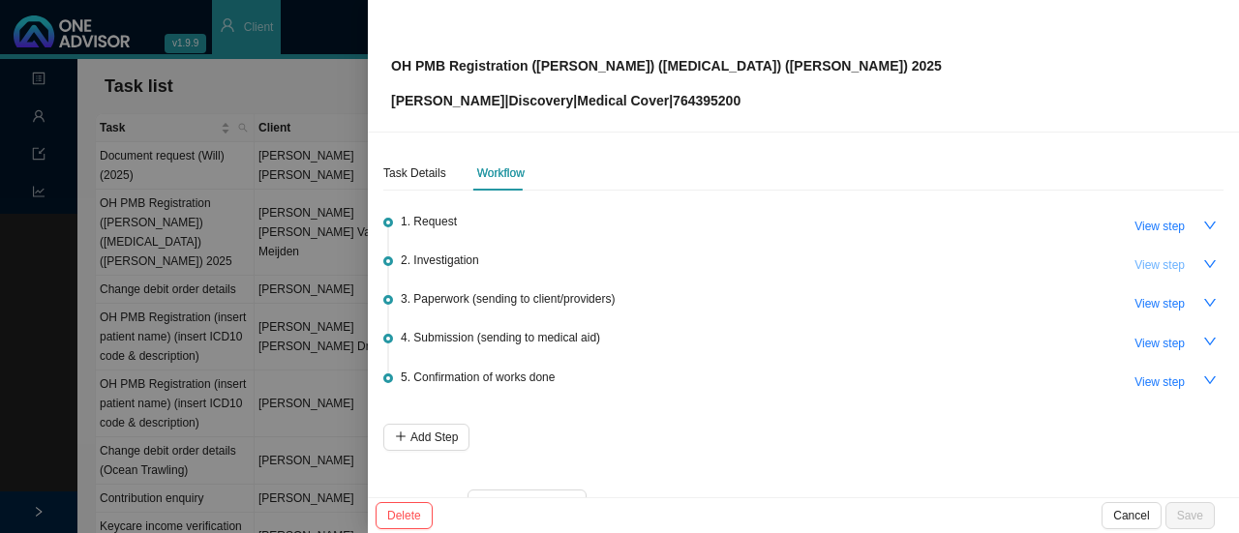
click at [1134, 263] on span "View step" at bounding box center [1159, 265] width 50 height 19
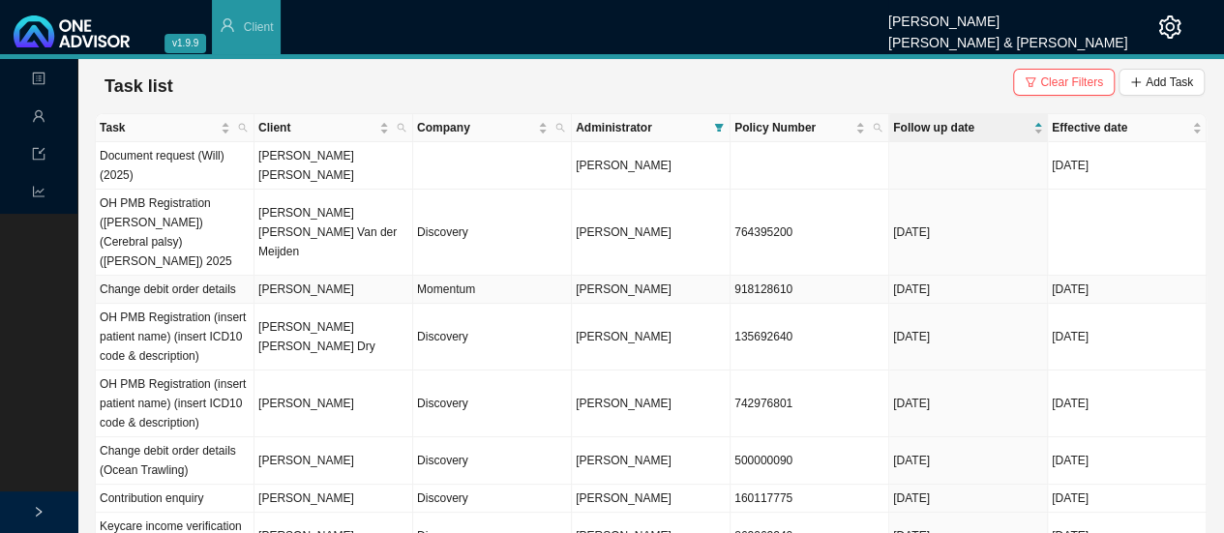
drag, startPoint x: 727, startPoint y: 268, endPoint x: 680, endPoint y: 261, distance: 47.9
click at [726, 276] on td "[PERSON_NAME]" at bounding box center [651, 290] width 159 height 28
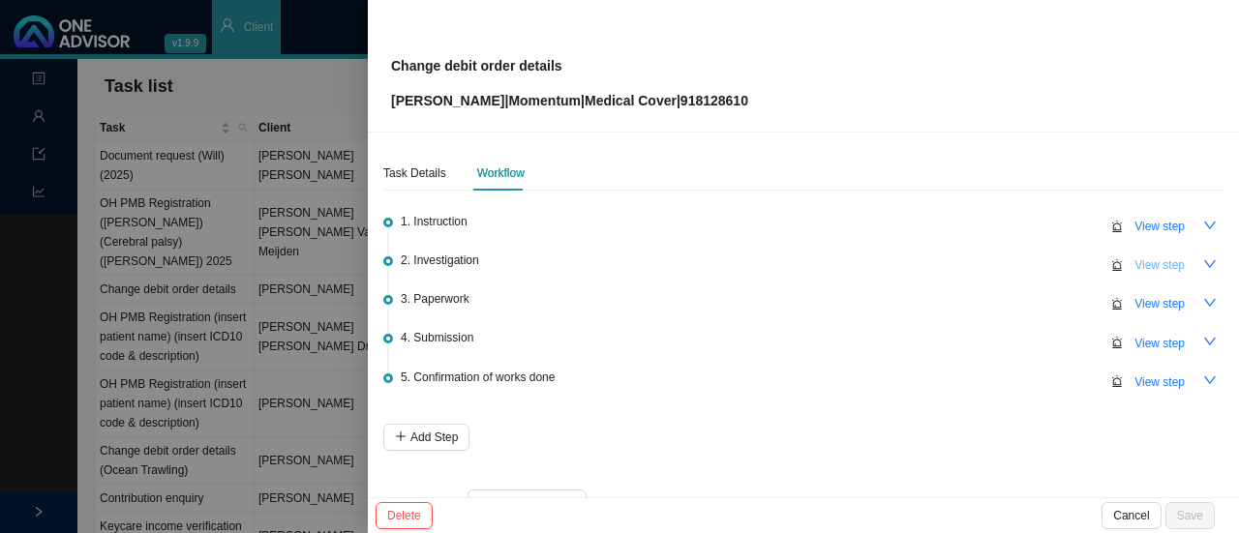
click at [1150, 262] on span "View step" at bounding box center [1159, 265] width 50 height 19
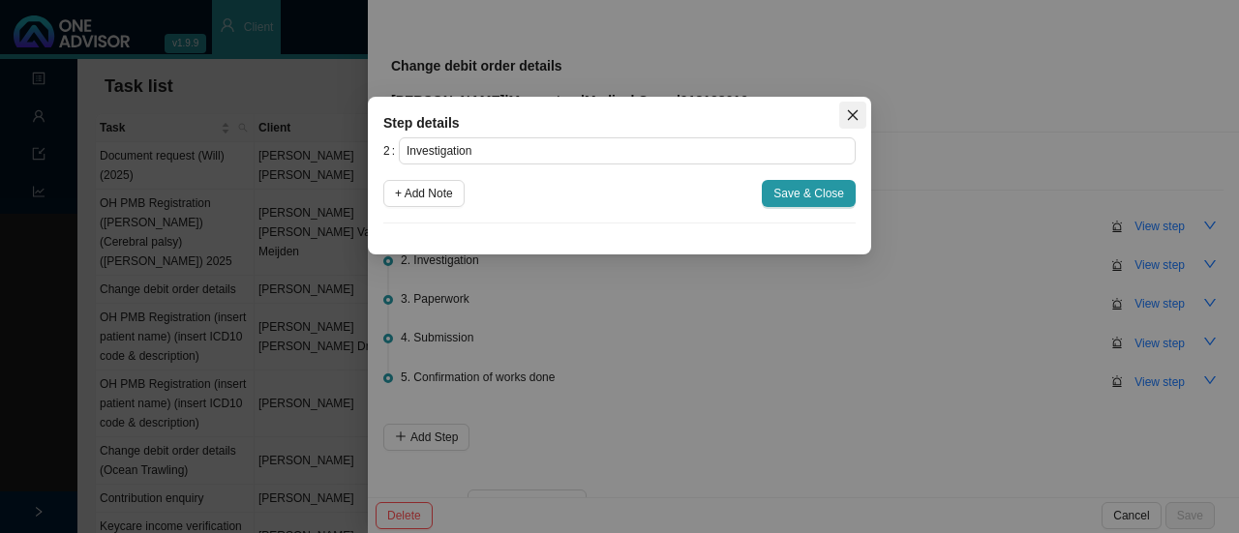
click at [850, 113] on icon "close" at bounding box center [853, 115] width 14 height 14
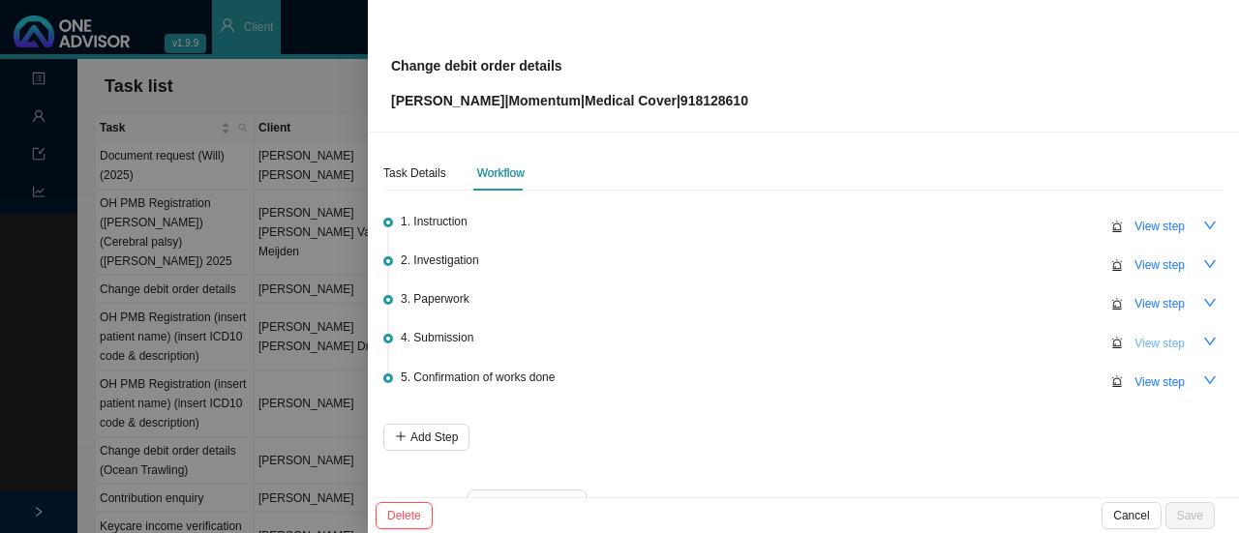
click at [1150, 340] on span "View step" at bounding box center [1159, 343] width 50 height 19
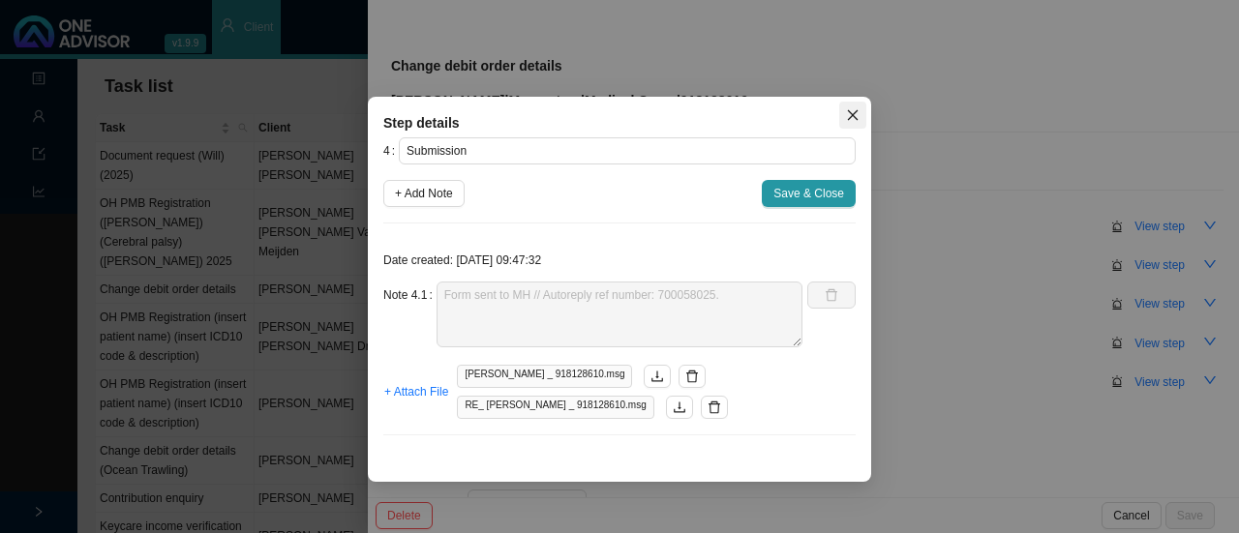
click at [858, 115] on icon "close" at bounding box center [853, 115] width 14 height 14
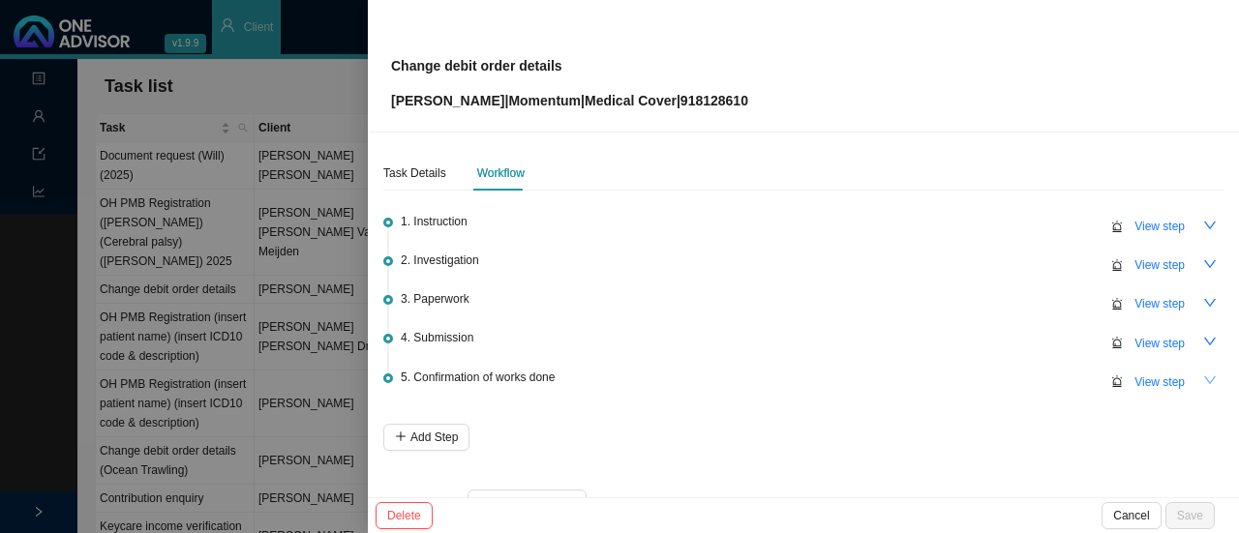
click at [1196, 378] on button "button" at bounding box center [1209, 381] width 27 height 27
click at [1150, 378] on span "View step" at bounding box center [1159, 382] width 50 height 19
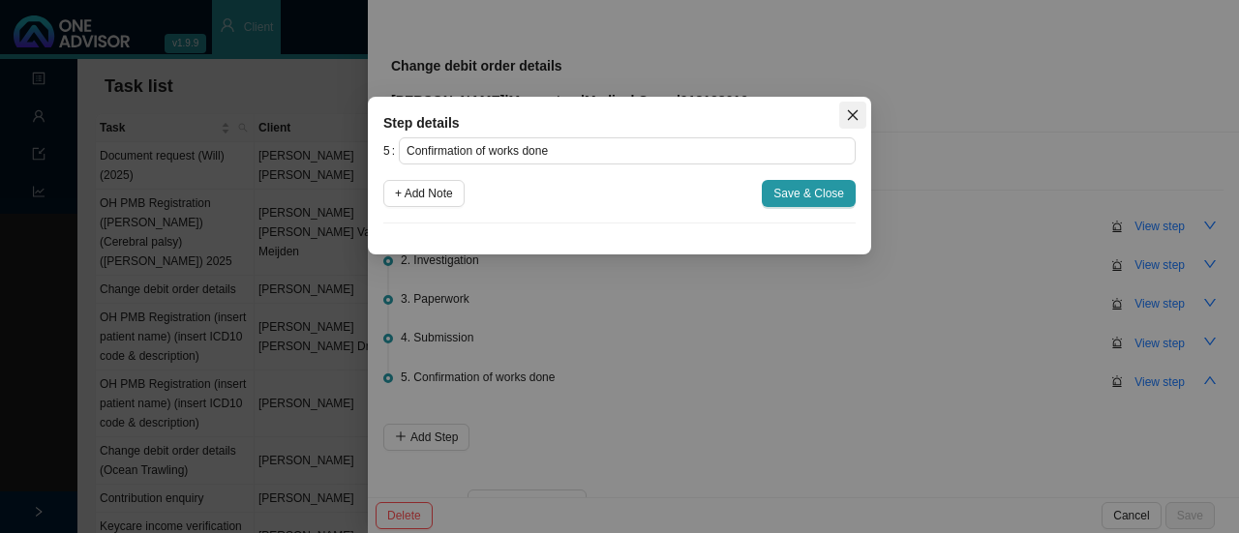
click at [854, 113] on icon "close" at bounding box center [853, 115] width 11 height 11
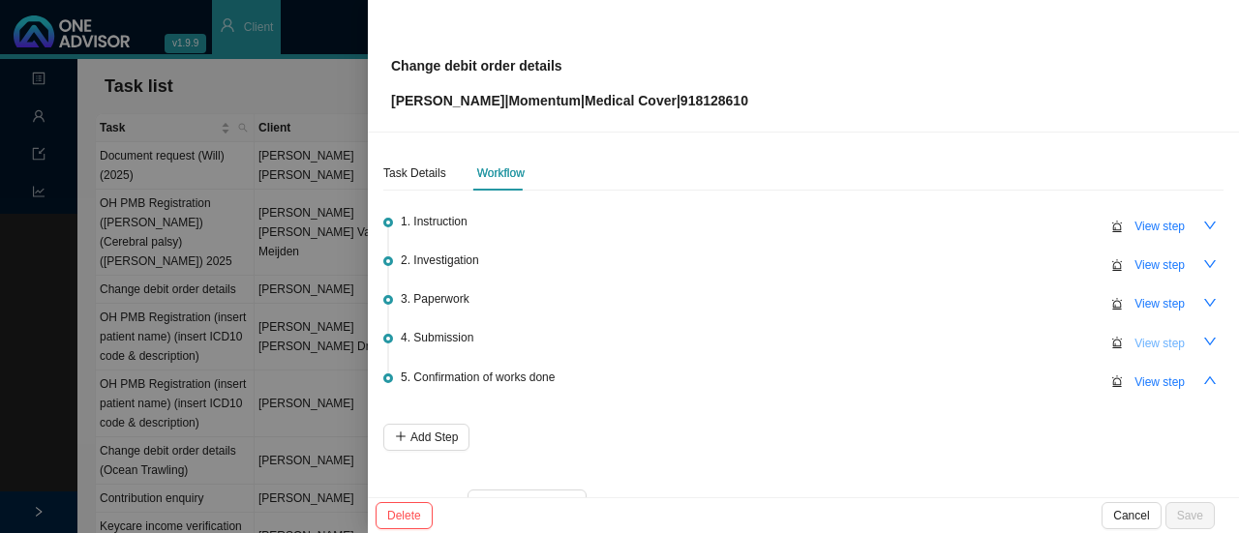
click at [1144, 341] on span "View step" at bounding box center [1159, 343] width 50 height 19
type input "Submission"
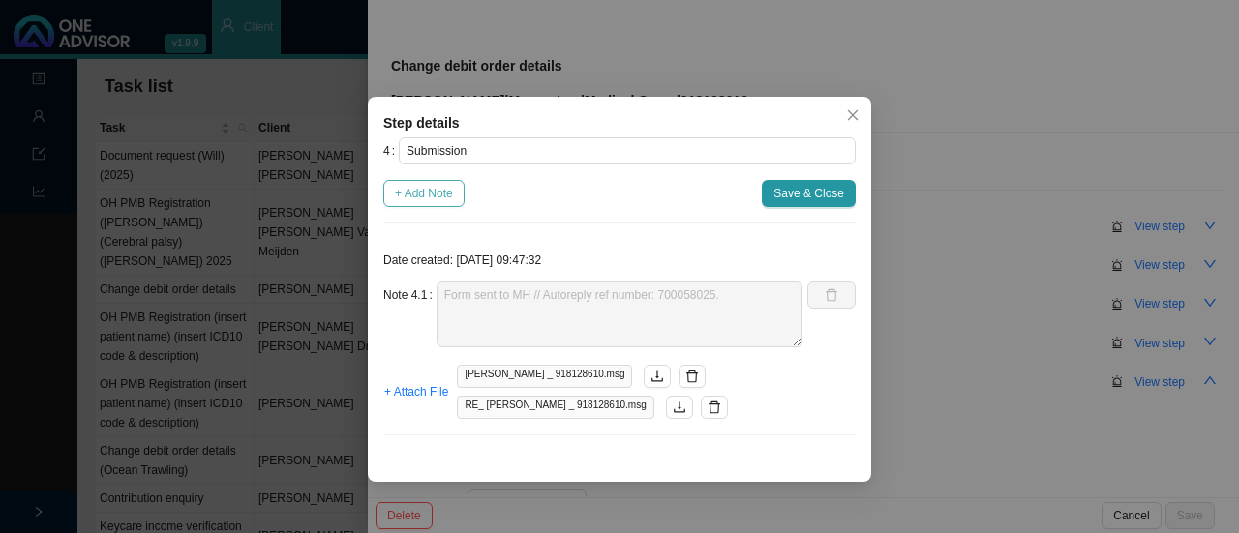
click at [422, 193] on span "+ Add Note" at bounding box center [424, 193] width 58 height 19
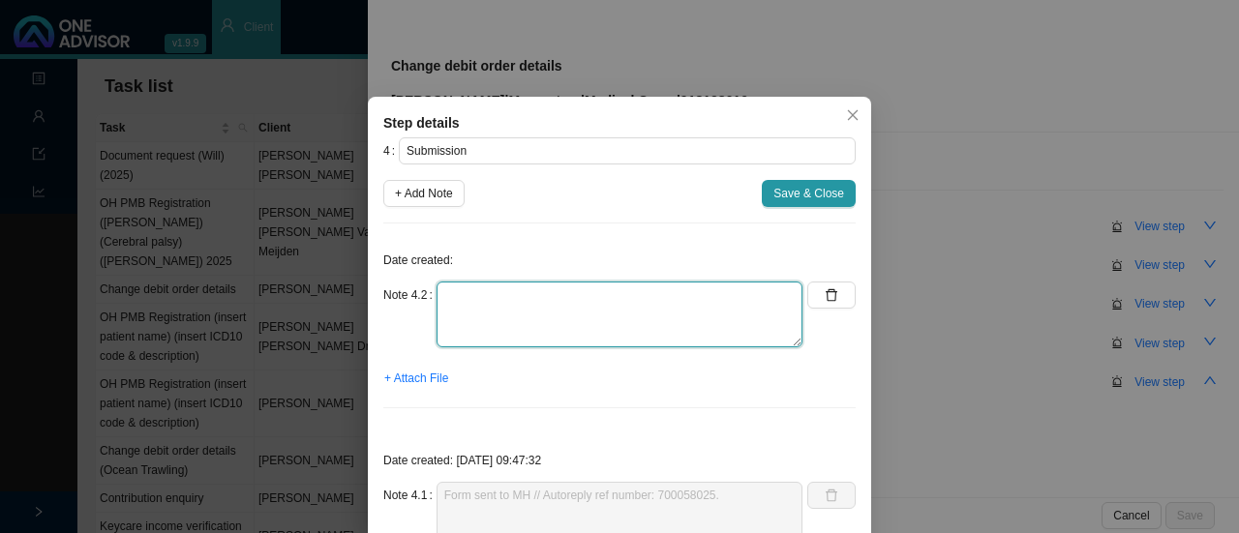
click at [468, 311] on textarea at bounding box center [620, 315] width 366 height 66
click at [437, 294] on textarea "700318014" at bounding box center [620, 315] width 366 height 66
click at [437, 291] on textarea "Ref: 700318014" at bounding box center [620, 315] width 366 height 66
click at [444, 294] on textarea "Ref: 700318014" at bounding box center [620, 315] width 366 height 66
click at [727, 302] on textarea "MH correspondence // Claims banking details updated Ref: 700318014" at bounding box center [620, 315] width 366 height 66
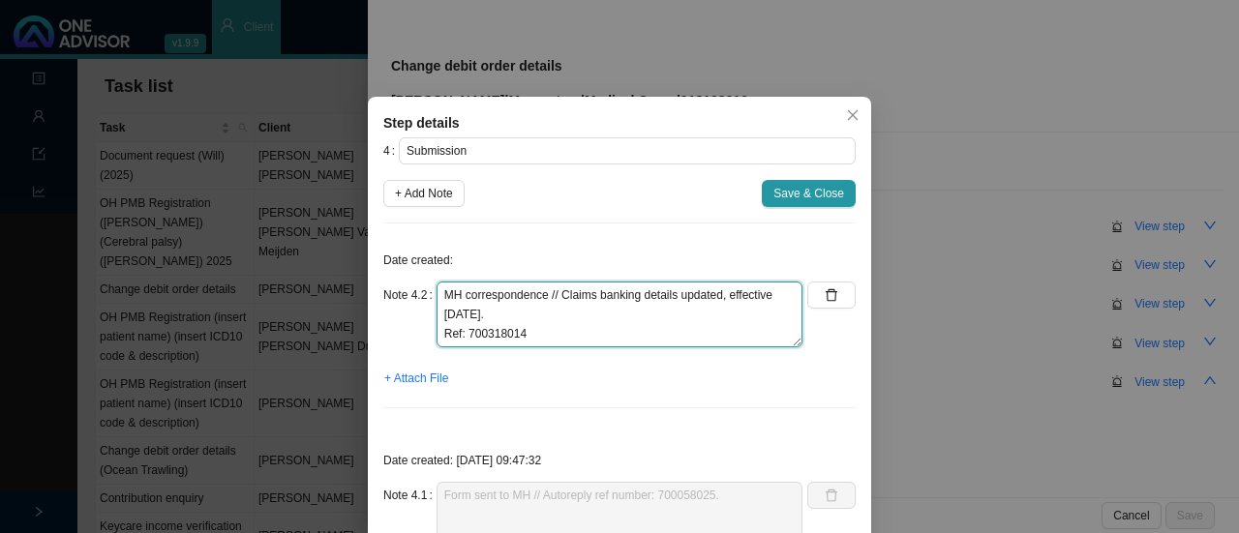
click at [437, 332] on textarea "MH correspondence // Claims banking details updated, effective 30.09.2025. Ref:…" at bounding box center [620, 315] width 366 height 66
click at [683, 325] on textarea "MH correspondence // Claims banking details updated, effective 30.09.2025. Call…" at bounding box center [620, 315] width 366 height 66
click at [548, 334] on textarea "MH correspondence // Claims banking details updated, effective 30.09.2025. Call…" at bounding box center [620, 315] width 366 height 66
click at [652, 336] on textarea "MH correspondence // Claims banking details updated, effective 30.09.2025. Call…" at bounding box center [620, 315] width 366 height 66
click at [666, 329] on textarea "MH correspondence // Claims banking details updated, effective 30.09.2025. Call…" at bounding box center [620, 315] width 366 height 66
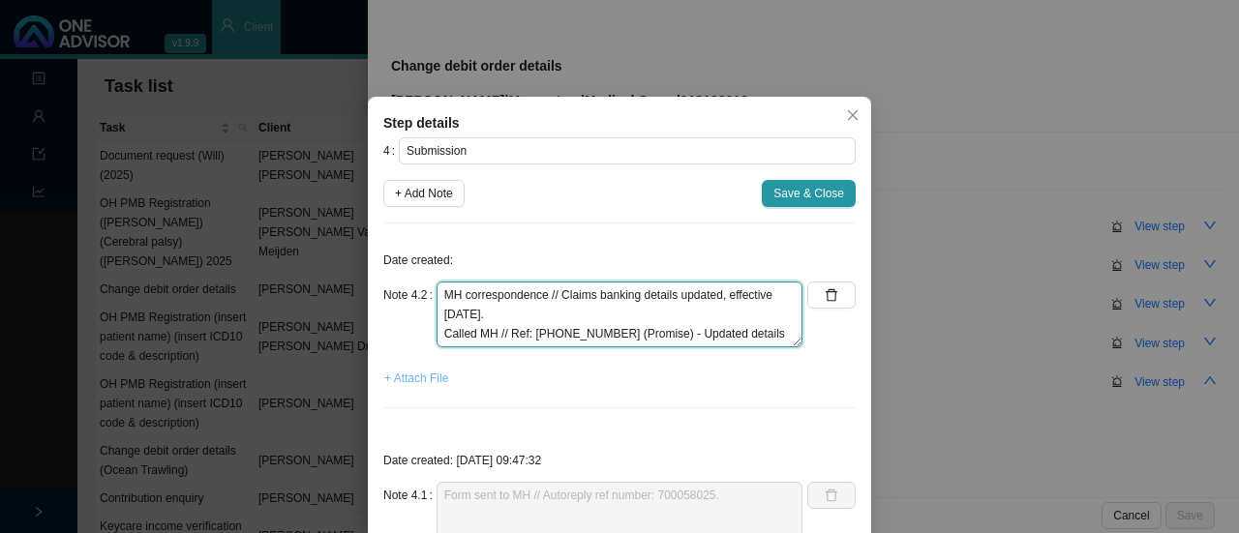
type textarea "MH correspondence // Claims banking details updated, effective 30.09.2025. Call…"
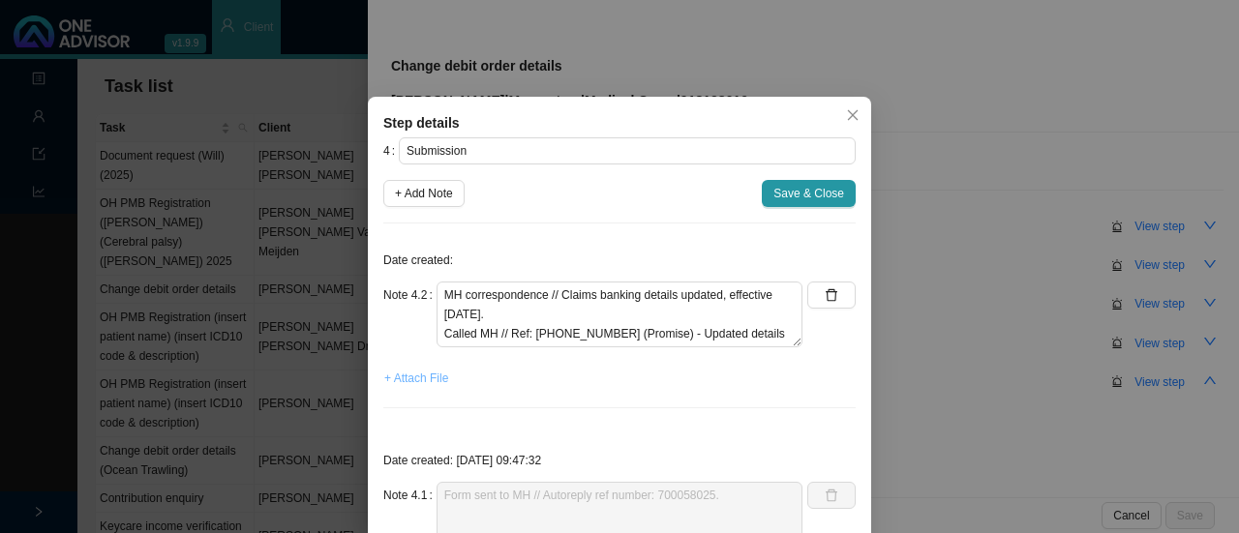
click at [401, 382] on span "+ Attach File" at bounding box center [416, 378] width 64 height 19
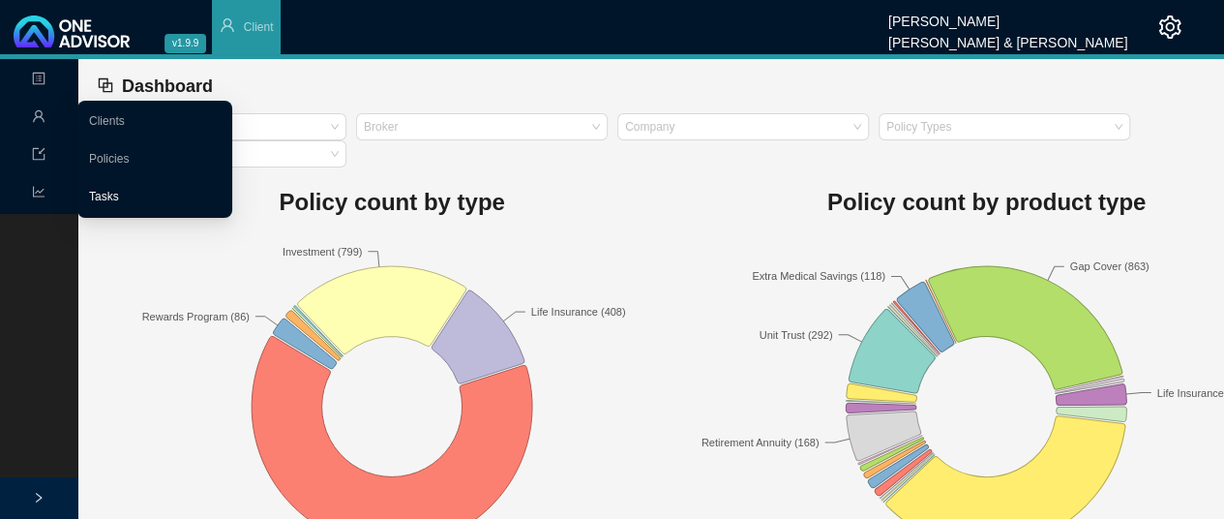
click at [104, 193] on link "Tasks" at bounding box center [104, 197] width 30 height 14
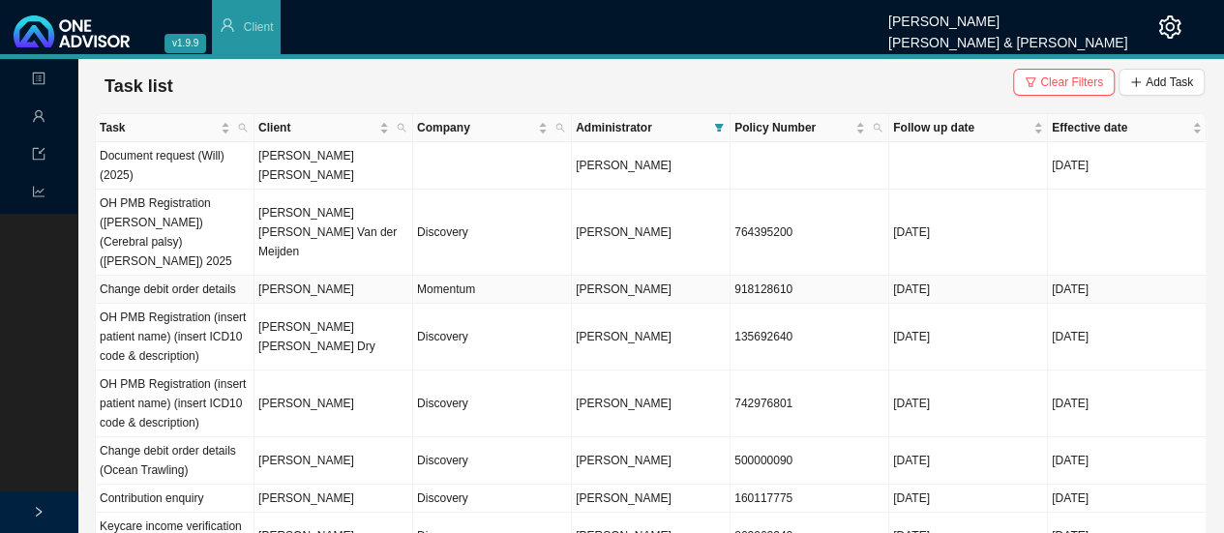
click at [317, 280] on td "[PERSON_NAME]" at bounding box center [334, 290] width 159 height 28
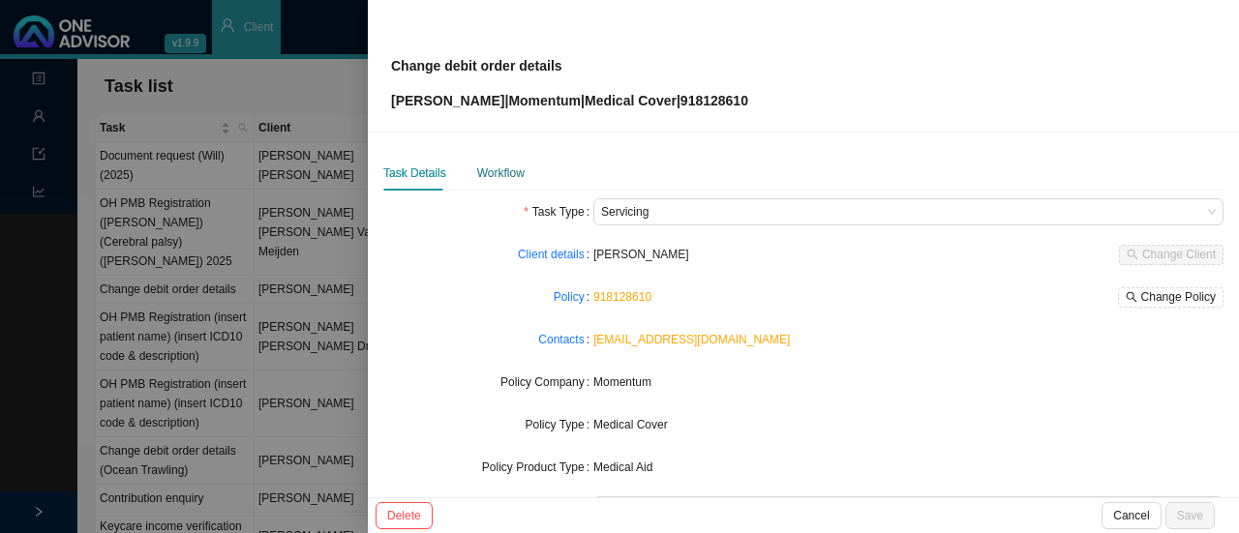
click at [489, 169] on div "Workflow" at bounding box center [500, 173] width 47 height 19
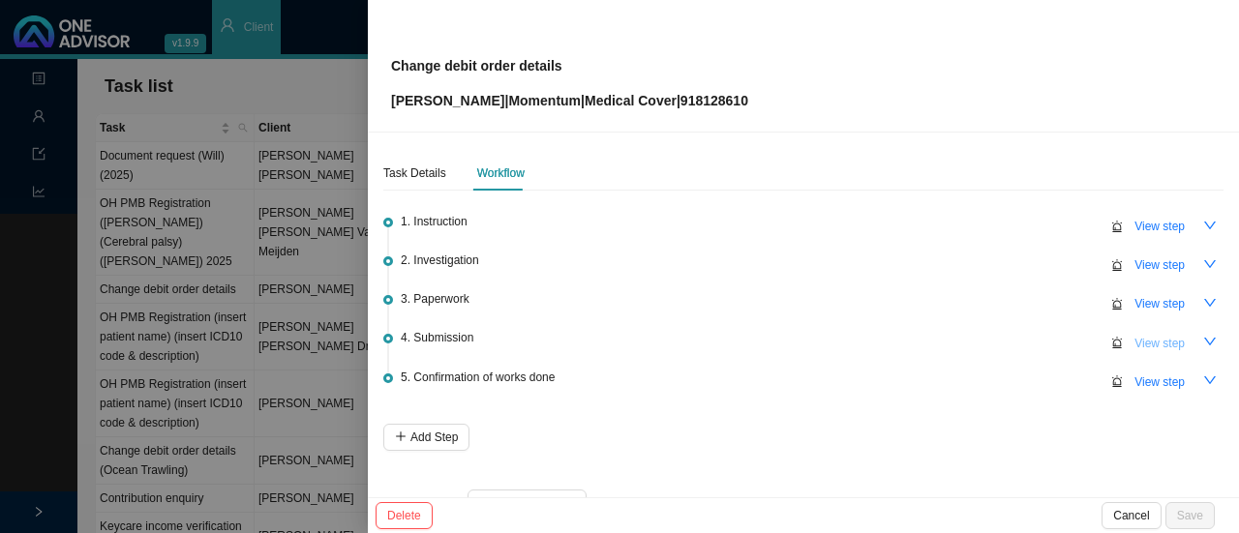
click at [1152, 343] on span "View step" at bounding box center [1159, 343] width 50 height 19
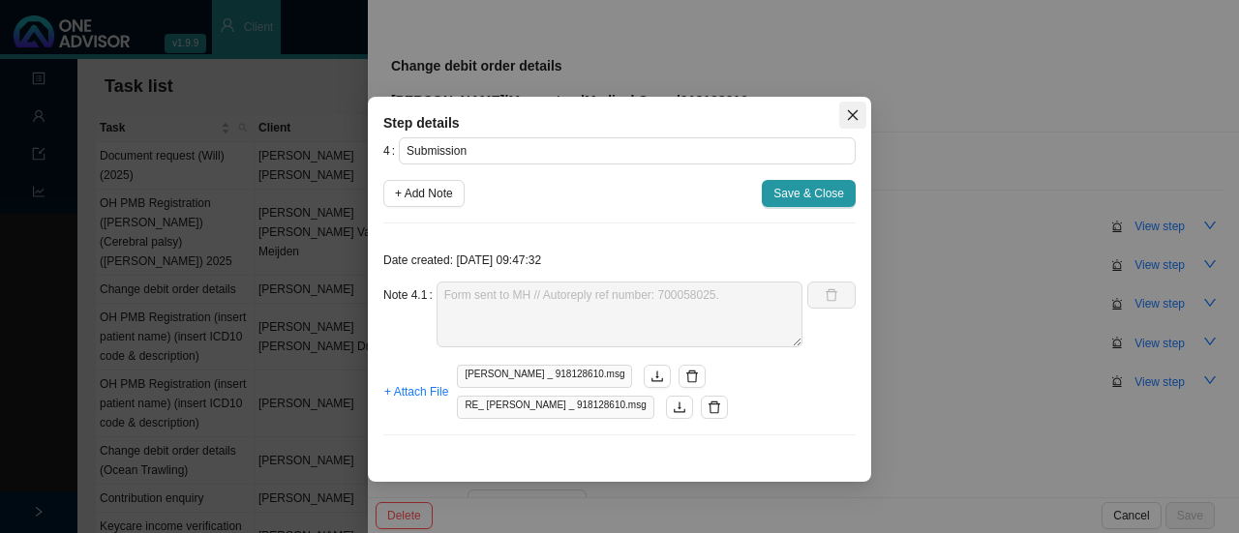
click at [854, 119] on icon "close" at bounding box center [853, 115] width 14 height 14
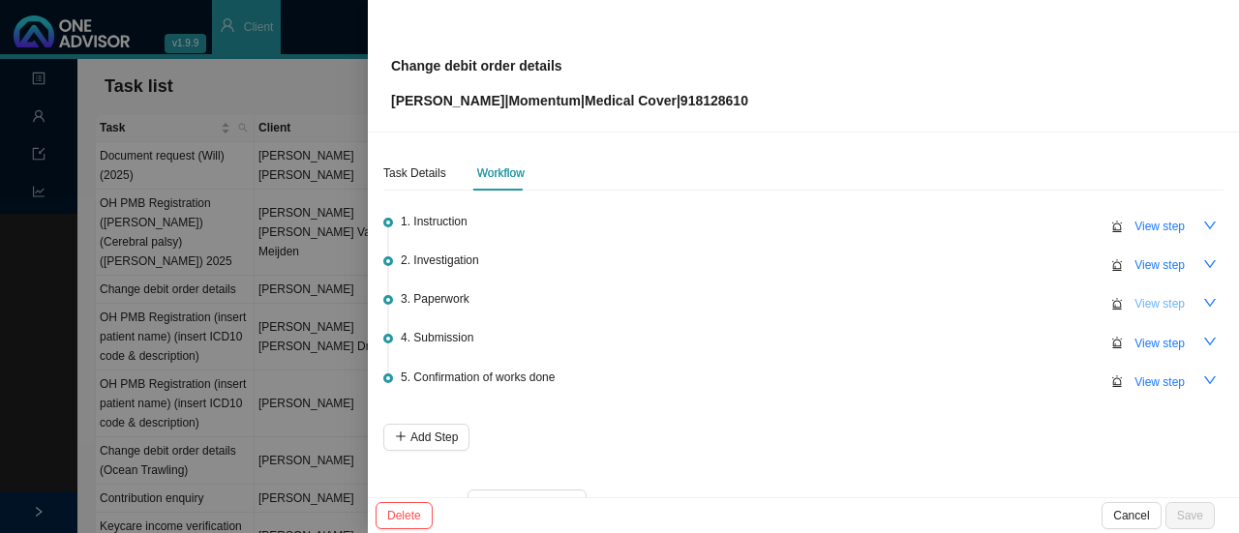
click at [1140, 300] on span "View step" at bounding box center [1159, 303] width 50 height 19
type input "Paperwork"
type textarea "Informed client: docs submitted to MH"
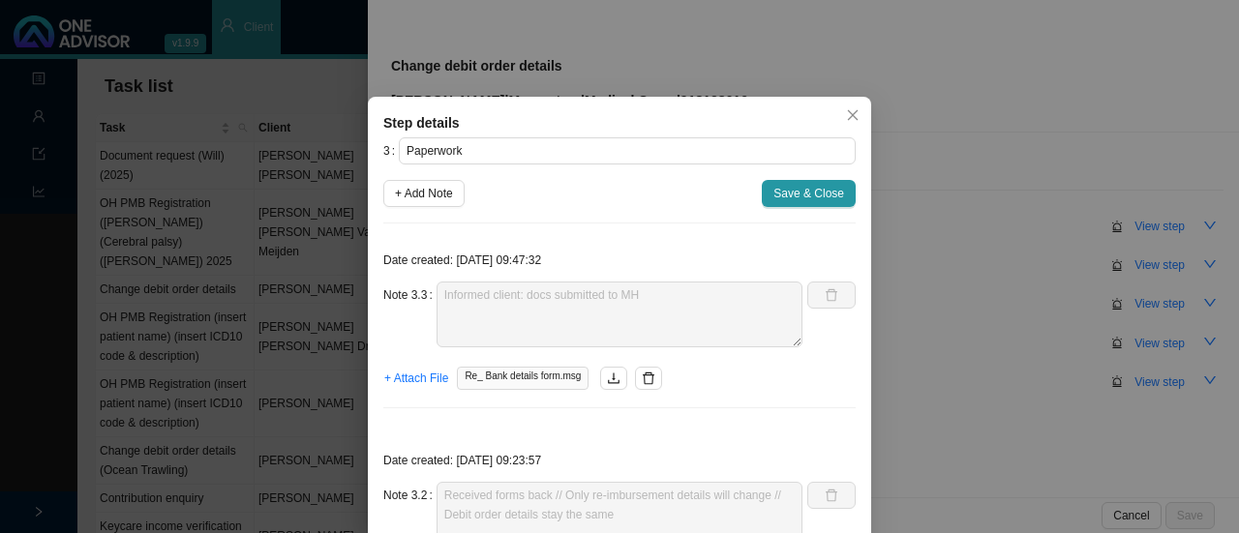
click at [846, 115] on icon "close" at bounding box center [853, 115] width 14 height 14
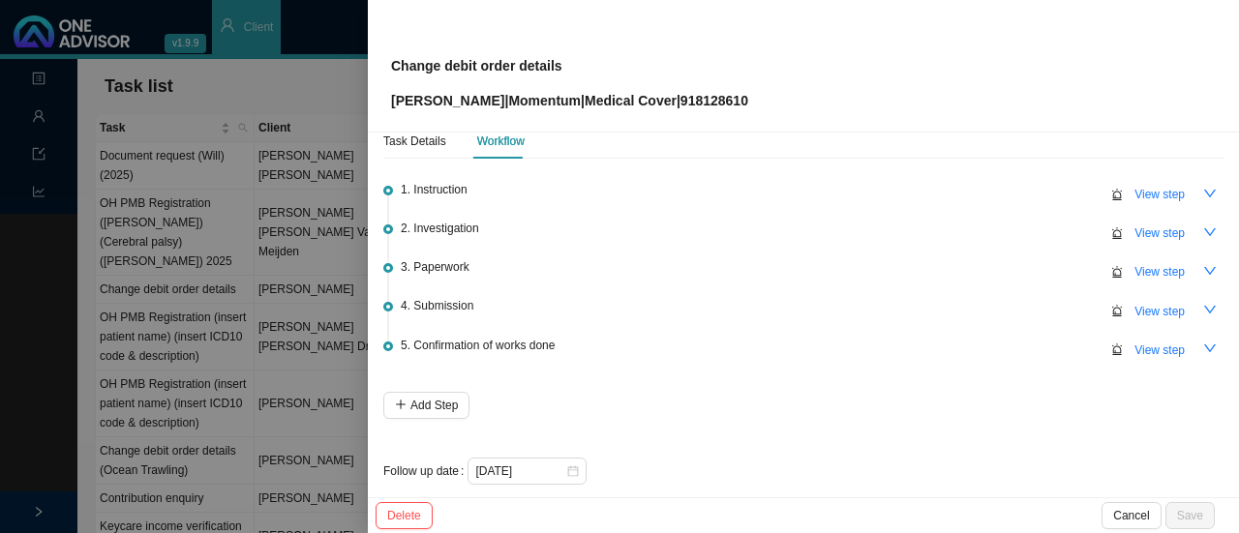
scroll to position [46, 0]
